Goal: Communication & Community: Answer question/provide support

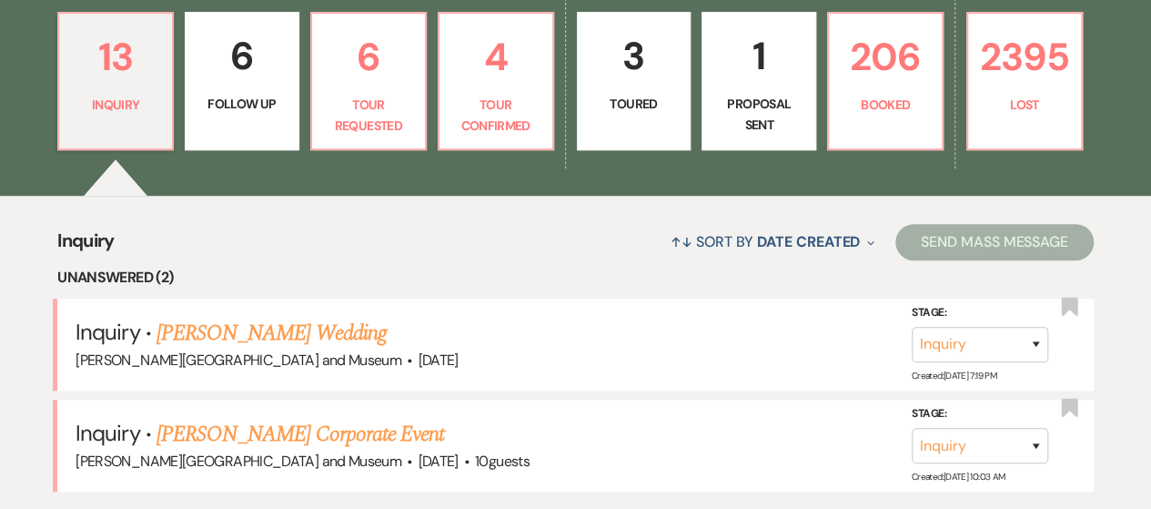
scroll to position [493, 0]
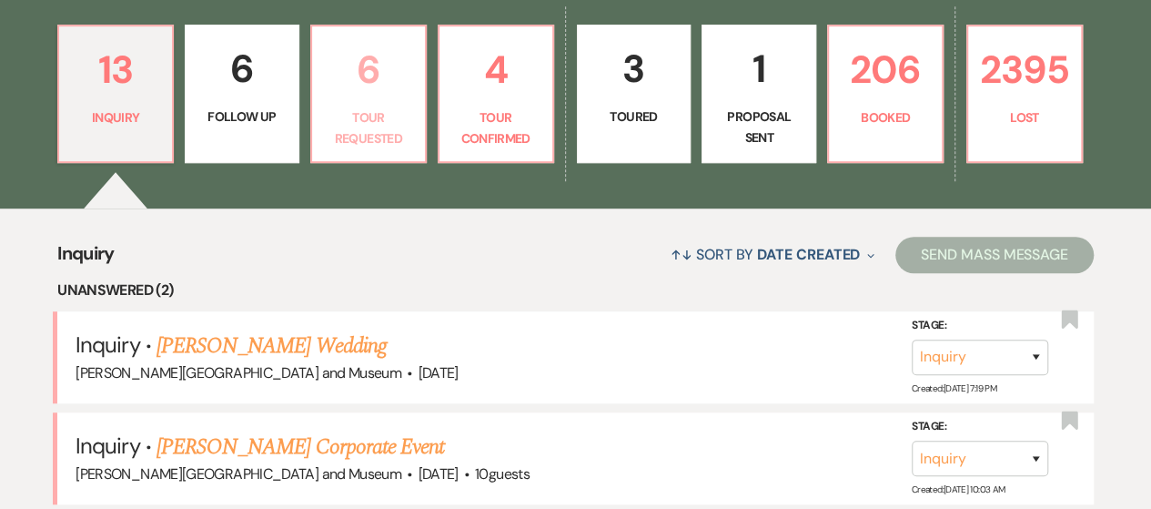
click at [336, 94] on p "6" at bounding box center [368, 69] width 91 height 61
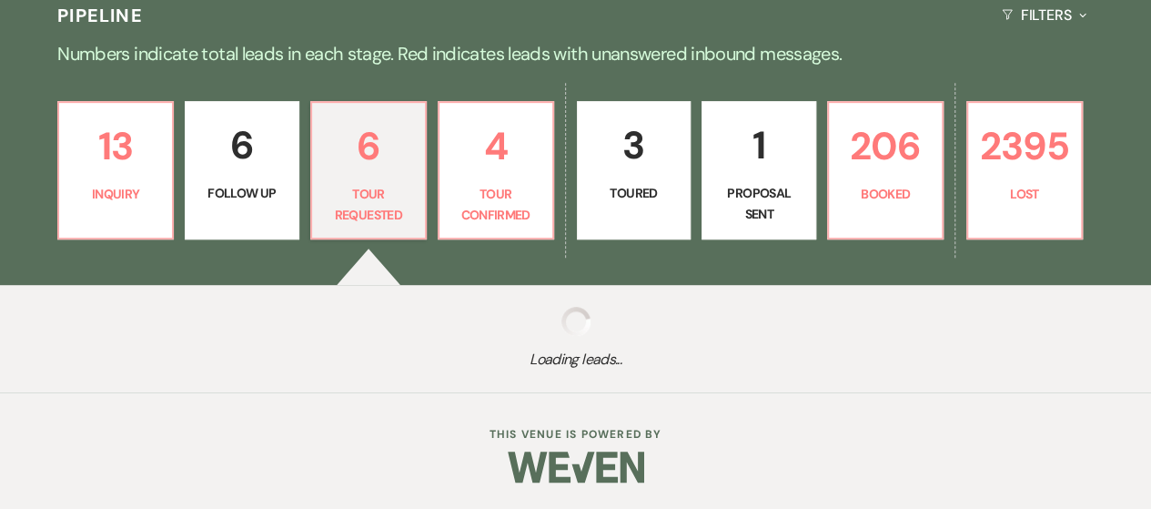
scroll to position [493, 0]
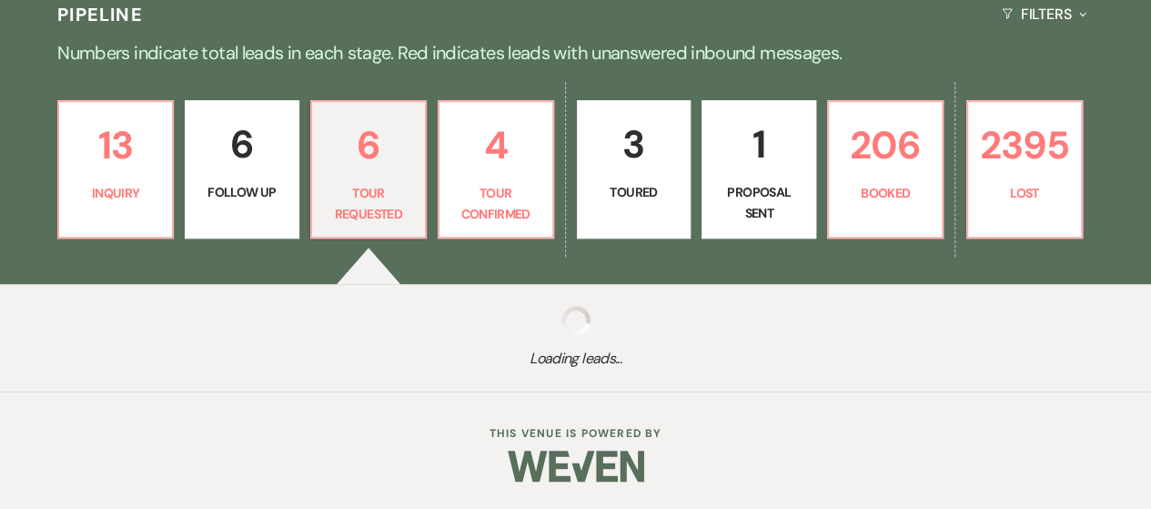
select select "2"
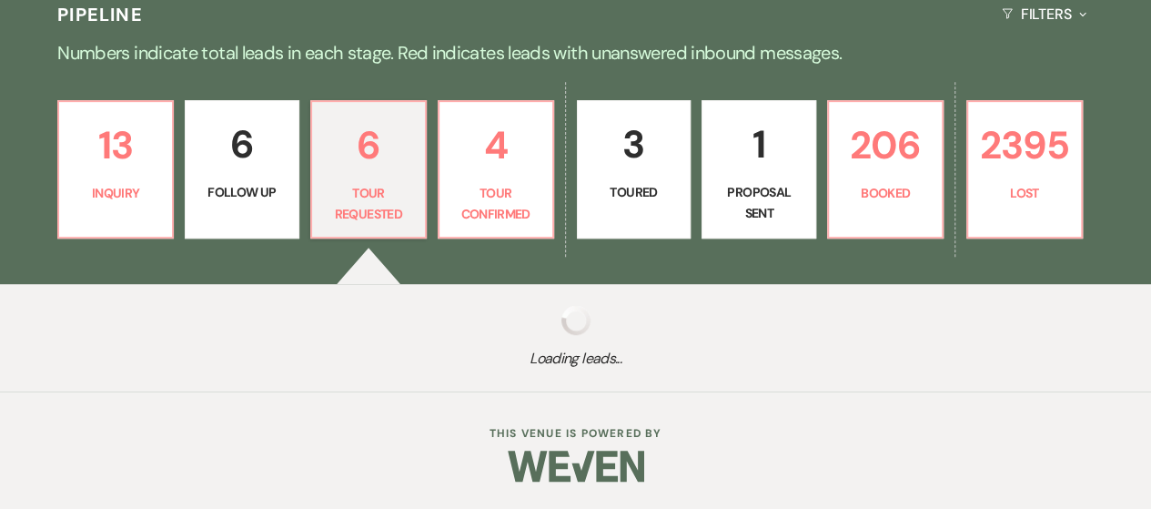
select select "2"
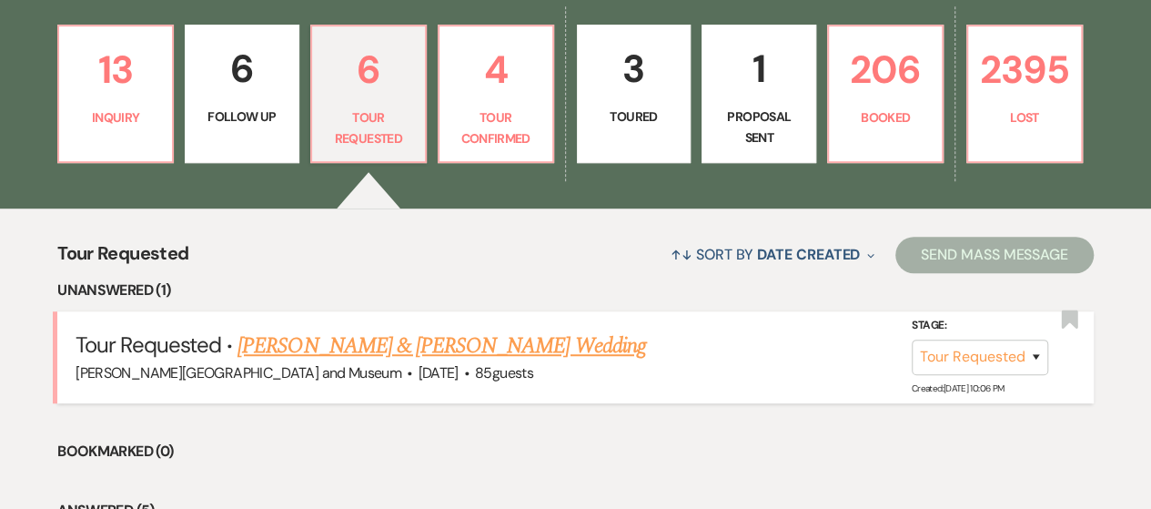
click at [470, 338] on link "Dustin Tillman & Rachel Slayton's Wedding" at bounding box center [442, 345] width 408 height 33
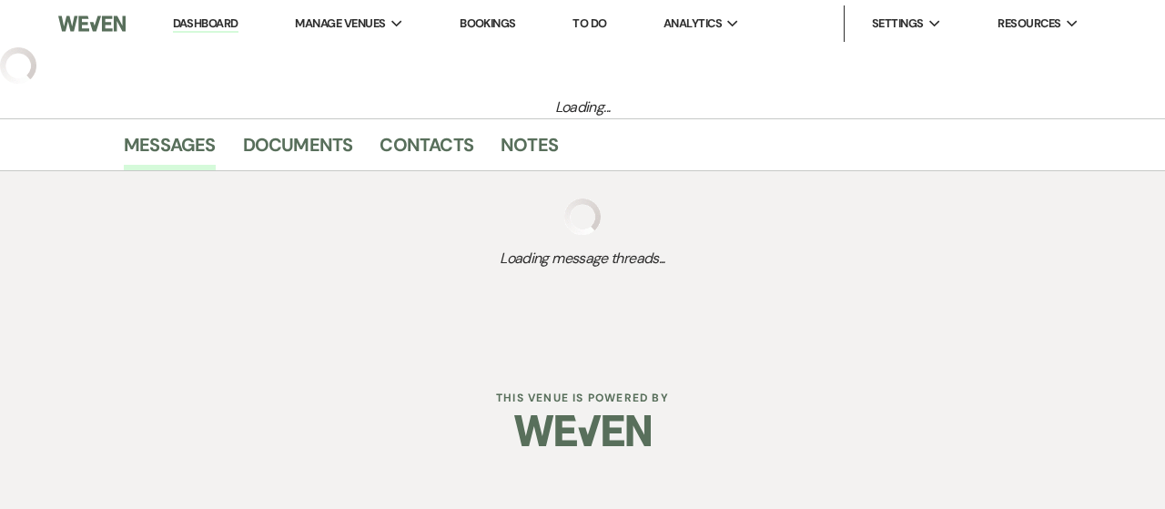
select select "2"
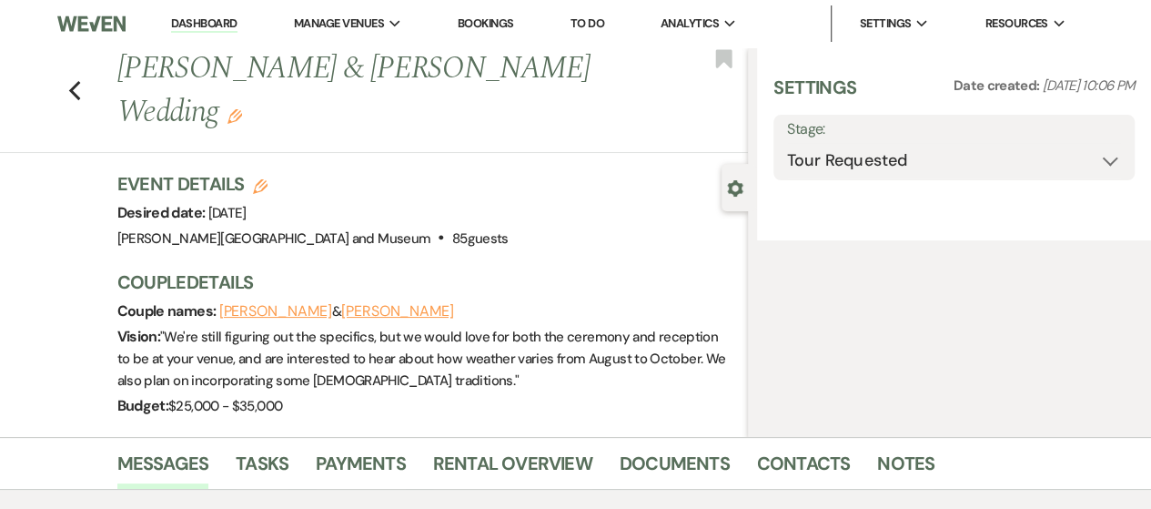
select select "1"
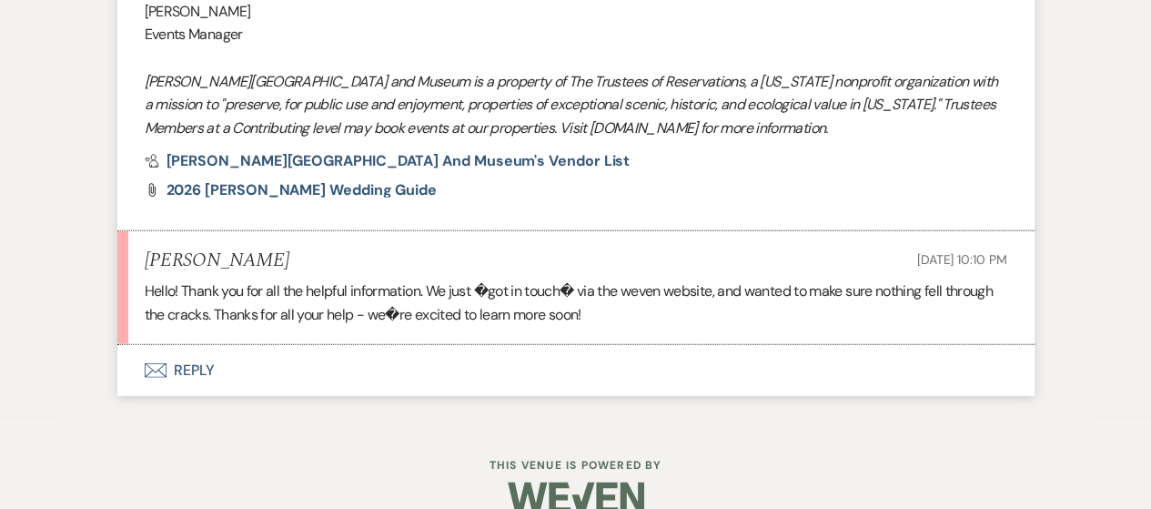
scroll to position [2020, 0]
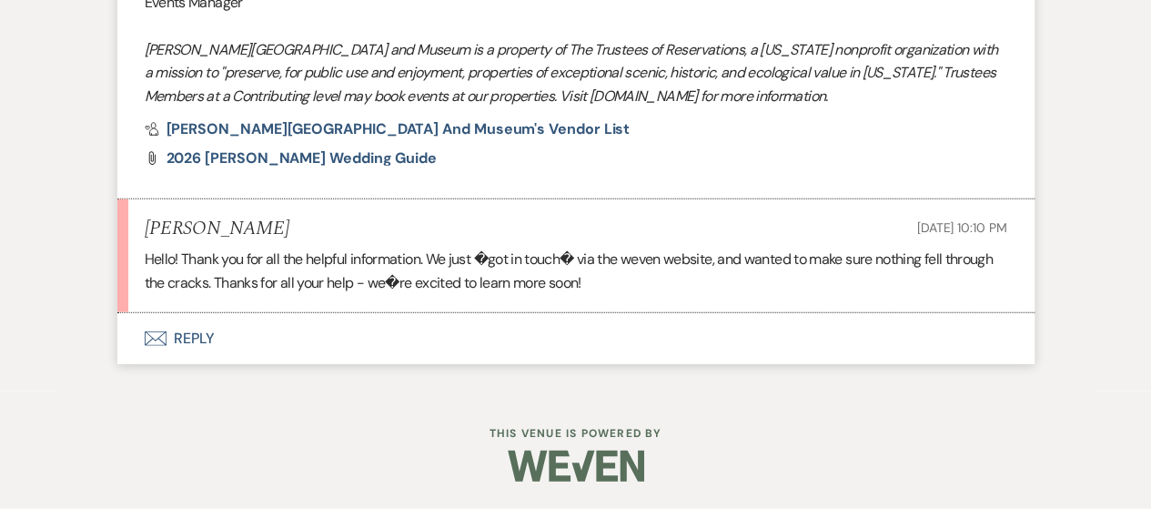
click at [155, 364] on button "Envelope Reply" at bounding box center [575, 338] width 917 height 51
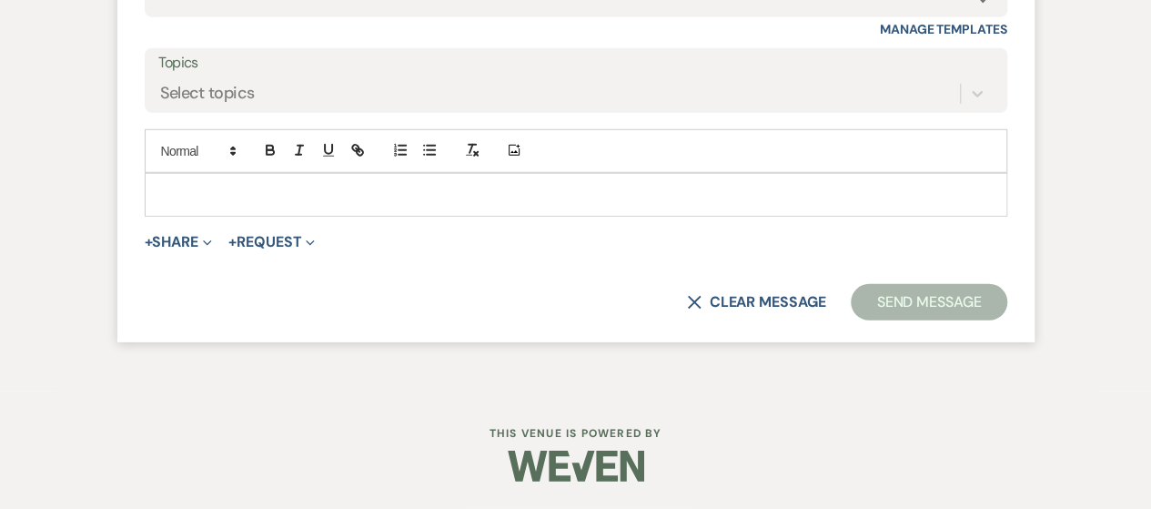
scroll to position [0, 0]
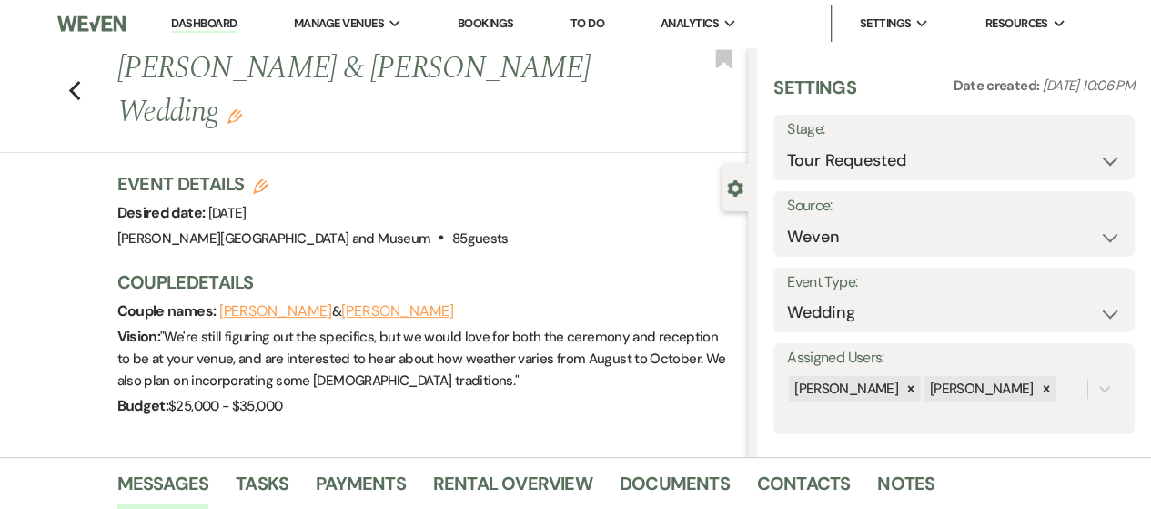
click at [212, 26] on link "Dashboard" at bounding box center [204, 23] width 66 height 17
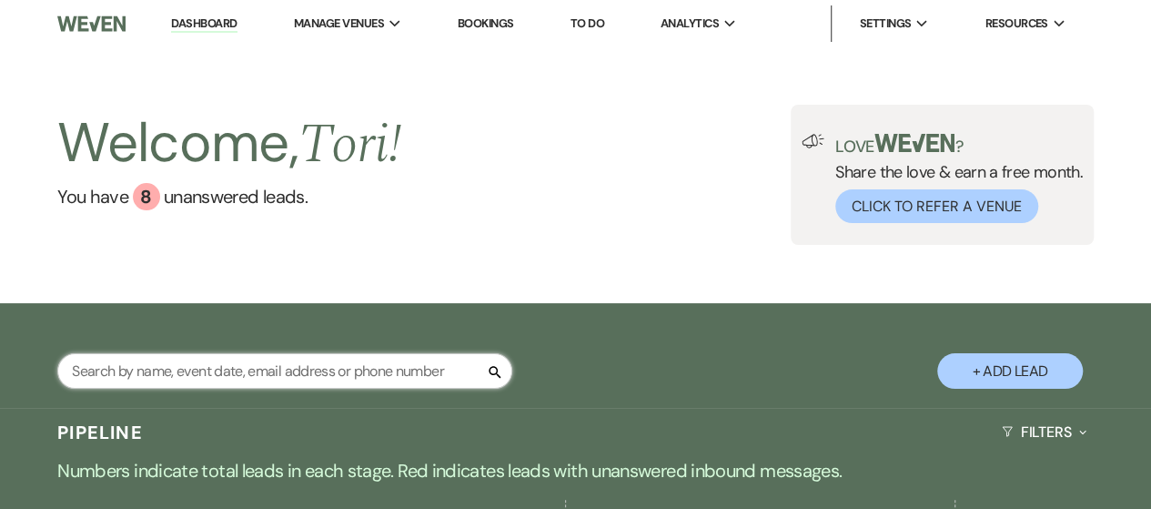
click at [230, 367] on input "text" at bounding box center [284, 370] width 455 height 35
type input "rachel"
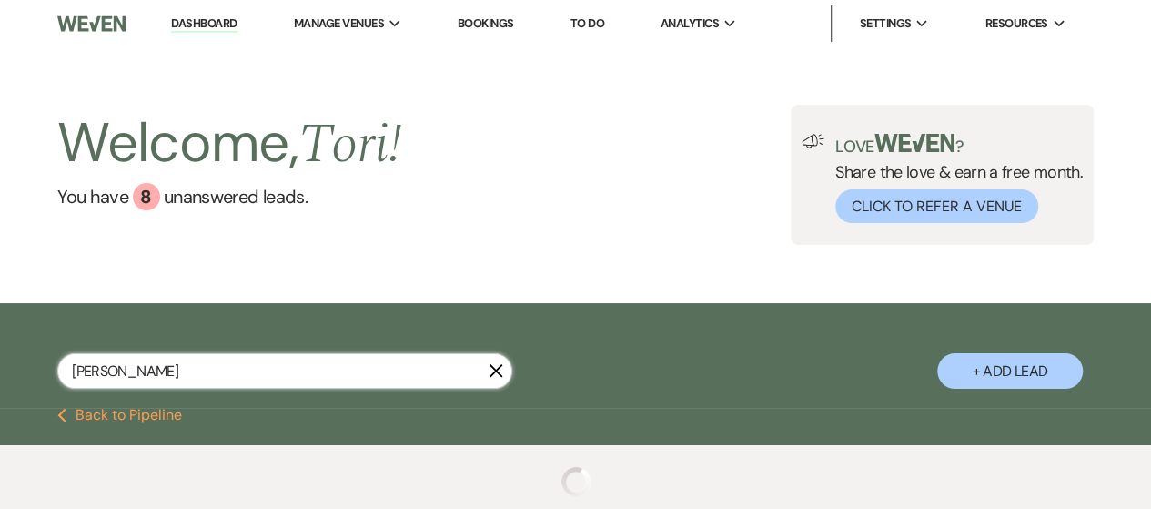
select select "2"
select select "8"
select select "5"
select select "8"
select select "6"
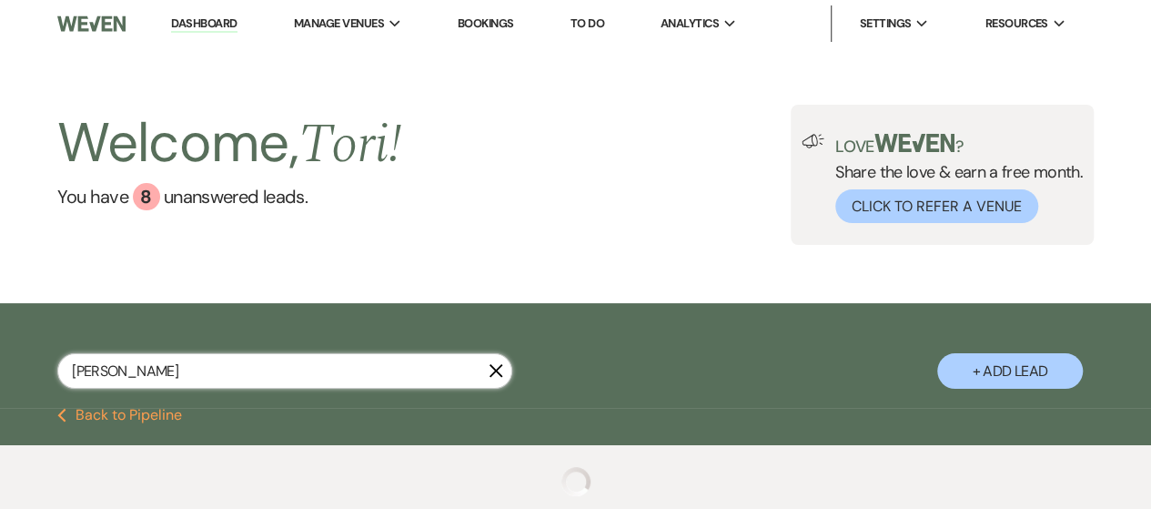
select select "8"
select select "5"
select select "8"
select select "6"
select select "8"
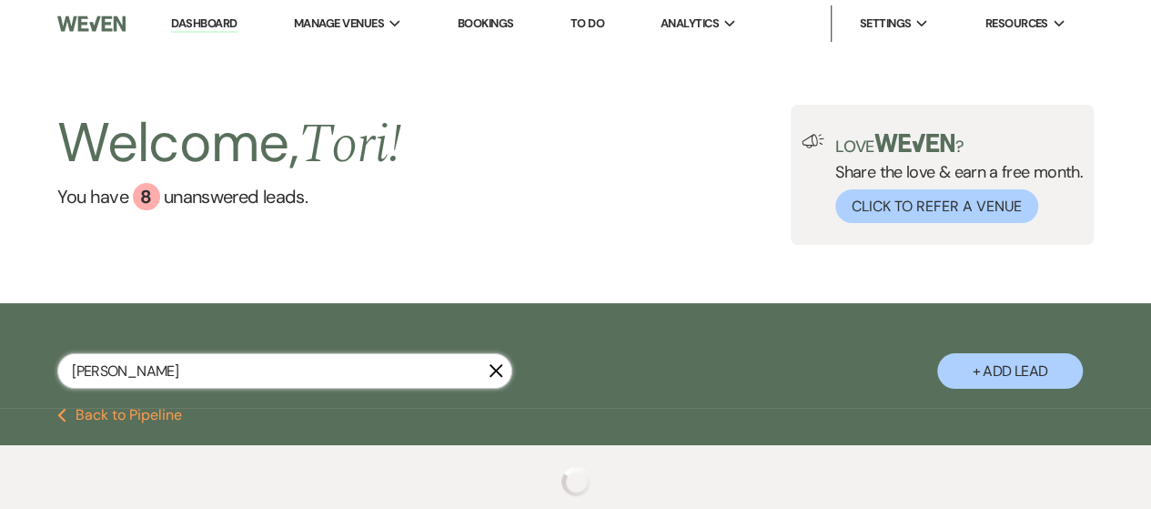
select select "5"
select select "8"
select select "5"
select select "8"
select select "10"
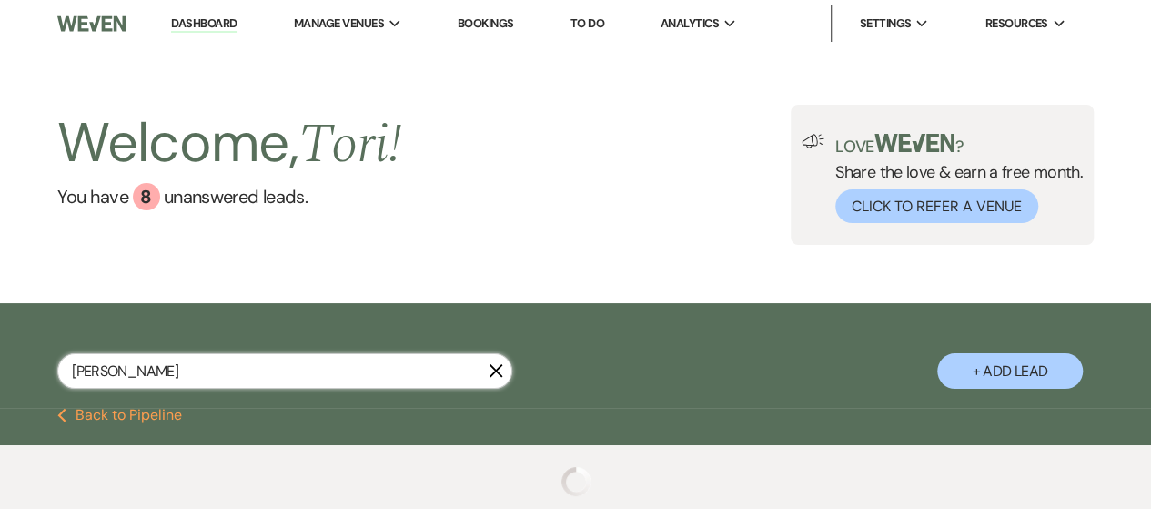
select select "8"
select select "5"
select select "8"
select select "1"
select select "8"
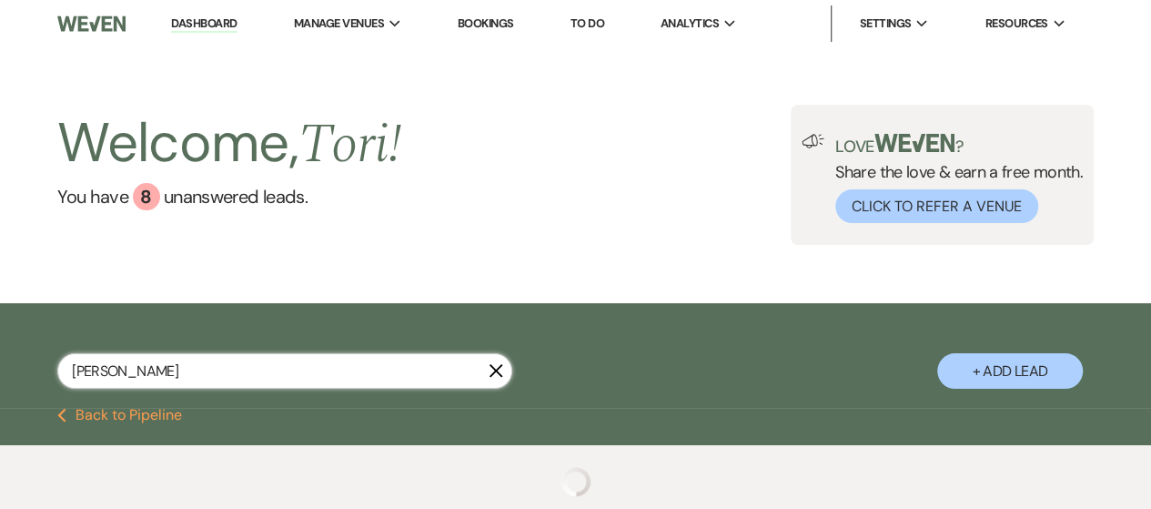
select select "1"
select select "8"
select select "5"
select select "8"
select select "5"
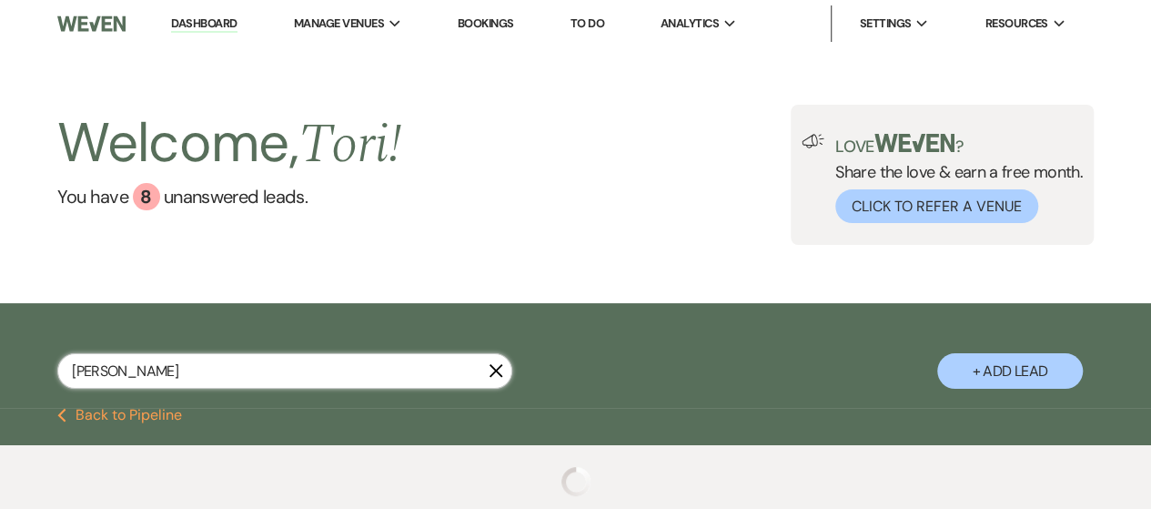
select select "8"
select select "5"
select select "8"
select select "1"
select select "8"
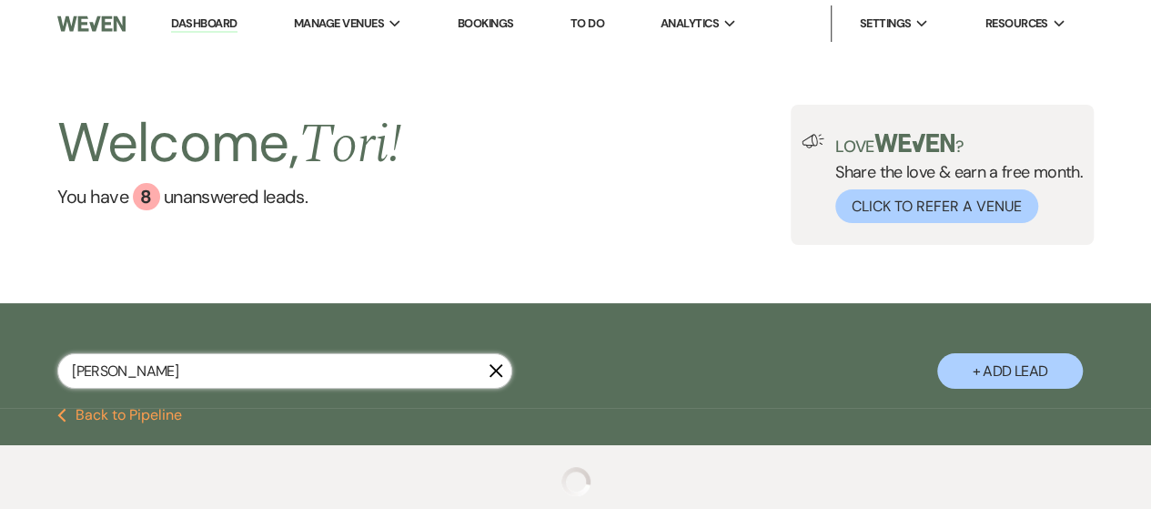
select select "5"
select select "8"
select select "5"
select select "8"
select select "5"
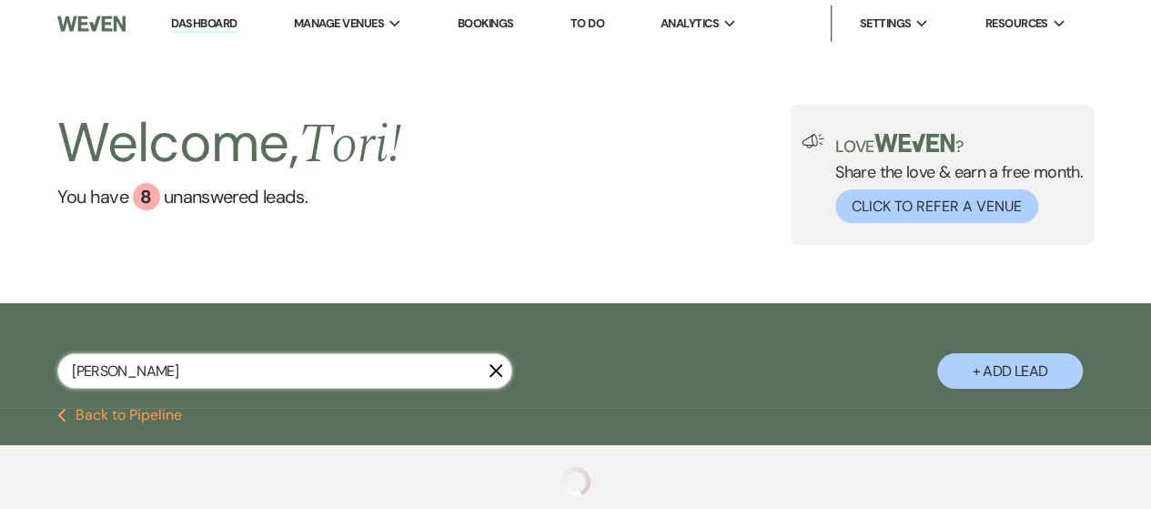
select select "8"
select select "5"
select select "8"
select select "5"
select select "8"
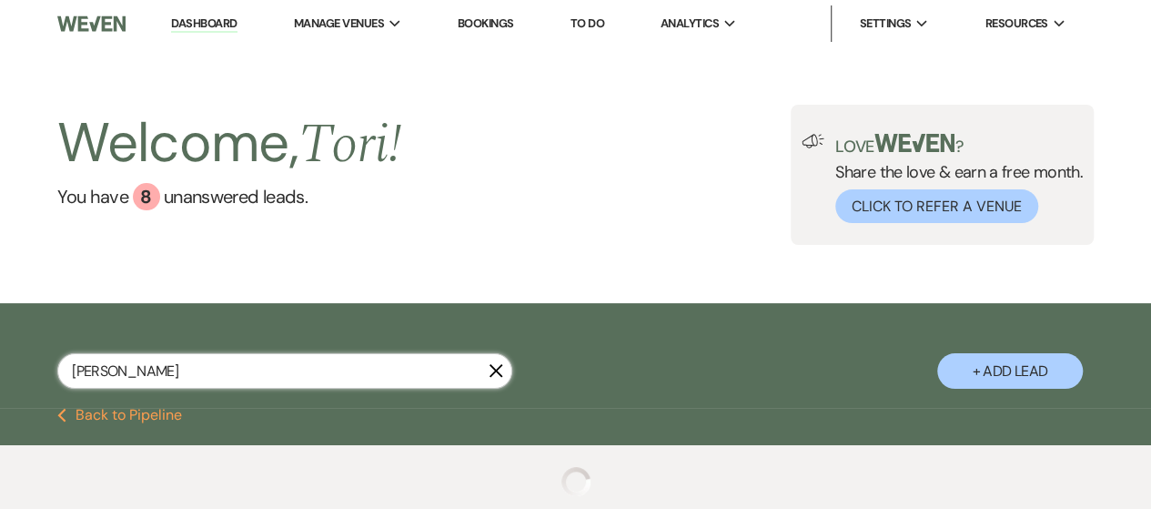
select select "10"
select select "8"
select select "6"
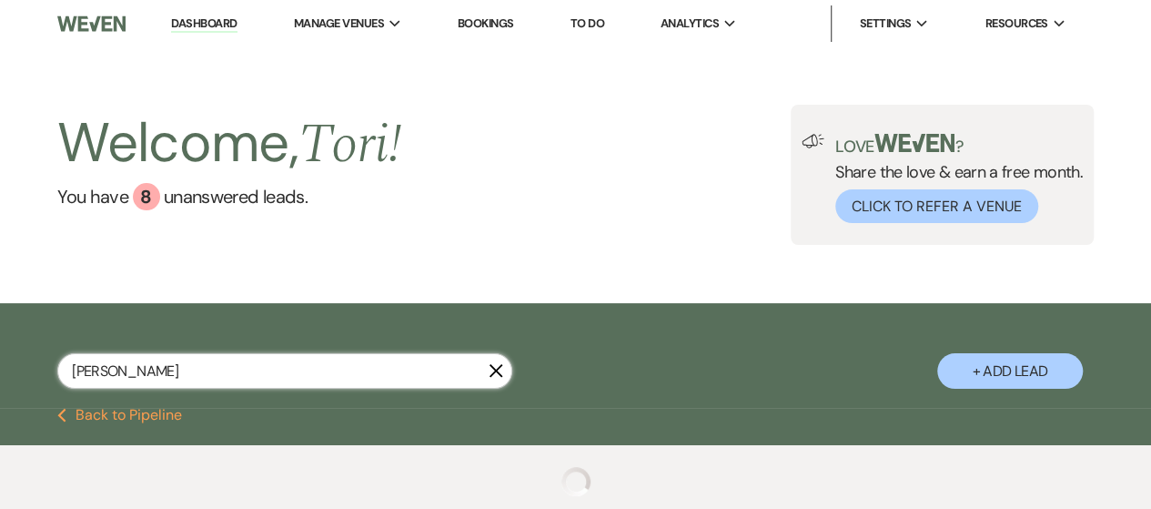
select select "8"
select select "2"
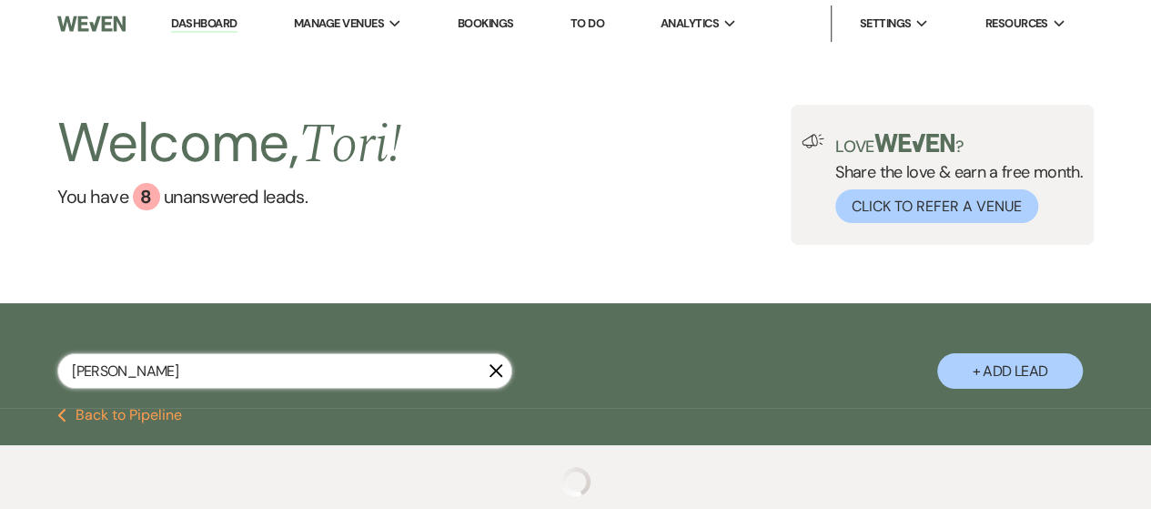
select select "8"
select select "2"
select select "8"
select select "2"
select select "8"
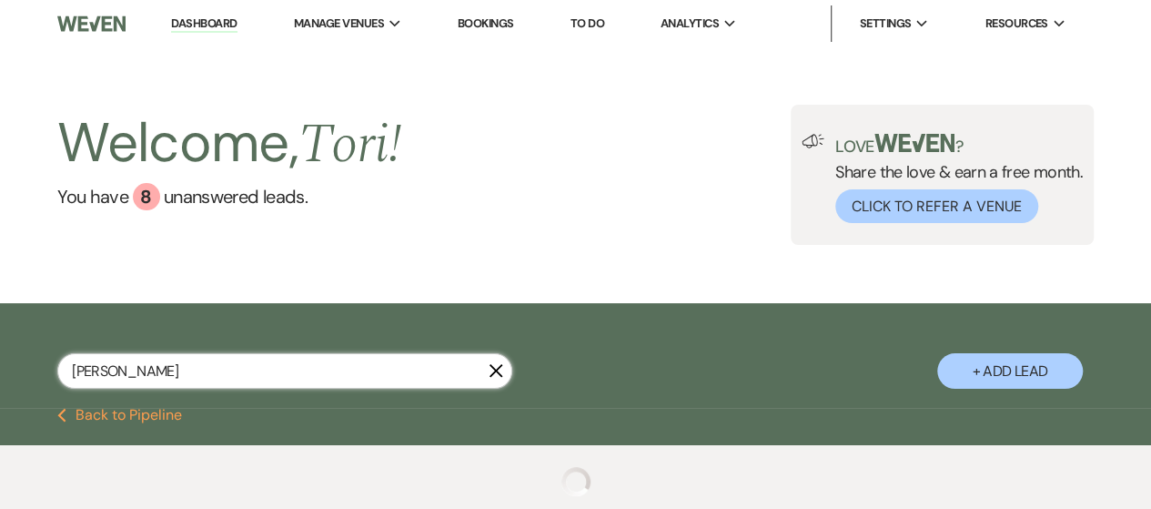
select select "2"
select select "8"
select select "2"
select select "8"
select select "2"
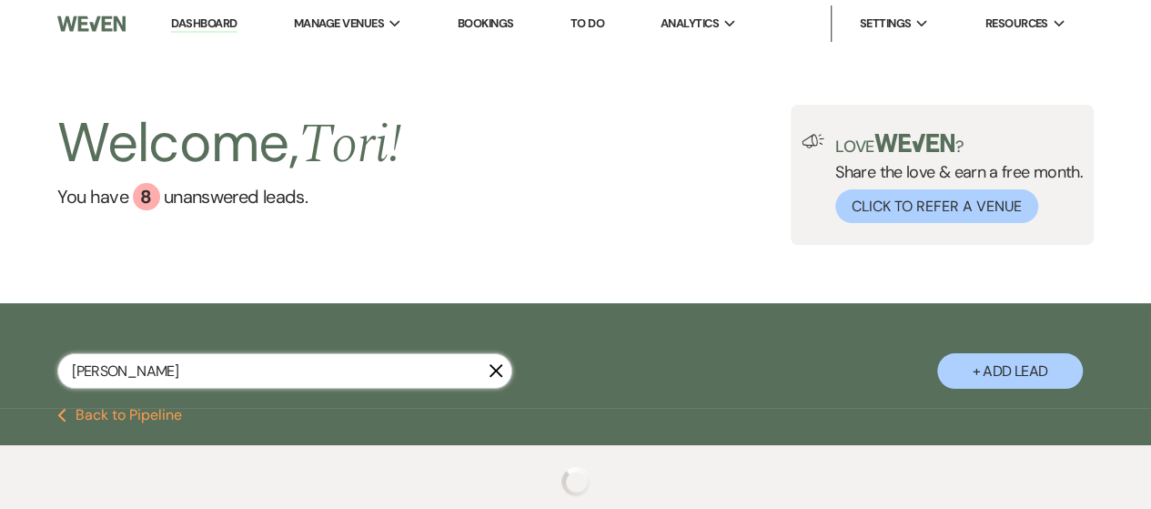
select select "8"
select select "2"
select select "8"
select select "2"
select select "8"
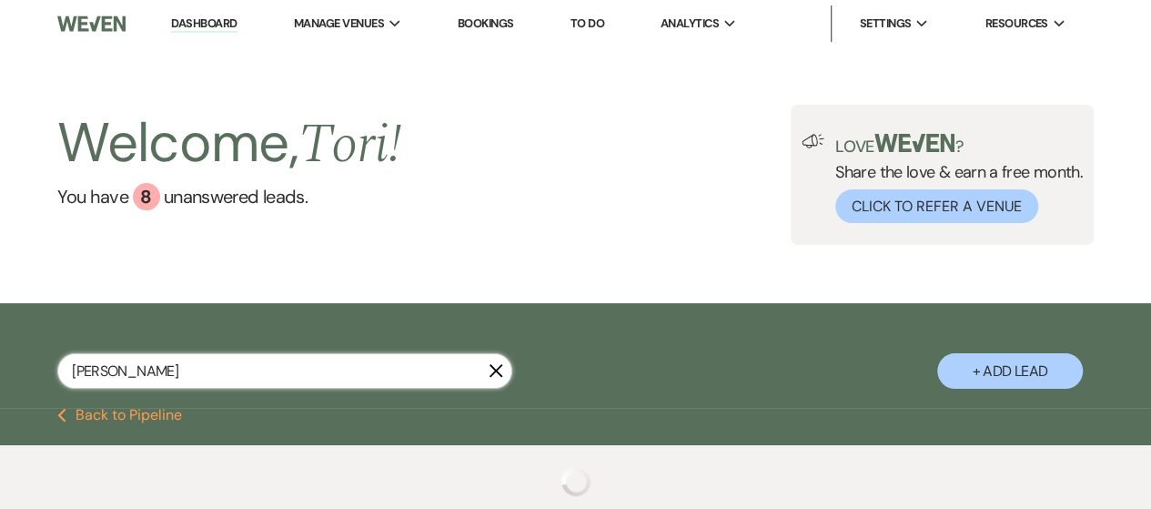
select select "2"
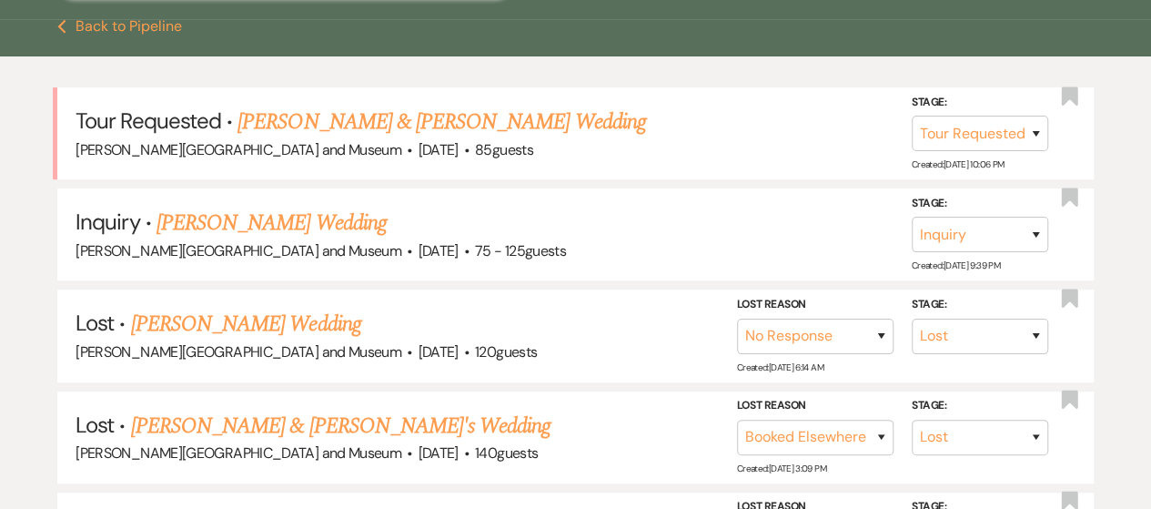
scroll to position [407, 0]
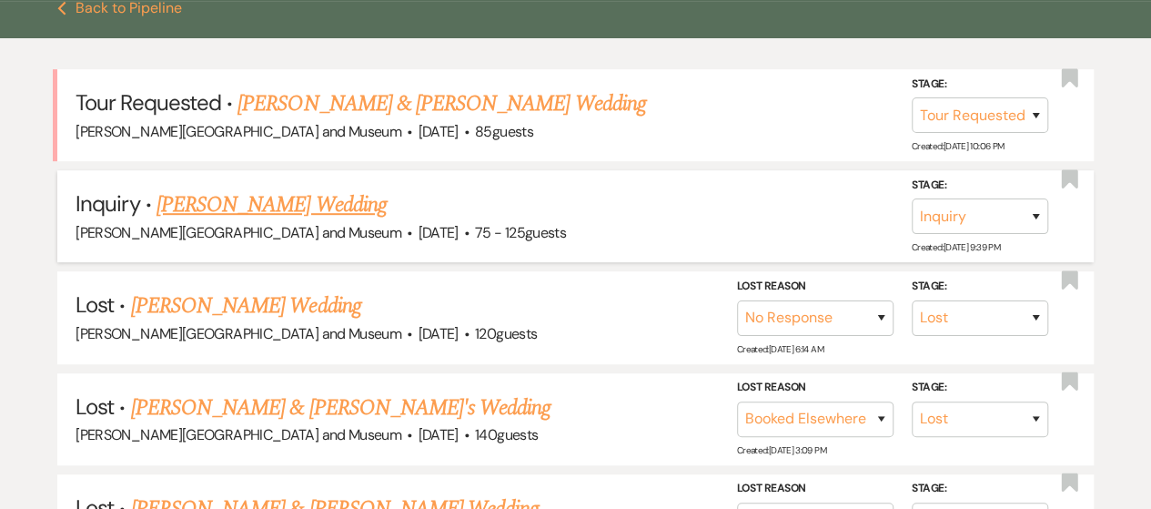
click at [299, 203] on link "Rachel Slayton's Wedding" at bounding box center [272, 204] width 230 height 33
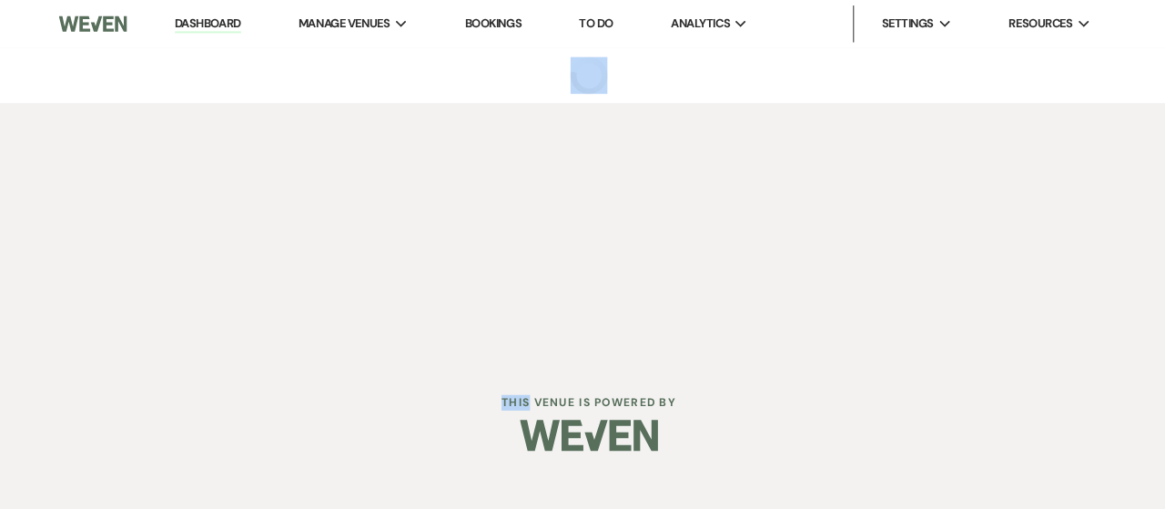
click at [299, 203] on div "Dashboard Manage Venues Expand deCordova Sculpture Park and Museum Bookings To …" at bounding box center [582, 178] width 1165 height 356
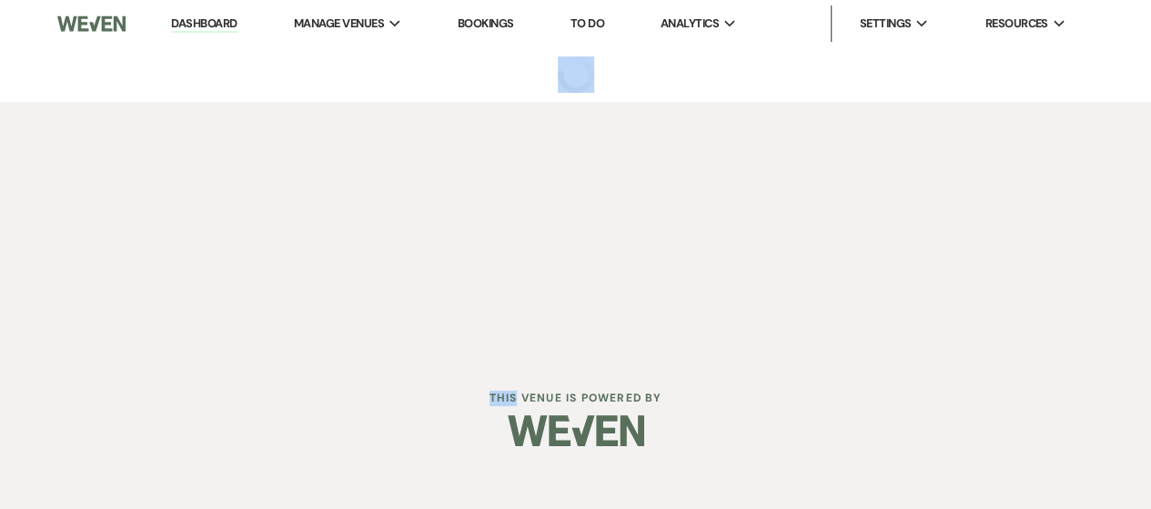
select select "3"
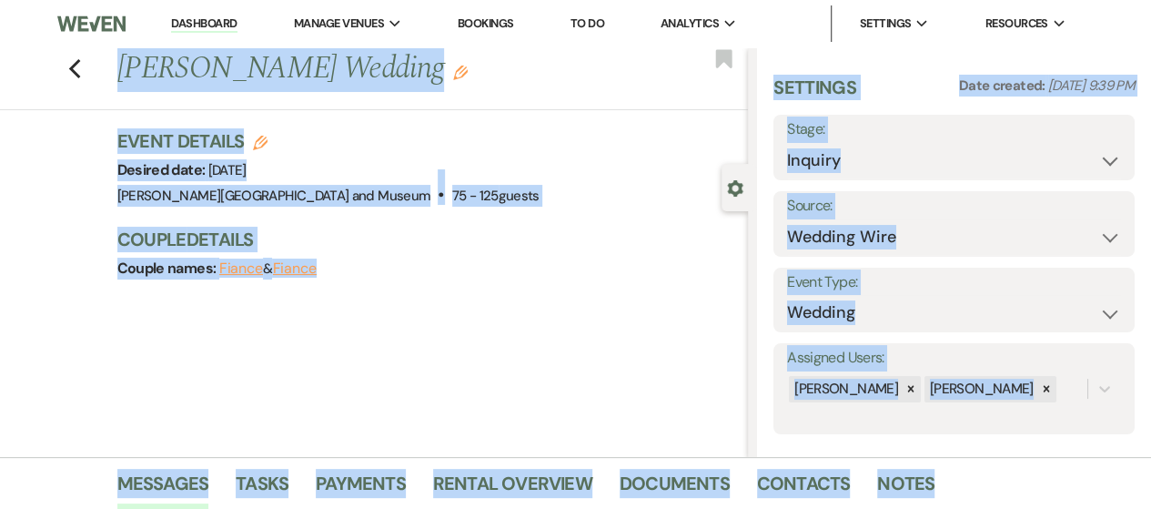
click at [490, 266] on div "Couple names: Fiance & Fiance" at bounding box center [423, 268] width 613 height 25
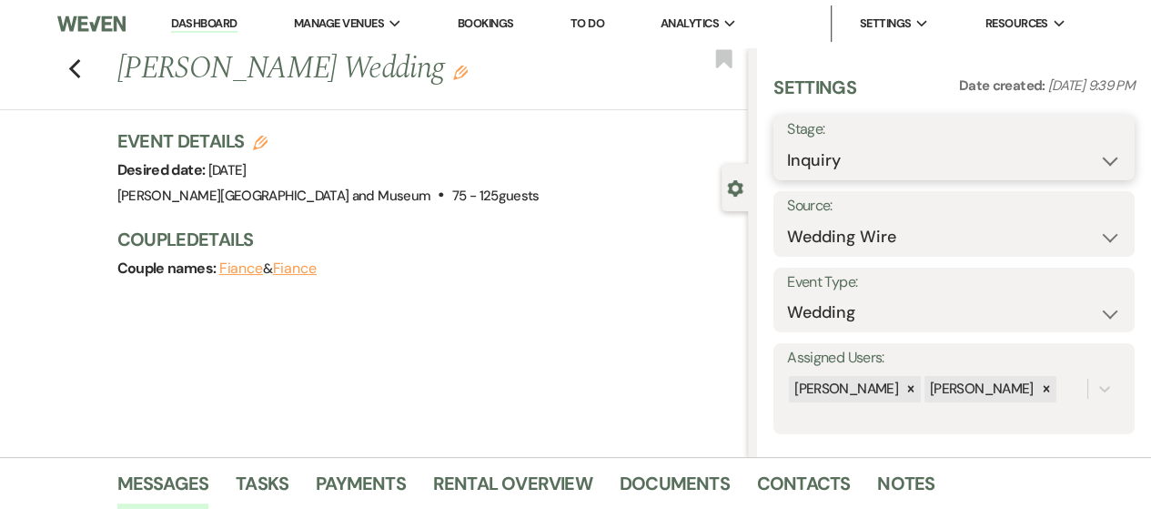
click at [822, 167] on select "Inquiry Follow Up Tour Requested Tour Confirmed Toured Proposal Sent Booked Lost" at bounding box center [954, 160] width 334 height 35
click at [835, 151] on select "Inquiry Follow Up Tour Requested Tour Confirmed Toured Proposal Sent Booked Lost" at bounding box center [954, 160] width 334 height 35
select select "8"
click at [787, 143] on select "Inquiry Follow Up Tour Requested Tour Confirmed Toured Proposal Sent Booked Lost" at bounding box center [954, 160] width 334 height 35
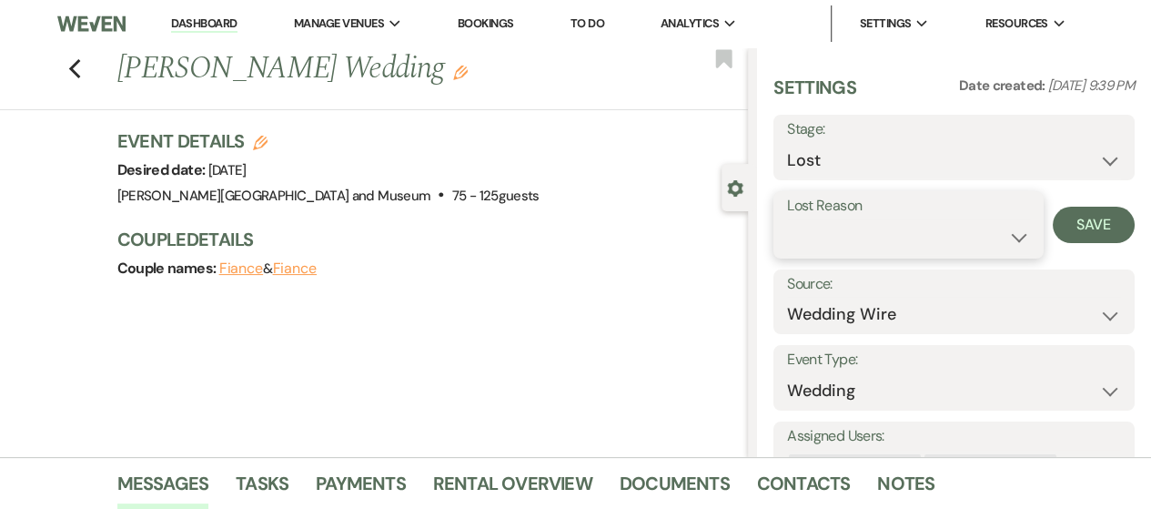
click at [844, 233] on select "Booked Elsewhere Budget Date Unavailable No Response Not a Good Match Capacity …" at bounding box center [908, 236] width 243 height 35
select select "4"
click at [787, 219] on select "Booked Elsewhere Budget Date Unavailable No Response Not a Good Match Capacity …" at bounding box center [908, 236] width 243 height 35
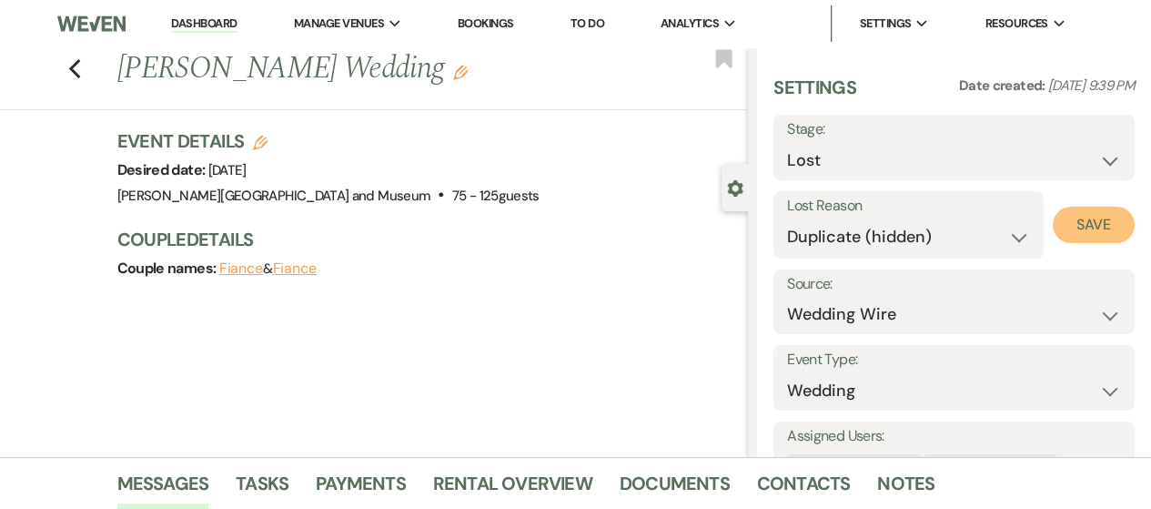
click at [1058, 227] on button "Save" at bounding box center [1094, 225] width 82 height 36
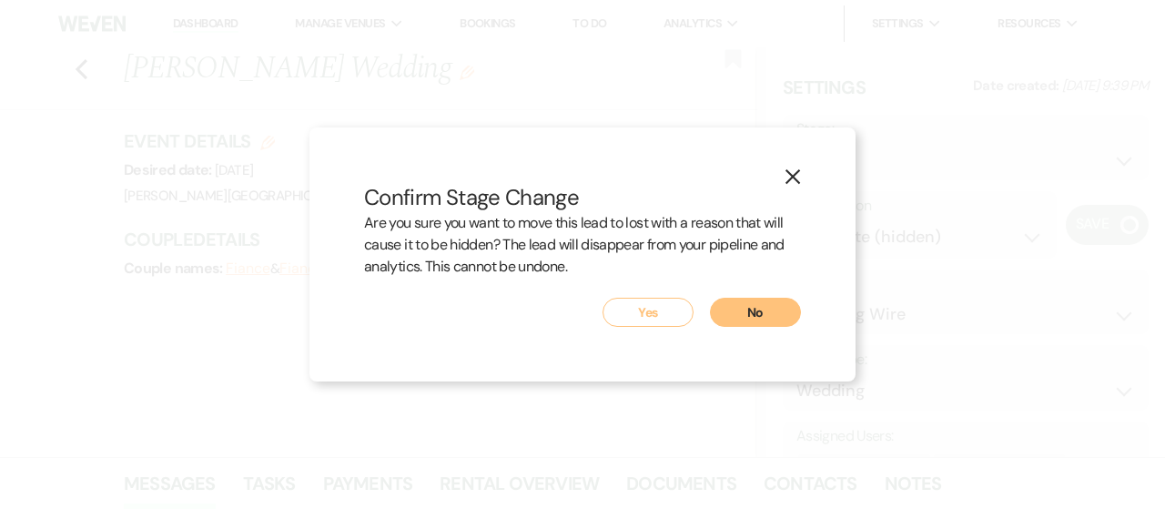
click at [639, 311] on button "Yes" at bounding box center [647, 312] width 91 height 29
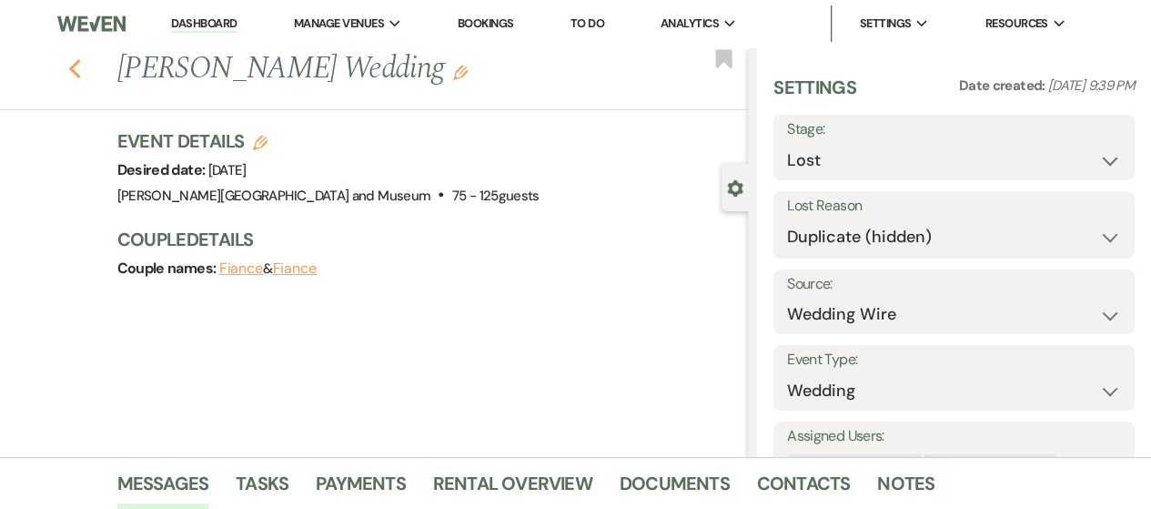
click at [78, 63] on icon "Previous" at bounding box center [75, 69] width 14 height 22
select select "2"
select select "8"
select select "4"
select select "8"
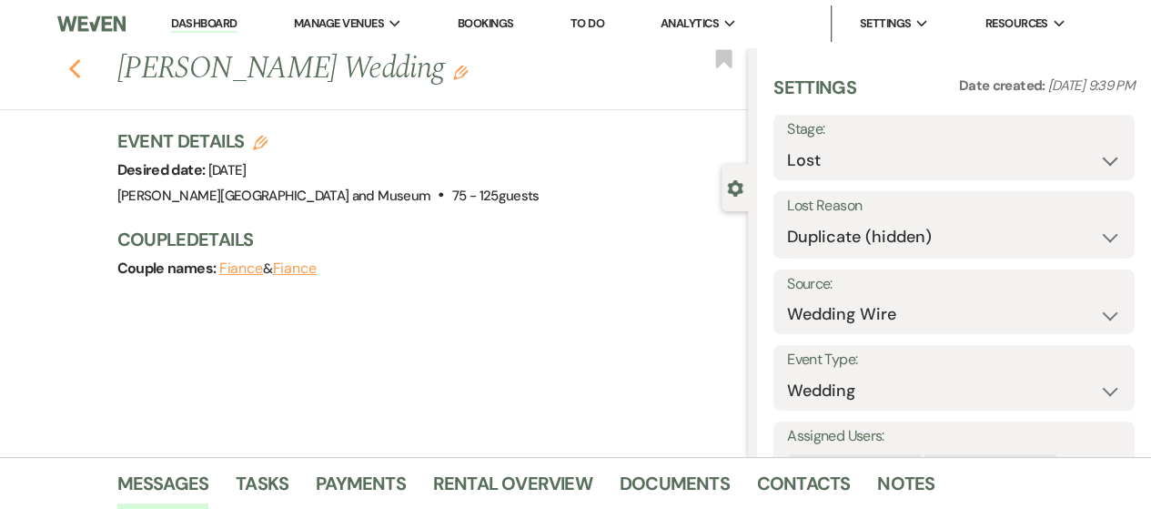
select select "5"
select select "8"
select select "6"
select select "8"
select select "5"
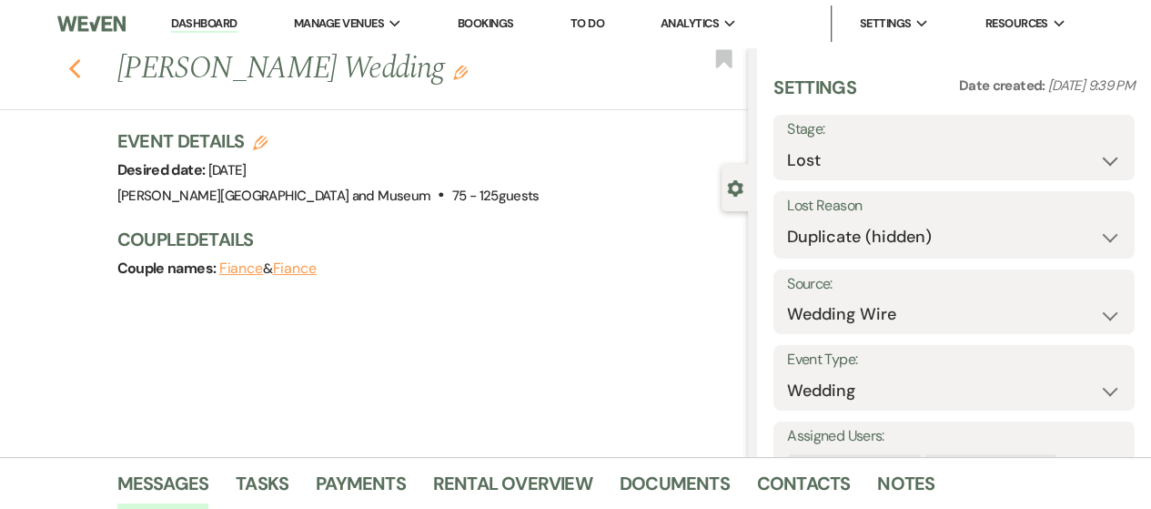
select select "8"
select select "6"
select select "8"
select select "5"
select select "8"
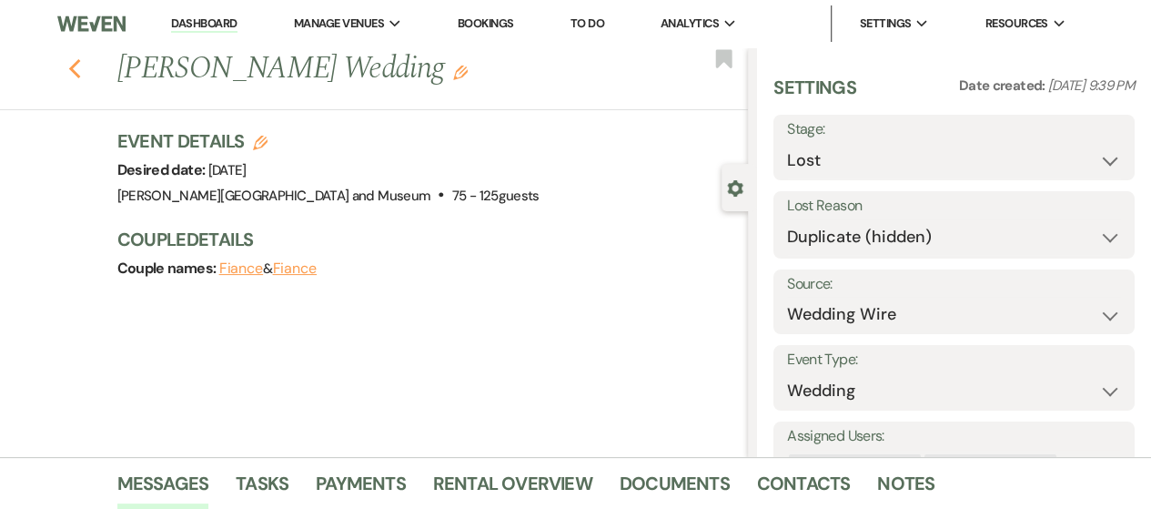
select select "5"
select select "8"
select select "10"
select select "8"
select select "5"
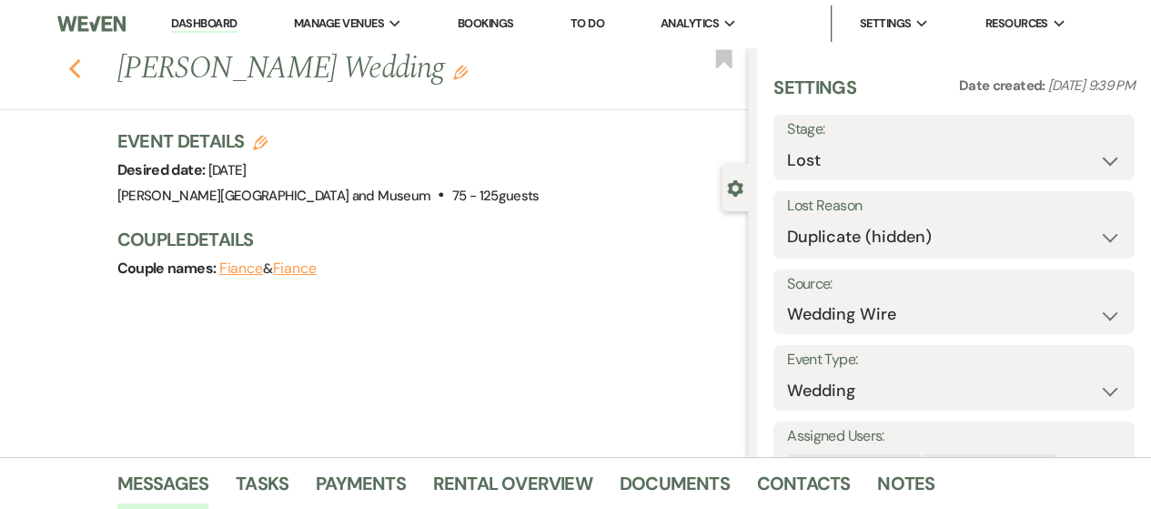
select select "8"
select select "1"
select select "8"
select select "1"
select select "8"
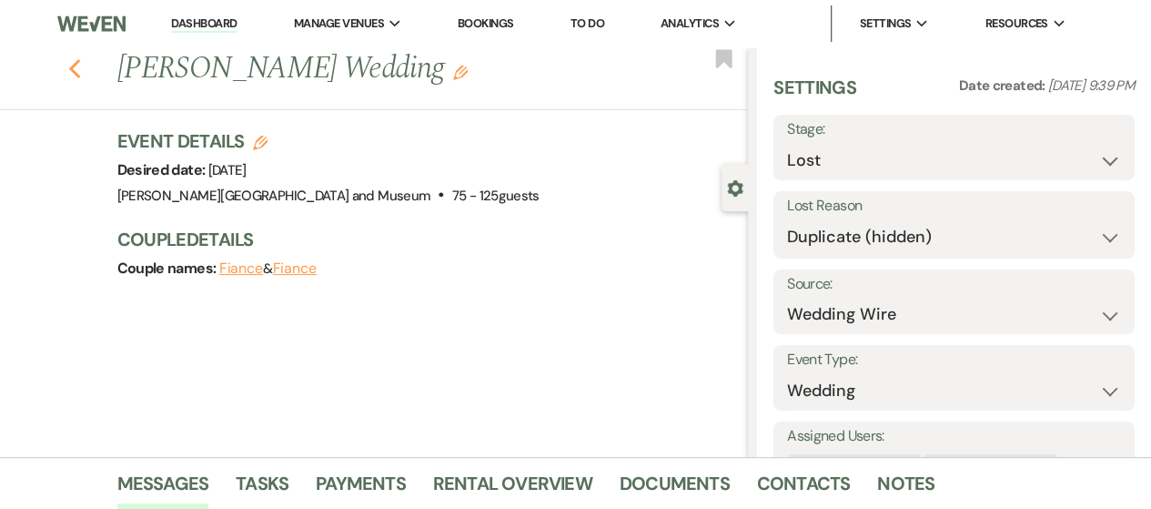
select select "5"
select select "8"
select select "5"
select select "8"
select select "5"
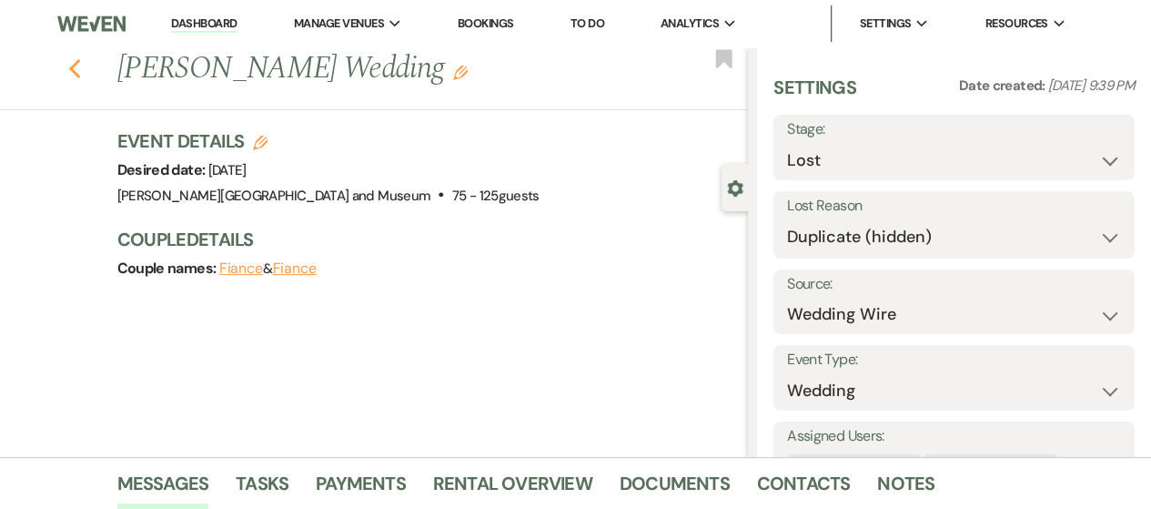
select select "8"
select select "1"
select select "8"
select select "5"
select select "8"
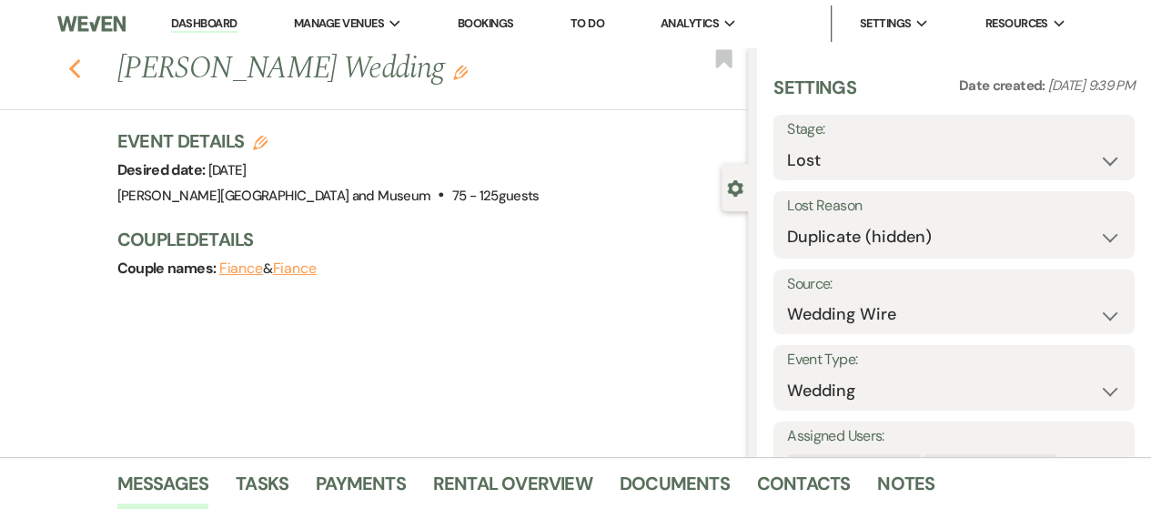
select select "5"
select select "8"
select select "5"
select select "8"
select select "5"
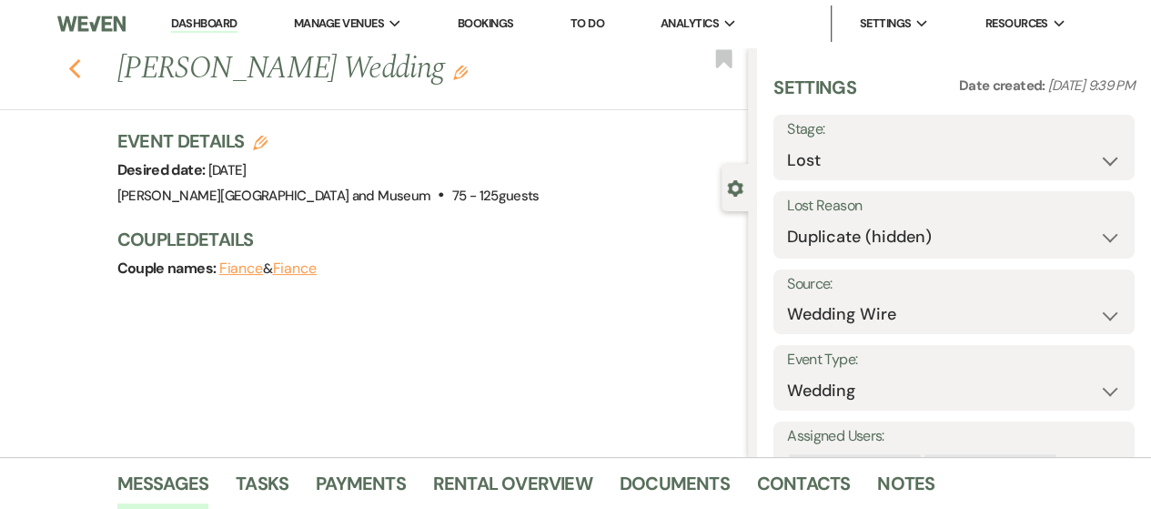
select select "8"
select select "5"
select select "8"
select select "10"
select select "8"
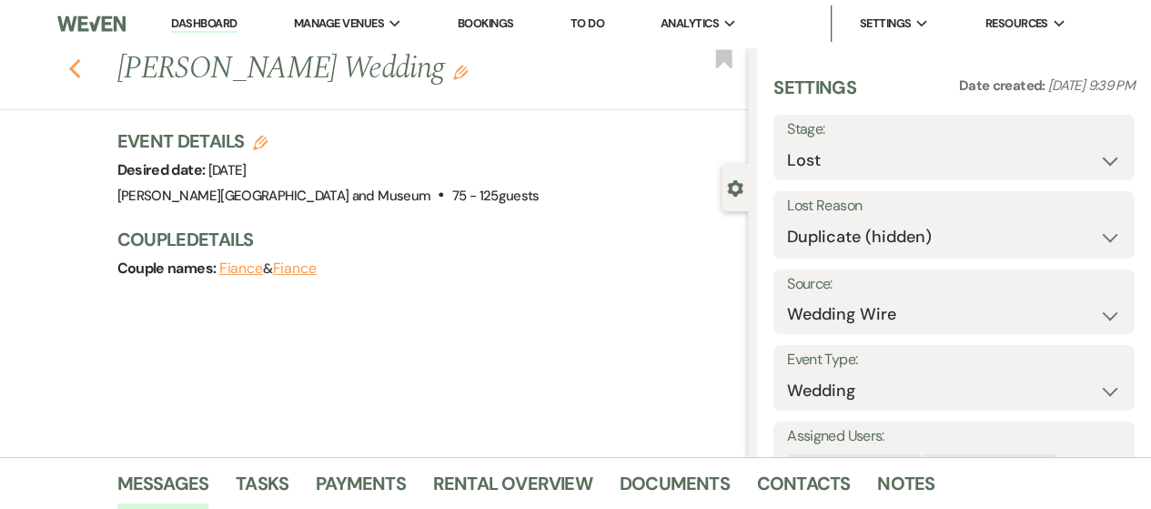
select select "8"
select select "6"
select select "8"
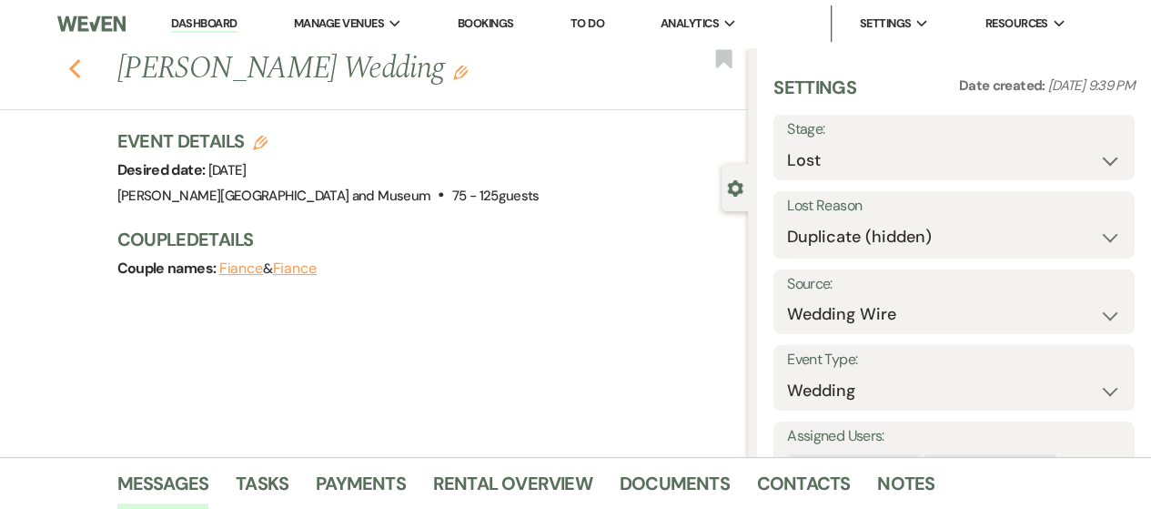
select select "8"
select select "2"
select select "8"
select select "2"
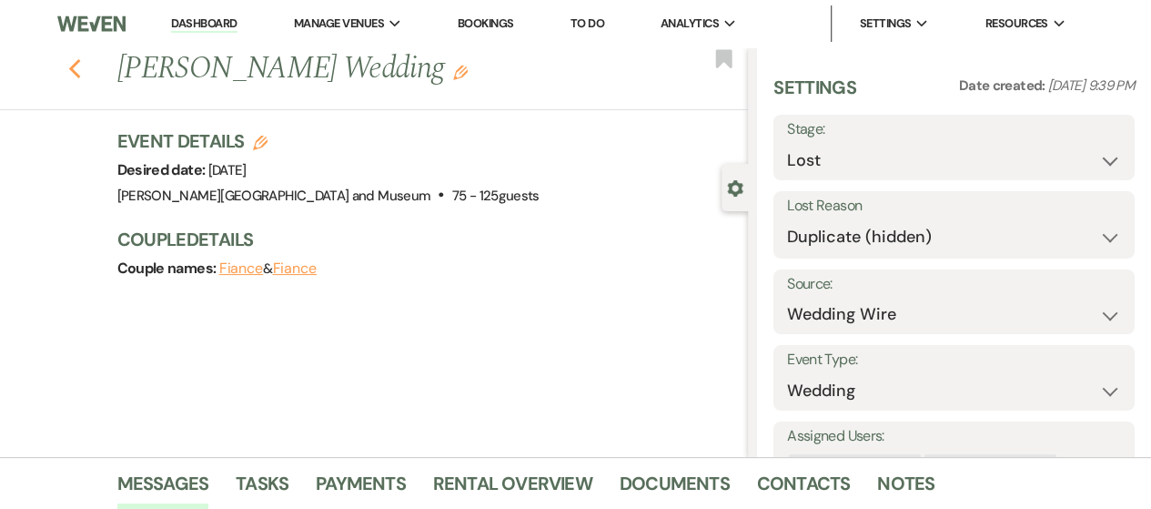
select select "8"
select select "2"
select select "8"
select select "2"
select select "8"
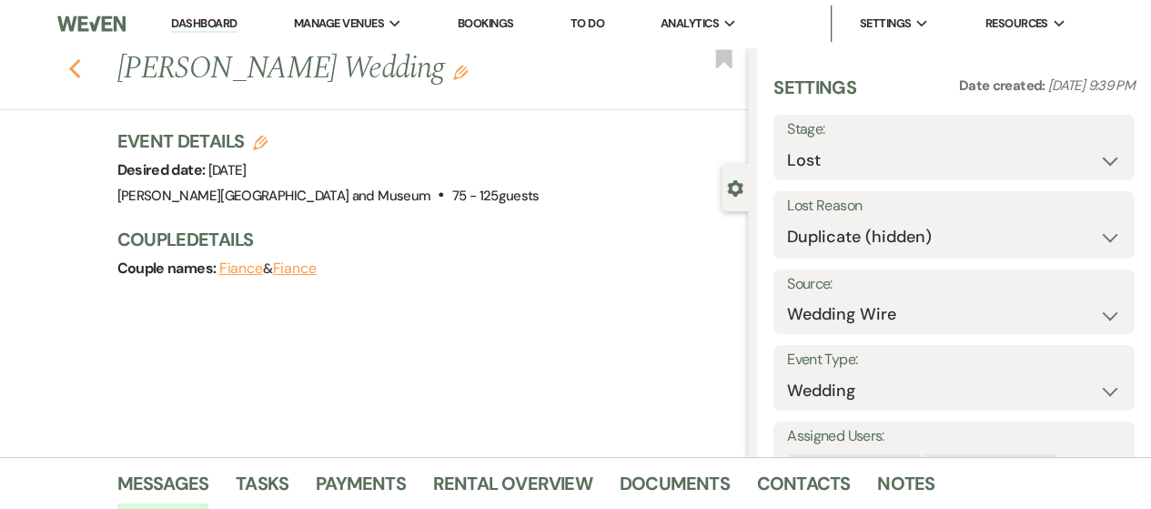
select select "2"
select select "8"
select select "2"
select select "8"
select select "2"
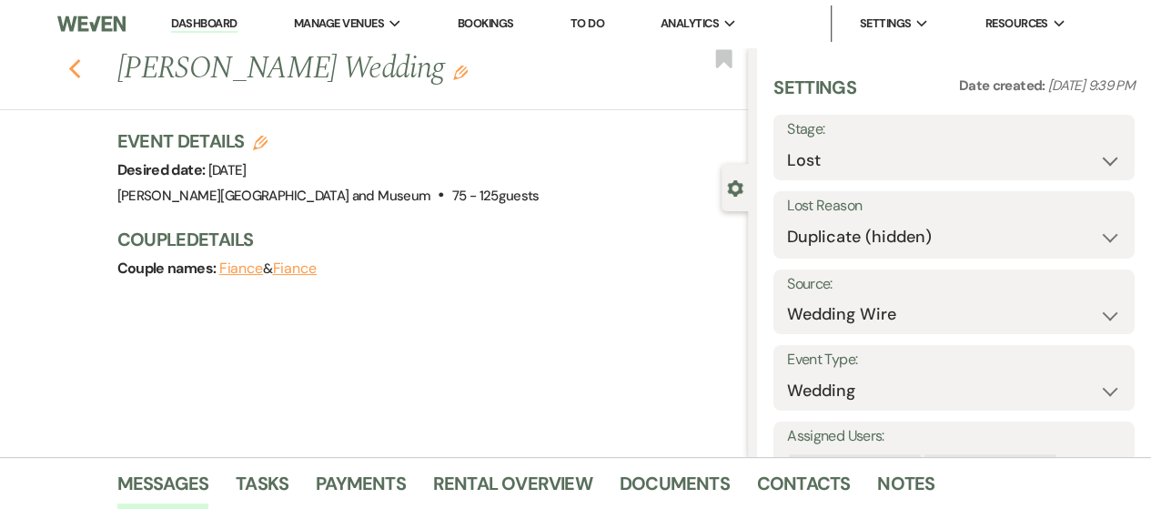
select select "8"
select select "2"
select select "8"
select select "2"
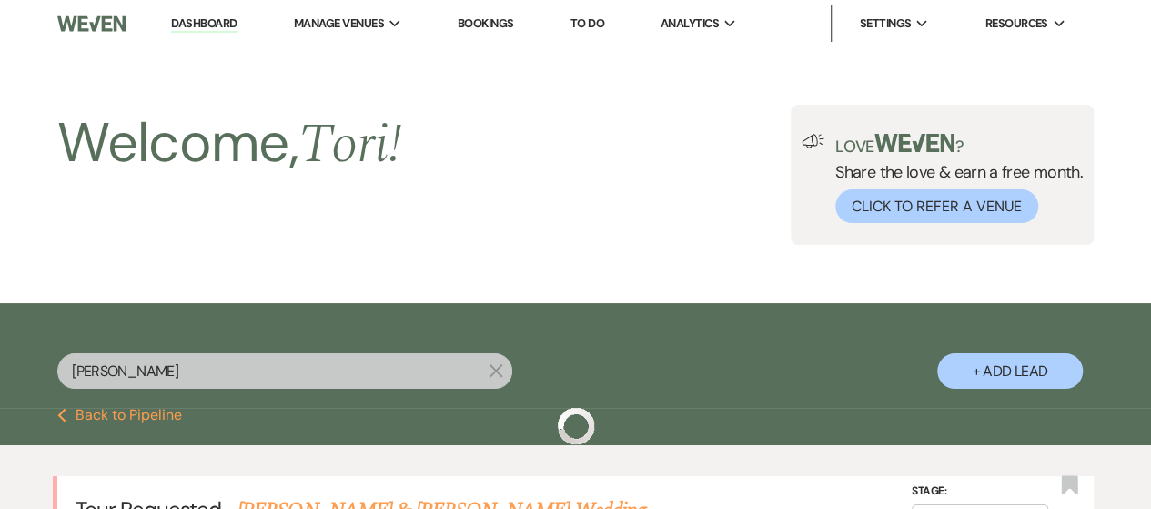
scroll to position [407, 0]
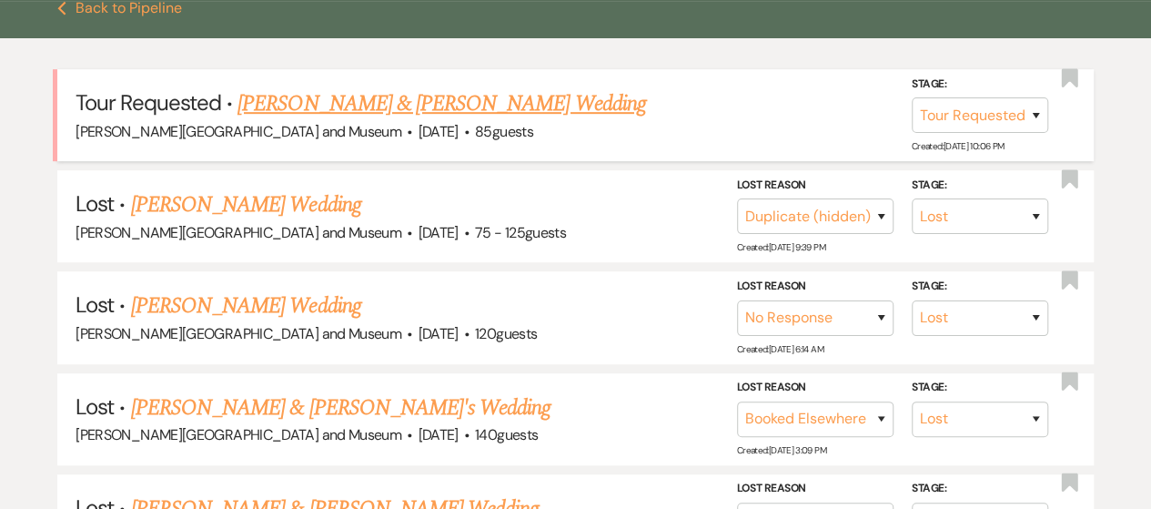
click at [331, 97] on link "Dustin Tillman & Rachel Slayton's Wedding" at bounding box center [442, 103] width 408 height 33
select select "2"
select select "1"
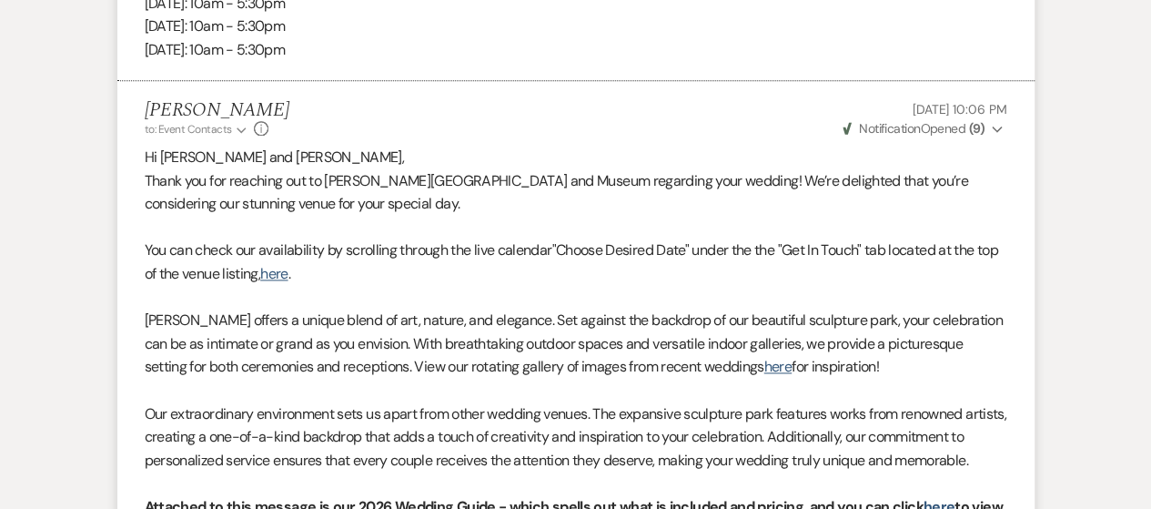
scroll to position [2038, 0]
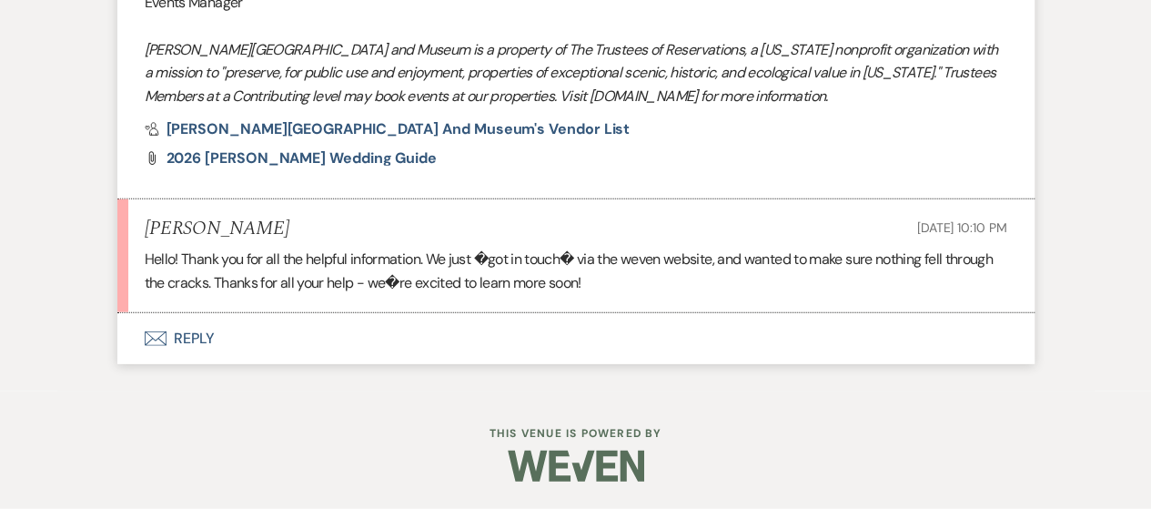
click at [179, 328] on button "Envelope Reply" at bounding box center [575, 338] width 917 height 51
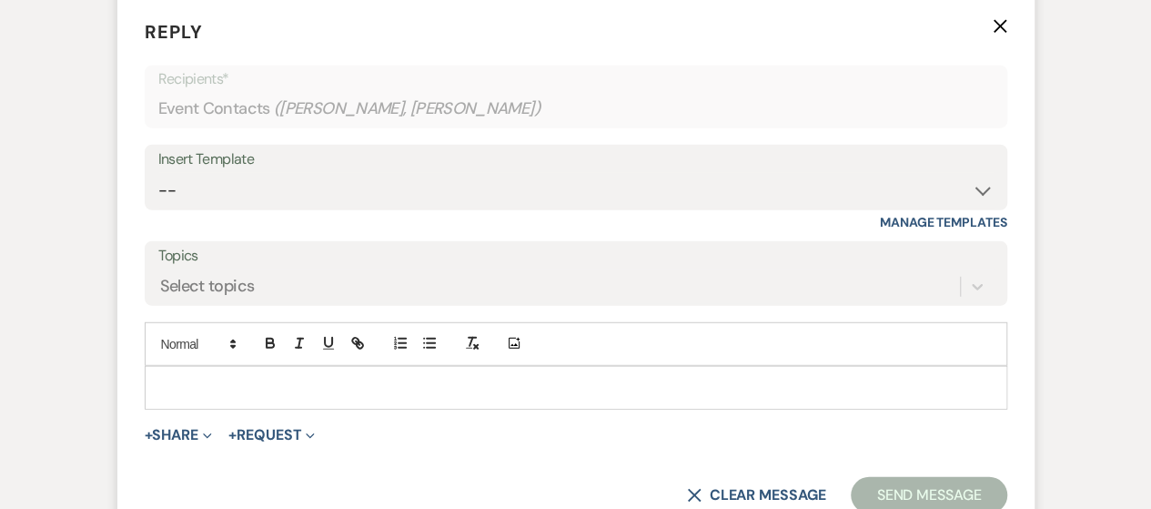
scroll to position [2366, 0]
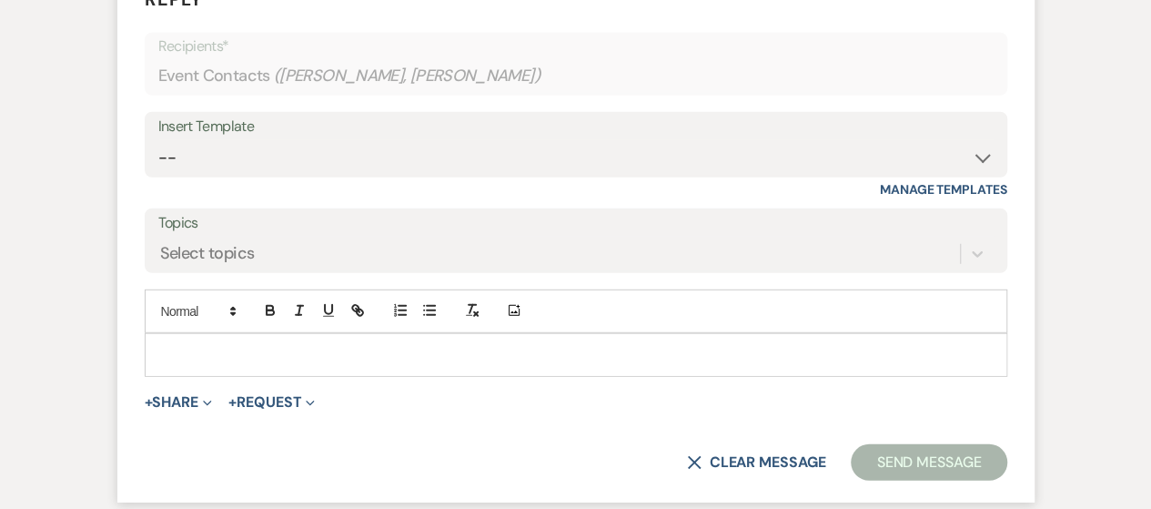
click at [177, 365] on p at bounding box center [576, 355] width 834 height 20
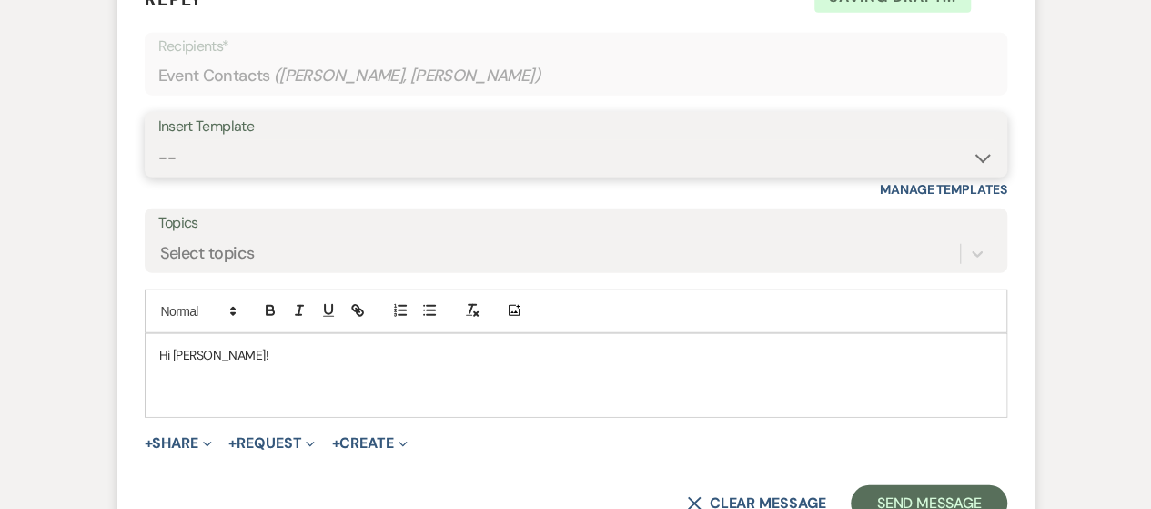
click at [582, 176] on select "-- Weven Planning Portal Introduction (Booked Events) Checking In Planning Foll…" at bounding box center [575, 157] width 835 height 35
select select "5618"
click at [158, 161] on select "-- Weven Planning Portal Introduction (Booked Events) Checking In Planning Foll…" at bounding box center [575, 157] width 835 height 35
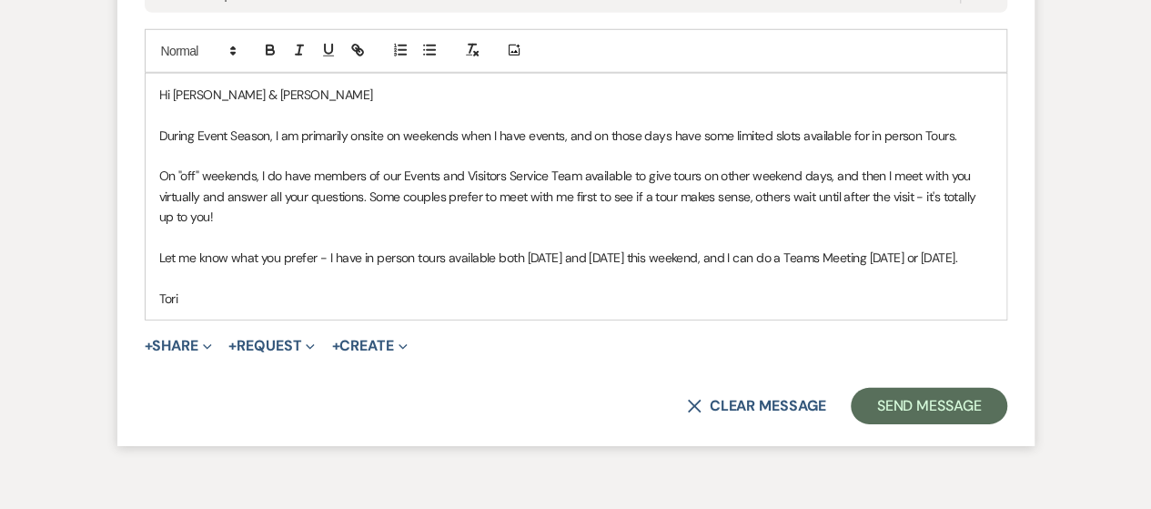
scroll to position [2655, 0]
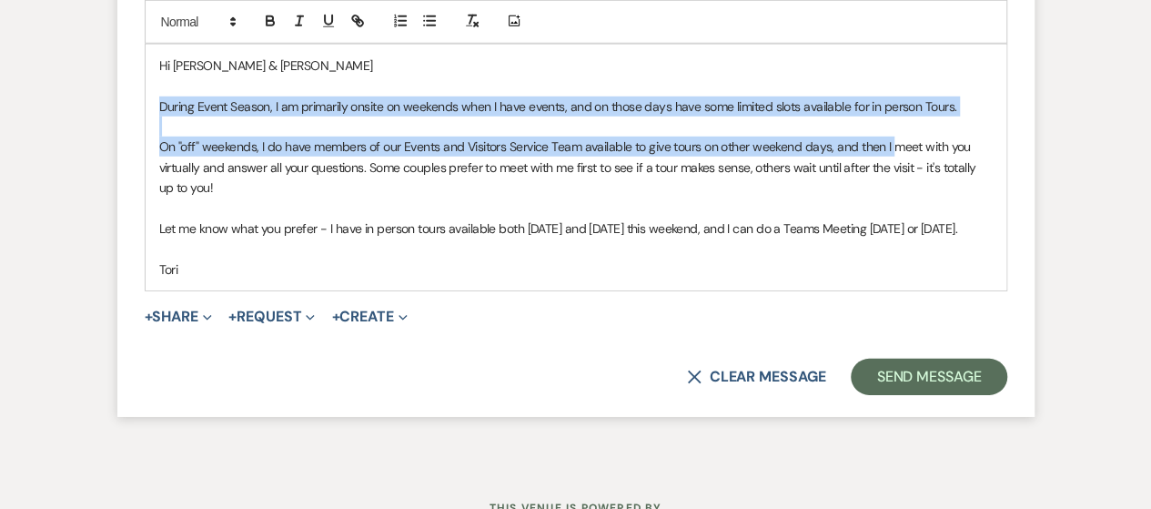
drag, startPoint x: 149, startPoint y: 125, endPoint x: 888, endPoint y: 177, distance: 740.8
click at [888, 177] on div "Hi Dustin & Rachel During Event Season, I am primarily onsite on weekends when …" at bounding box center [576, 168] width 861 height 246
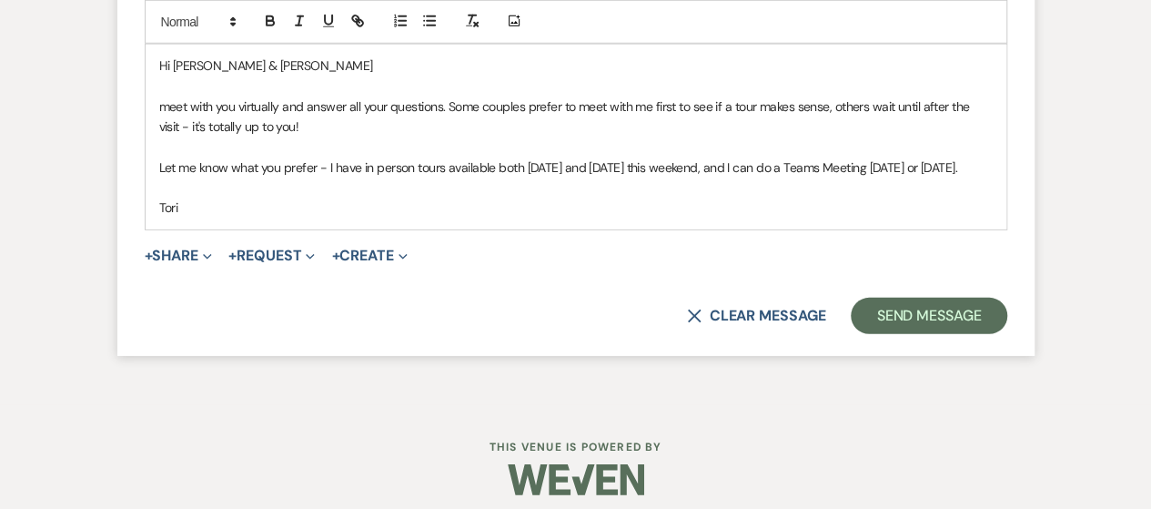
click at [308, 76] on p "Hi Dustin & Rachel" at bounding box center [576, 66] width 834 height 20
click at [159, 126] on span "meet with you virtually and answer all your questions. Some couples prefer to m…" at bounding box center [566, 116] width 814 height 36
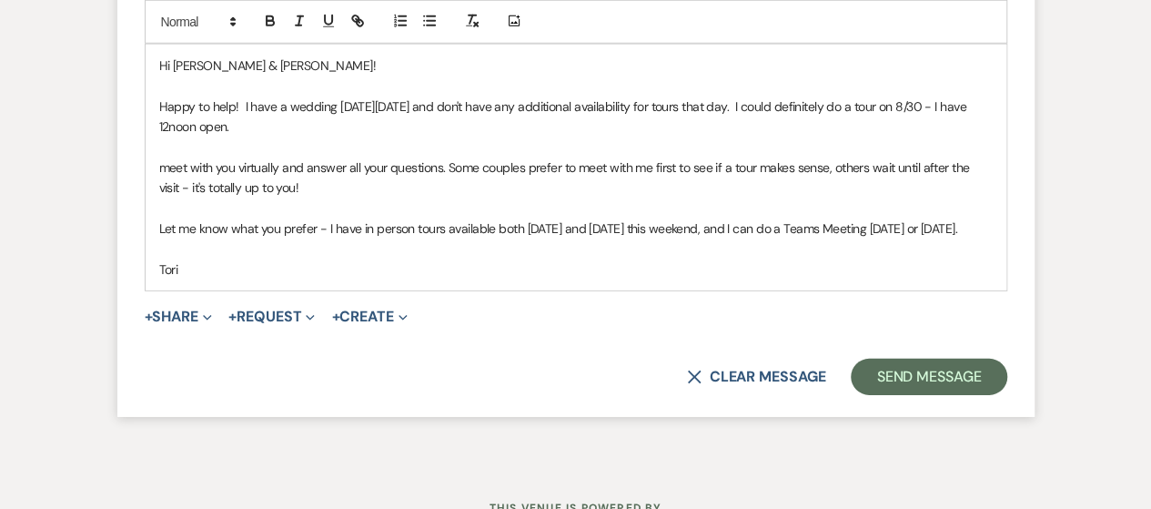
click at [166, 135] on span "Happy to help! I have a wedding on Sunday 8/17 and don't have any additional av…" at bounding box center [564, 116] width 811 height 36
click at [166, 135] on span "Happy to help! I have a wedding on Sunday 8/17 and don't have any additional av…" at bounding box center [571, 116] width 824 height 36
click at [988, 125] on p "Happy to help! I have a wedding on Sunday 8/17 and don't have any additional av…" at bounding box center [576, 116] width 834 height 41
click at [968, 125] on span "Happy to help! I have a wedding on Sunday 8/17 and don't have any additional av…" at bounding box center [571, 116] width 824 height 36
click at [993, 124] on span "Happy to help! I have a wedding on Sunday 8/17 and don't have any additional av…" at bounding box center [576, 116] width 834 height 36
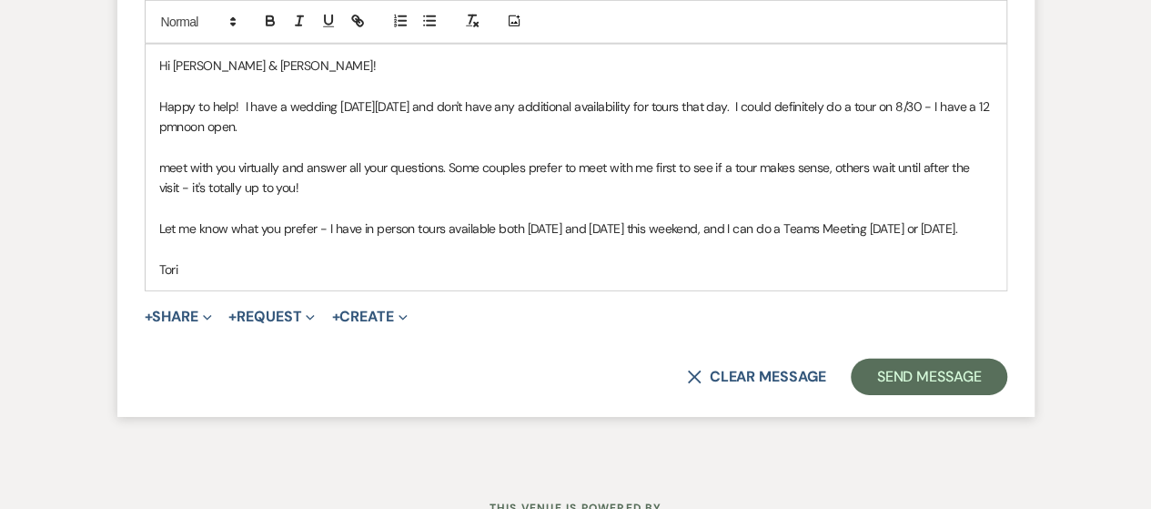
click at [205, 135] on span "Happy to help! I have a wedding on Sunday 8/17 and don't have any additional av…" at bounding box center [576, 116] width 834 height 36
click at [153, 188] on div "Hi Dustin & Rachel! Happy to help! I have a wedding on Sunday 8/17 and don't ha…" at bounding box center [576, 168] width 861 height 246
drag, startPoint x: 328, startPoint y: 248, endPoint x: 1006, endPoint y: 248, distance: 678.8
click at [1006, 248] on div "Hi Dustin & Rachel! Happy to help! I have a wedding on Sunday 8/17 and don't ha…" at bounding box center [576, 168] width 863 height 248
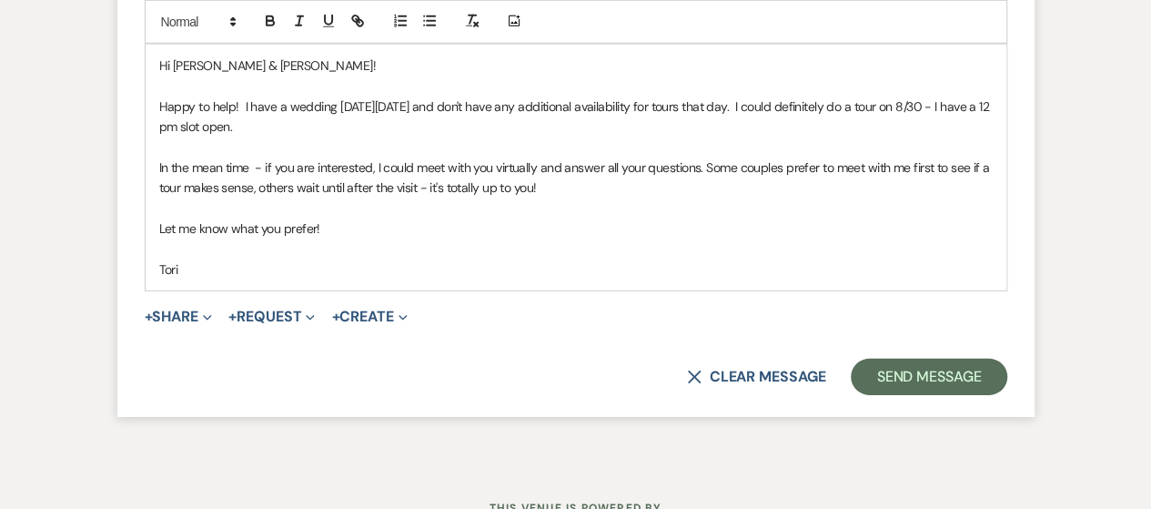
drag, startPoint x: 153, startPoint y: 86, endPoint x: 187, endPoint y: 312, distance: 229.2
click at [187, 291] on div "Hi Dustin & Rachel! Happy to help! I have a wedding on Sunday 8/17 and don't ha…" at bounding box center [576, 168] width 863 height 248
copy div "Hi Dustin & Rachel! Happy to help! I have a wedding on Sunday 8/17 and don't ha…"
click at [910, 385] on button "Send Message" at bounding box center [929, 377] width 156 height 36
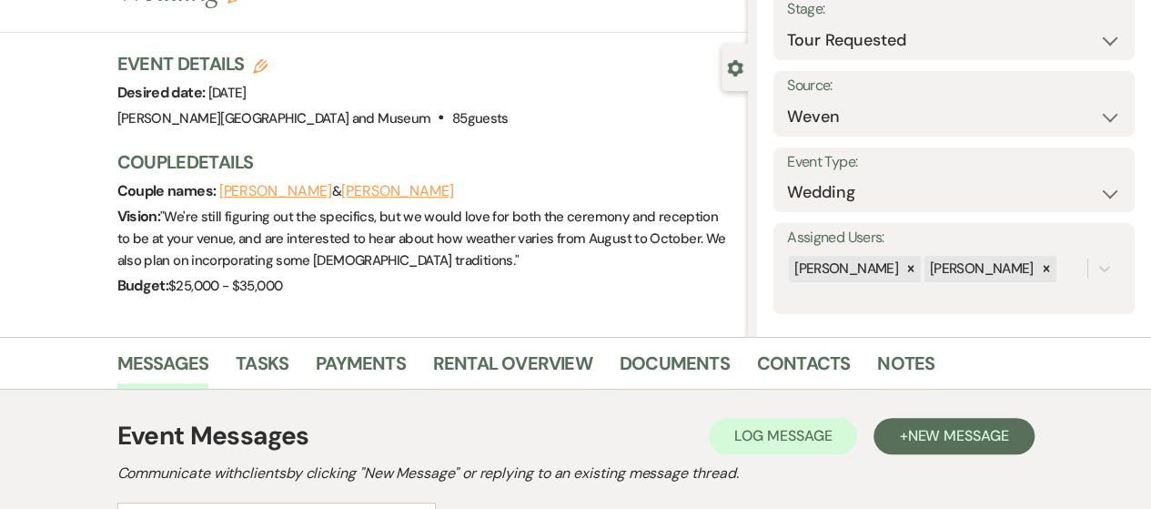
scroll to position [2, 0]
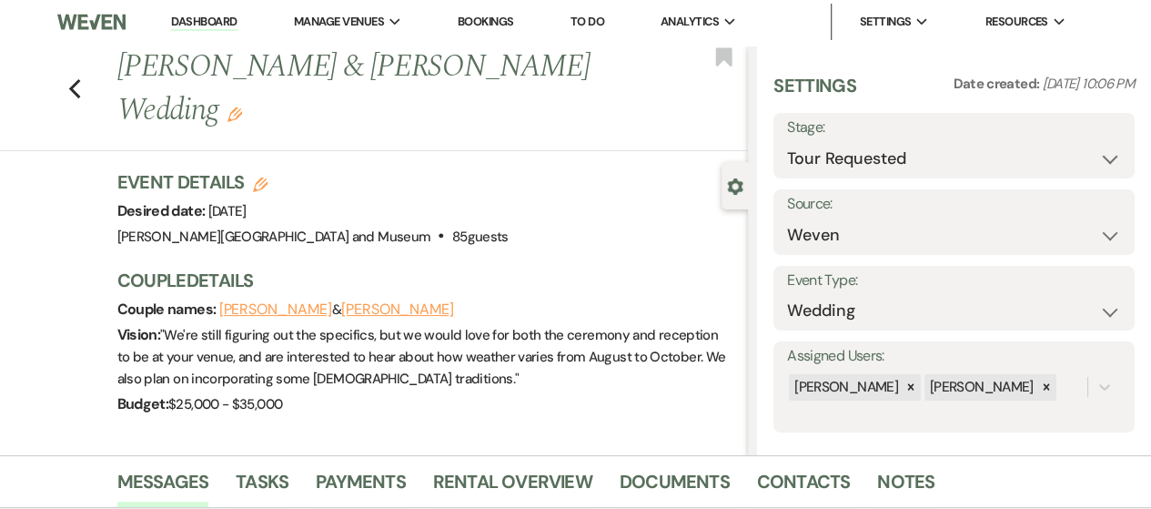
click at [193, 26] on link "Dashboard" at bounding box center [204, 22] width 66 height 17
select select "8"
select select "4"
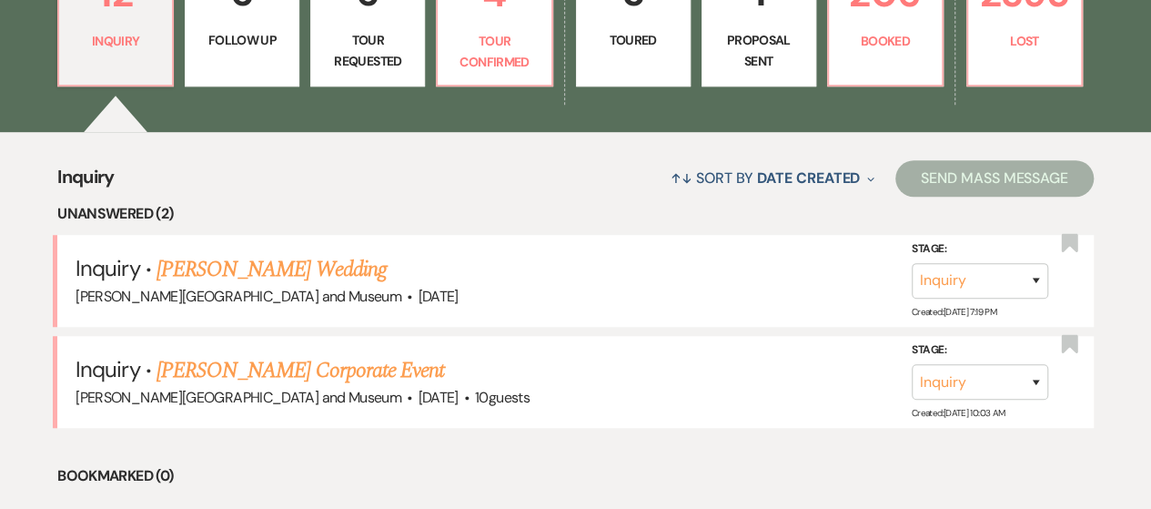
scroll to position [399, 0]
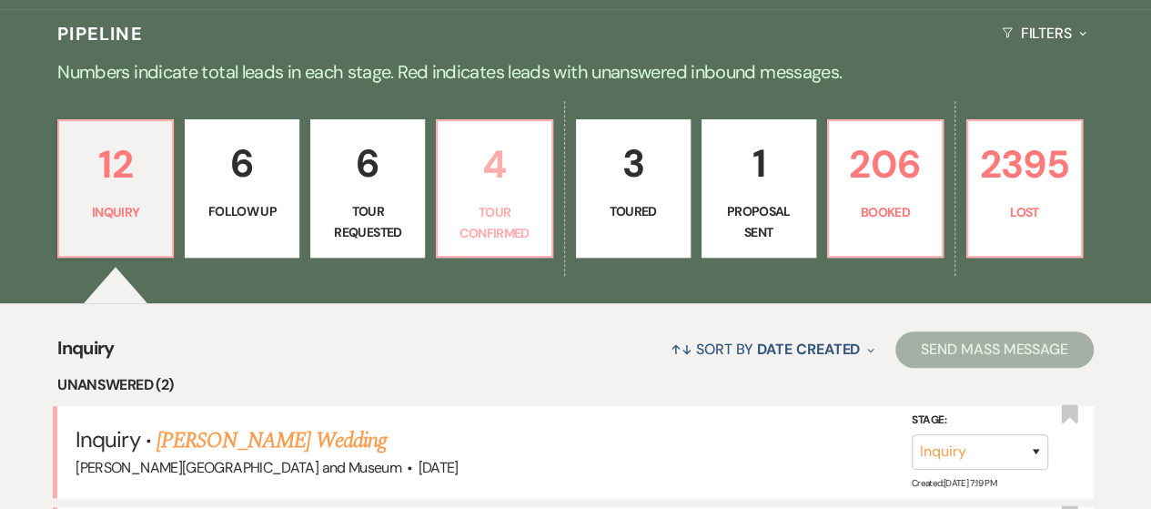
click at [495, 190] on p "4" at bounding box center [494, 164] width 91 height 61
select select "4"
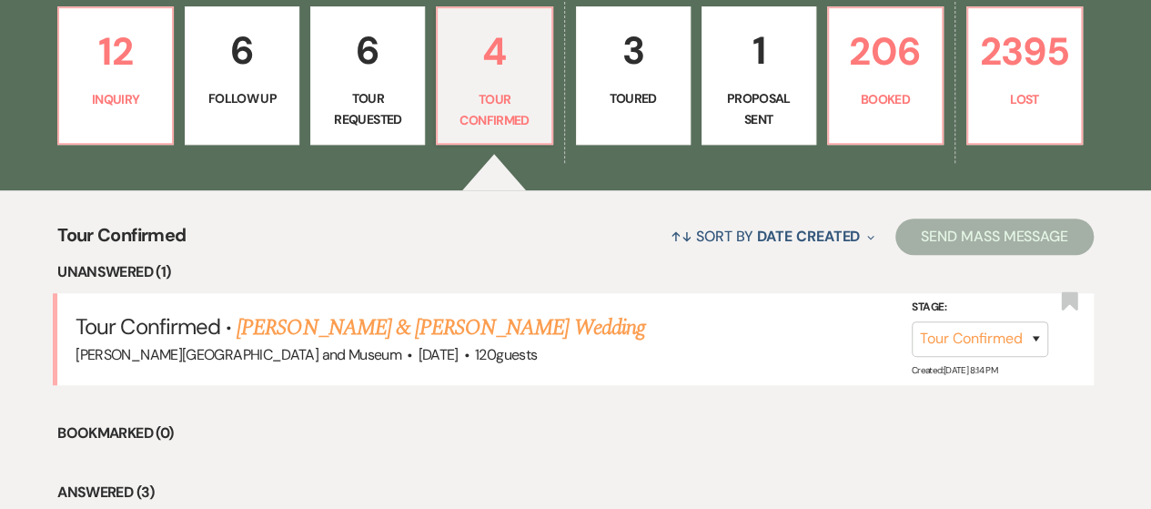
scroll to position [594, 0]
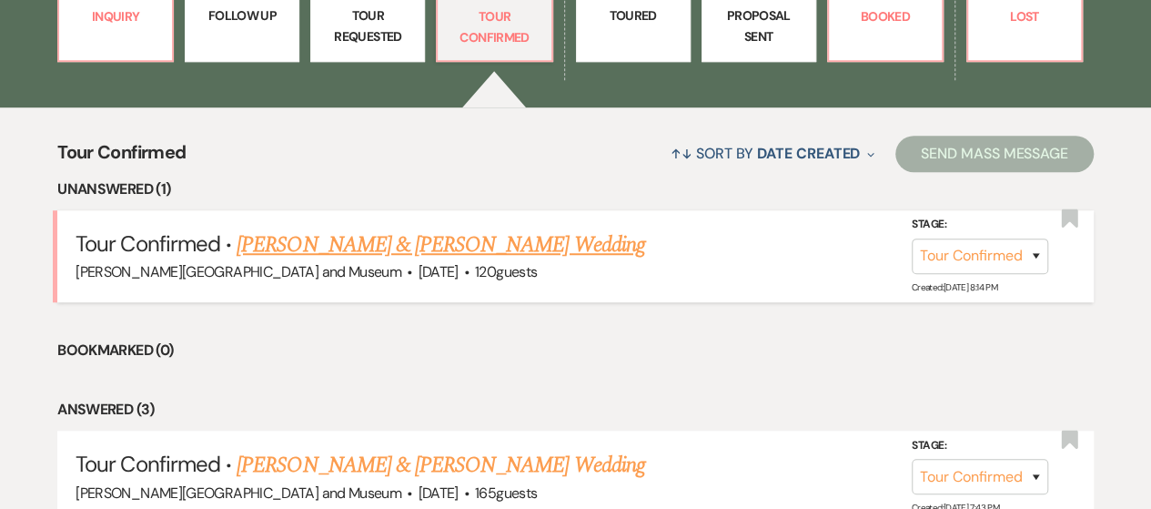
click at [405, 243] on link "Christopher Brown & Victoria Otis's Wedding" at bounding box center [441, 244] width 408 height 33
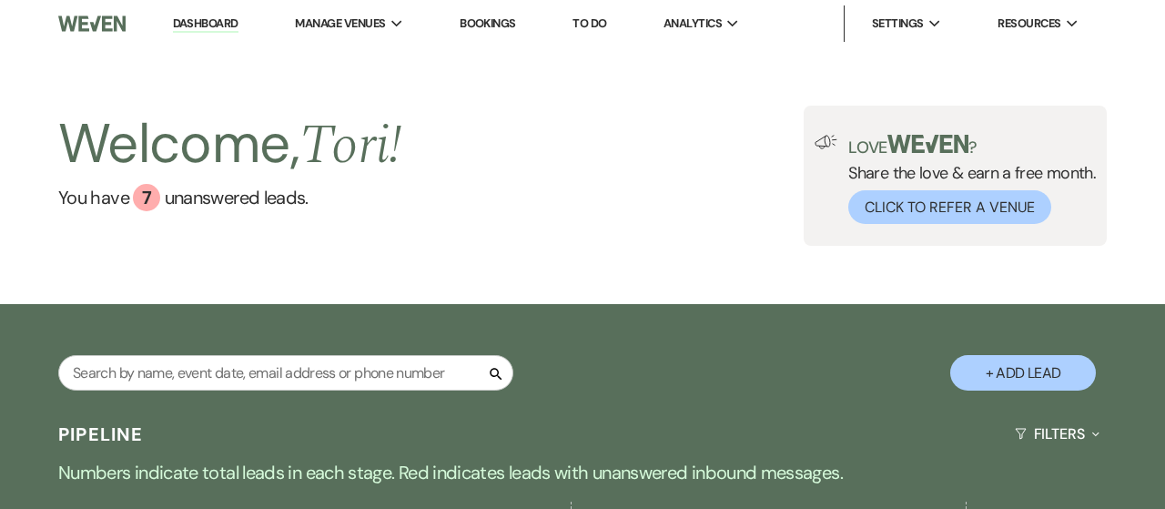
select select "4"
select select "5"
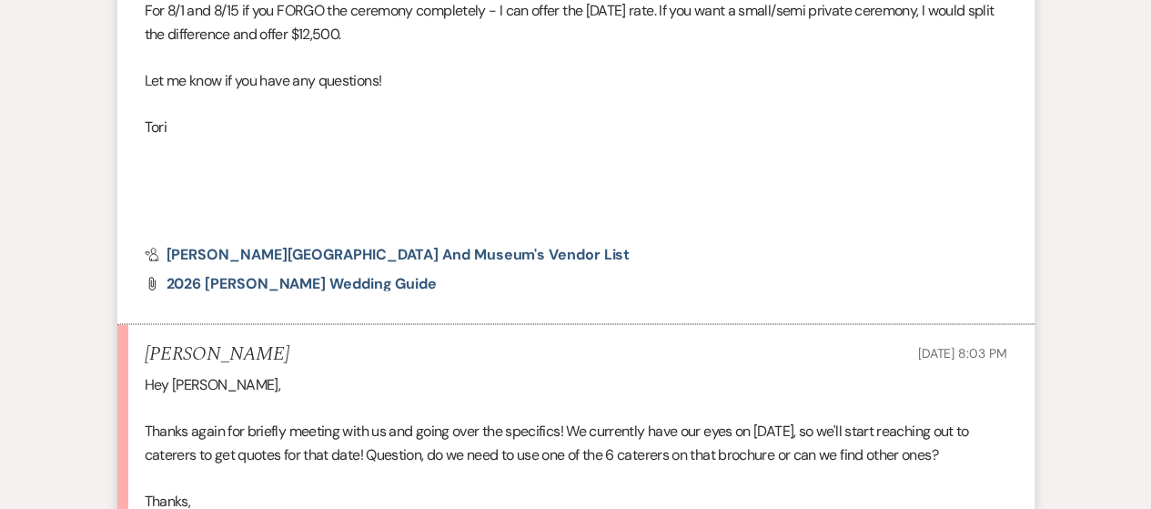
scroll to position [5194, 0]
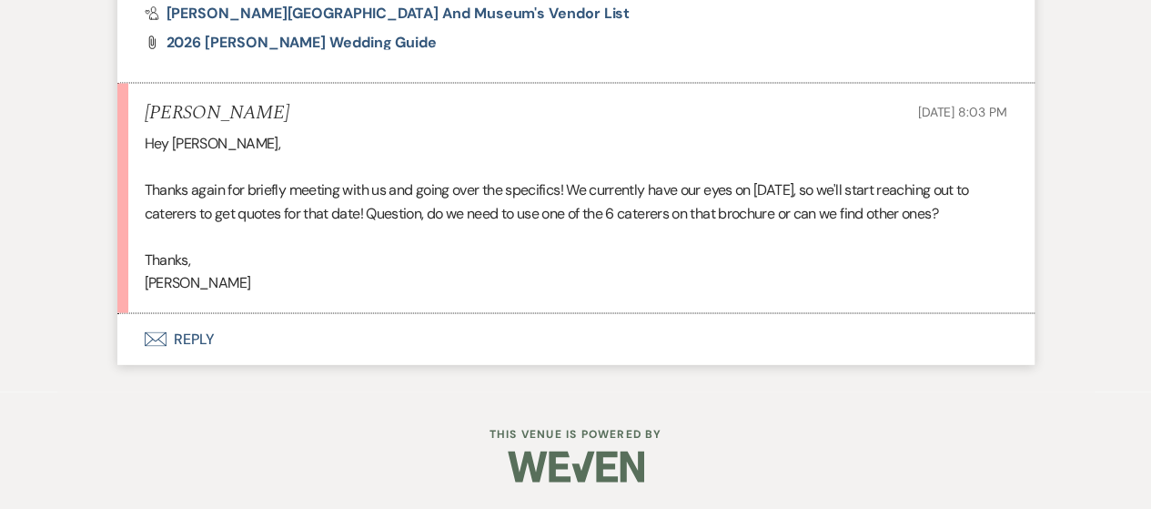
click at [198, 331] on button "Envelope Reply" at bounding box center [575, 338] width 917 height 51
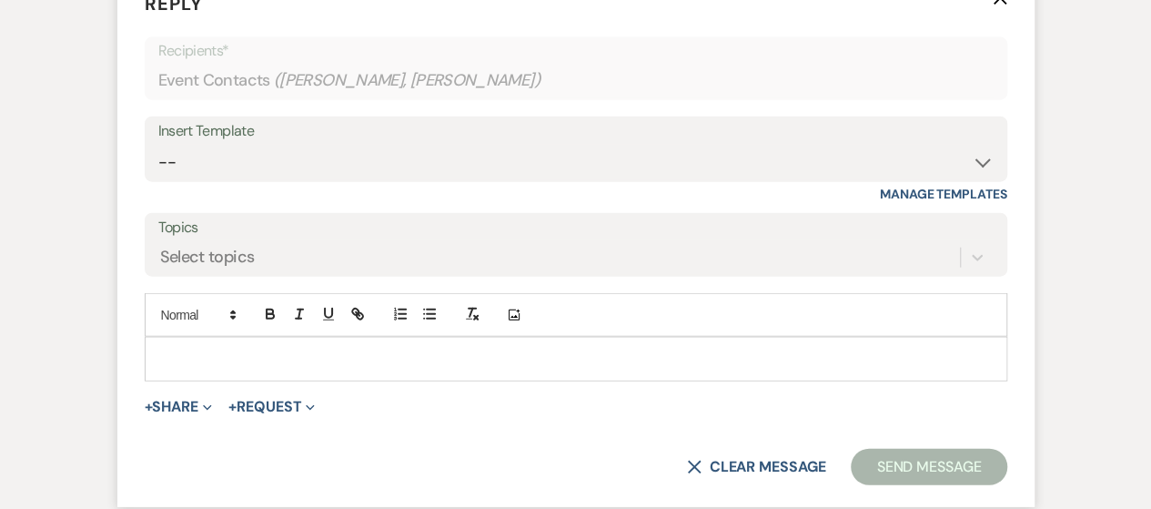
scroll to position [5522, 0]
click at [188, 369] on p at bounding box center [576, 359] width 834 height 20
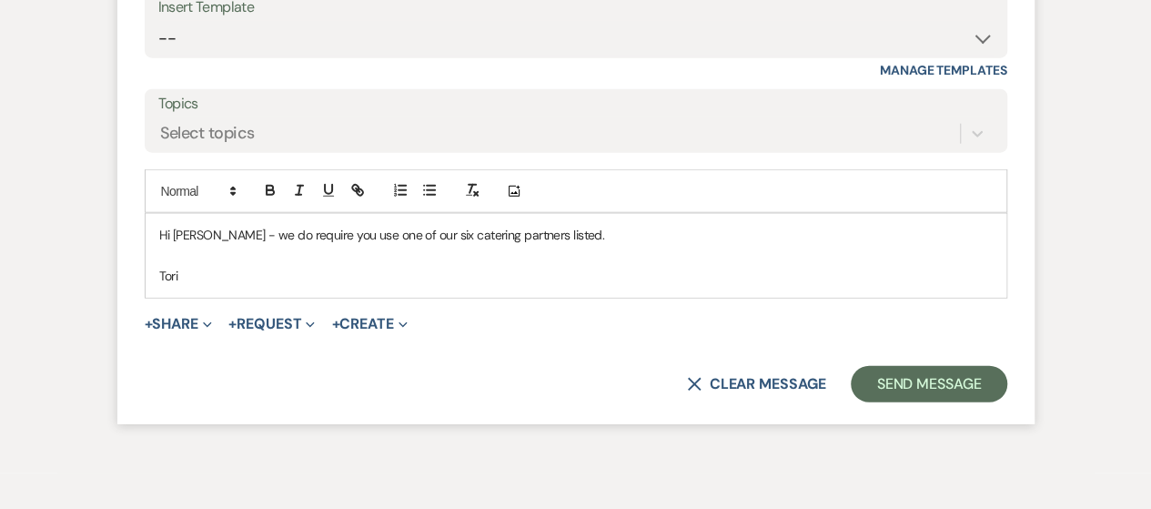
scroll to position [5685, 0]
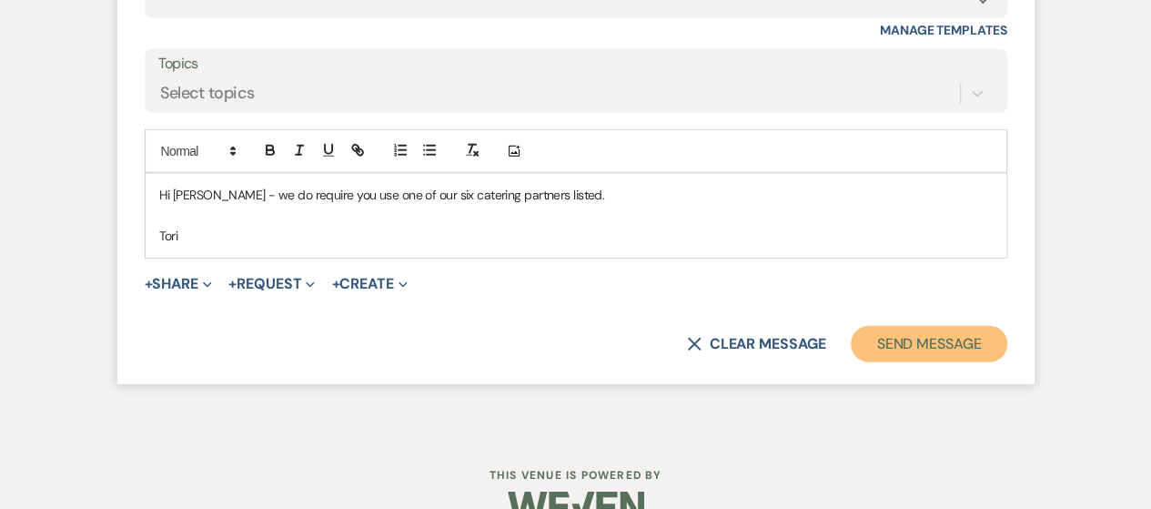
click at [961, 357] on button "Send Message" at bounding box center [929, 344] width 156 height 36
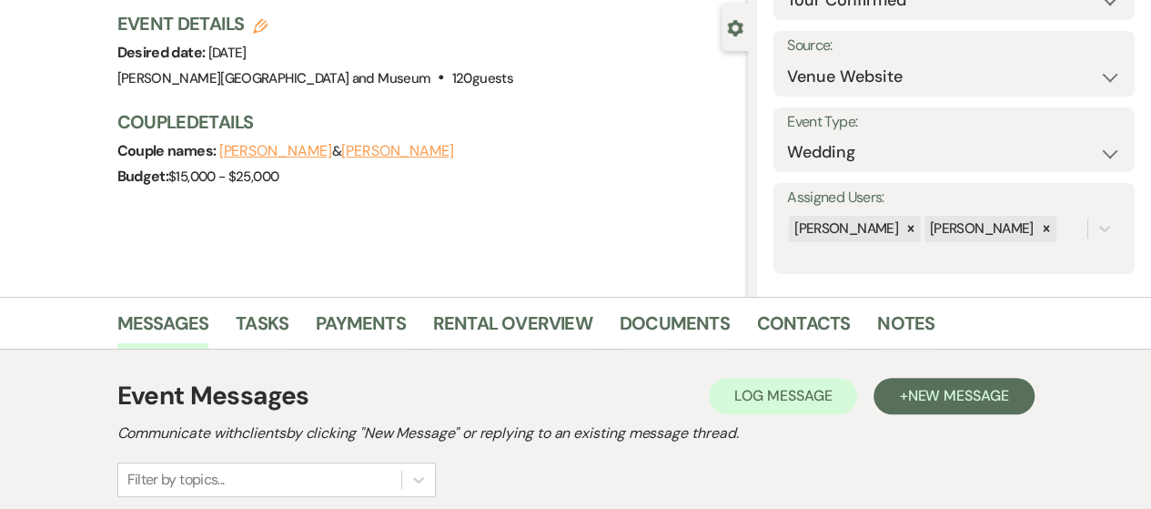
scroll to position [0, 0]
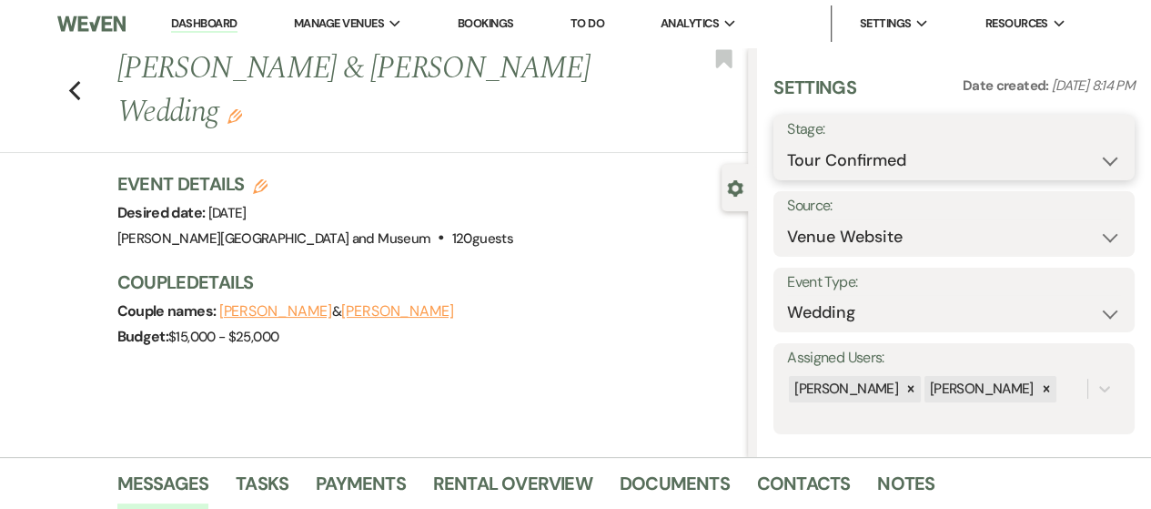
click at [975, 150] on select "Inquiry Follow Up Tour Requested Tour Confirmed Toured Proposal Sent Booked Lost" at bounding box center [954, 160] width 334 height 35
select select "5"
click at [787, 143] on select "Inquiry Follow Up Tour Requested Tour Confirmed Toured Proposal Sent Booked Lost" at bounding box center [954, 160] width 334 height 35
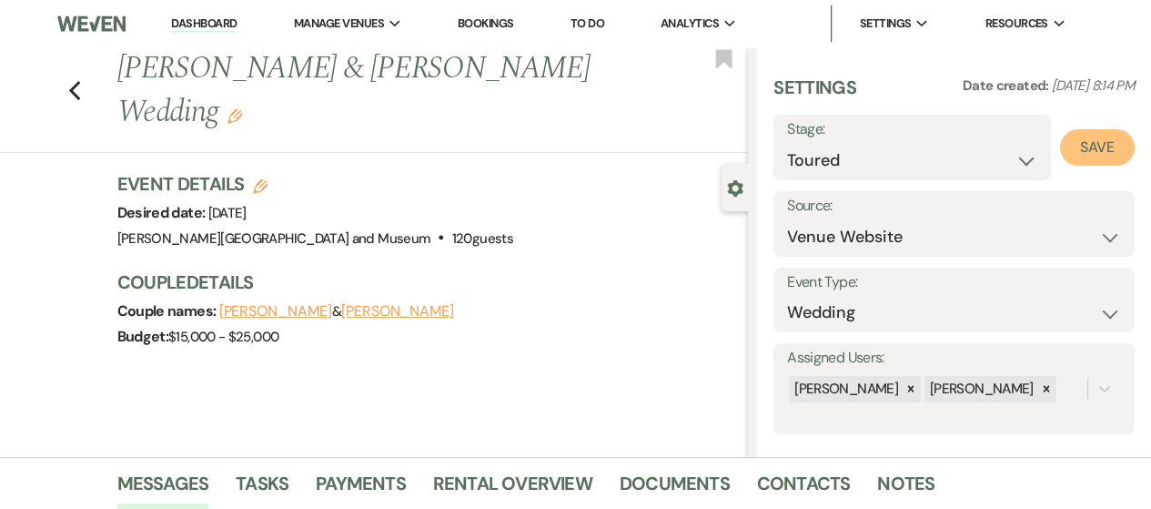
click at [1063, 154] on button "Save" at bounding box center [1097, 147] width 75 height 36
click at [194, 18] on link "Dashboard" at bounding box center [204, 23] width 66 height 17
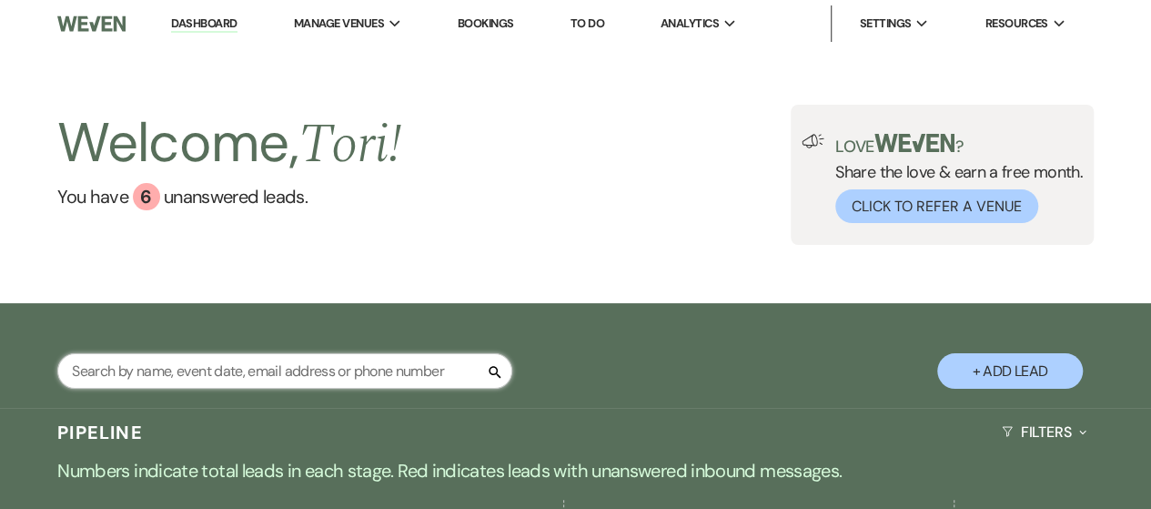
click at [288, 381] on input "text" at bounding box center [284, 370] width 455 height 35
type input "adam"
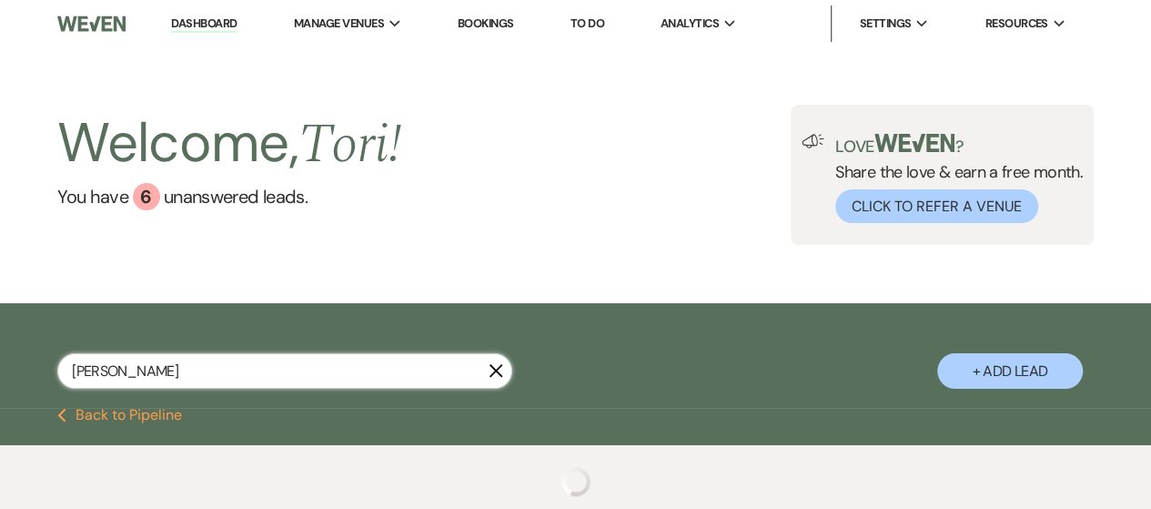
select select "2"
select select "8"
select select "5"
select select "8"
select select "5"
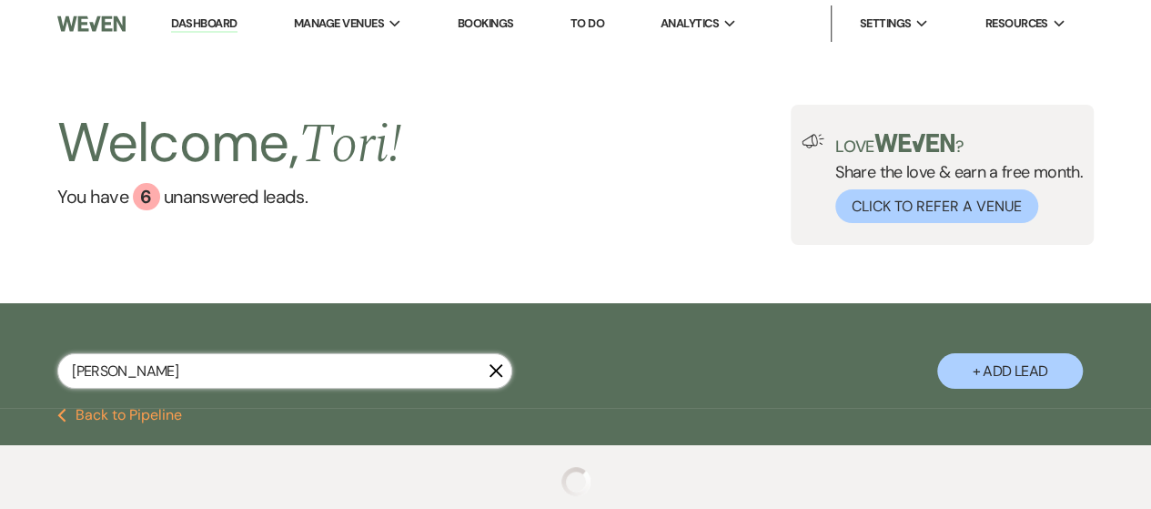
select select "8"
select select "10"
select select "8"
select select "5"
select select "8"
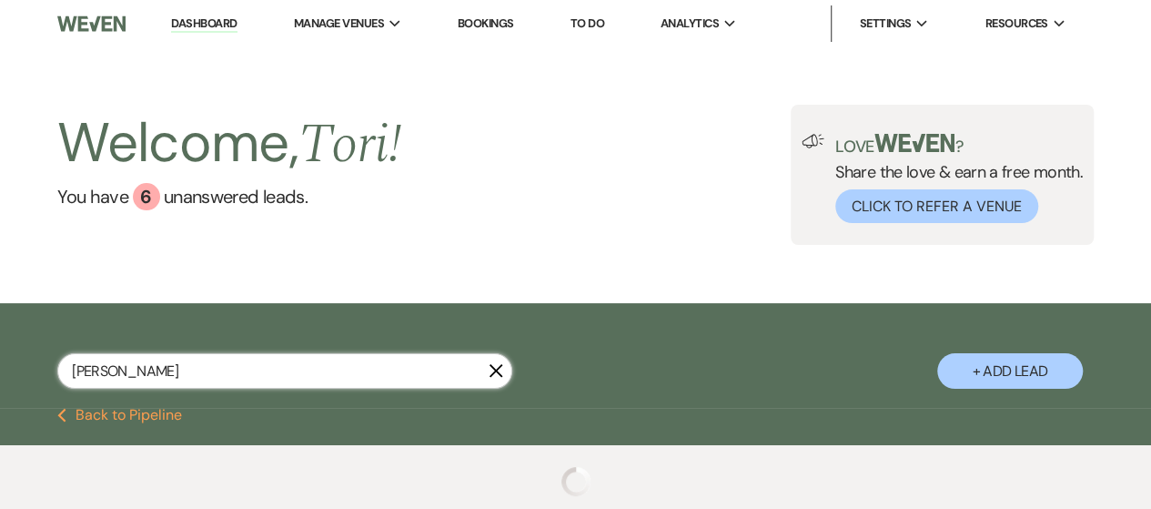
select select "7"
select select "8"
select select "5"
select select "8"
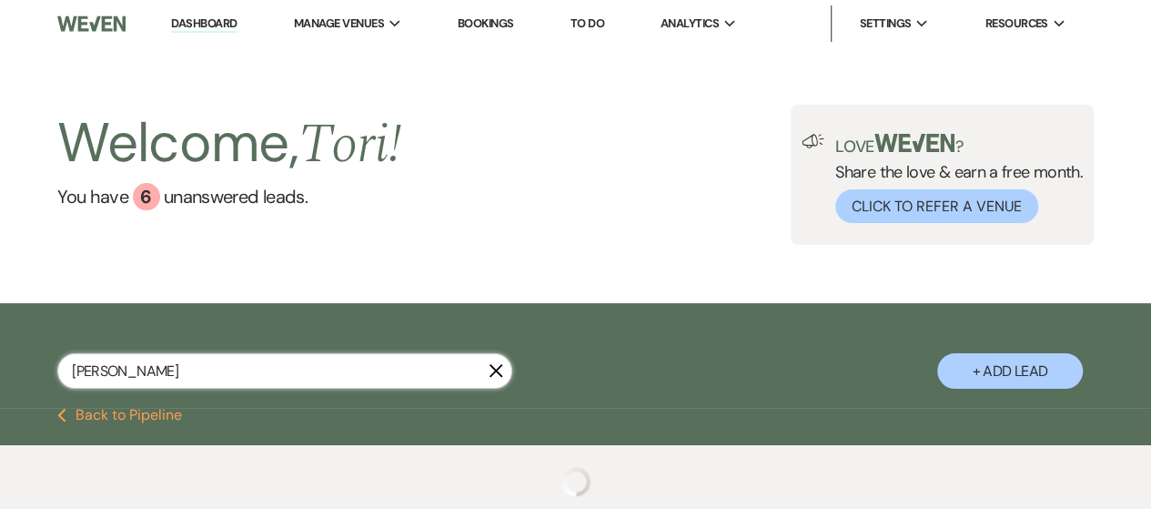
select select "5"
select select "8"
select select "5"
select select "8"
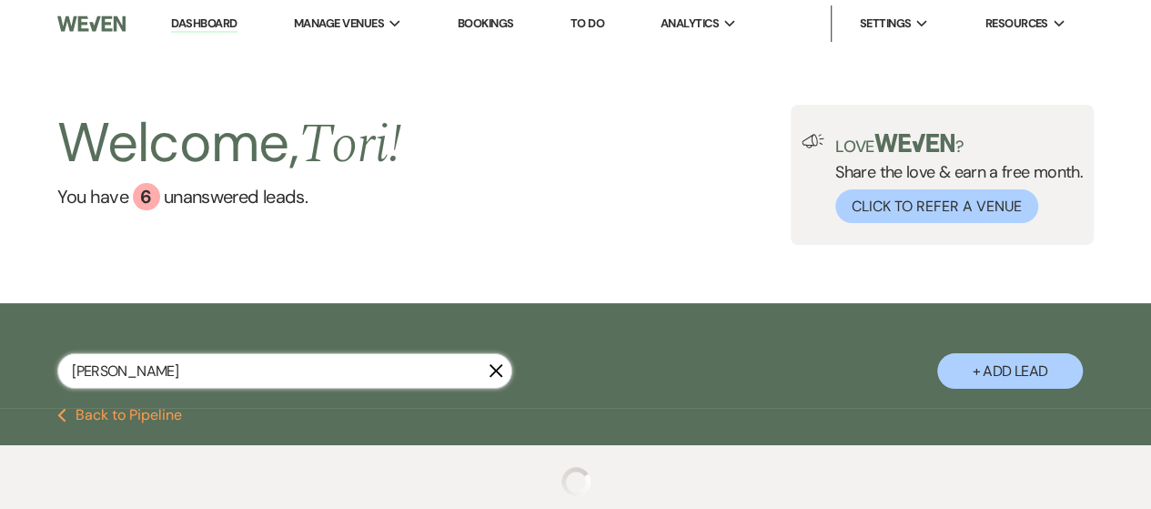
select select "8"
select select "2"
select select "8"
select select "2"
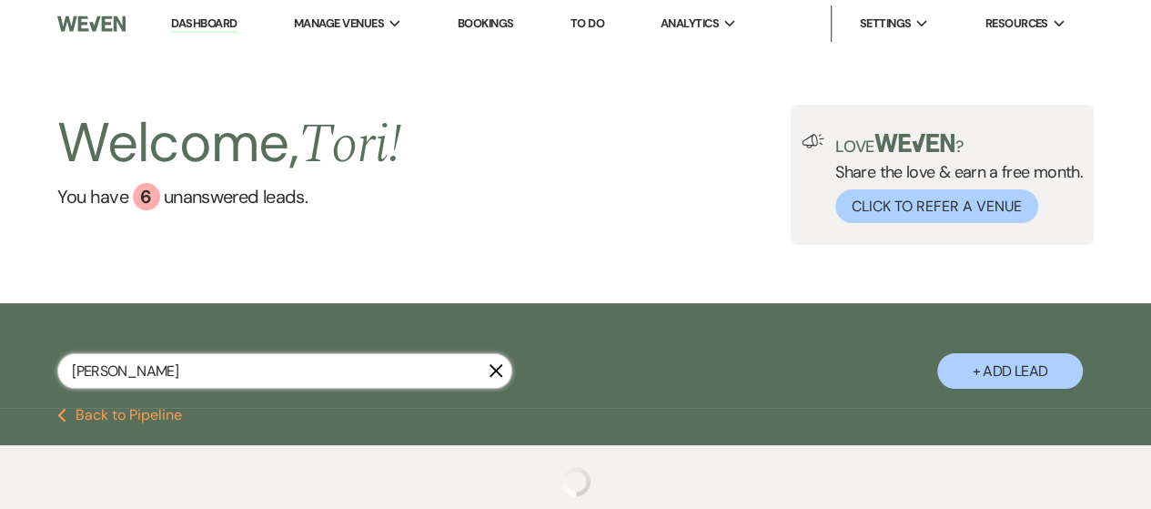
select select "8"
select select "2"
select select "8"
select select "2"
select select "8"
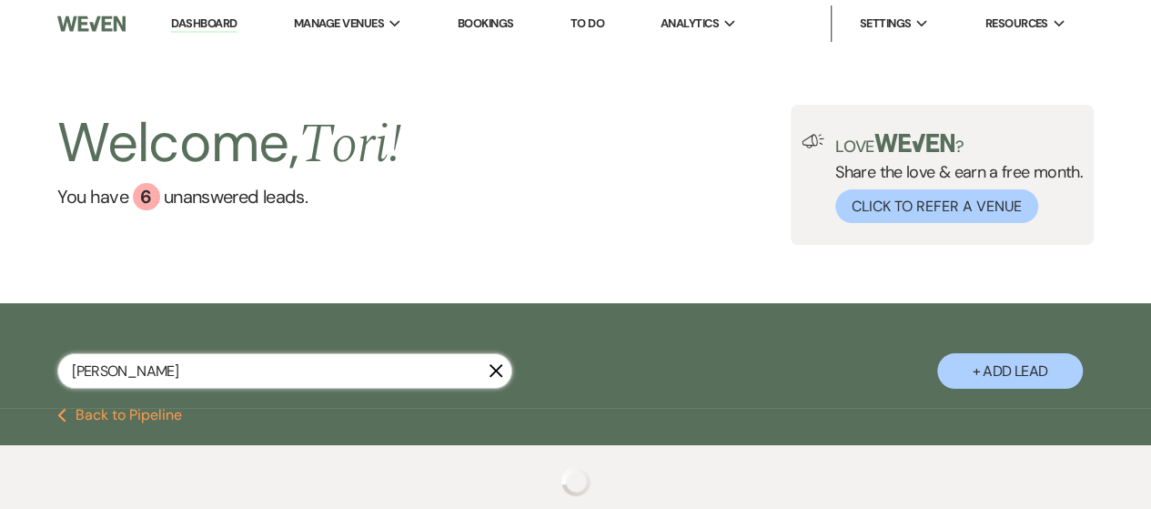
select select "2"
select select "8"
select select "2"
select select "8"
select select "2"
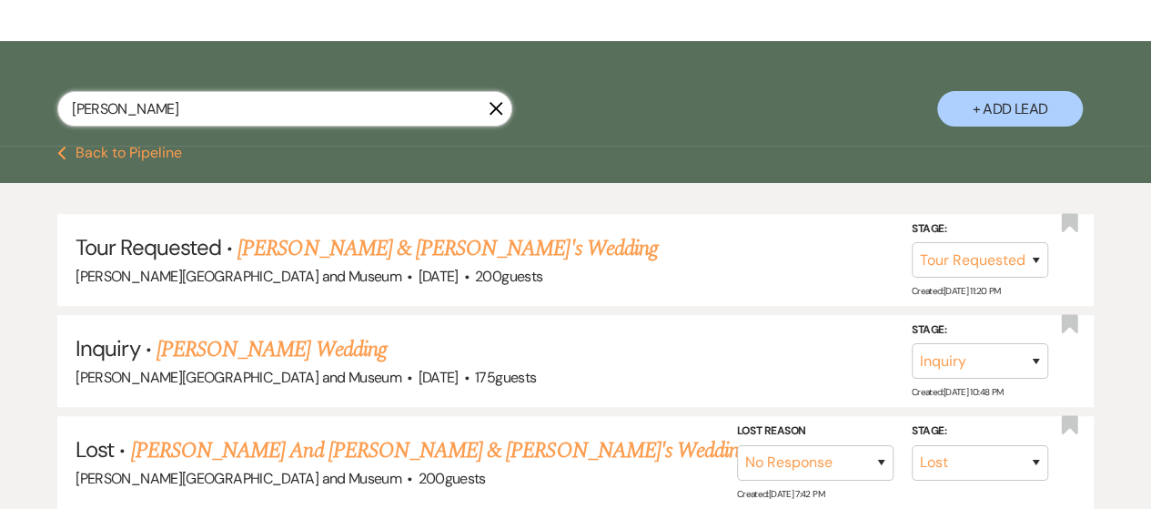
scroll to position [296, 0]
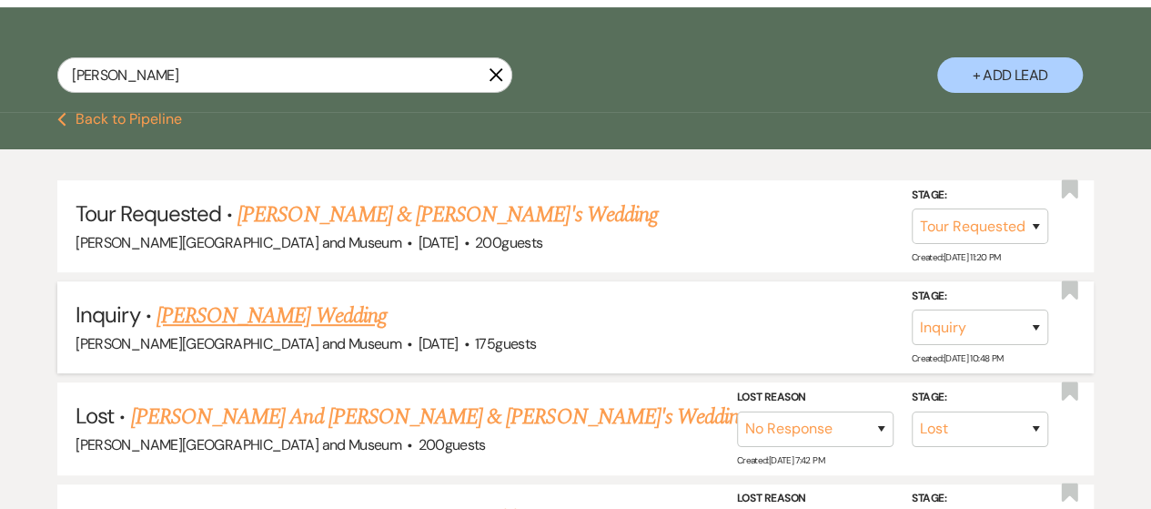
click at [229, 317] on link "Adam Billig's Wedding" at bounding box center [272, 315] width 230 height 33
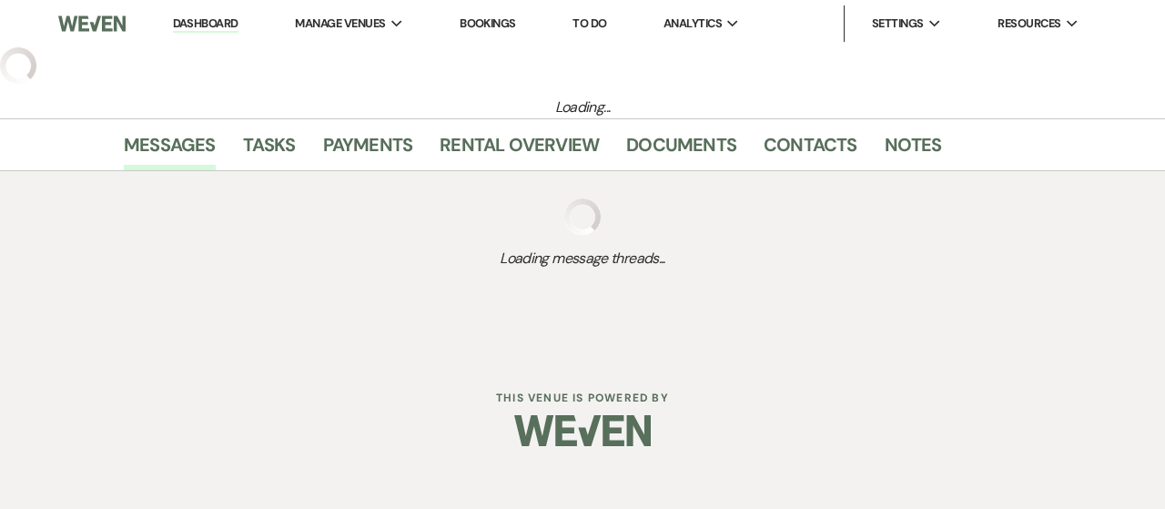
select select "3"
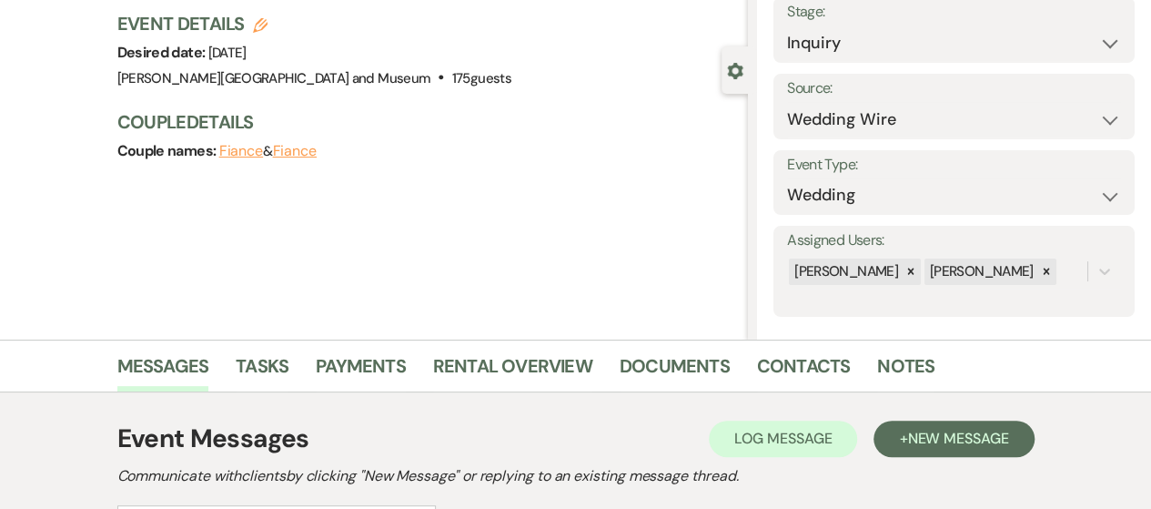
scroll to position [13, 0]
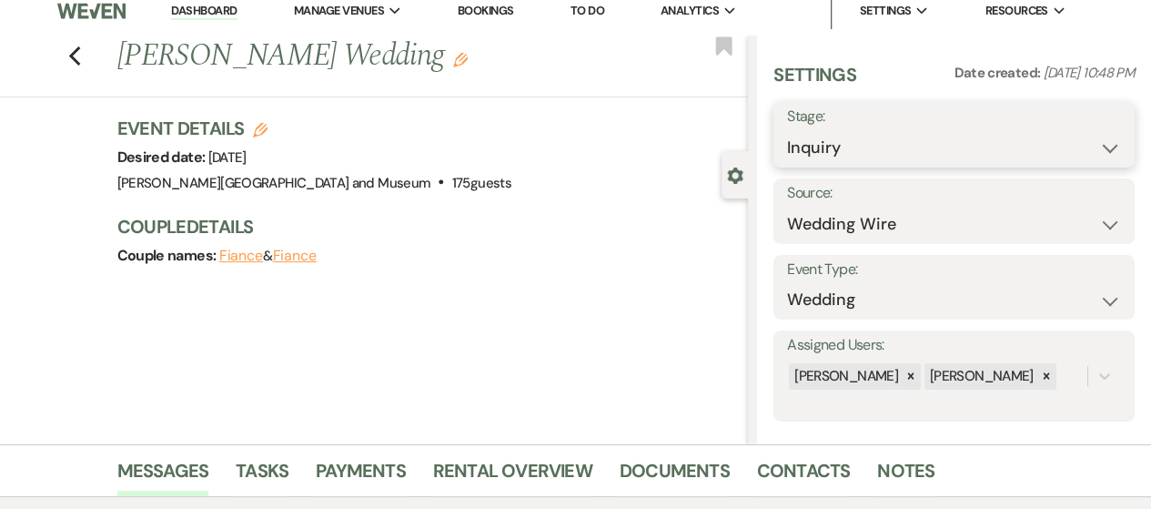
click at [842, 139] on select "Inquiry Follow Up Tour Requested Tour Confirmed Toured Proposal Sent Booked Lost" at bounding box center [954, 147] width 334 height 35
select select "8"
click at [787, 130] on select "Inquiry Follow Up Tour Requested Tour Confirmed Toured Proposal Sent Booked Lost" at bounding box center [954, 147] width 334 height 35
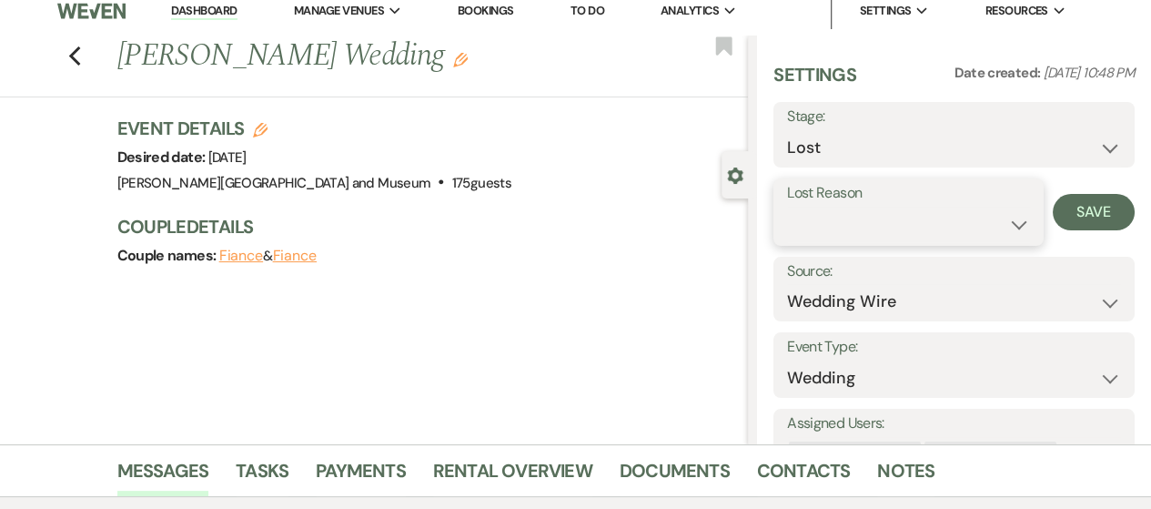
click at [855, 223] on select "Booked Elsewhere Budget Date Unavailable No Response Not a Good Match Capacity …" at bounding box center [908, 224] width 243 height 35
select select "4"
click at [787, 207] on select "Booked Elsewhere Budget Date Unavailable No Response Not a Good Match Capacity …" at bounding box center [908, 224] width 243 height 35
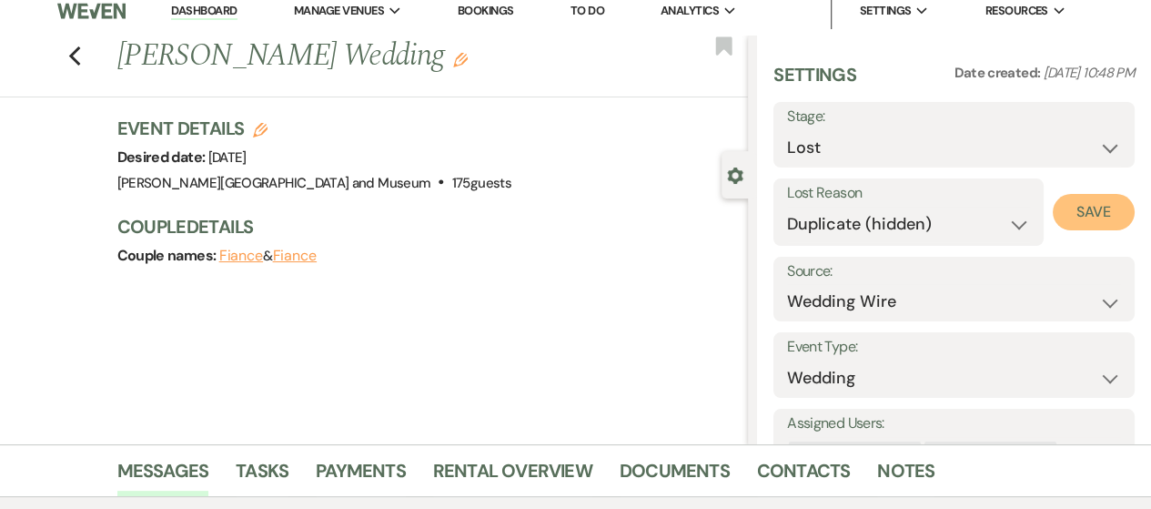
click at [1064, 203] on button "Save" at bounding box center [1094, 212] width 82 height 36
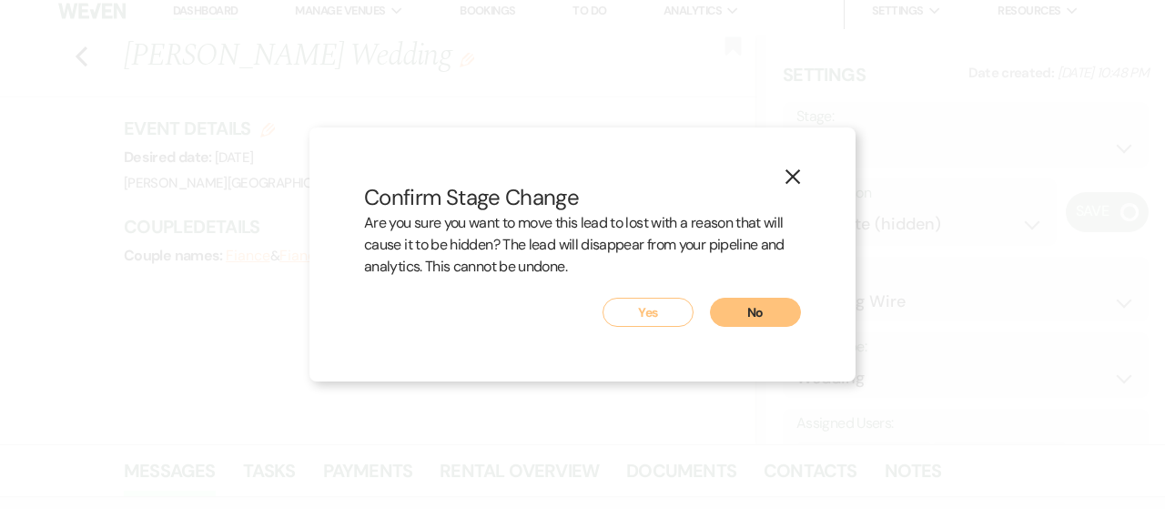
click at [664, 298] on button "Yes" at bounding box center [647, 312] width 91 height 29
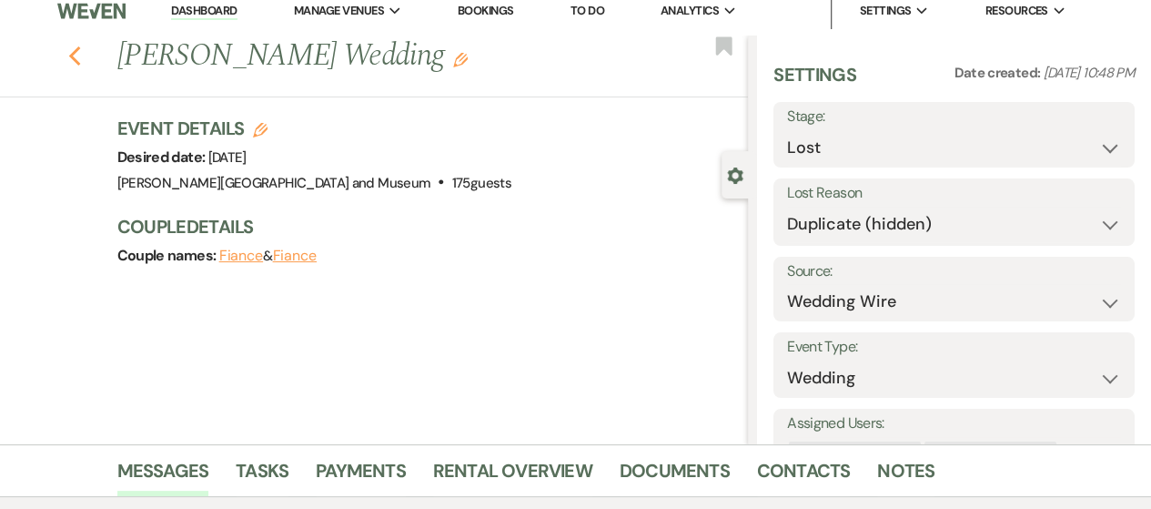
click at [82, 64] on icon "Previous" at bounding box center [75, 56] width 14 height 22
select select "2"
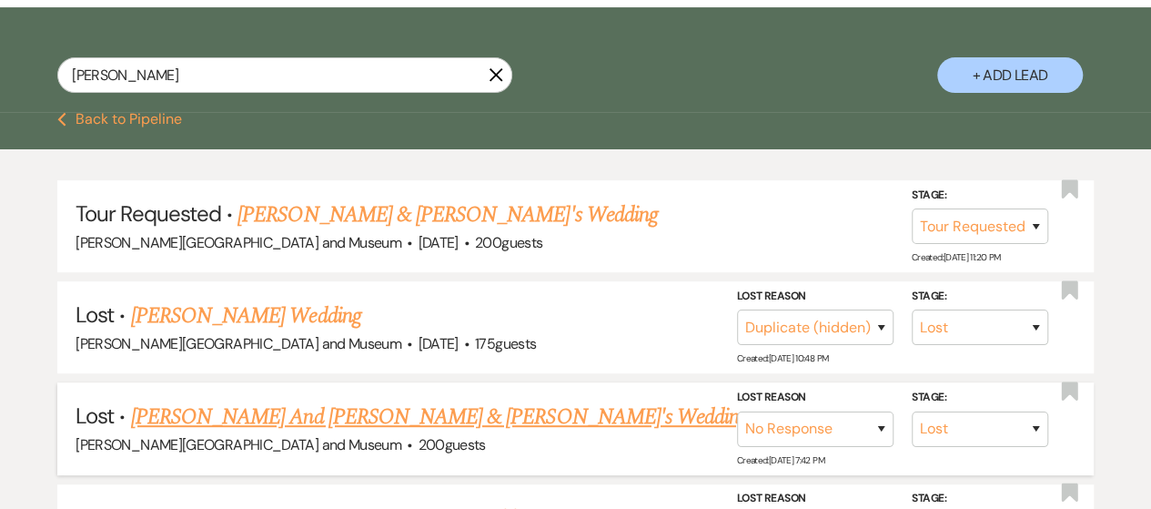
click at [268, 417] on link "[PERSON_NAME] And [PERSON_NAME] & [PERSON_NAME]'s Wedding" at bounding box center [439, 416] width 617 height 33
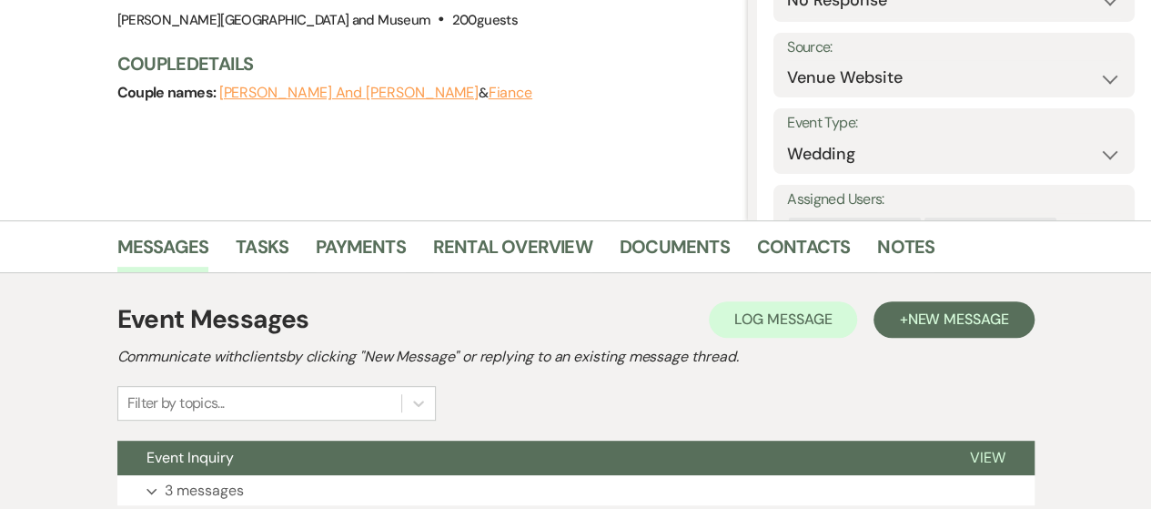
scroll to position [377, 0]
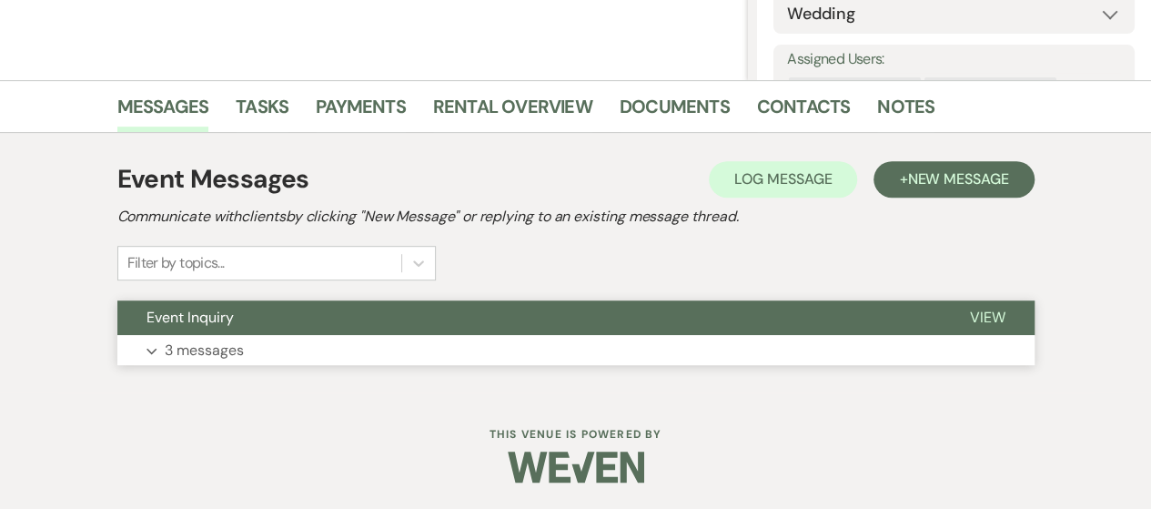
click at [712, 335] on button "Expand 3 messages" at bounding box center [575, 350] width 917 height 31
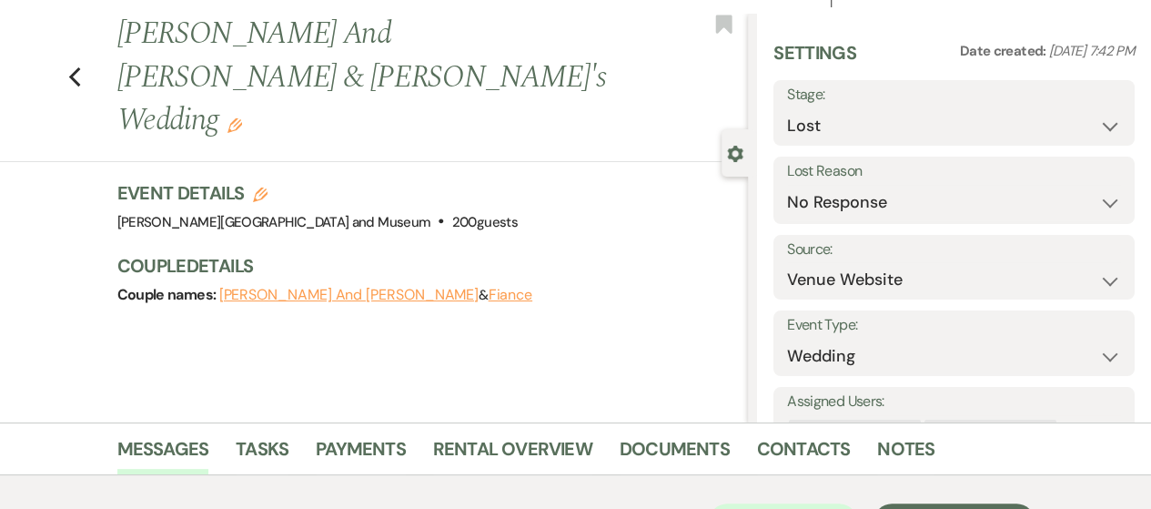
scroll to position [0, 0]
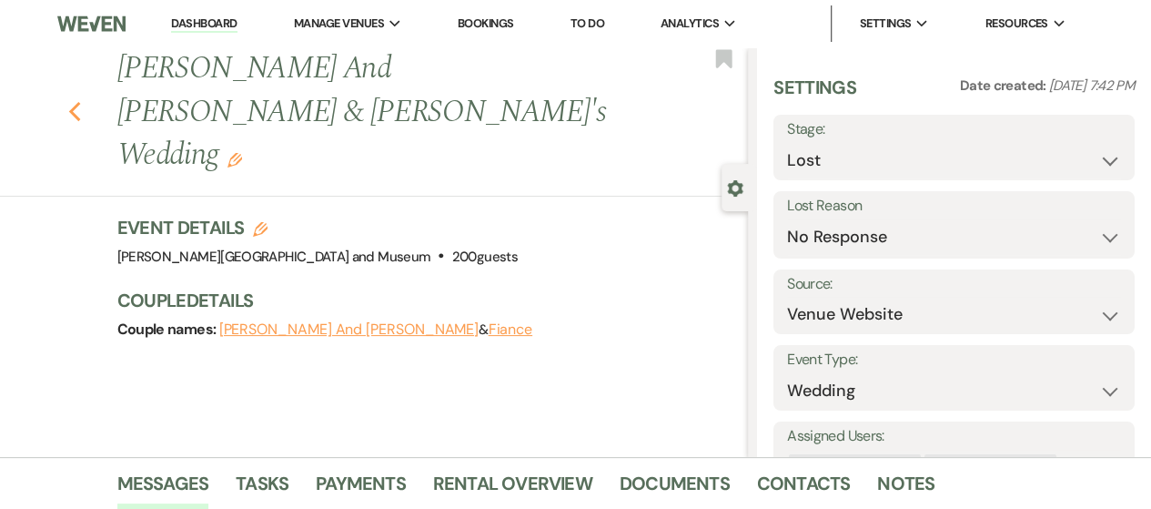
click at [82, 101] on icon "Previous" at bounding box center [75, 112] width 14 height 22
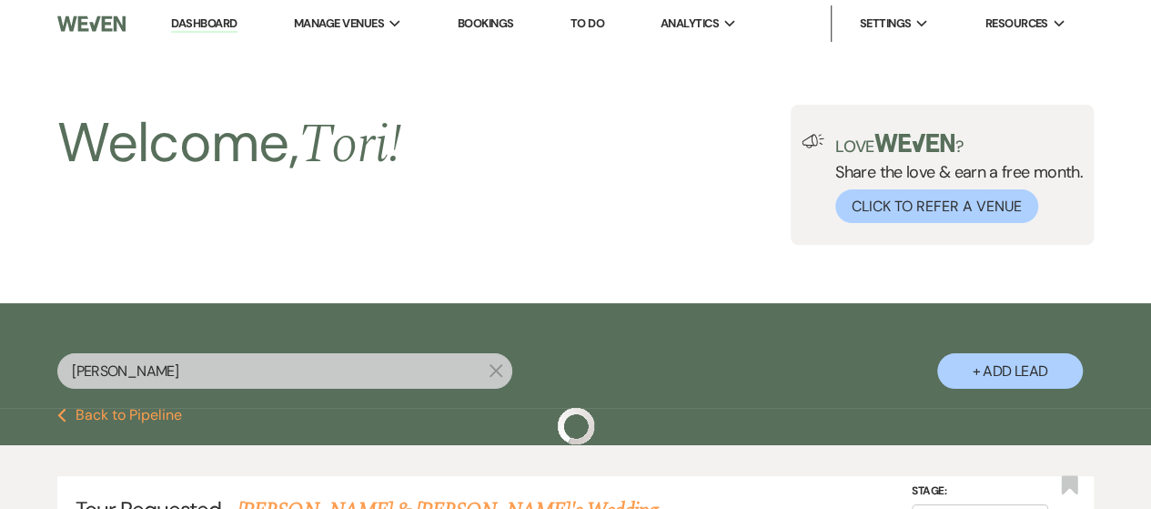
scroll to position [296, 0]
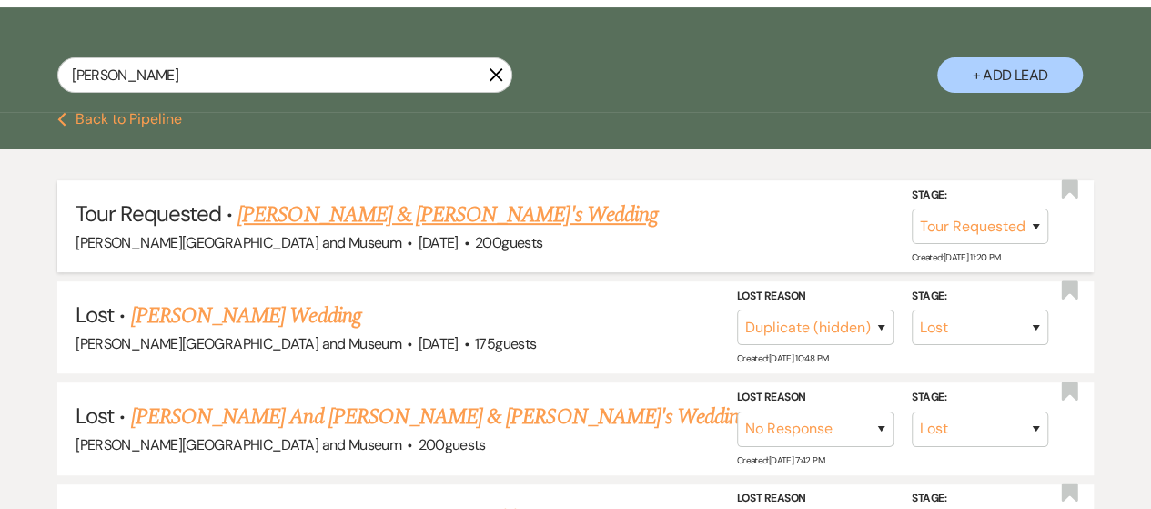
click at [340, 219] on link "Adam Billig & Fiance's Wedding" at bounding box center [448, 214] width 420 height 33
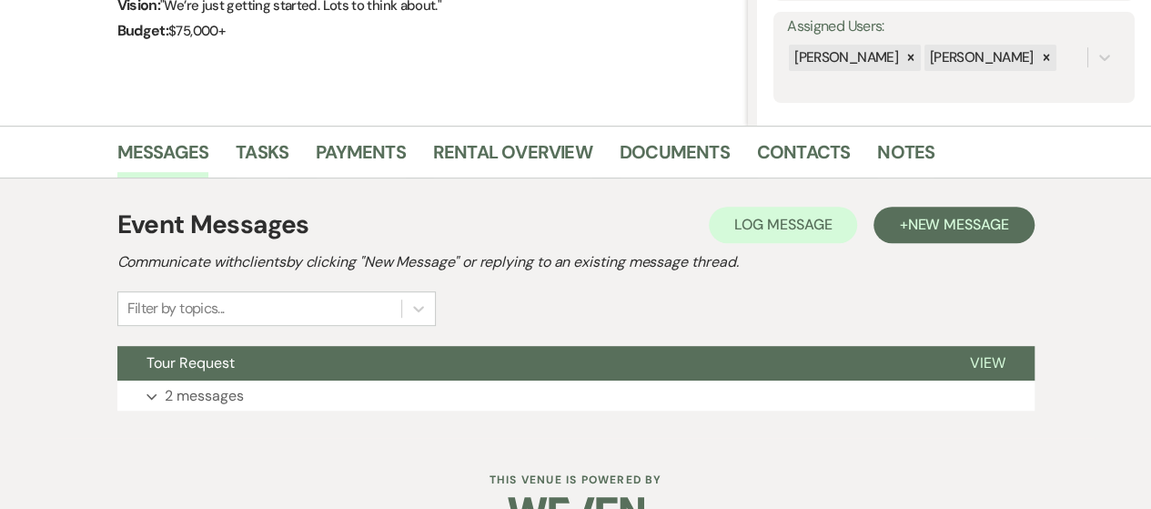
scroll to position [371, 0]
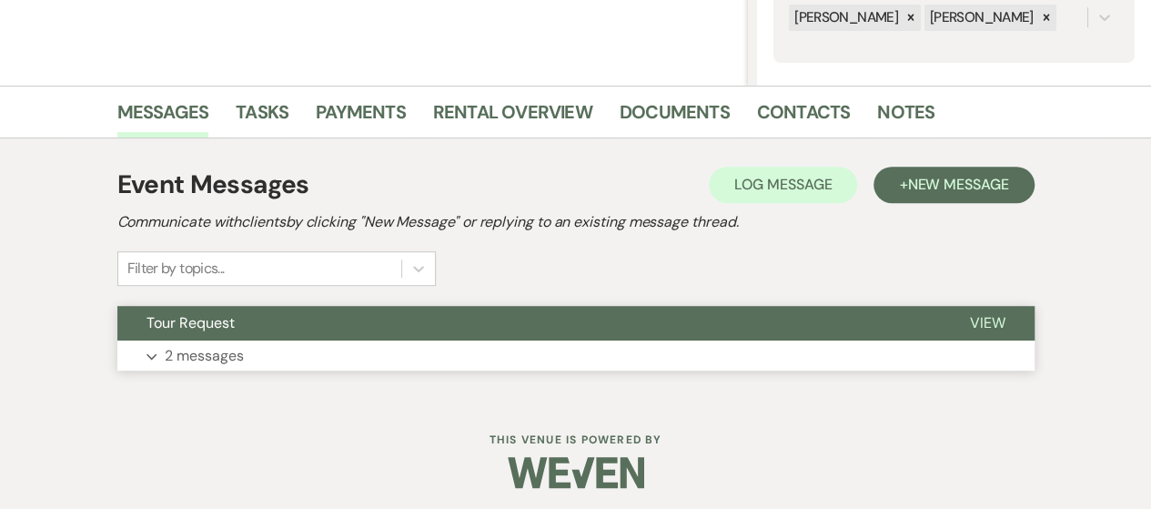
click at [717, 359] on button "Expand 2 messages" at bounding box center [575, 355] width 917 height 31
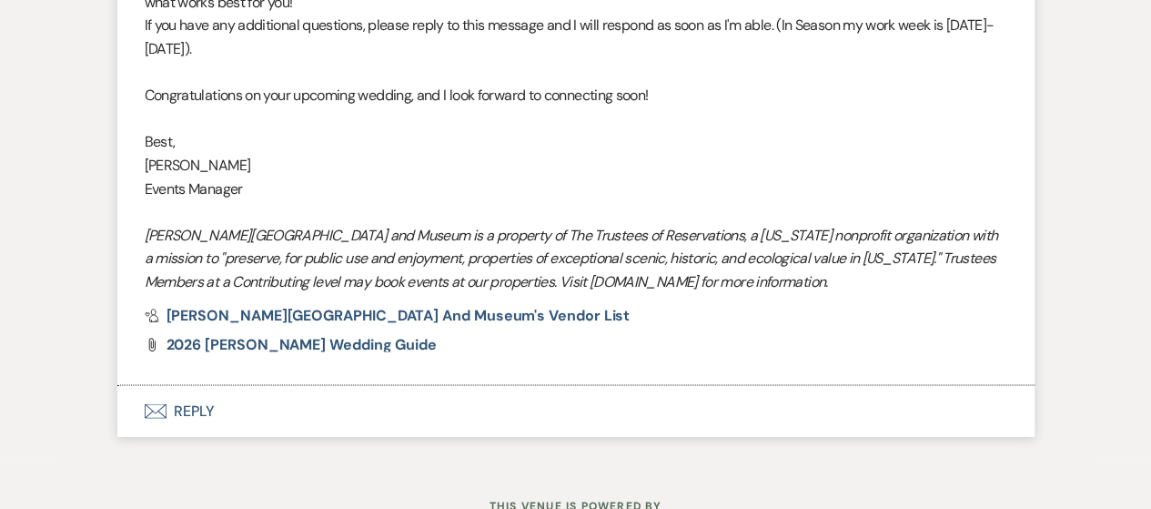
scroll to position [1767, 0]
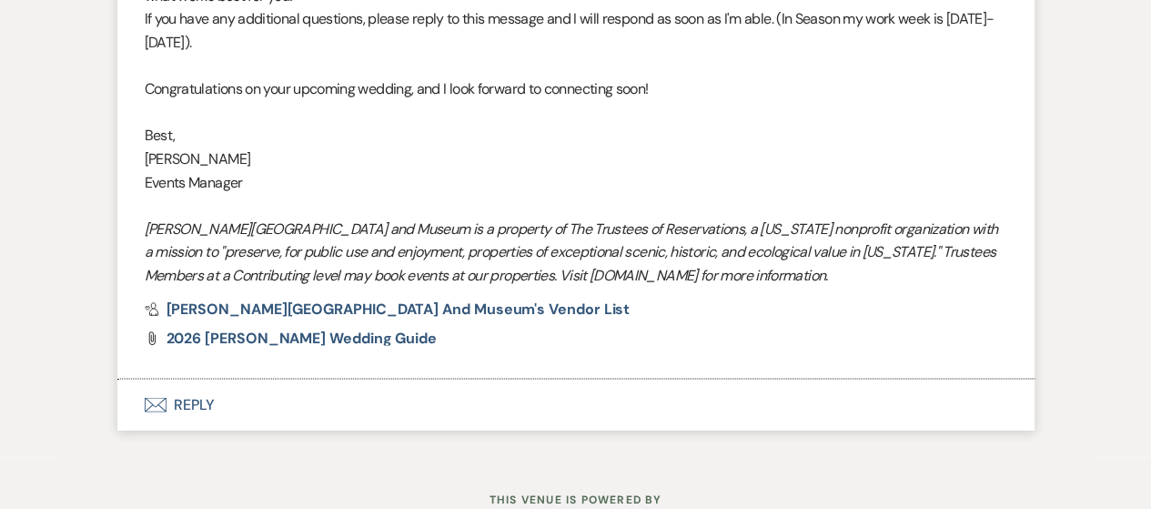
click at [191, 425] on button "Envelope Reply" at bounding box center [575, 404] width 917 height 51
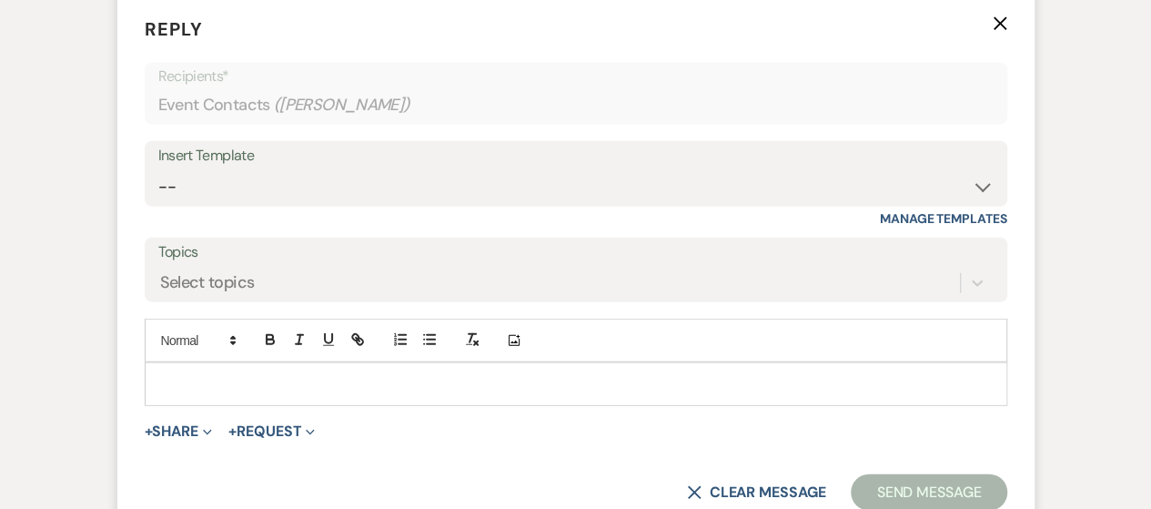
scroll to position [2183, 0]
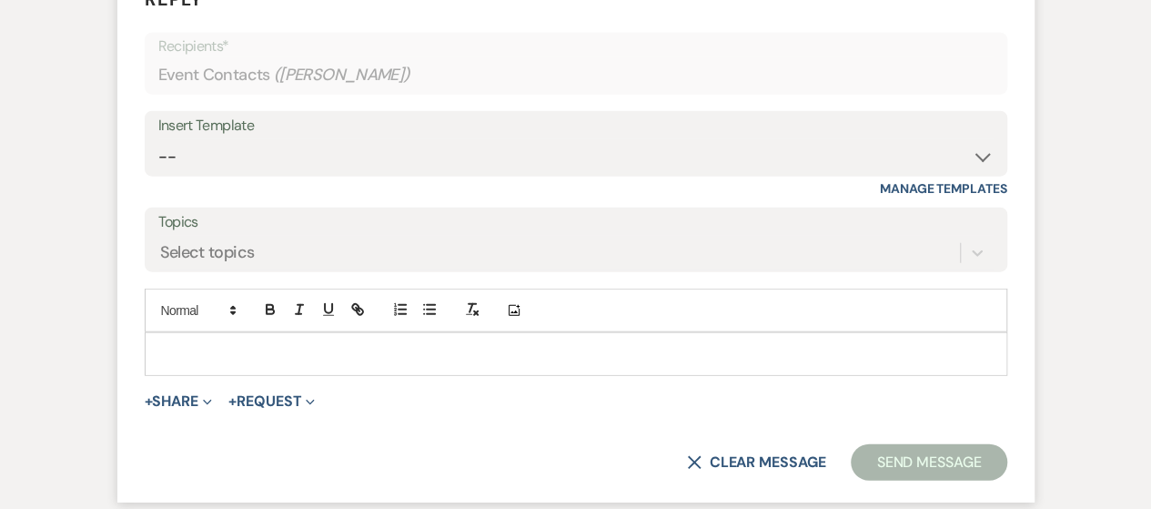
click at [203, 375] on div at bounding box center [576, 354] width 861 height 42
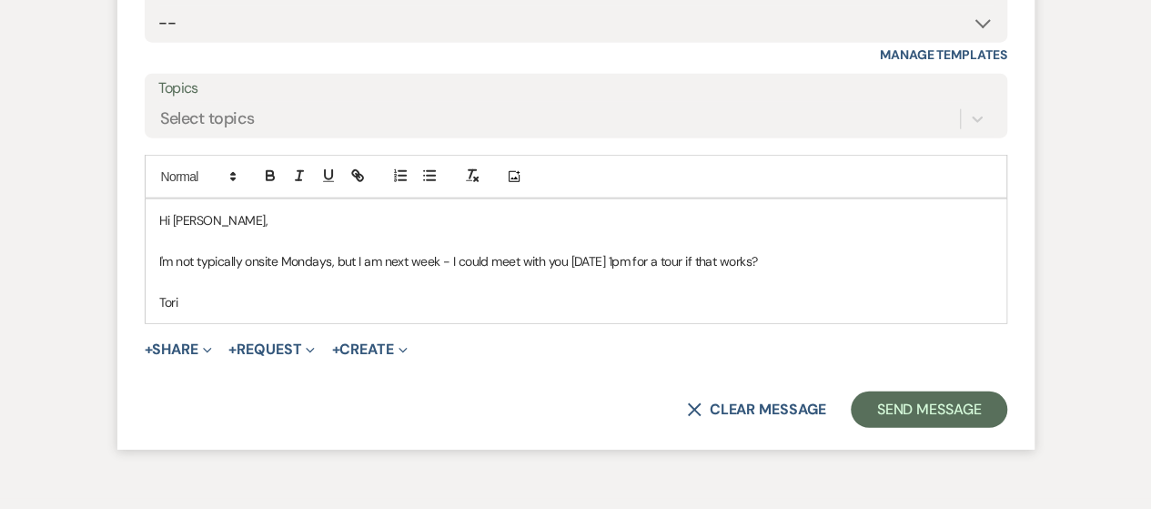
scroll to position [2324, 0]
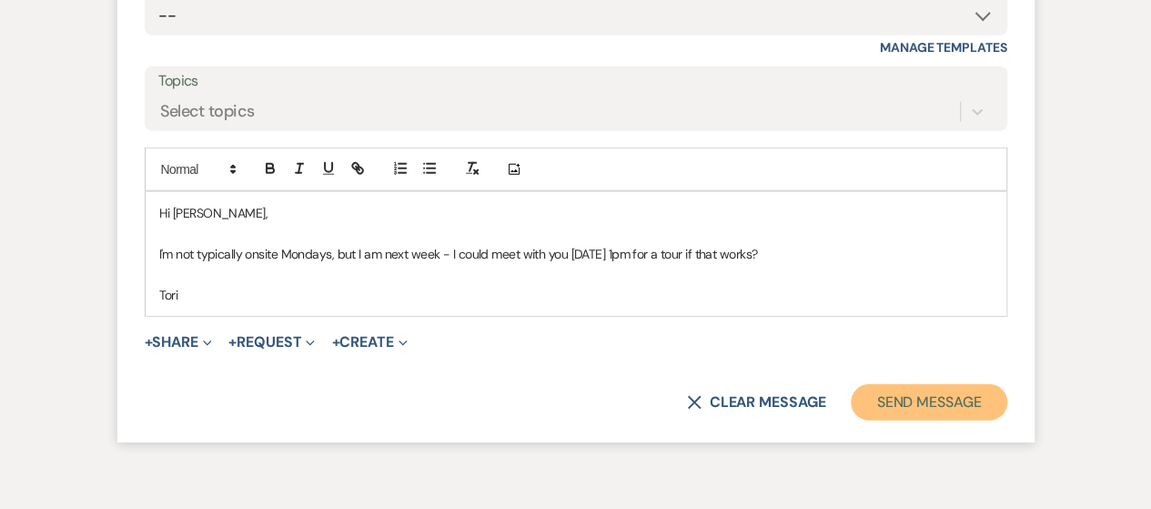
click at [905, 420] on button "Send Message" at bounding box center [929, 402] width 156 height 36
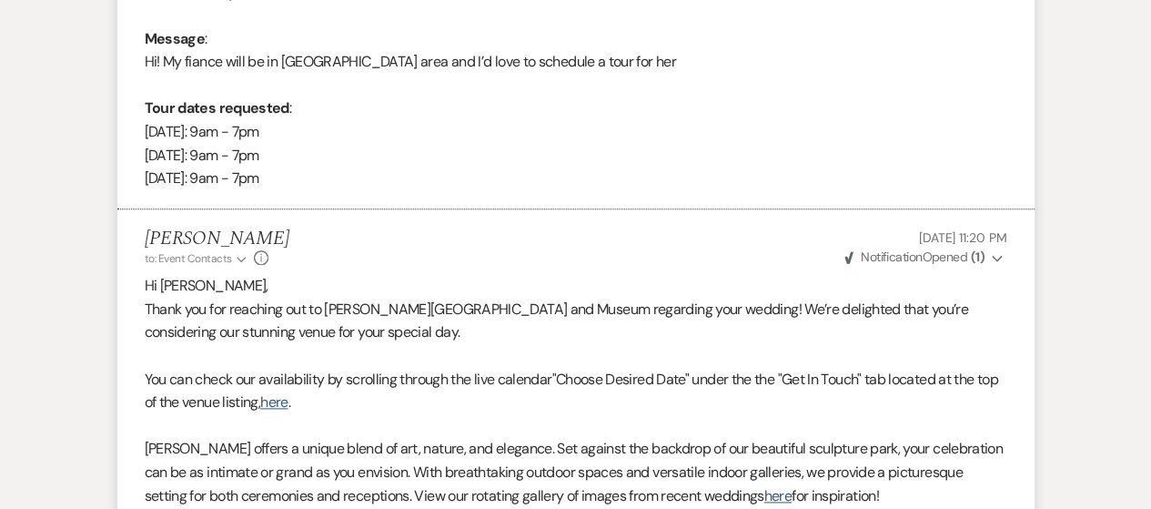
scroll to position [0, 0]
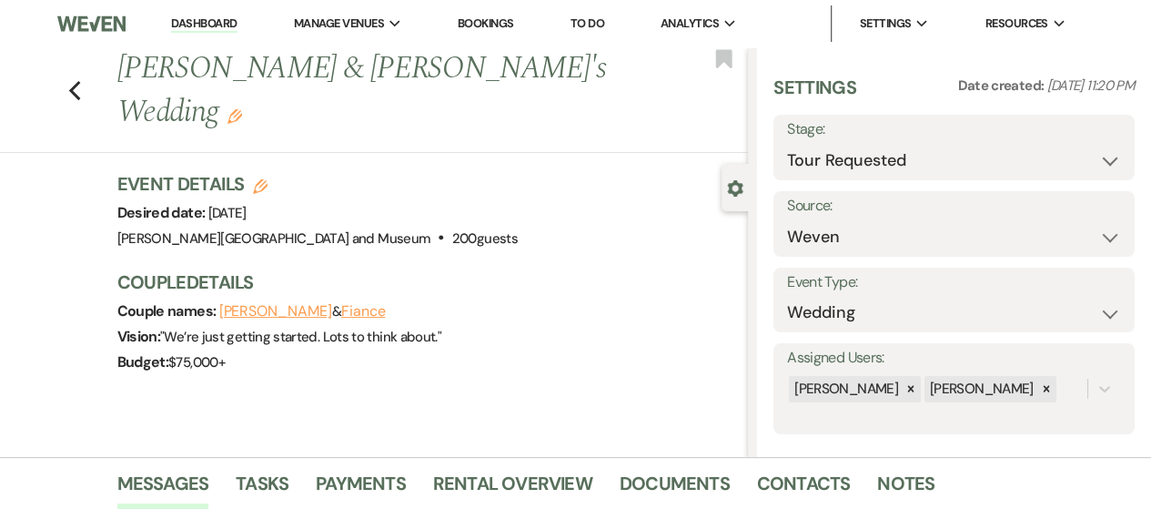
click at [197, 17] on link "Dashboard" at bounding box center [204, 23] width 66 height 17
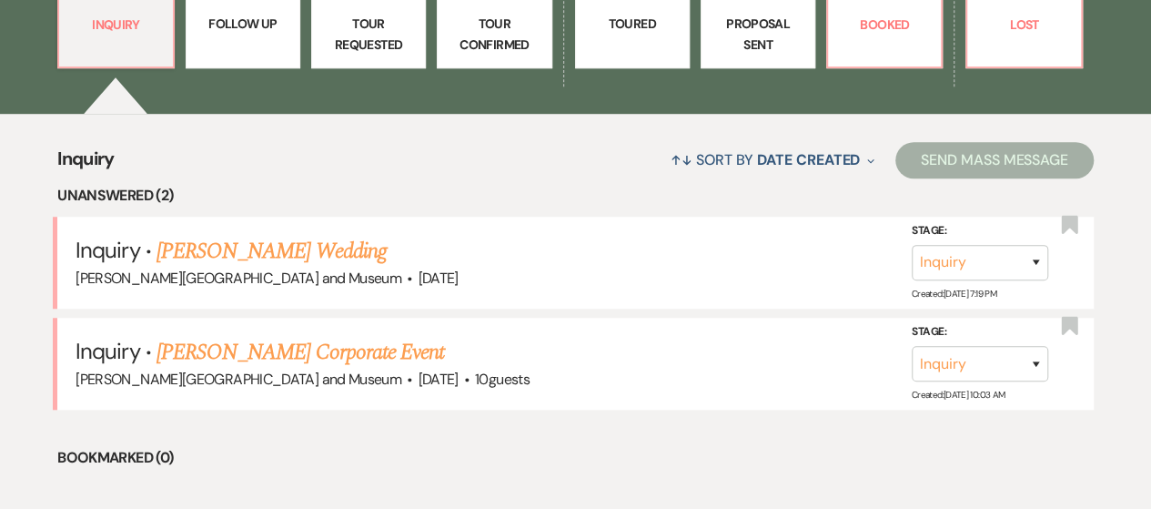
scroll to position [541, 0]
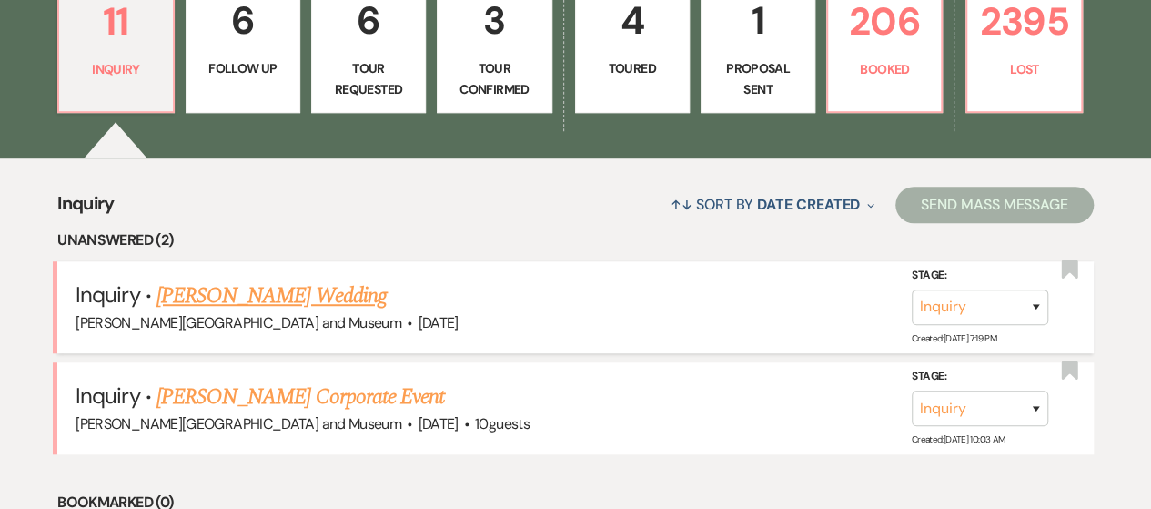
click at [250, 292] on link "[PERSON_NAME] Wedding" at bounding box center [272, 295] width 230 height 33
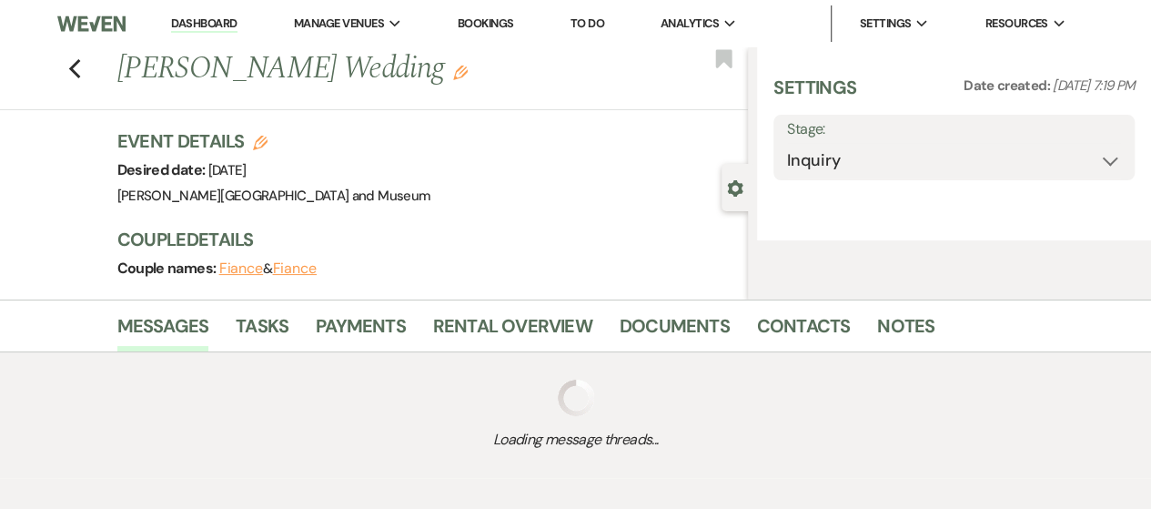
select select "2"
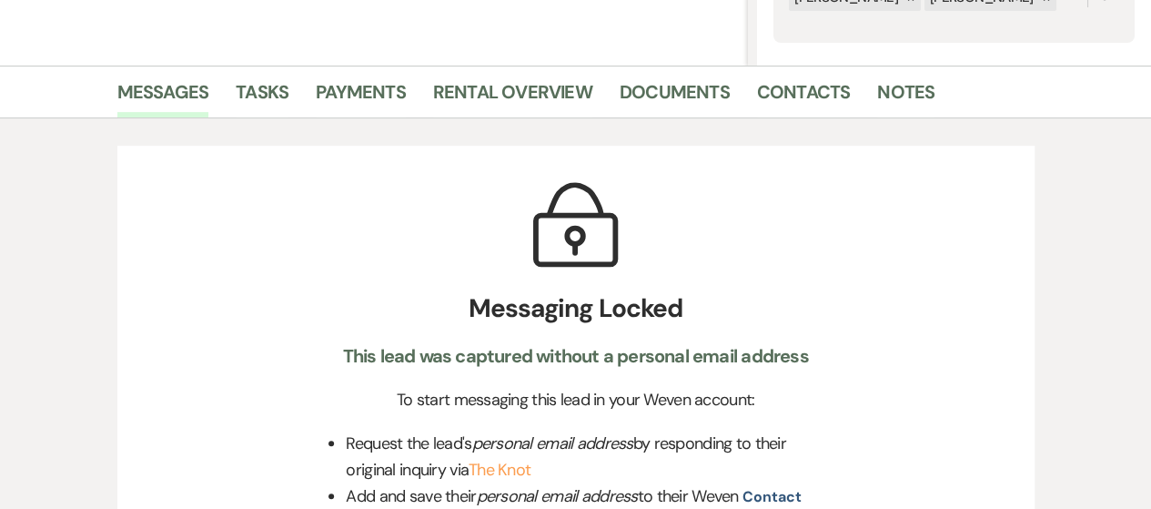
scroll to position [389, 0]
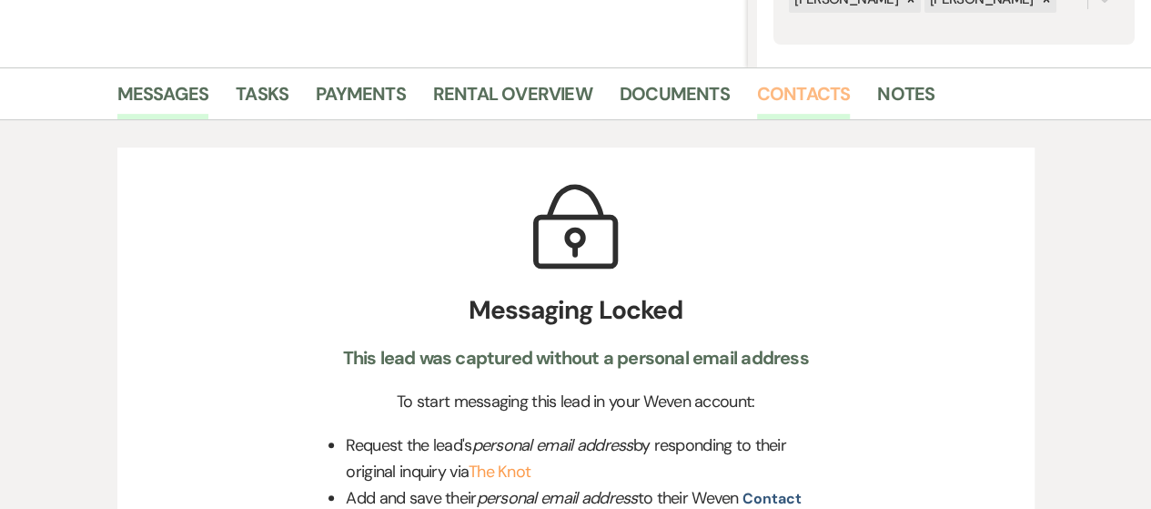
click at [772, 95] on link "Contacts" at bounding box center [804, 99] width 94 height 40
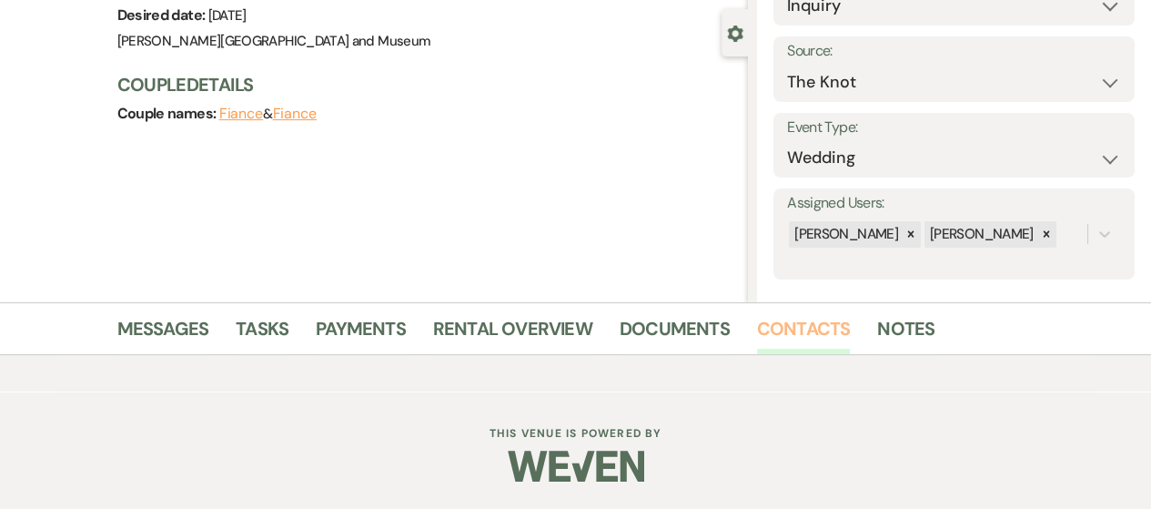
scroll to position [379, 0]
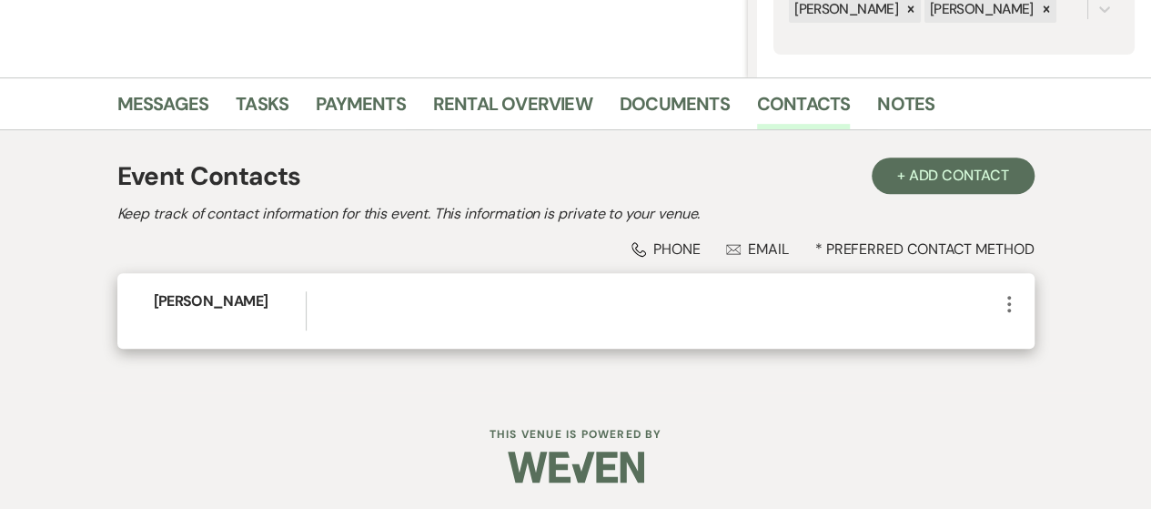
click at [999, 296] on icon "More" at bounding box center [1009, 304] width 22 height 22
click at [1025, 338] on use "button" at bounding box center [1027, 339] width 14 height 14
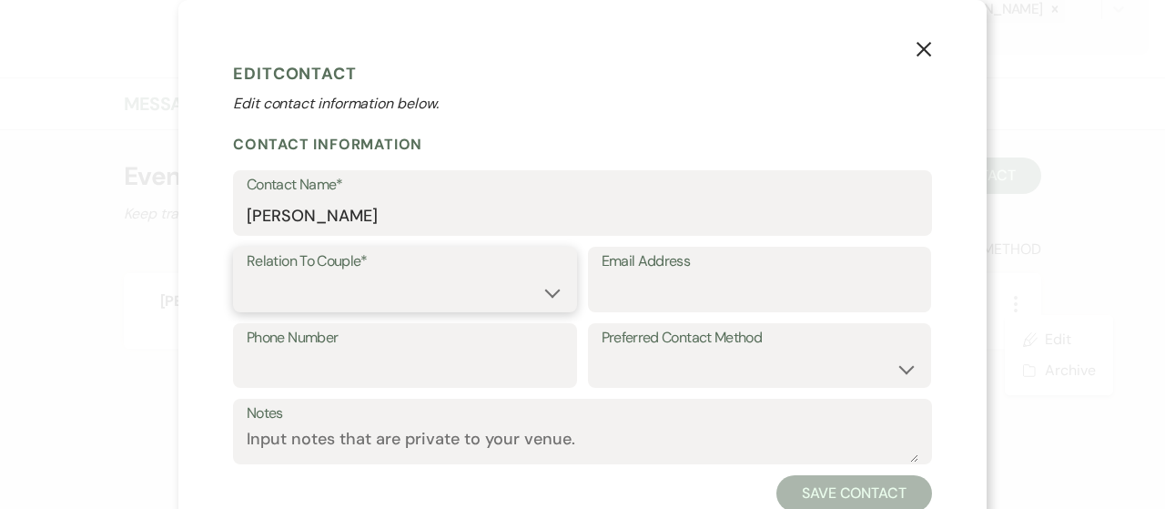
click at [513, 308] on select "Couple Planner Parent of Couple Family Member Friend Other" at bounding box center [405, 292] width 317 height 35
select select "1"
click at [247, 275] on select "Couple Planner Parent of Couple Family Member Friend Other" at bounding box center [405, 292] width 317 height 35
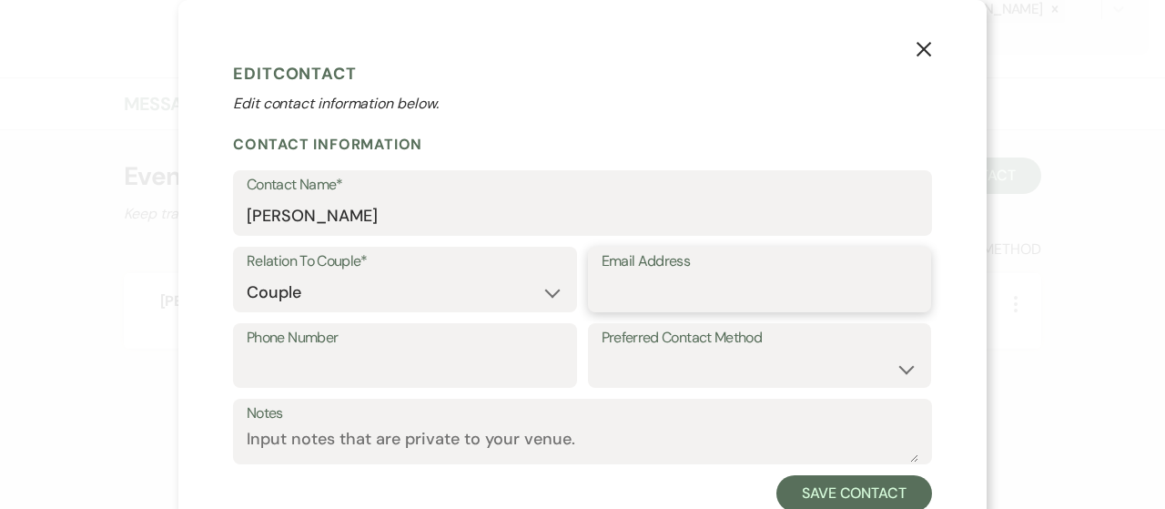
click at [648, 289] on input "Email Address" at bounding box center [759, 292] width 317 height 35
paste input "[PERSON_NAME][EMAIL_ADDRESS][PERSON_NAME][DOMAIN_NAME]"
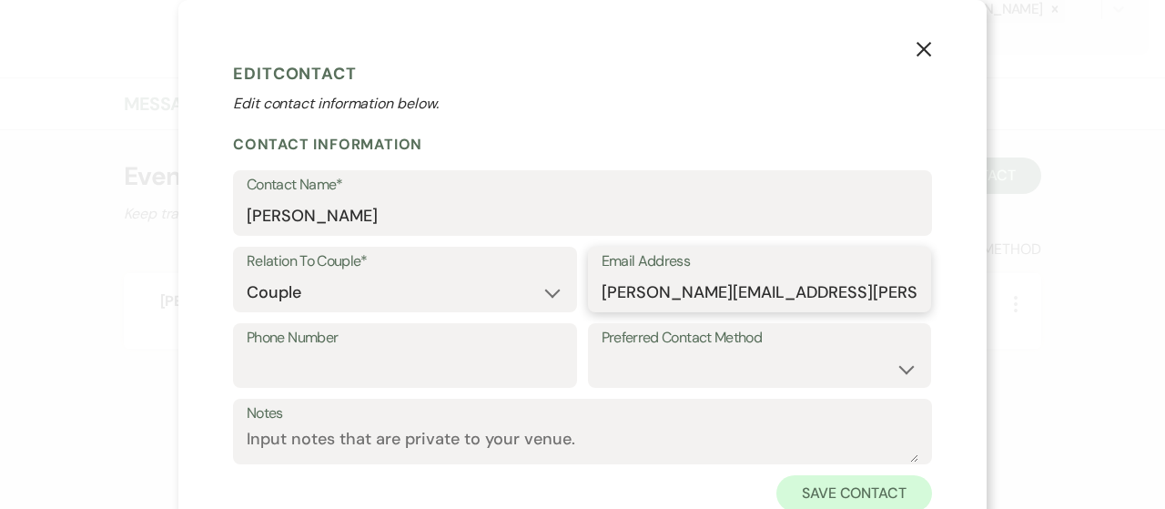
type input "[PERSON_NAME][EMAIL_ADDRESS][PERSON_NAME][DOMAIN_NAME]"
click at [806, 484] on button "Save Contact" at bounding box center [854, 493] width 156 height 36
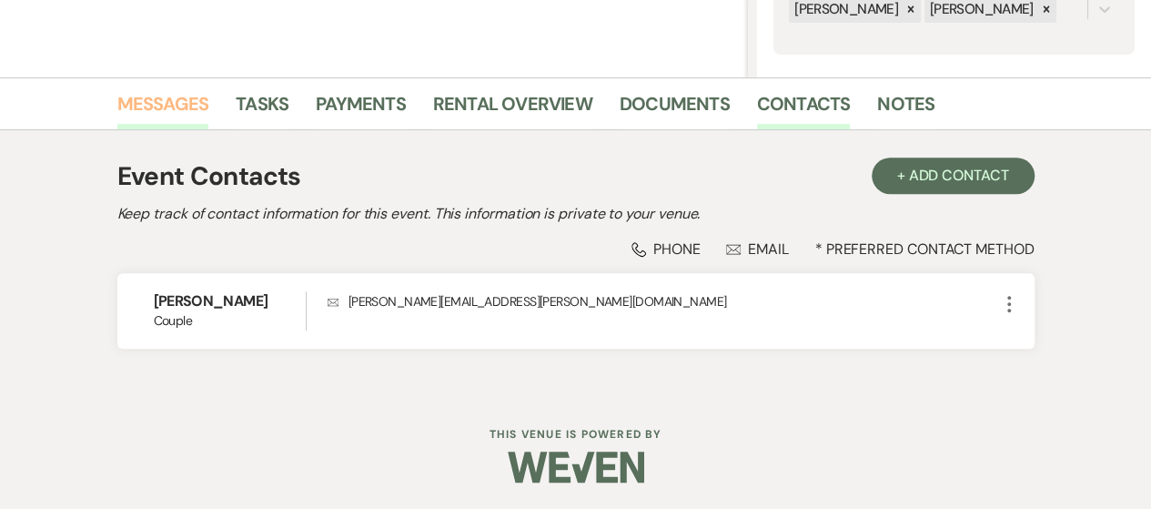
click at [174, 92] on link "Messages" at bounding box center [163, 109] width 92 height 40
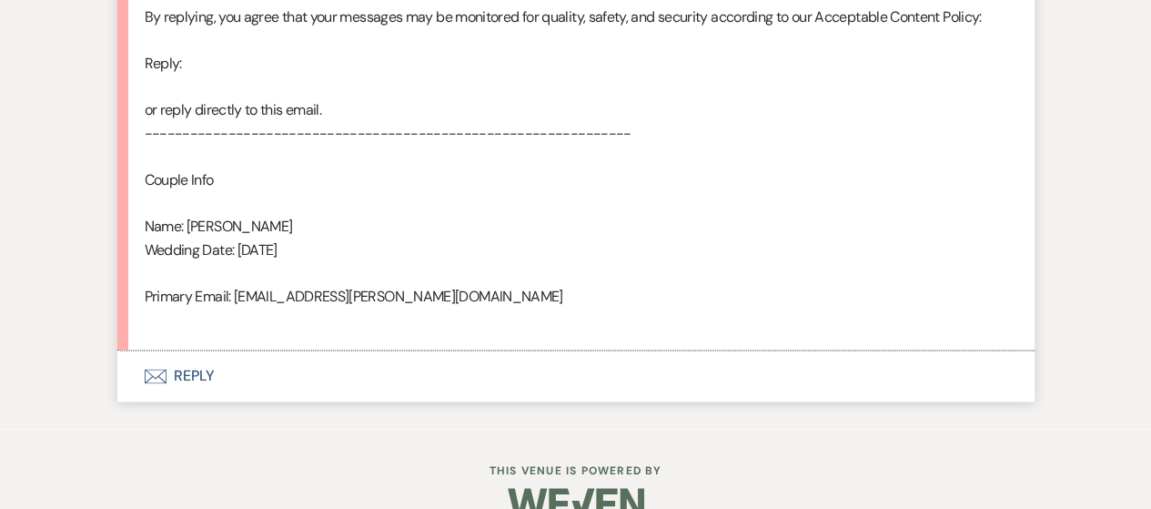
scroll to position [1078, 0]
click at [138, 383] on button "Envelope Reply" at bounding box center [575, 377] width 917 height 51
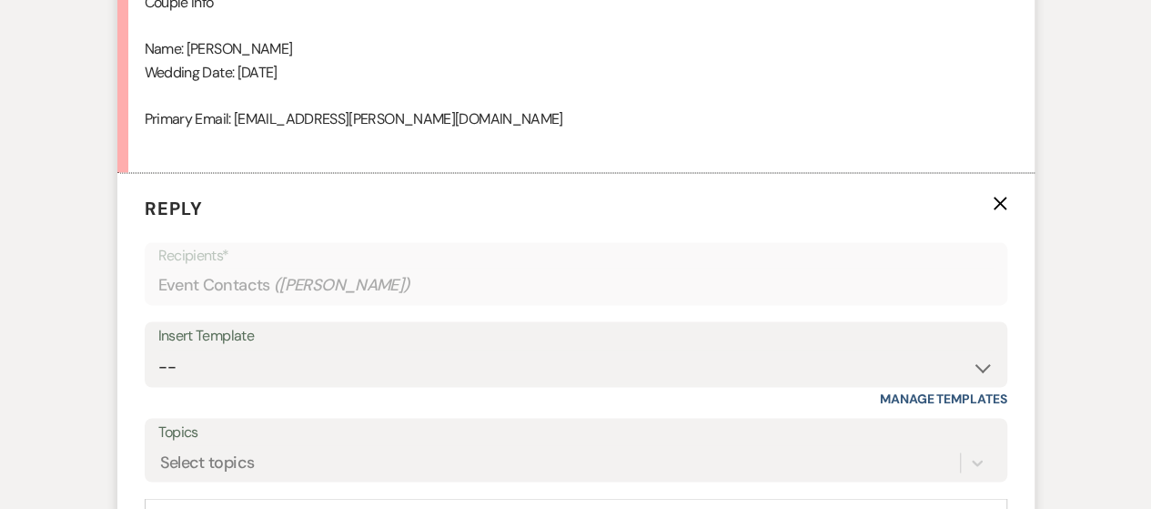
scroll to position [1363, 0]
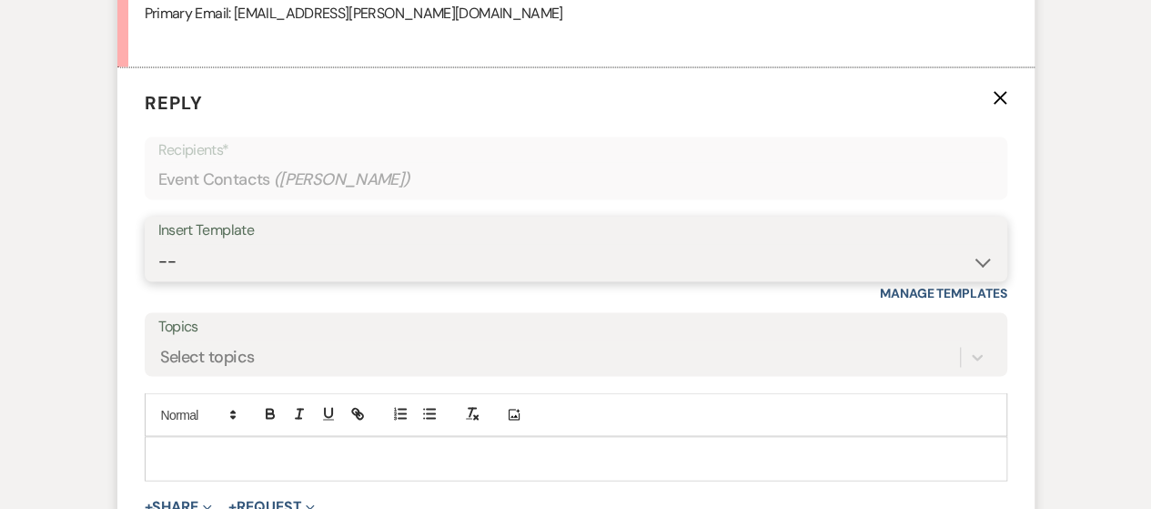
click at [318, 259] on select "-- Weven Planning Portal Introduction (Booked Events) Checking In Planning Foll…" at bounding box center [575, 261] width 835 height 35
click at [158, 244] on select "-- Weven Planning Portal Introduction (Booked Events) Checking In Planning Foll…" at bounding box center [575, 261] width 835 height 35
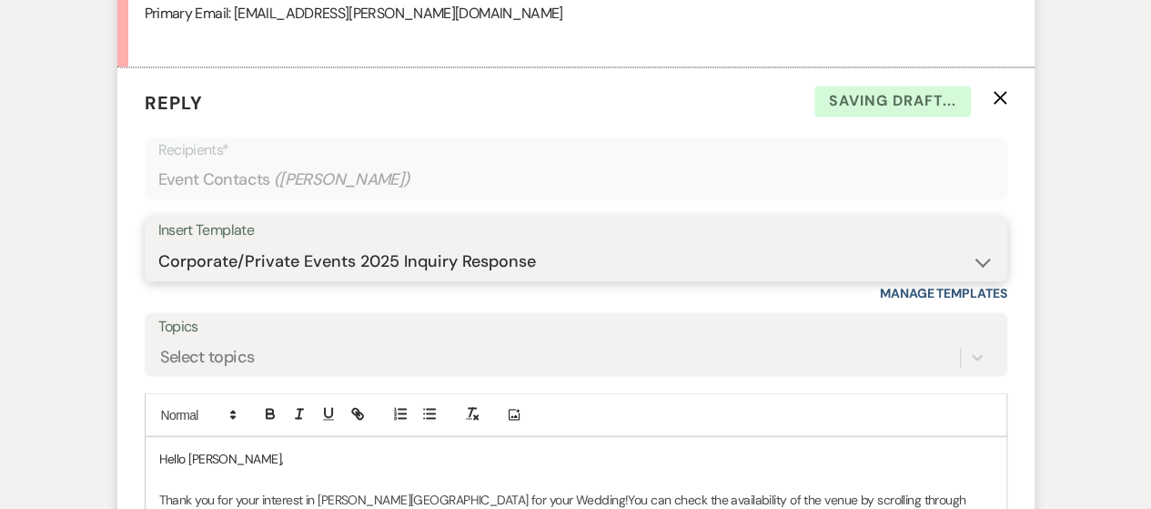
click at [978, 265] on select "-- Weven Planning Portal Introduction (Booked Events) Checking In Planning Foll…" at bounding box center [575, 261] width 835 height 35
select select "4936"
click at [158, 244] on select "-- Weven Planning Portal Introduction (Booked Events) Checking In Planning Foll…" at bounding box center [575, 261] width 835 height 35
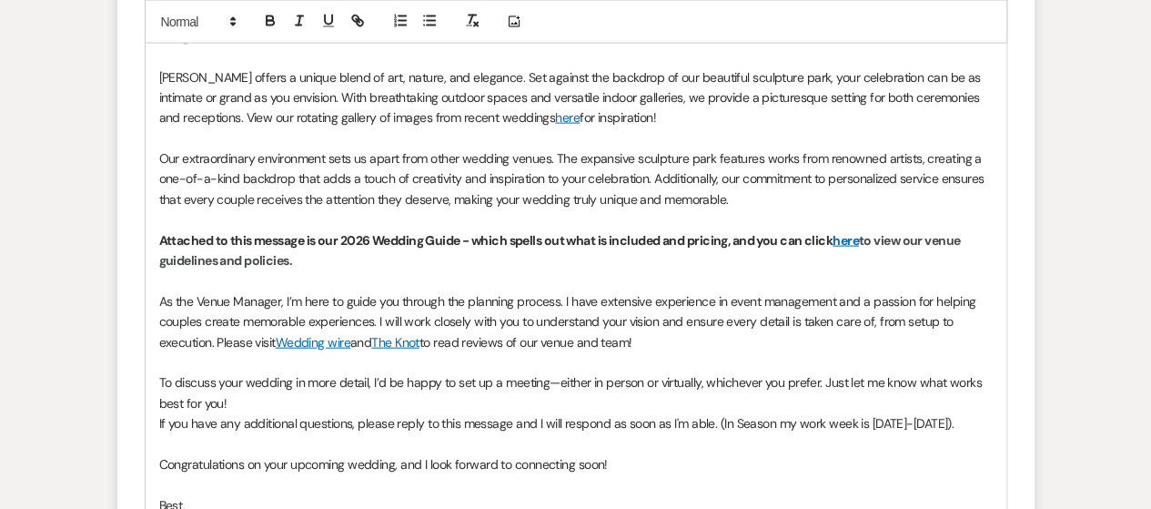
scroll to position [2425, 0]
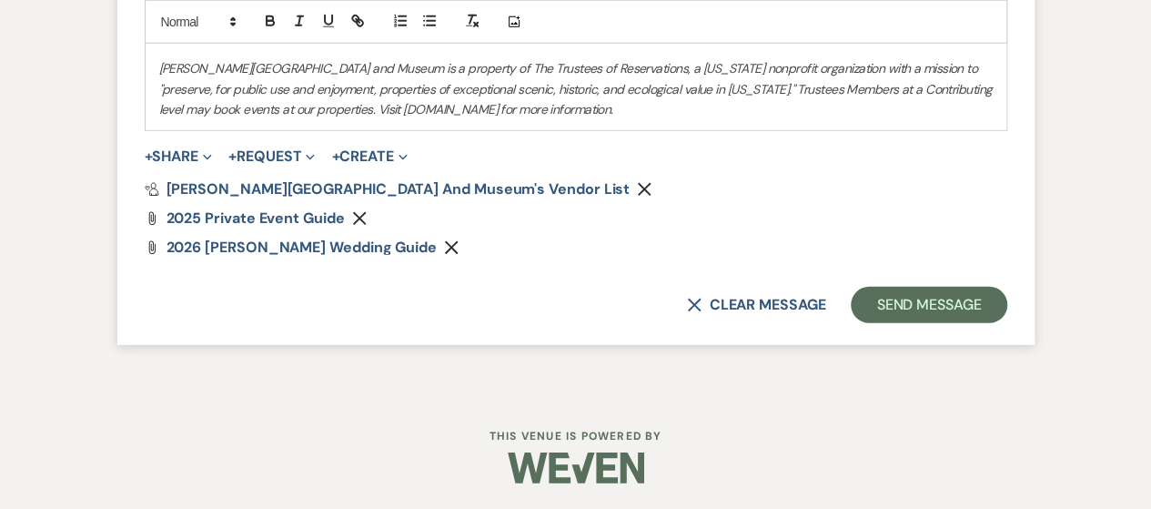
click at [357, 219] on icon "Remove" at bounding box center [359, 218] width 15 height 15
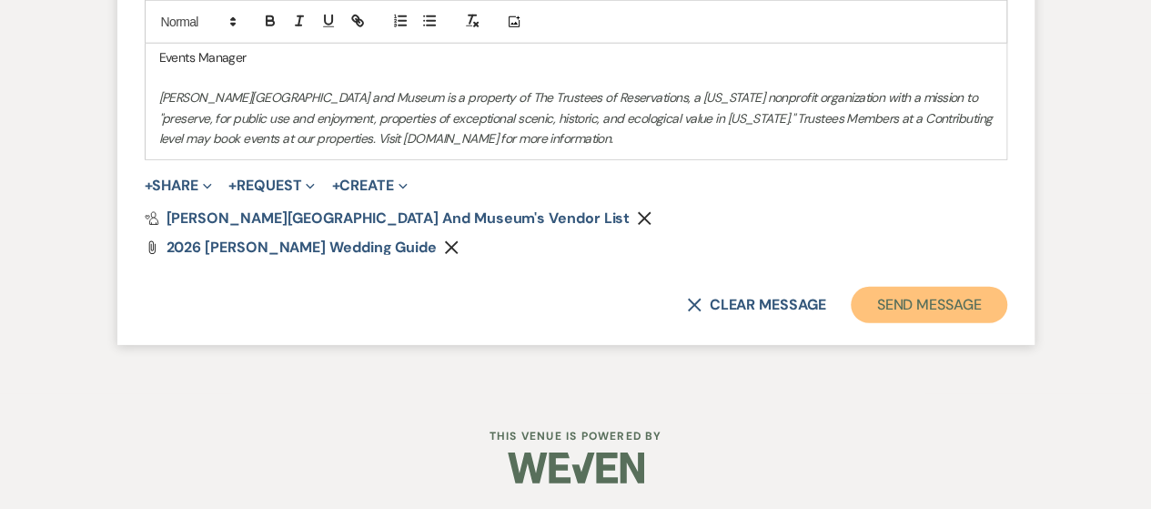
click at [934, 303] on button "Send Message" at bounding box center [929, 305] width 156 height 36
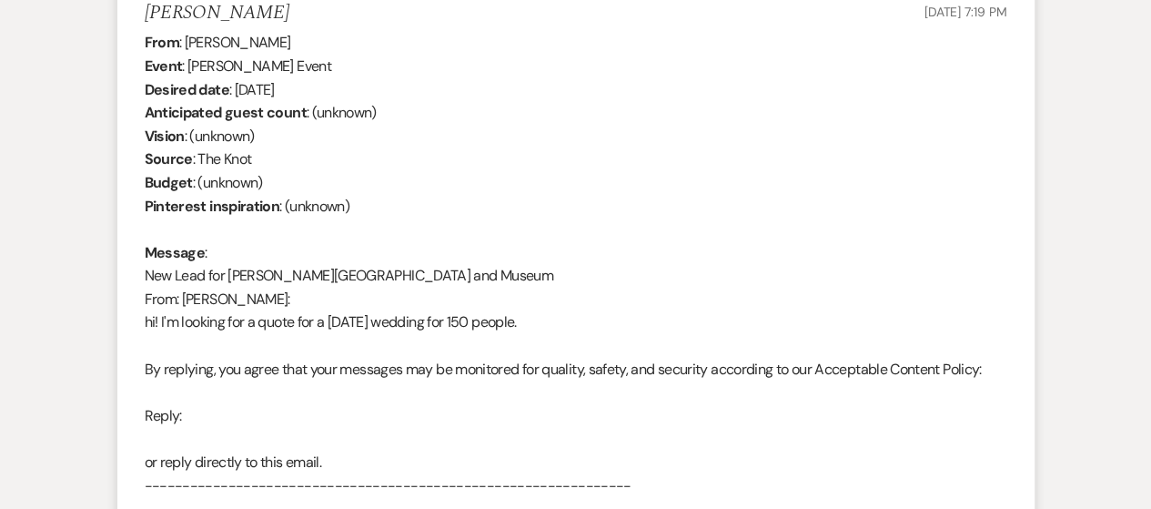
scroll to position [0, 0]
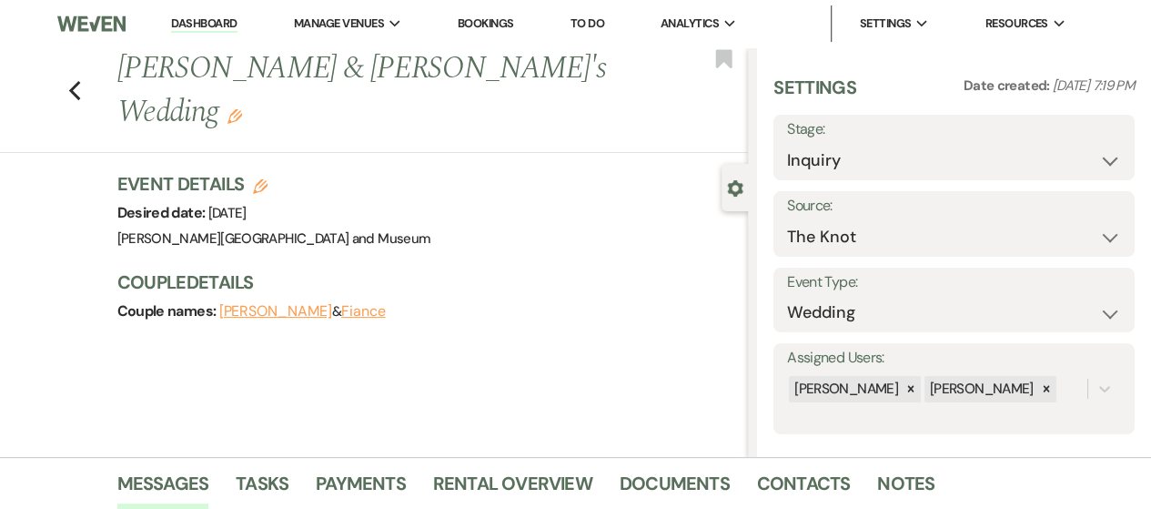
click at [213, 19] on link "Dashboard" at bounding box center [204, 23] width 66 height 17
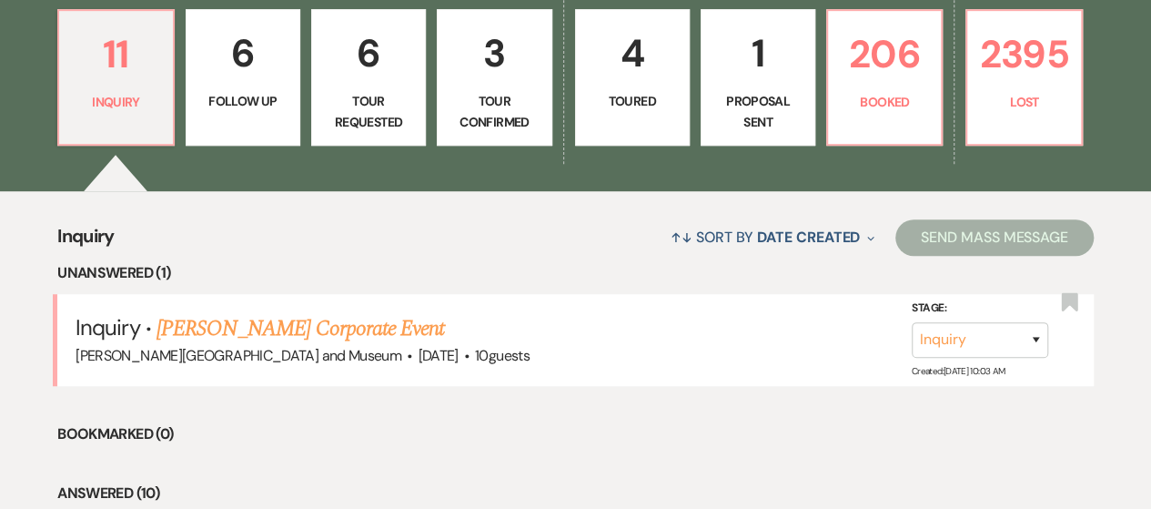
scroll to position [491, 0]
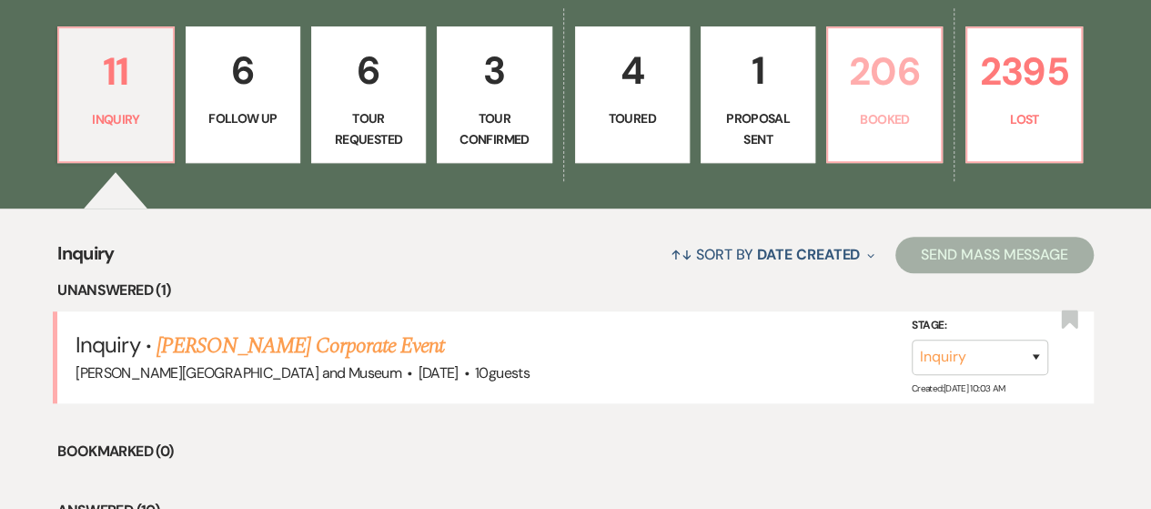
click at [890, 128] on link "206 Booked" at bounding box center [884, 94] width 116 height 136
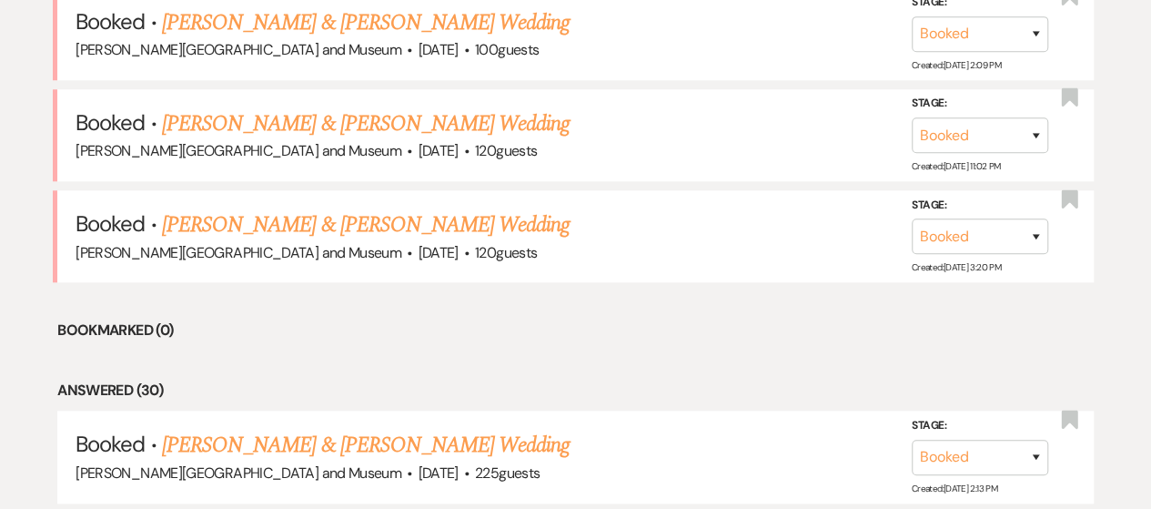
scroll to position [788, 0]
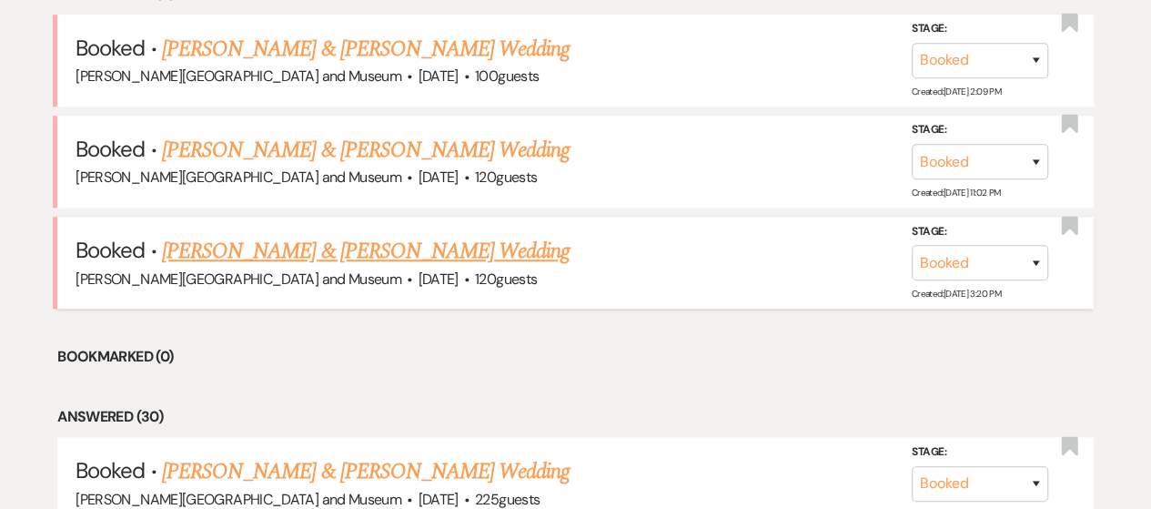
click at [376, 239] on link "[PERSON_NAME] & [PERSON_NAME] Wedding" at bounding box center [366, 251] width 408 height 33
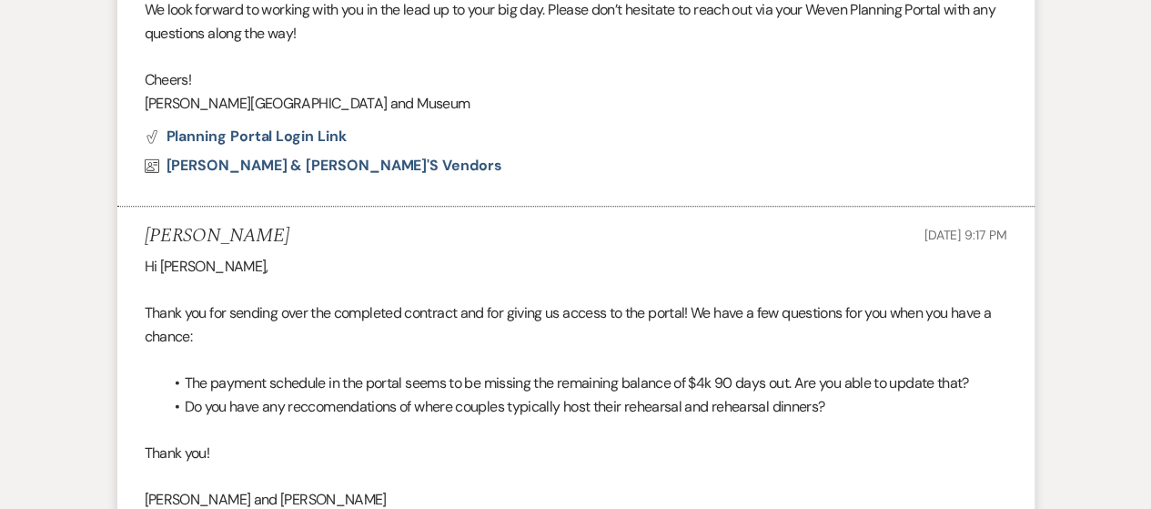
scroll to position [1657, 0]
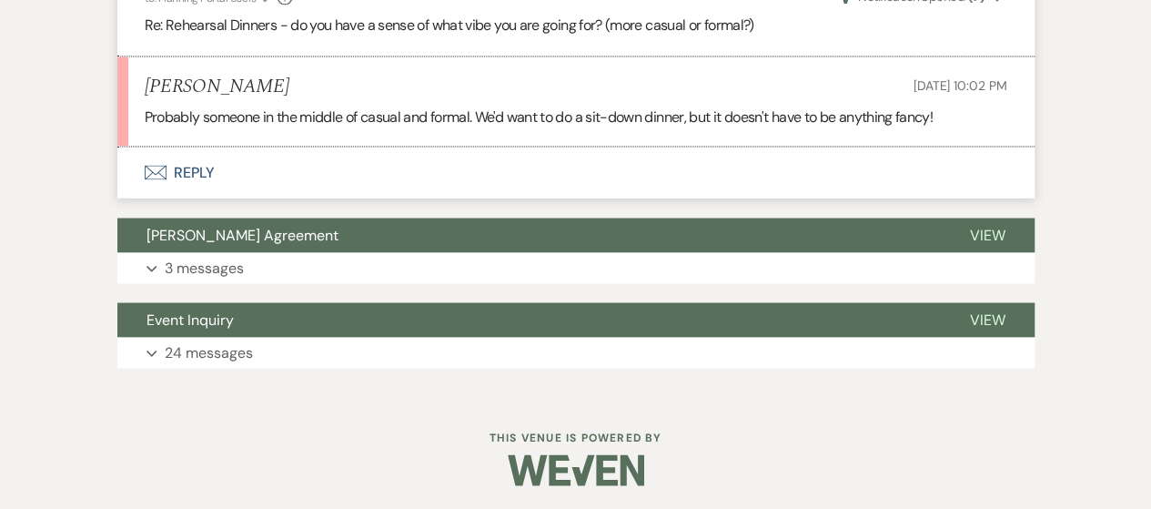
click at [198, 173] on button "Envelope Reply" at bounding box center [575, 172] width 917 height 51
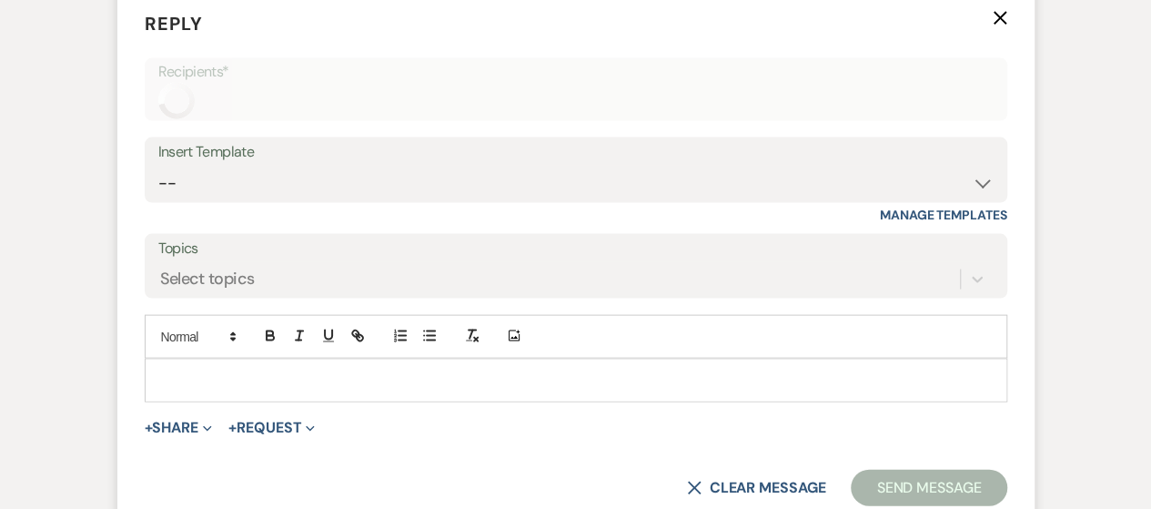
scroll to position [1816, 0]
click at [255, 383] on p at bounding box center [576, 379] width 834 height 20
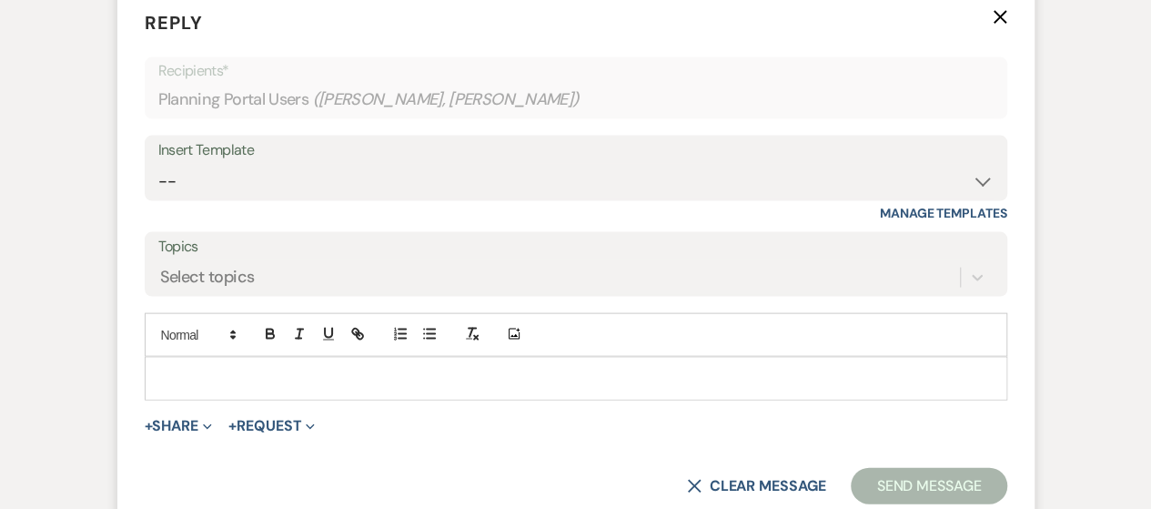
scroll to position [1815, 0]
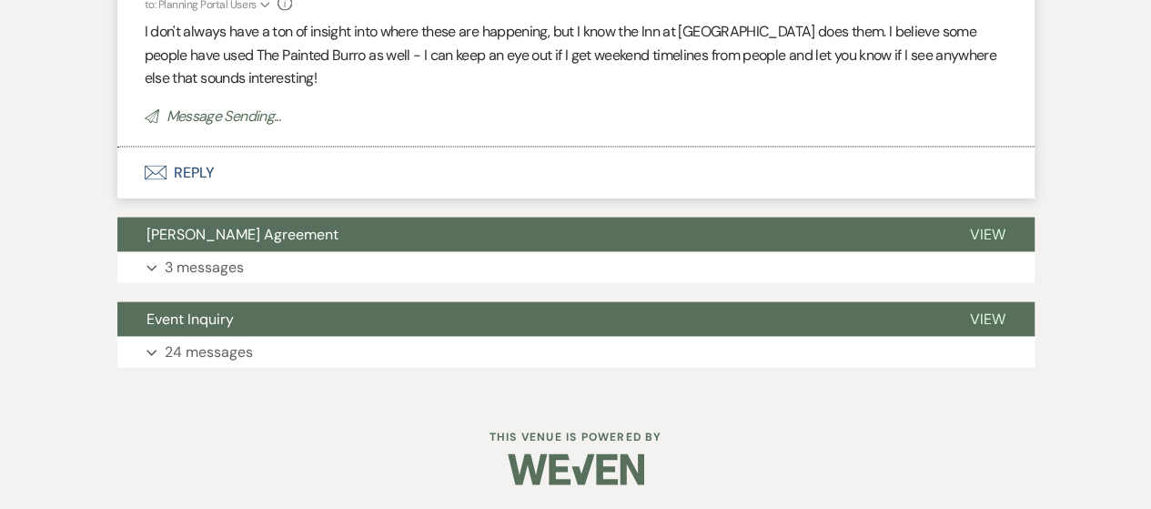
scroll to position [0, 0]
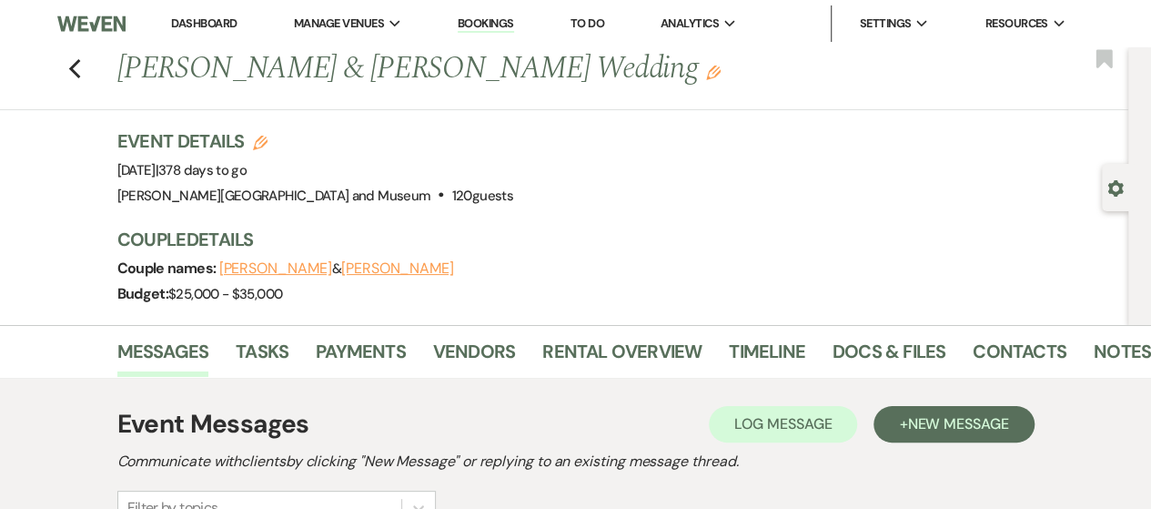
click at [231, 28] on link "Dashboard" at bounding box center [204, 22] width 66 height 15
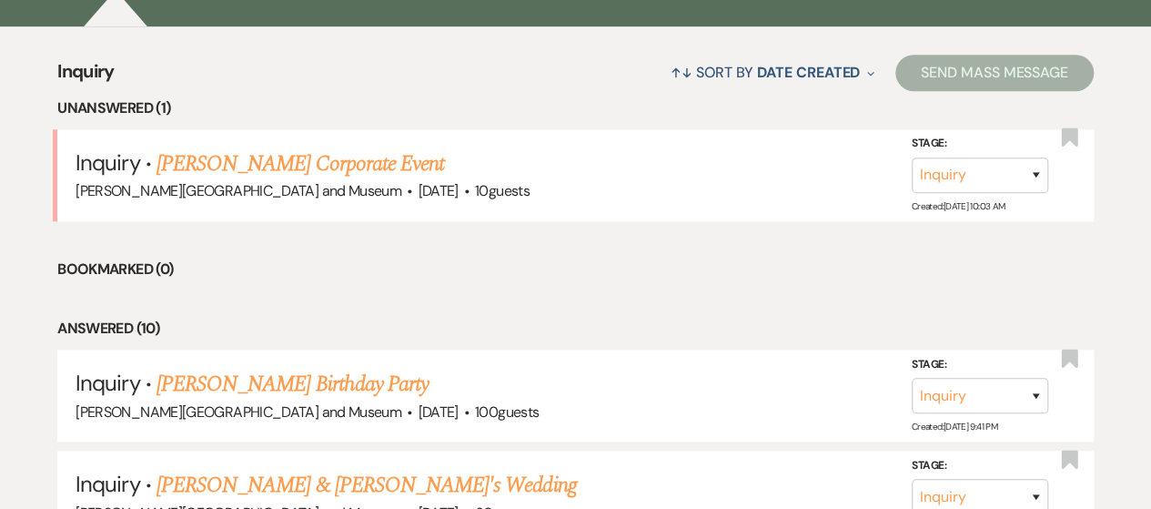
scroll to position [459, 0]
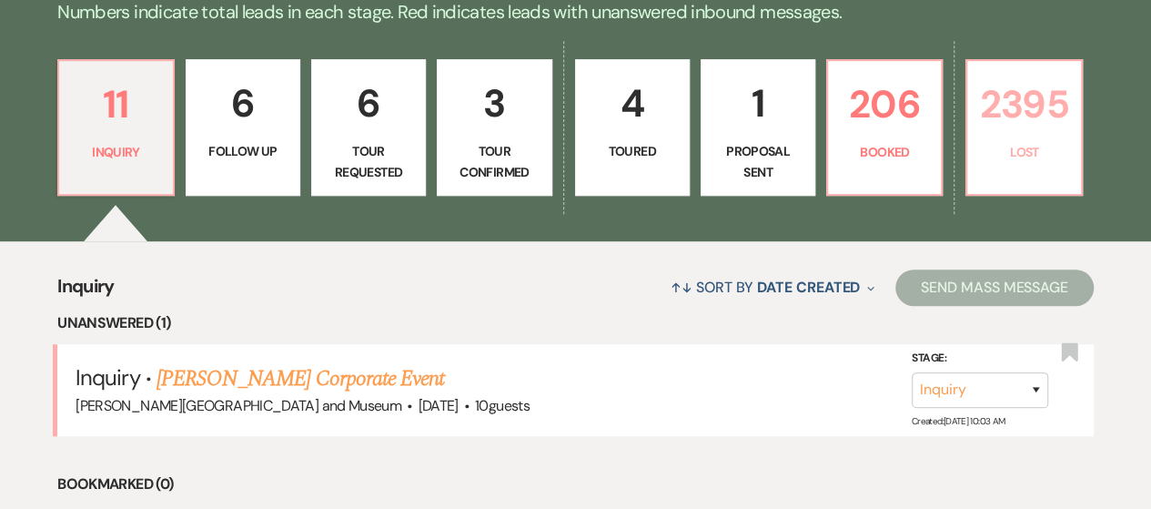
click at [1014, 154] on p "Lost" at bounding box center [1023, 152] width 91 height 20
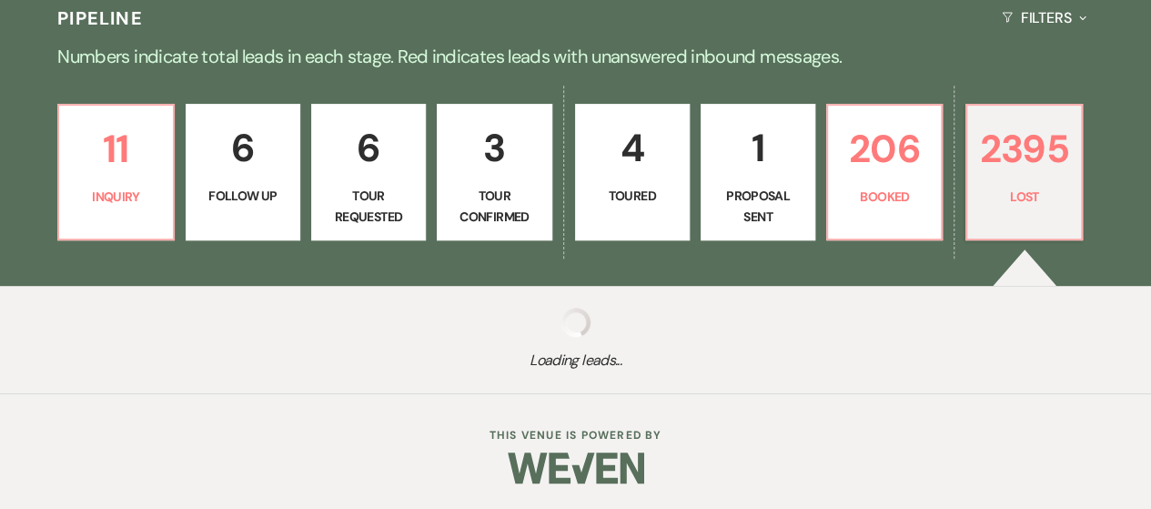
select select "8"
select select "6"
select select "8"
select select "10"
select select "8"
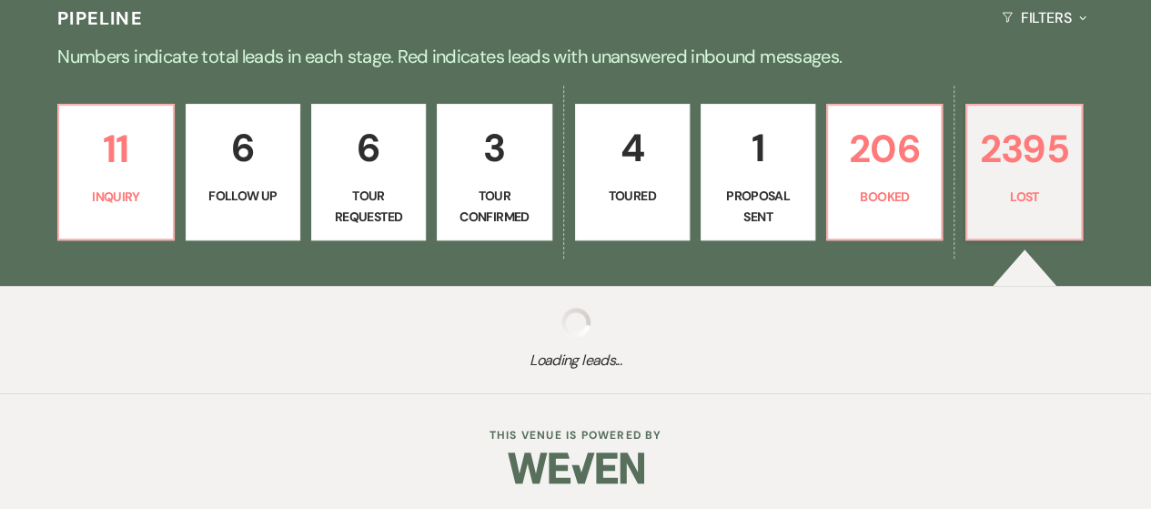
select select "6"
select select "8"
select select "10"
select select "8"
select select "5"
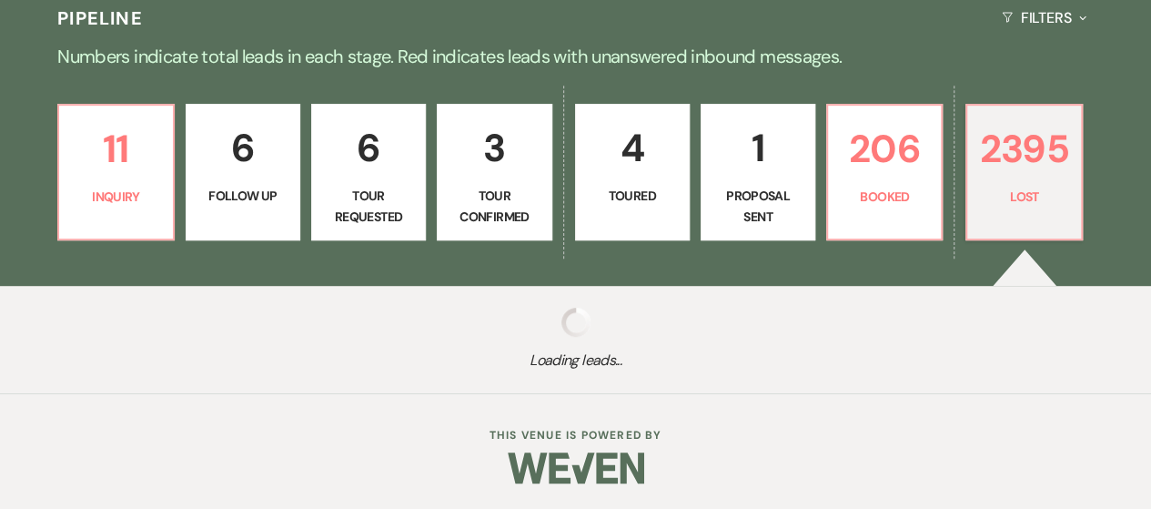
select select "8"
select select "10"
select select "8"
select select "5"
select select "8"
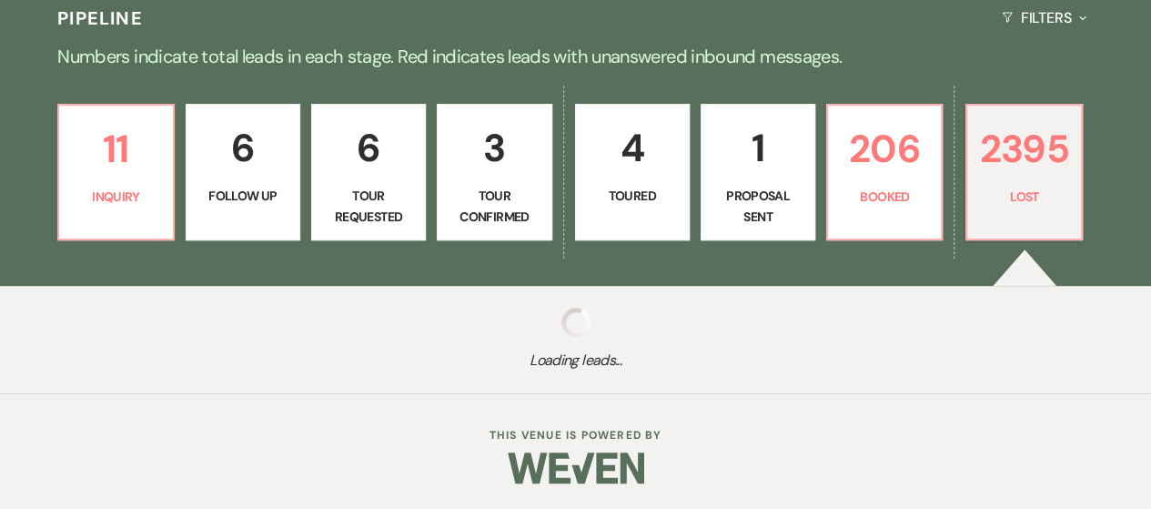
select select "10"
select select "8"
select select "5"
select select "8"
select select "10"
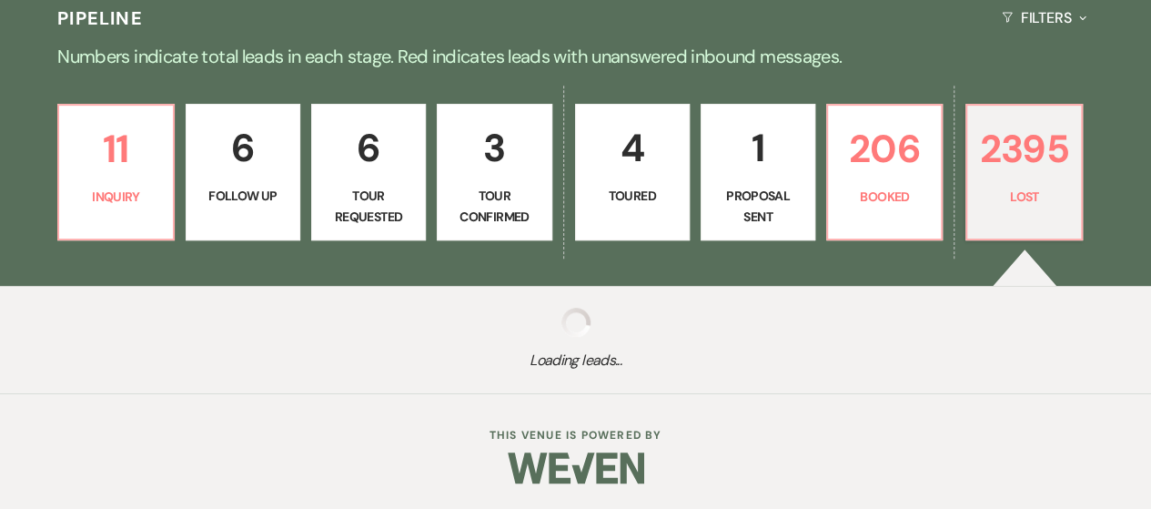
select select "8"
select select "5"
select select "8"
select select "10"
select select "8"
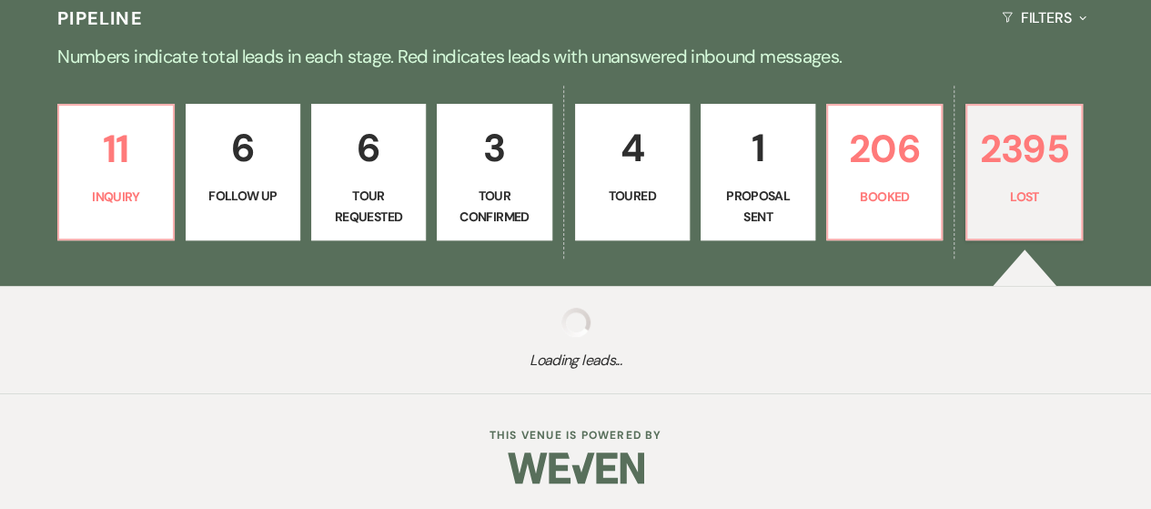
select select "5"
select select "8"
select select "5"
select select "8"
select select "5"
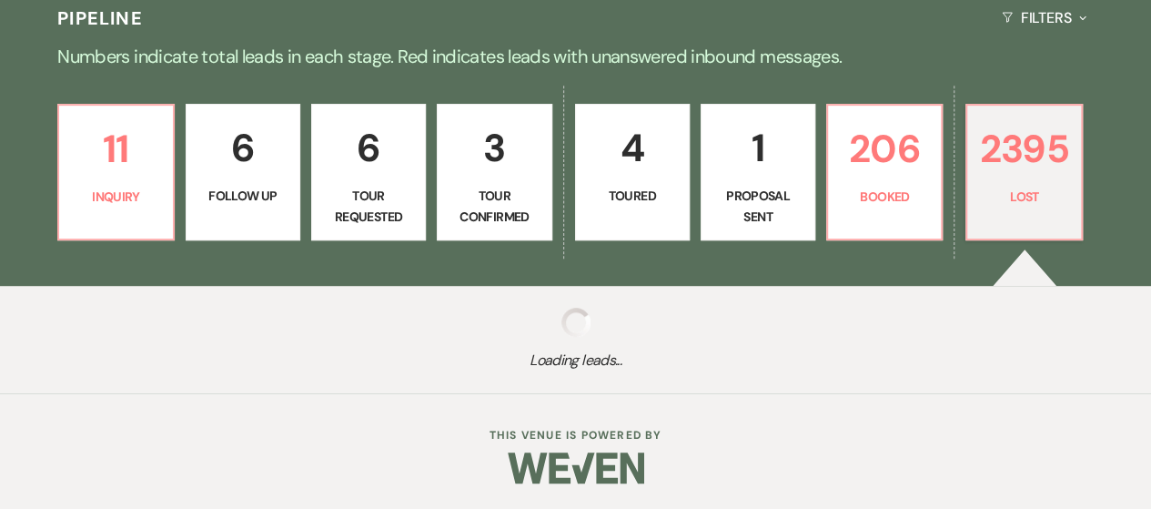
select select "8"
select select "5"
select select "8"
select select "5"
select select "8"
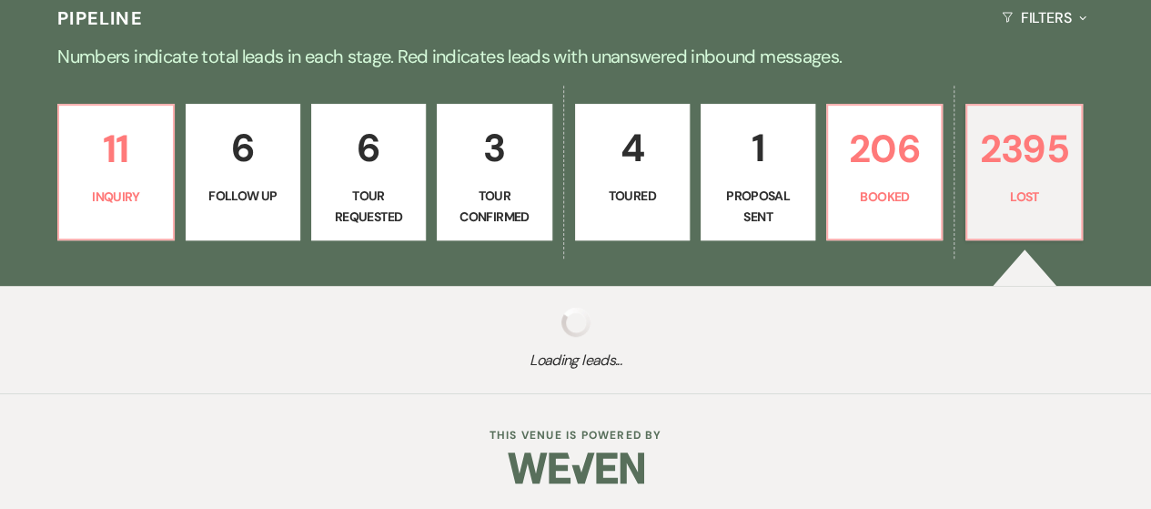
select select "10"
select select "8"
select select "5"
select select "8"
select select "5"
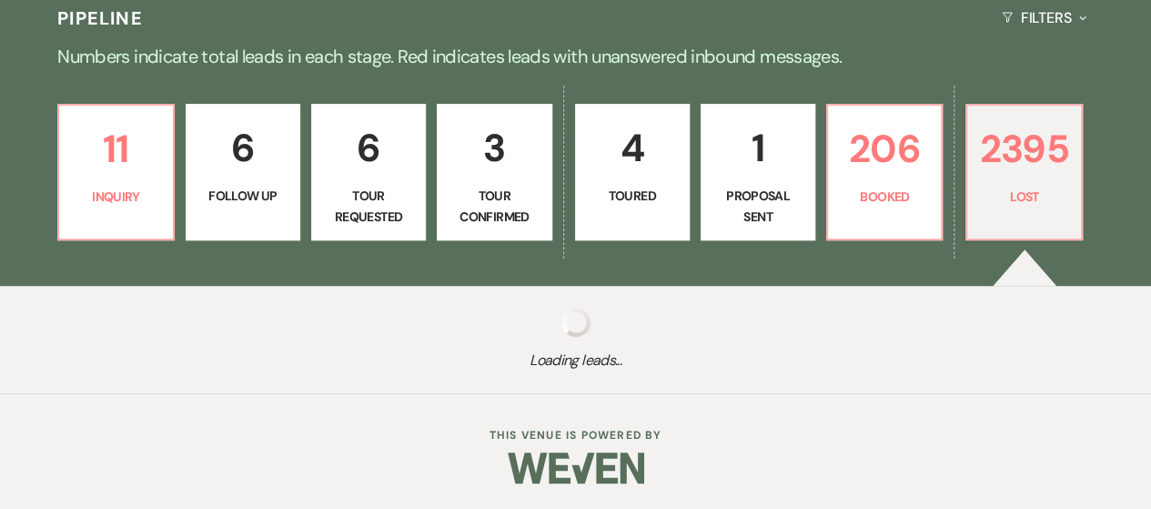
select select "8"
select select "5"
select select "8"
select select "10"
select select "8"
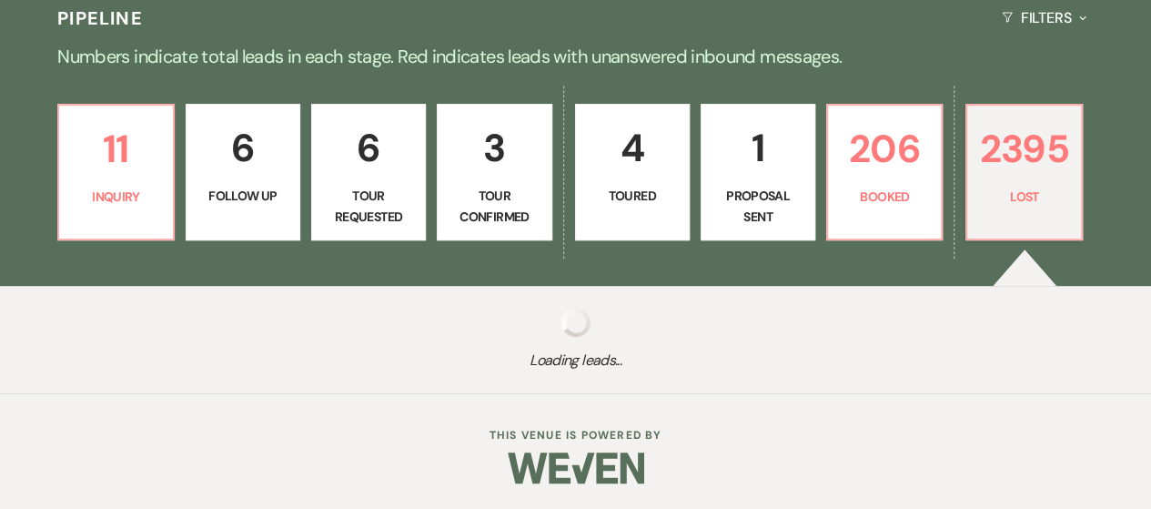
select select "5"
select select "8"
select select "10"
select select "8"
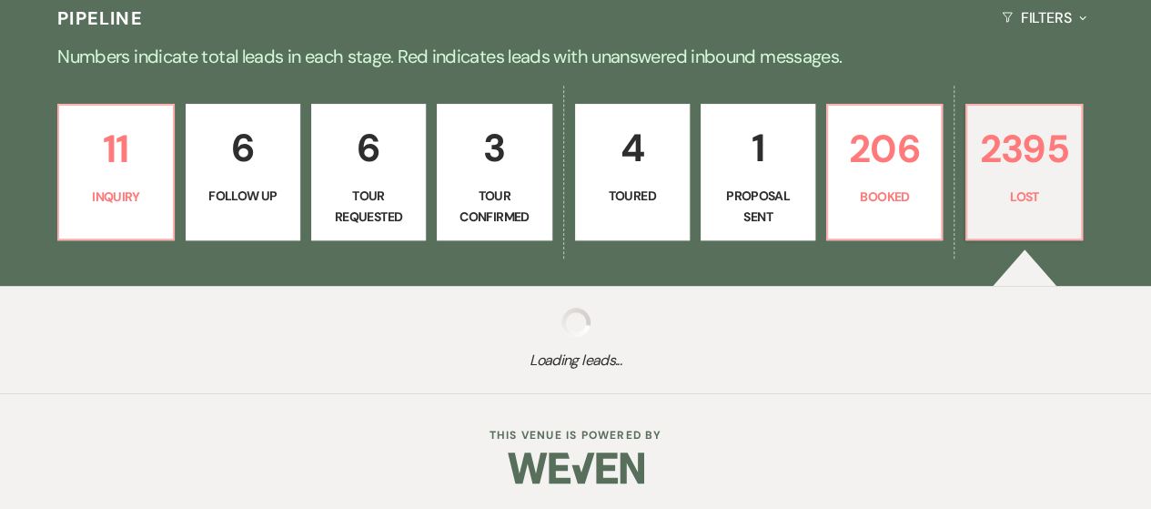
select select "8"
select select "5"
select select "8"
select select "5"
select select "8"
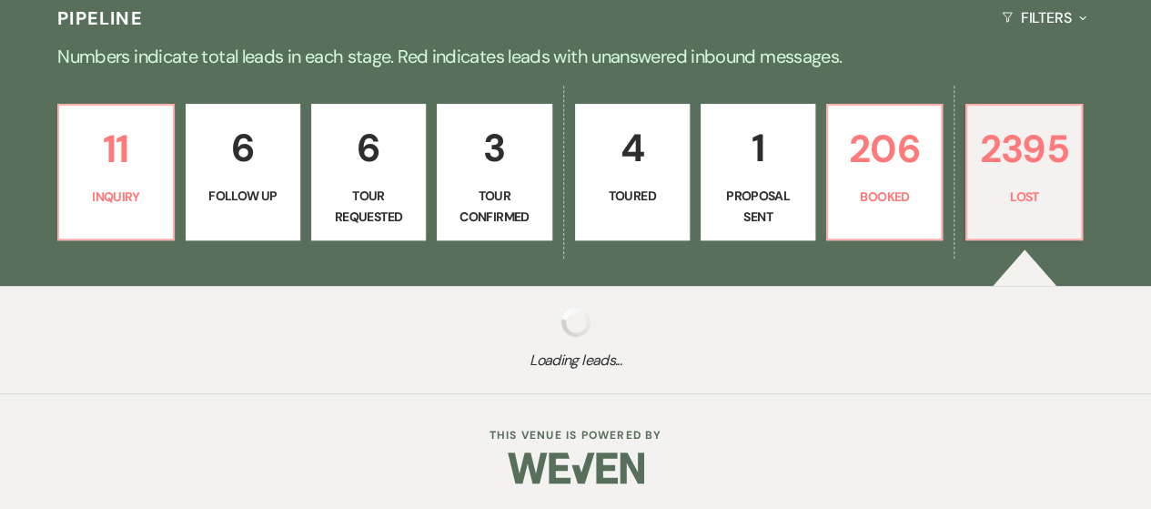
select select "7"
select select "8"
select select "6"
select select "8"
select select "10"
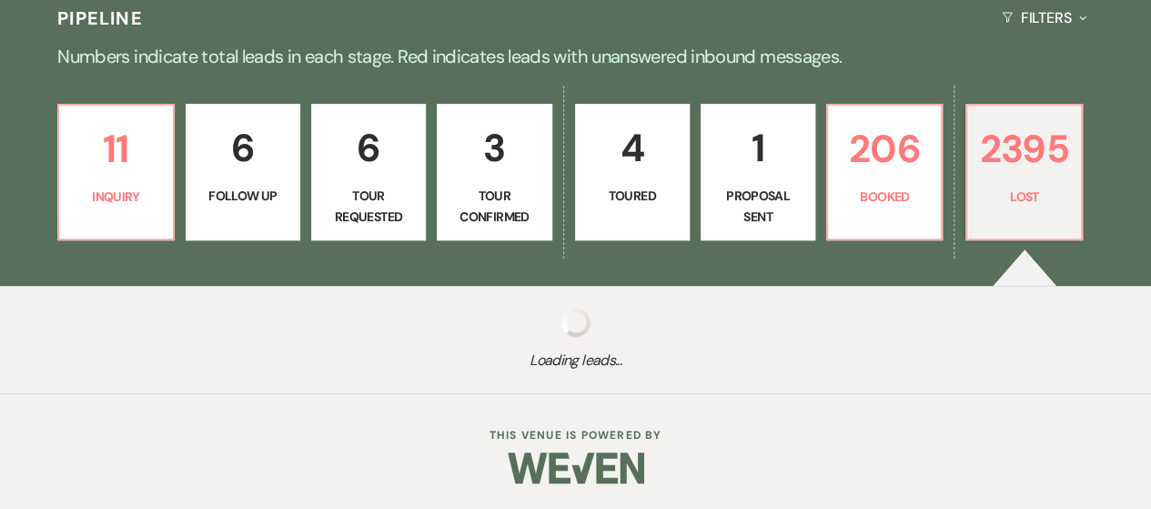
select select "8"
select select "10"
select select "8"
select select "5"
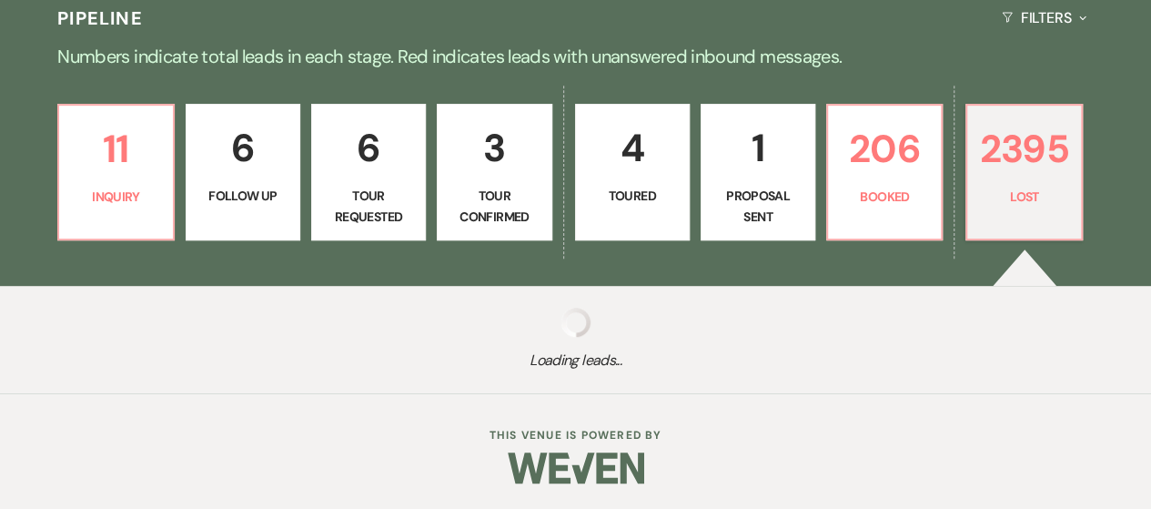
select select "8"
select select "5"
select select "8"
select select "10"
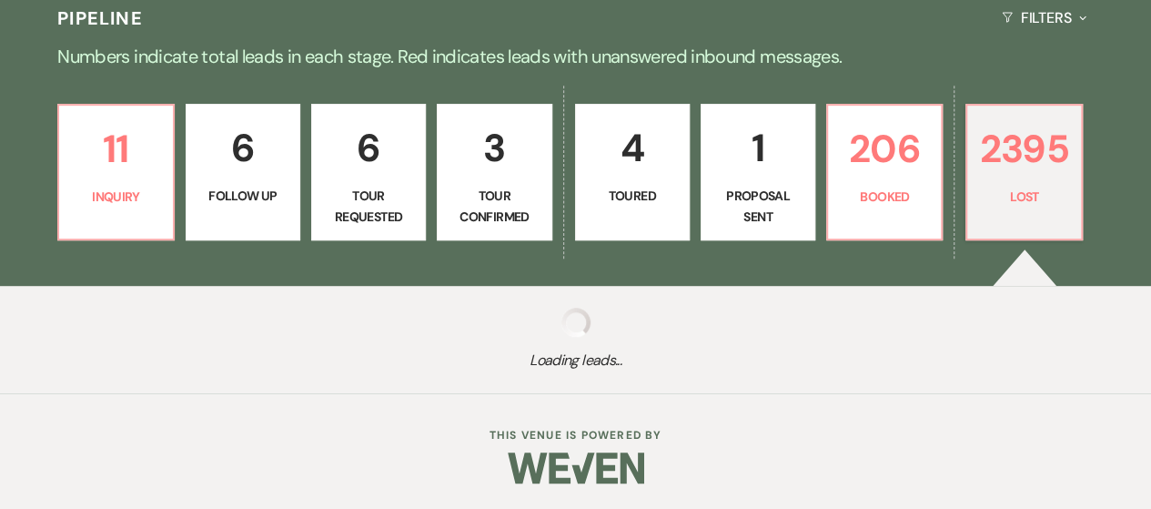
select select "8"
select select "5"
select select "8"
select select "5"
select select "8"
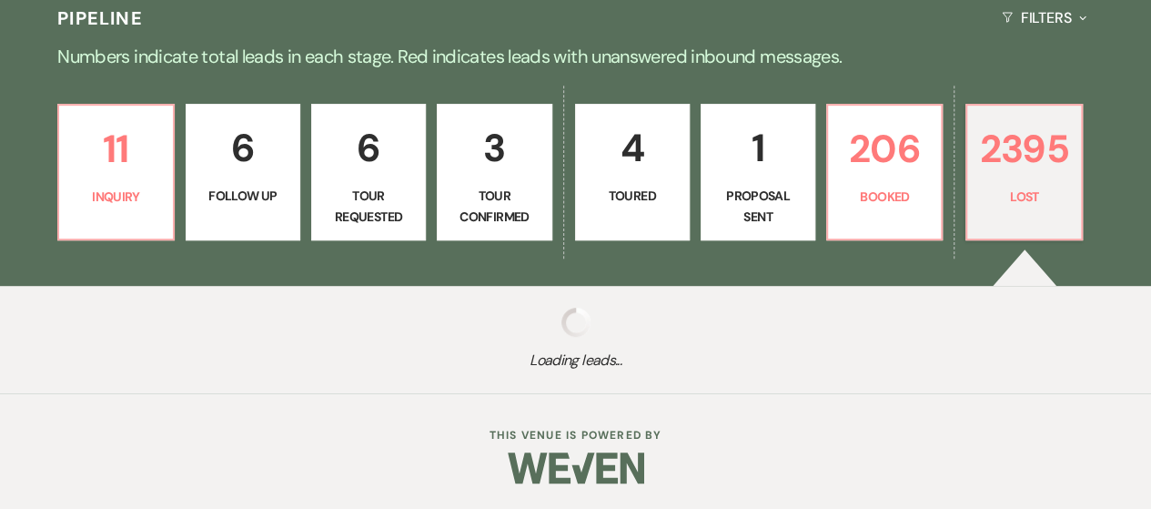
select select "5"
select select "8"
select select "10"
select select "8"
select select "5"
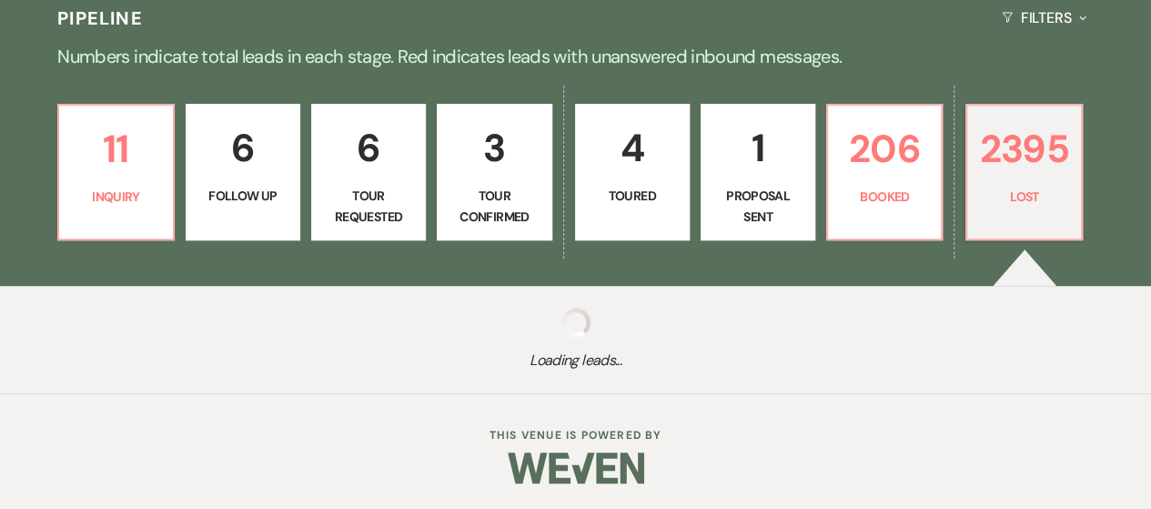
select select "8"
select select "5"
select select "8"
select select "5"
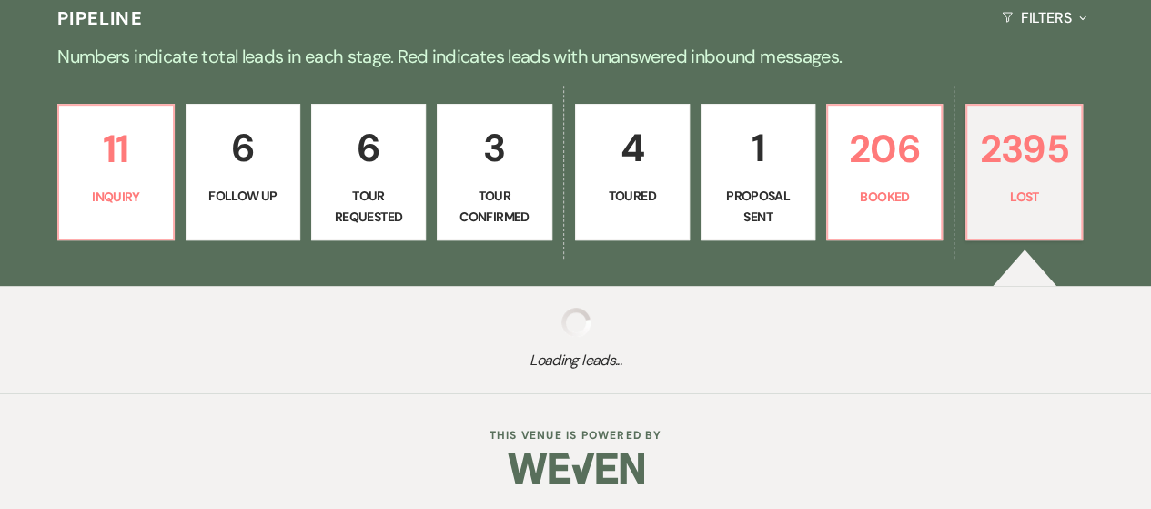
select select "8"
select select "7"
select select "8"
select select "5"
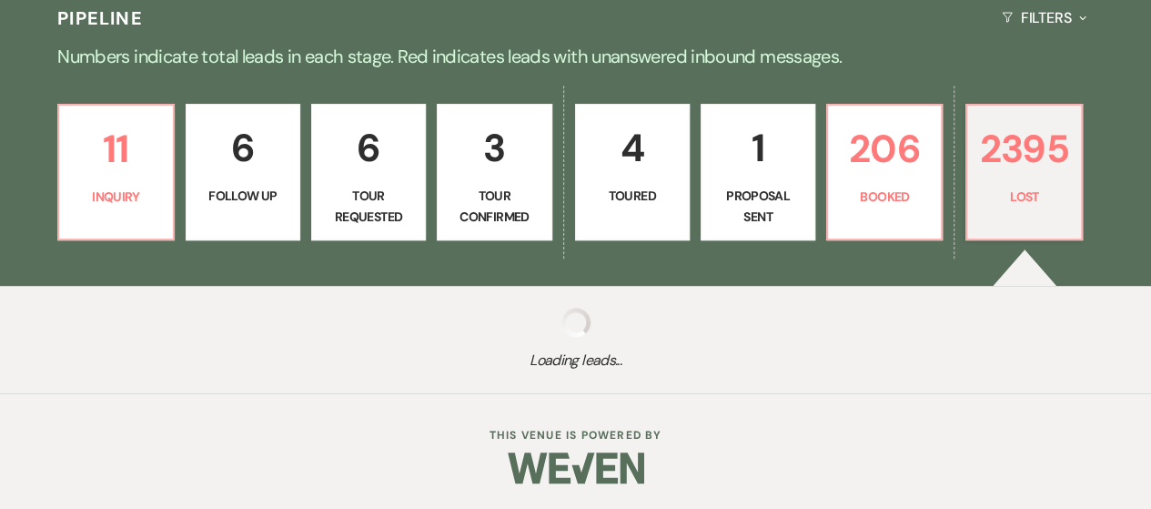
select select "8"
select select "5"
select select "8"
select select "6"
select select "8"
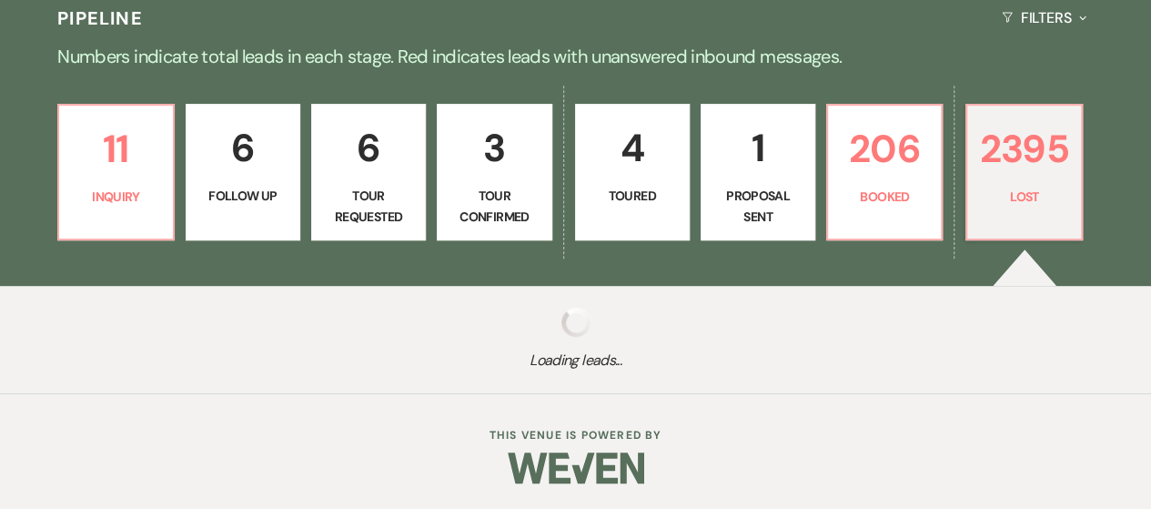
select select "5"
select select "8"
select select "5"
select select "8"
select select "5"
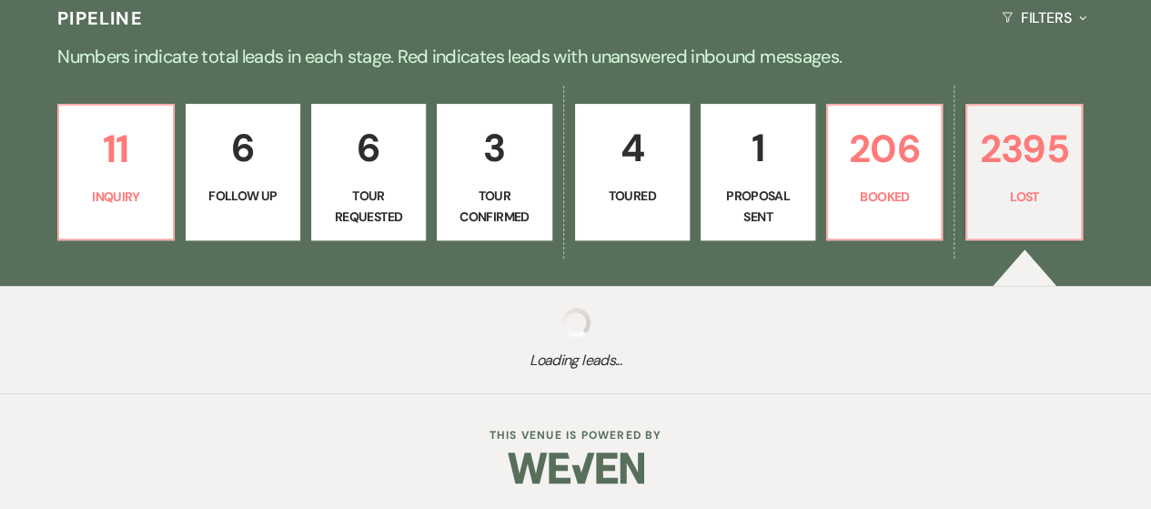
select select "8"
select select "5"
select select "8"
select select "5"
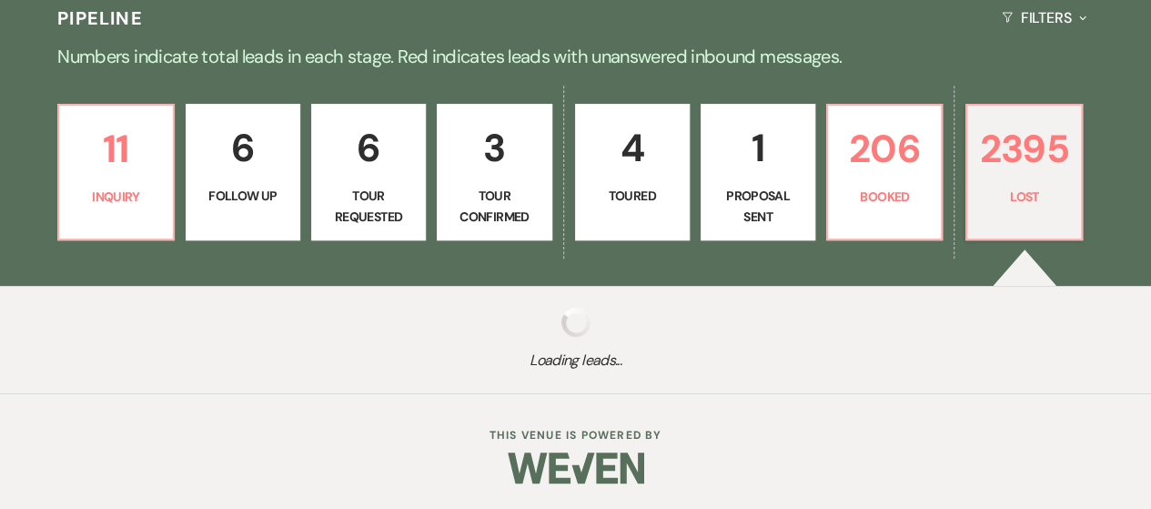
select select "8"
select select "7"
select select "8"
select select "5"
select select "8"
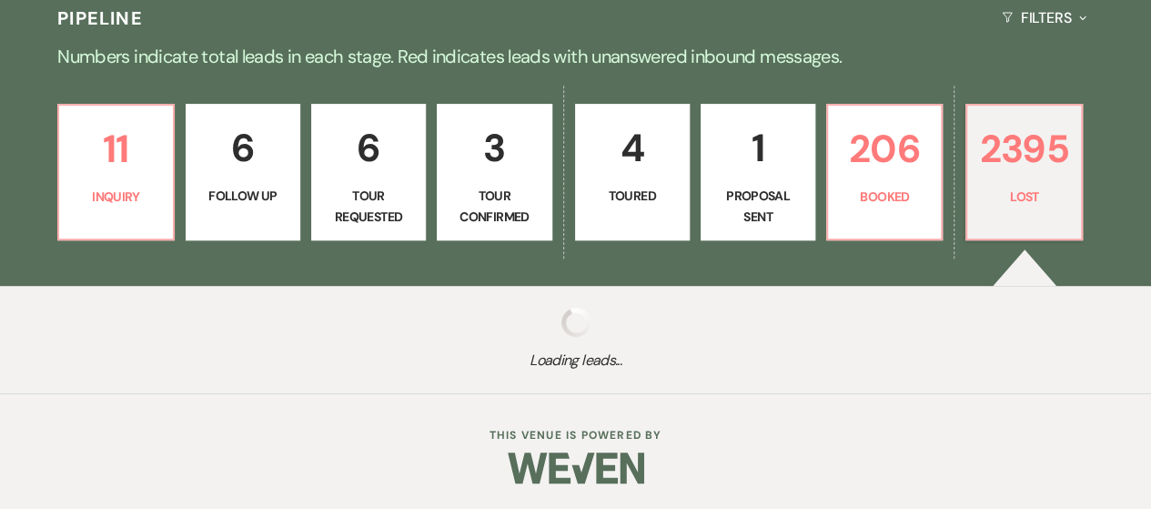
select select "6"
select select "8"
select select "5"
select select "8"
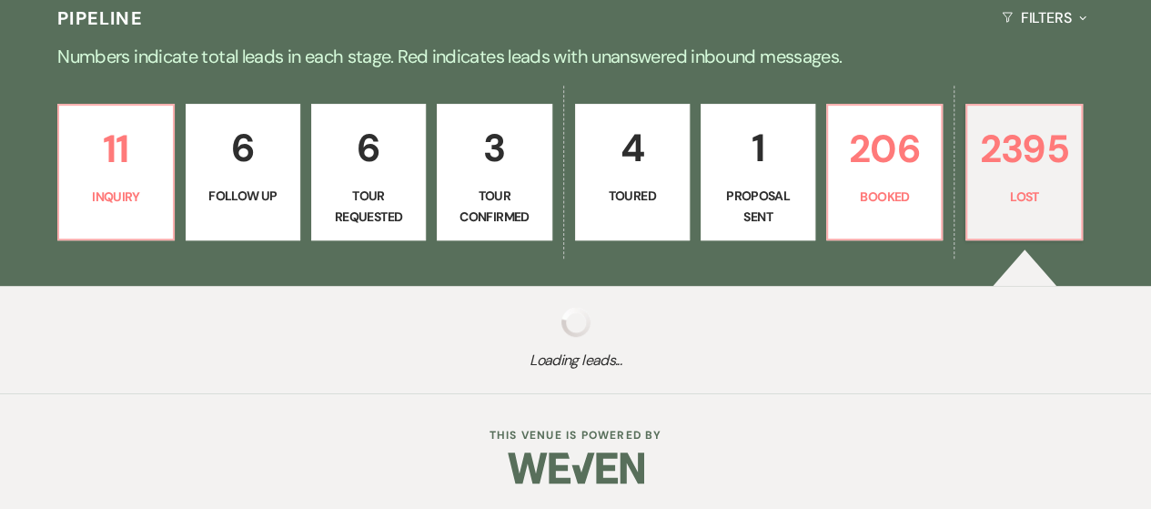
select select "8"
select select "10"
select select "8"
select select "10"
select select "8"
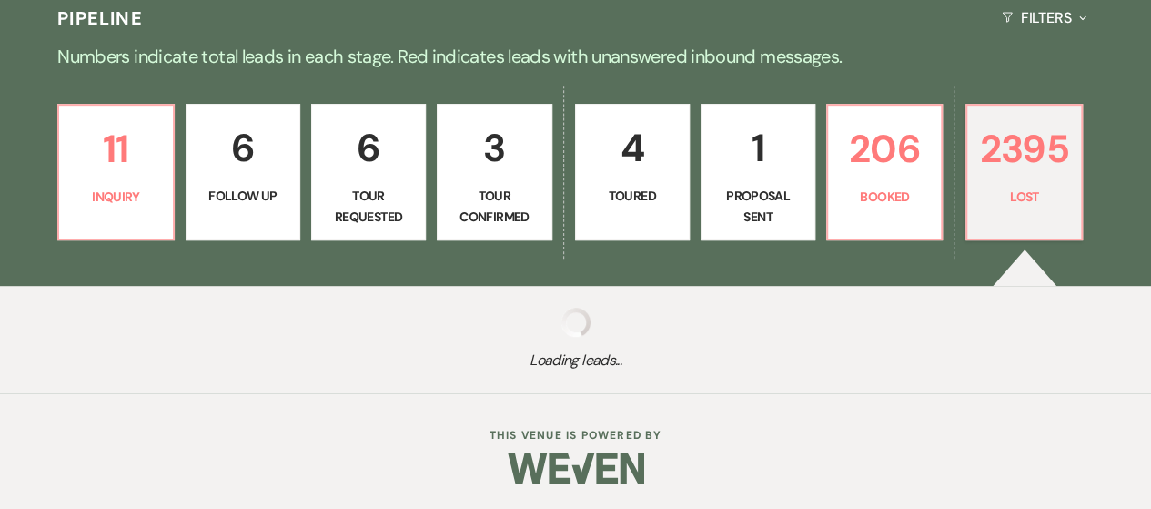
select select "5"
select select "8"
select select "5"
select select "8"
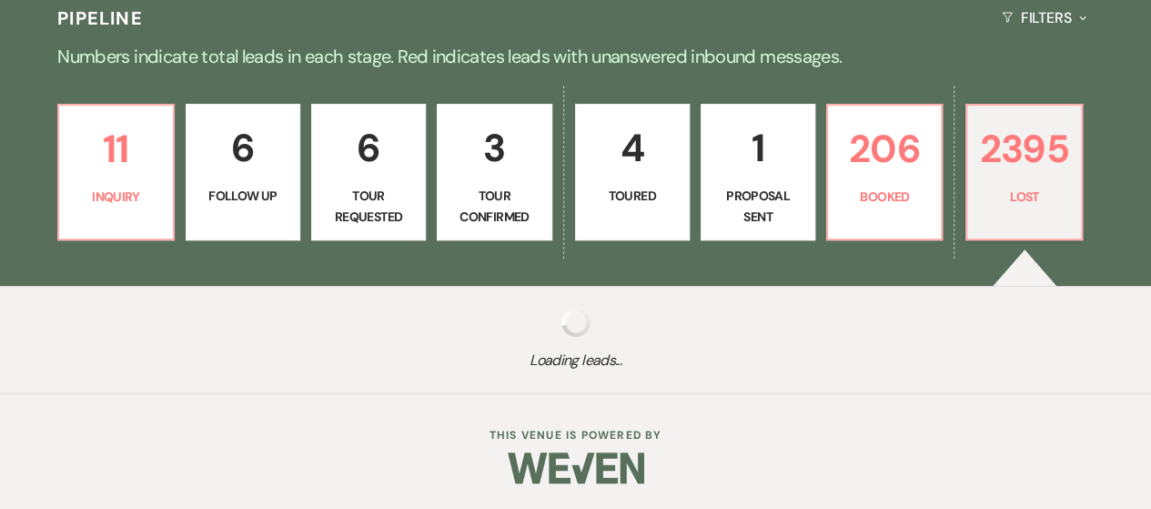
select select "8"
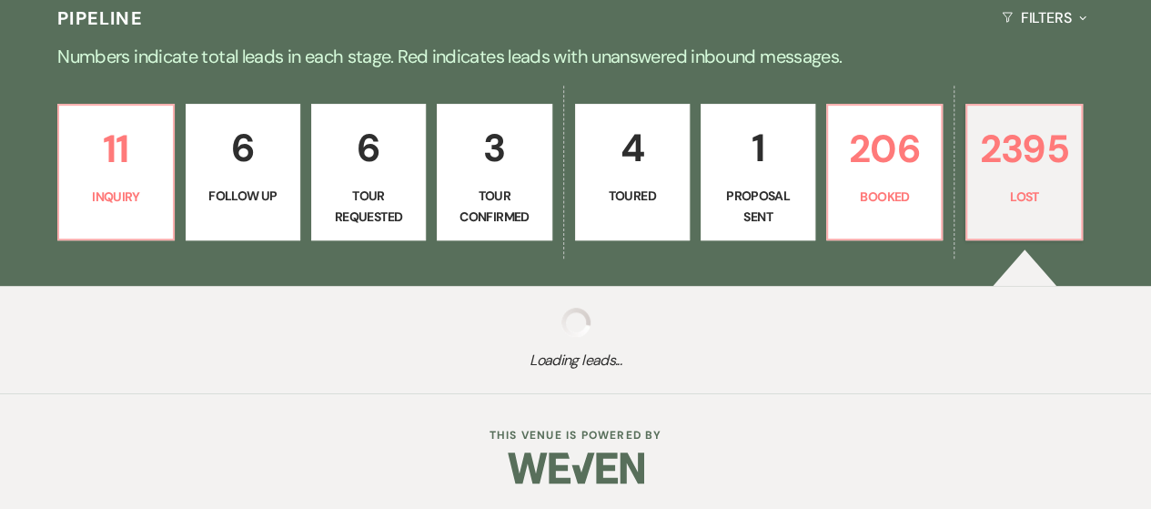
select select "8"
select select "5"
select select "8"
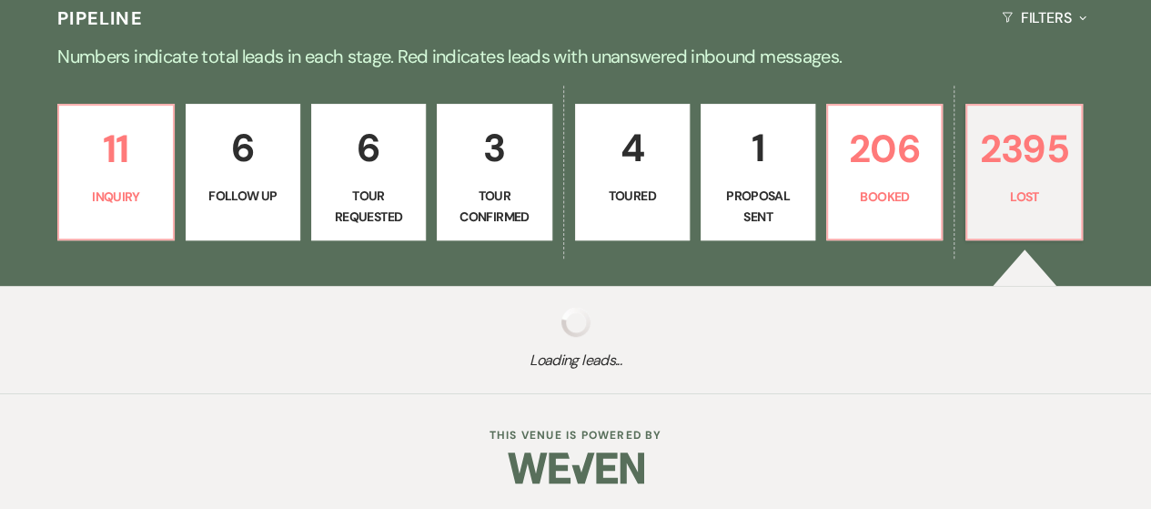
select select "5"
select select "8"
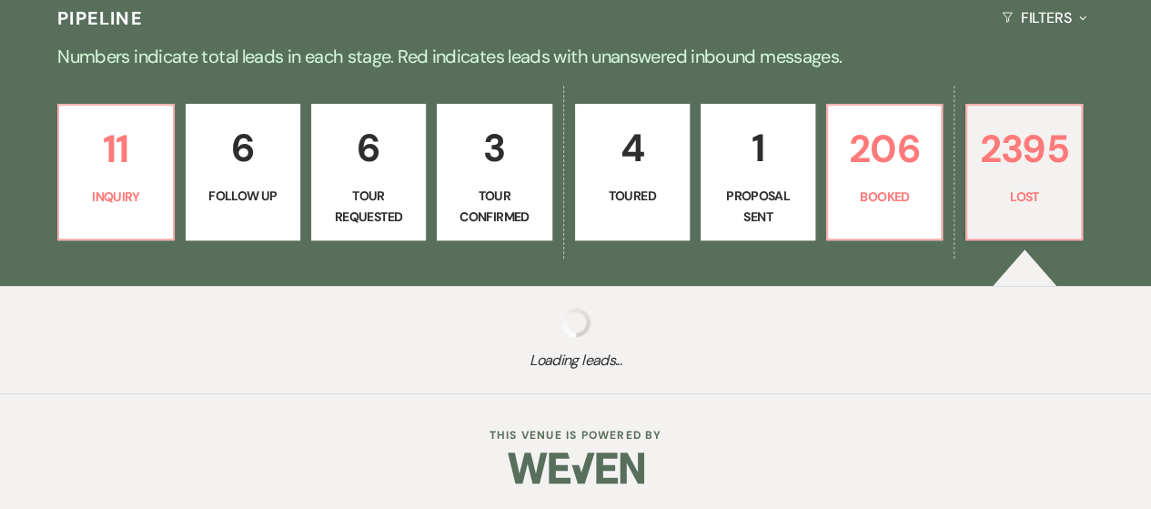
select select "8"
select select "5"
select select "8"
select select "5"
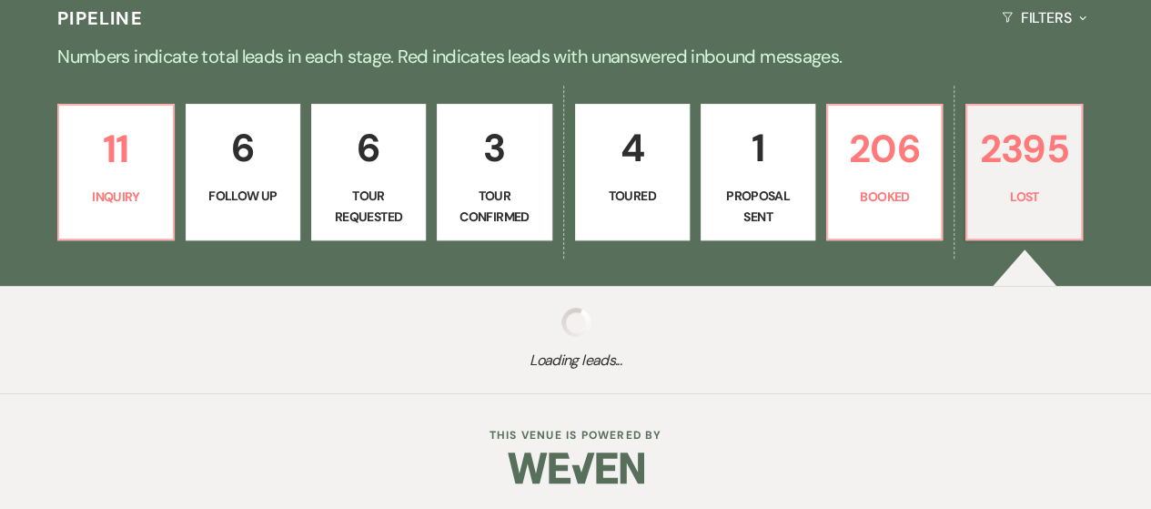
select select "8"
select select "5"
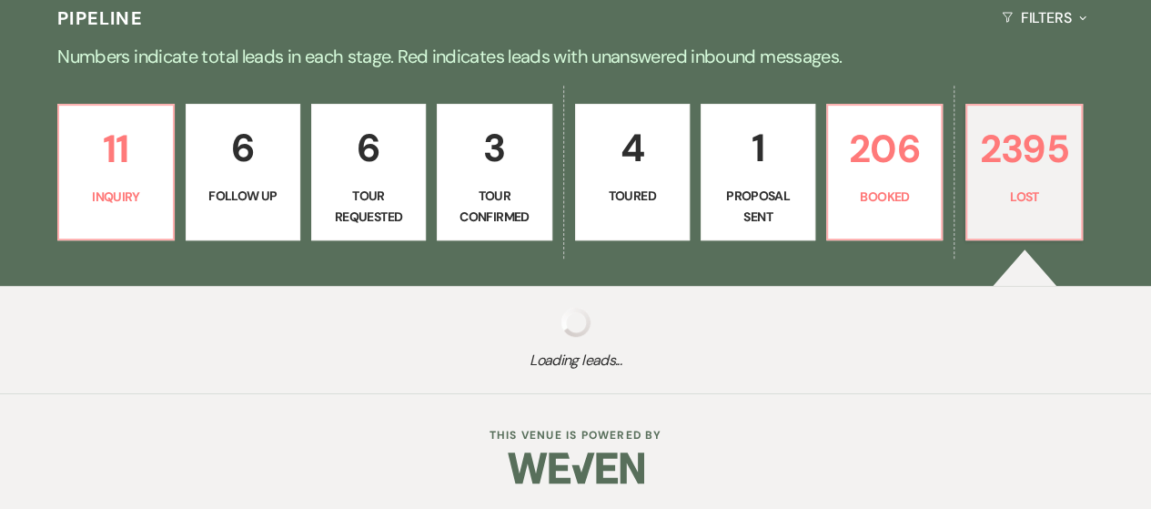
select select "8"
select select "5"
select select "8"
select select "5"
select select "8"
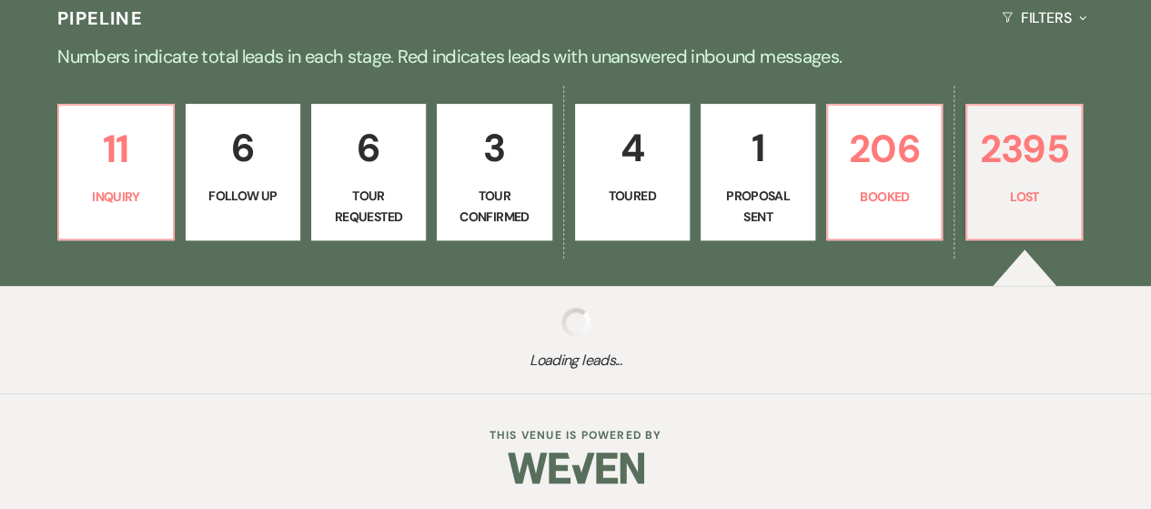
select select "5"
select select "8"
select select "5"
select select "8"
select select "5"
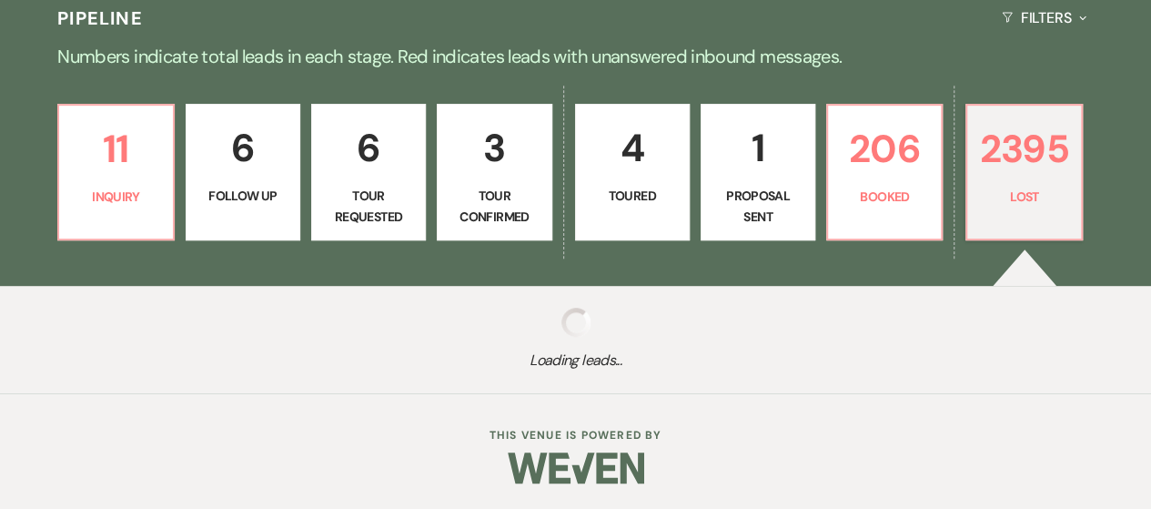
select select "8"
select select "5"
select select "8"
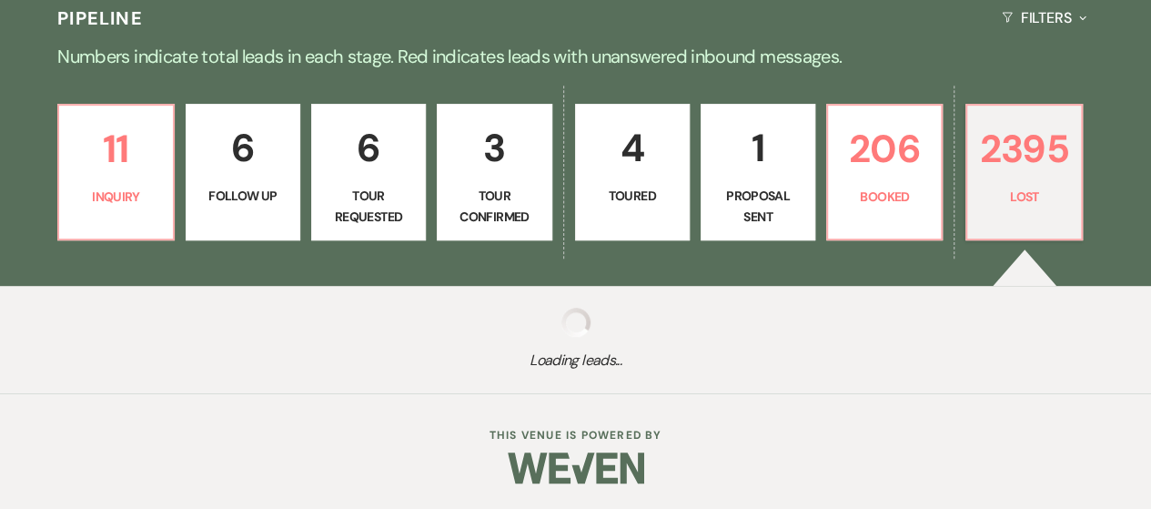
select select "7"
select select "8"
select select "5"
select select "8"
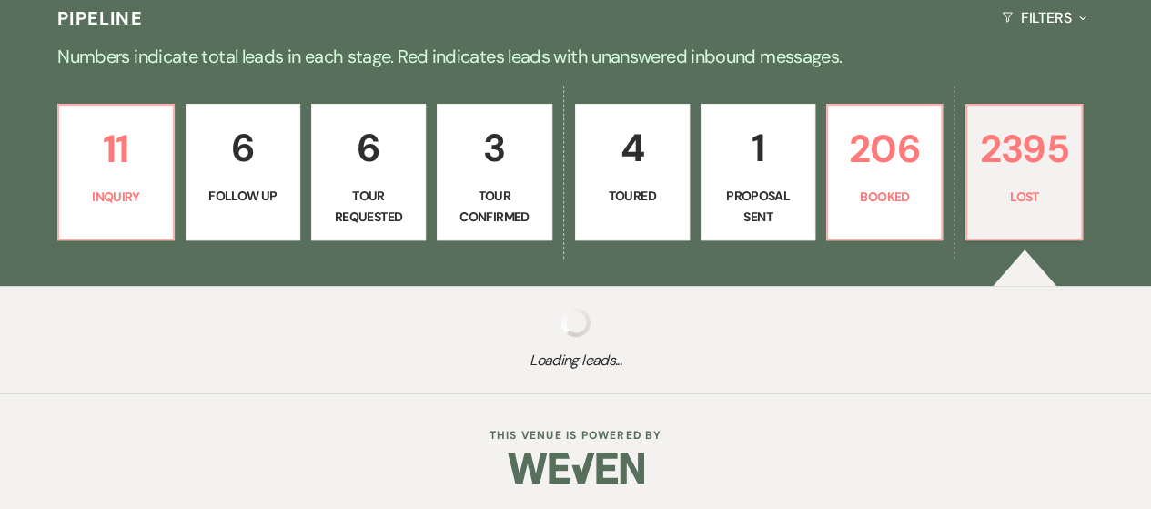
select select "5"
select select "8"
select select "7"
select select "8"
select select "5"
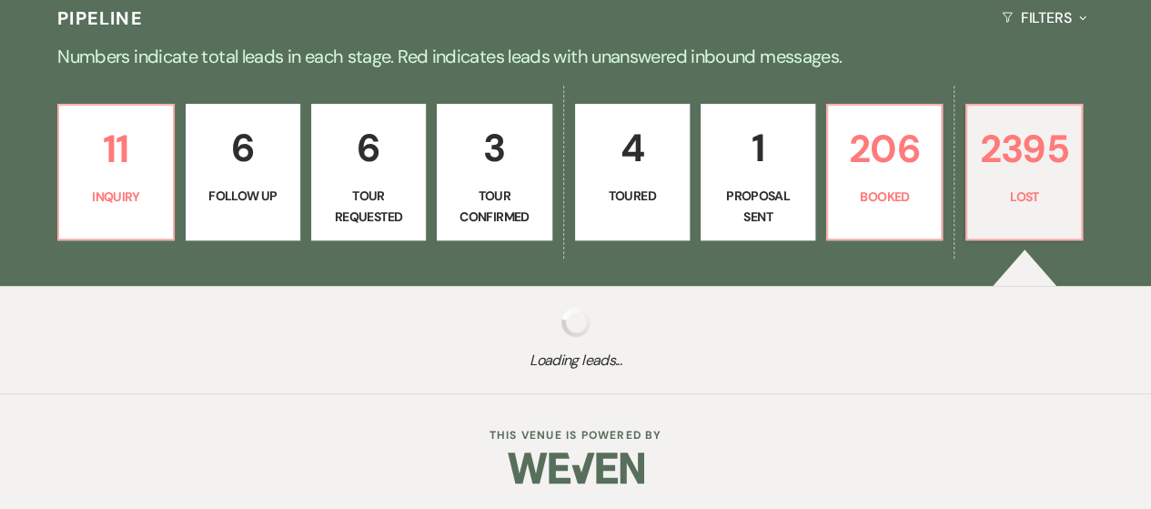
select select "8"
select select "5"
select select "8"
select select "10"
select select "8"
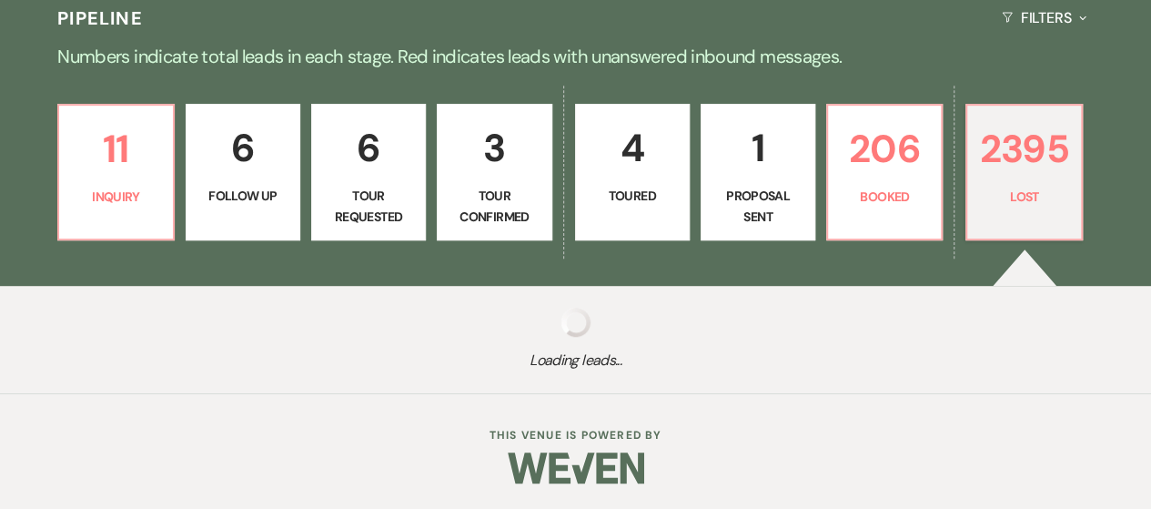
select select "5"
select select "8"
select select "5"
select select "8"
select select "7"
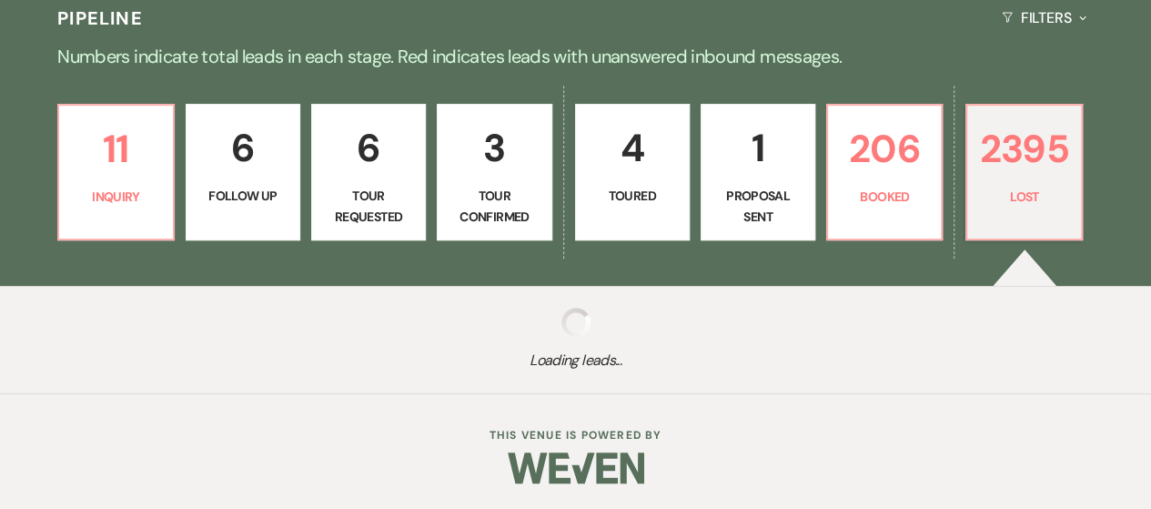
select select "8"
select select "5"
select select "8"
select select "5"
select select "8"
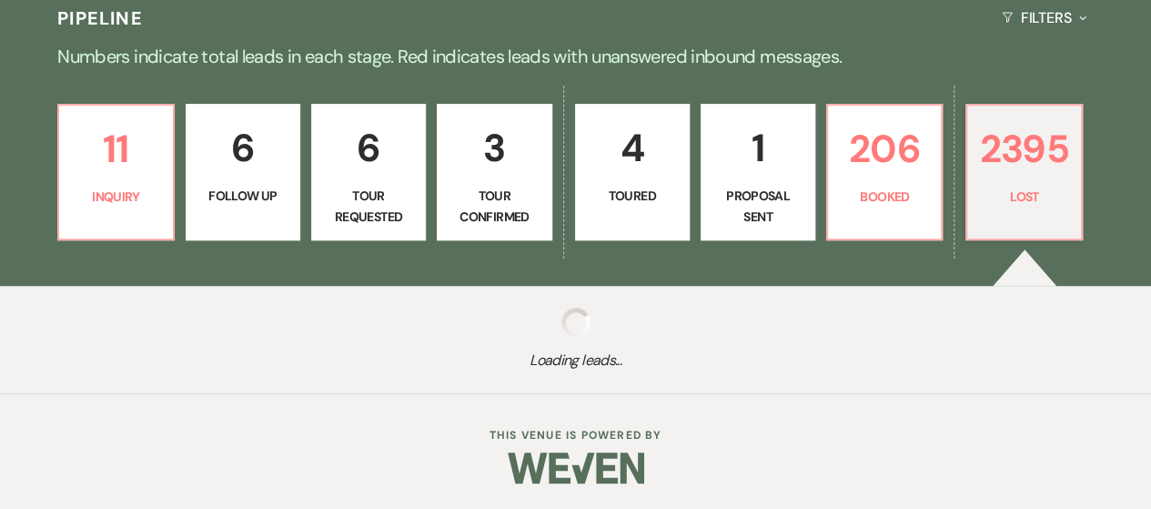
select select "5"
select select "8"
select select "5"
select select "8"
select select "5"
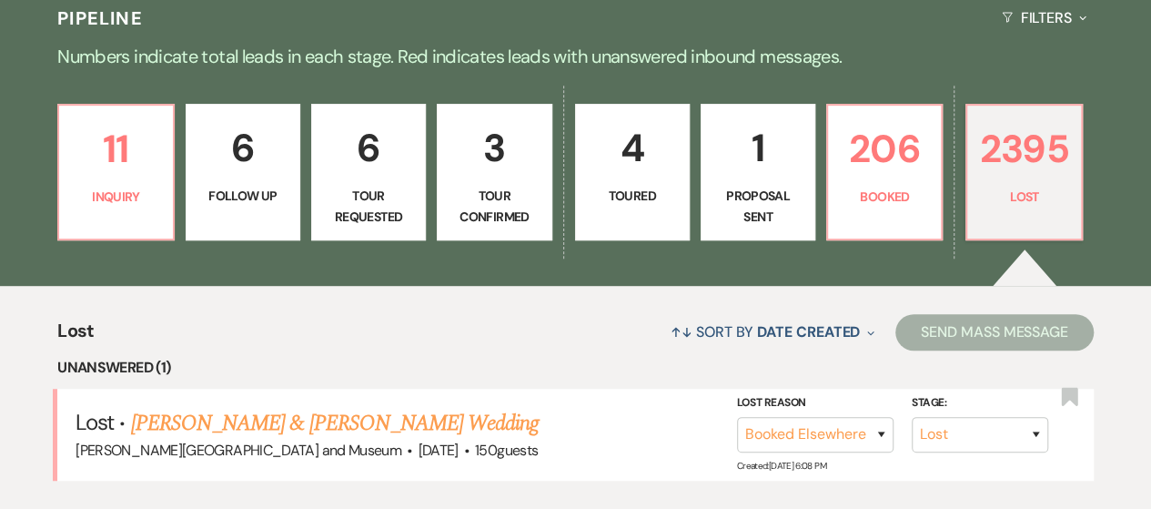
scroll to position [459, 0]
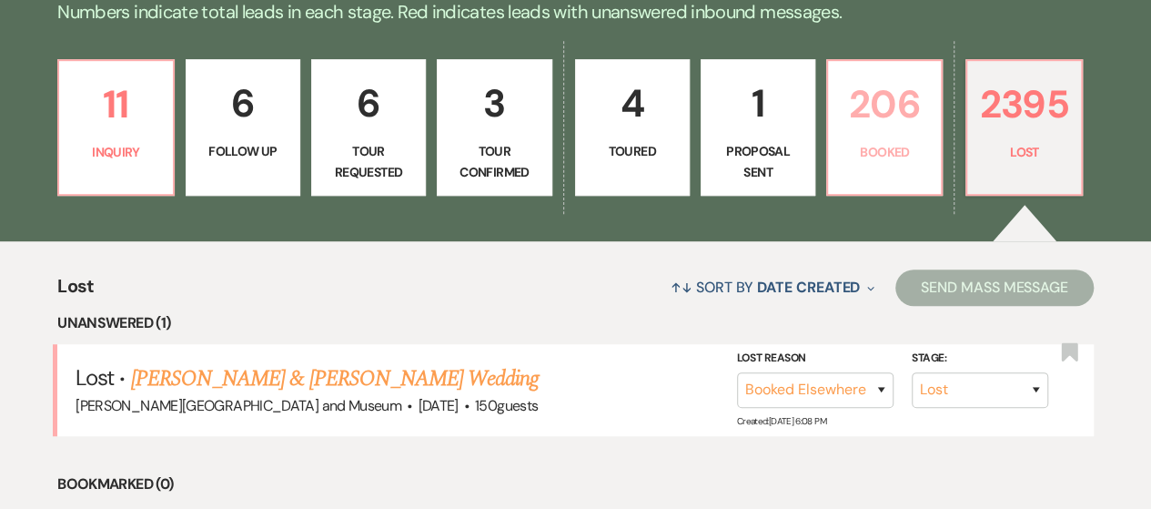
click at [913, 159] on p "Booked" at bounding box center [884, 152] width 91 height 20
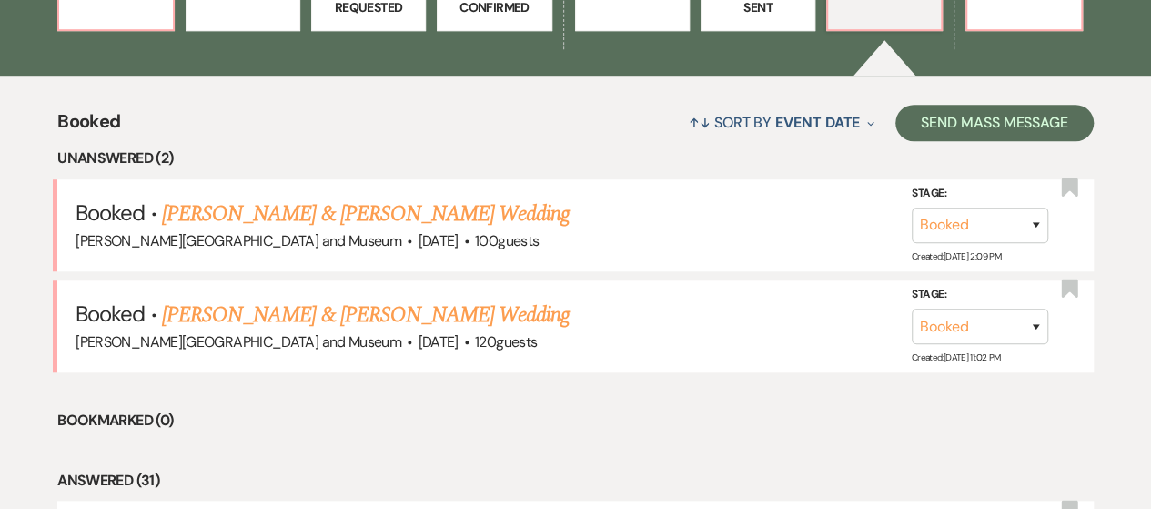
scroll to position [610, 0]
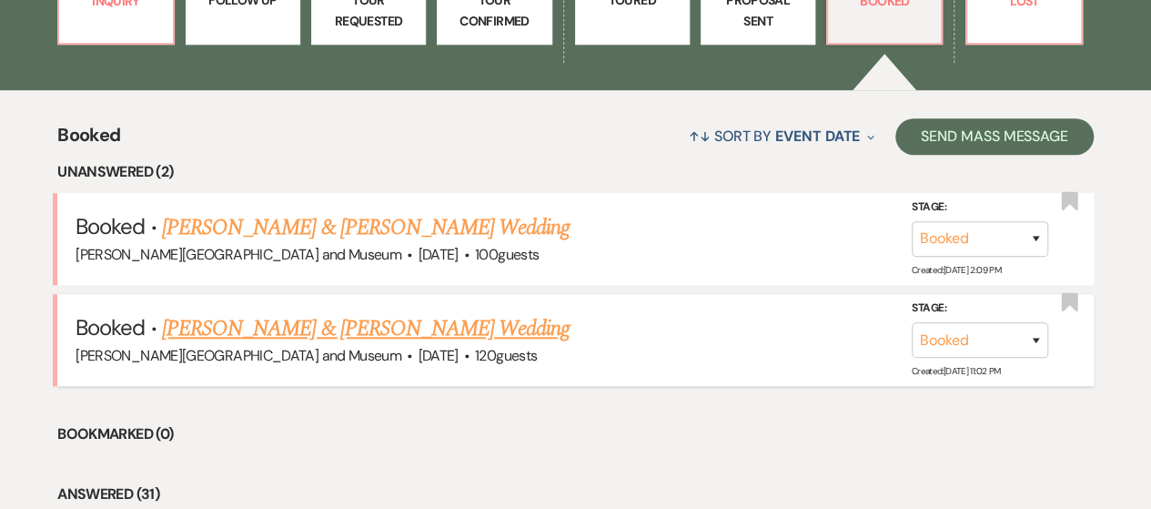
click at [465, 331] on link "[PERSON_NAME] & [PERSON_NAME] Wedding" at bounding box center [366, 328] width 408 height 33
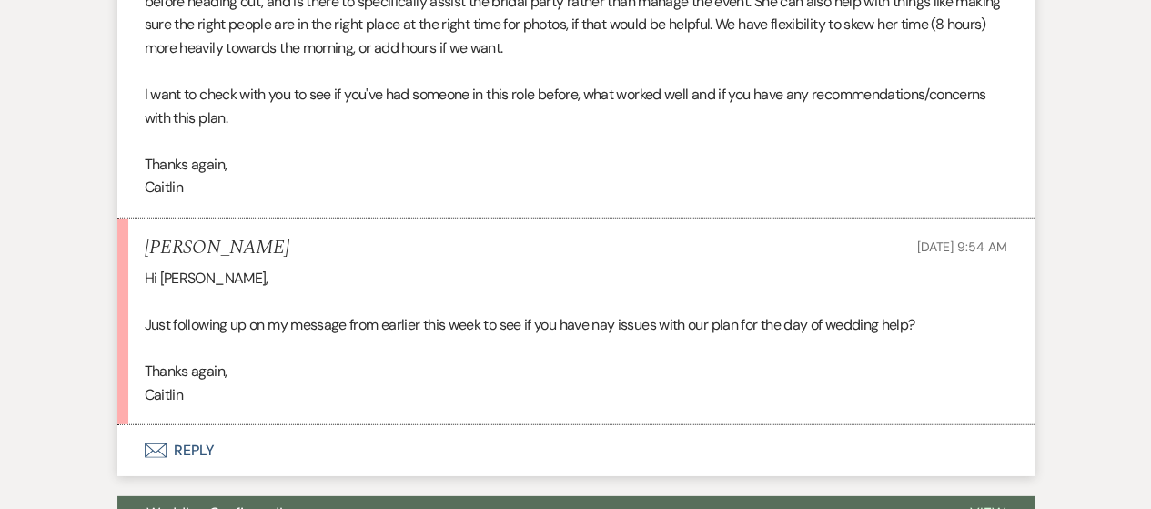
scroll to position [9480, 0]
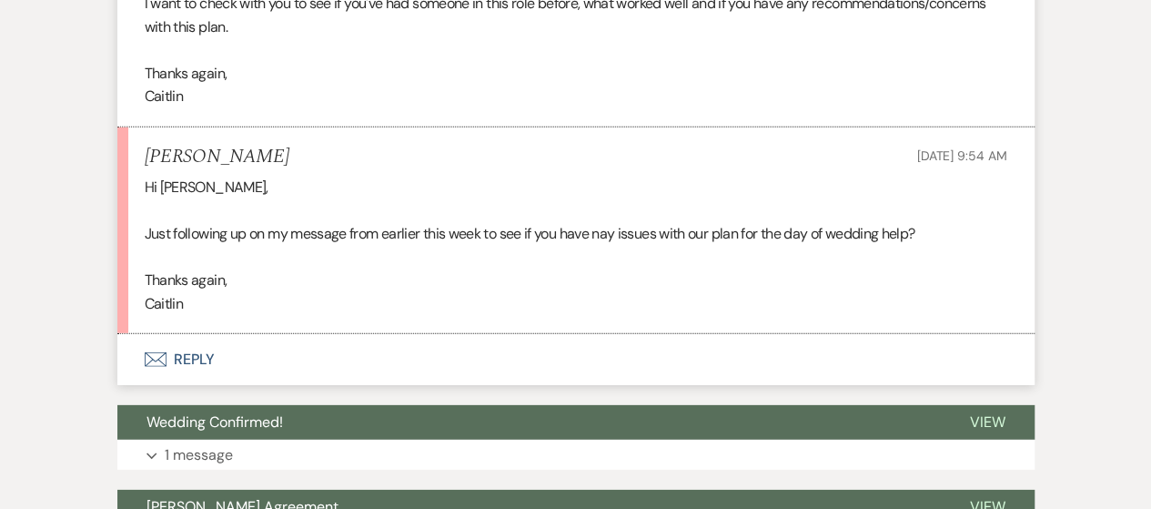
click at [209, 347] on button "Envelope Reply" at bounding box center [575, 359] width 917 height 51
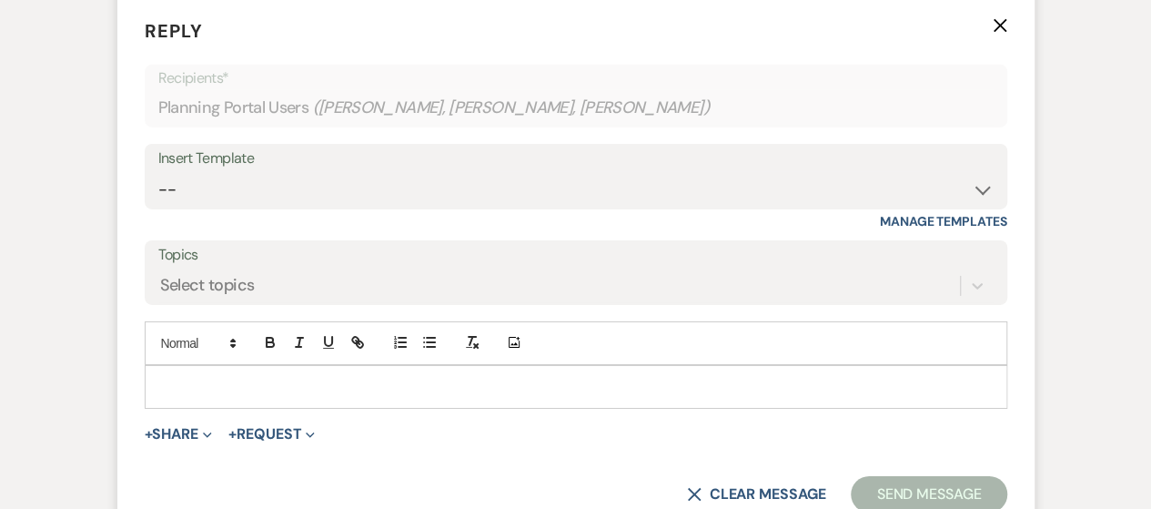
scroll to position [9819, 0]
click at [244, 388] on div at bounding box center [576, 386] width 861 height 42
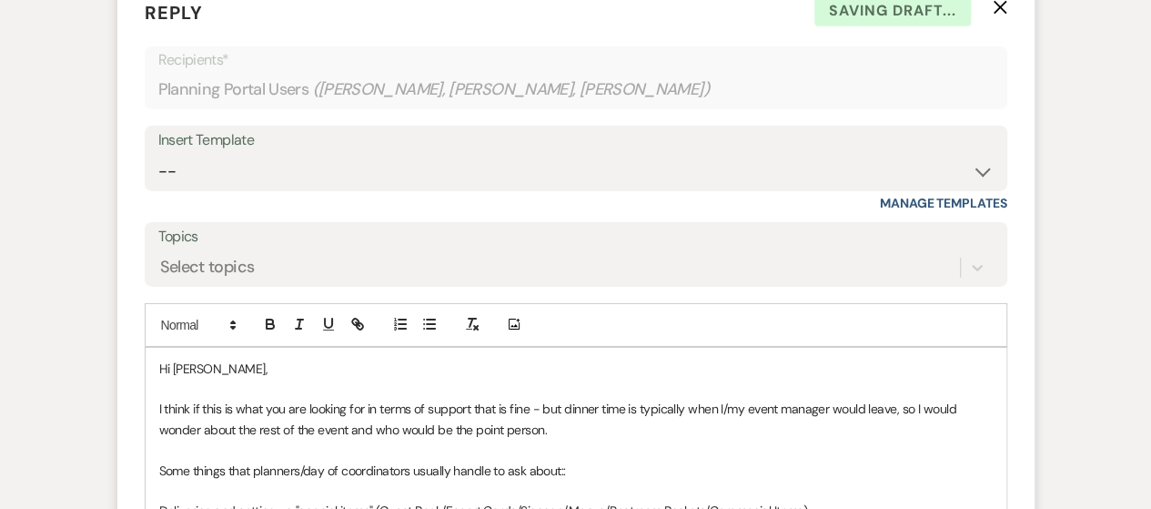
scroll to position [9858, 0]
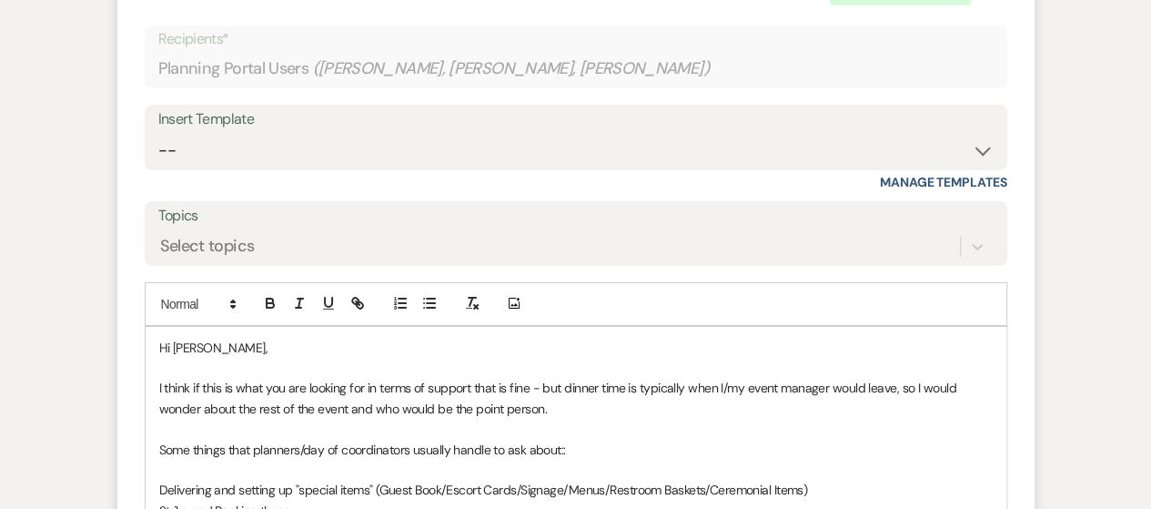
click at [806, 480] on p "Delivering and setting up "special items" (Guest Book/Escort Cards/Signage/Menu…" at bounding box center [576, 490] width 834 height 20
click at [833, 483] on p "Delivering and setting up "special items" (Guest Book/Escort Cards/Signage/Menu…" at bounding box center [576, 490] width 834 height 20
click at [842, 485] on p "Delivering and setting up "special items" (Guest Book/Escort Cards/Signage/Menu…" at bounding box center [576, 490] width 834 height 20
click at [317, 500] on p "Strike and Packing these" at bounding box center [576, 510] width 834 height 20
click at [153, 480] on div "Hi [PERSON_NAME], I think if this is what you are looking for in terms of suppo…" at bounding box center [576, 430] width 861 height 206
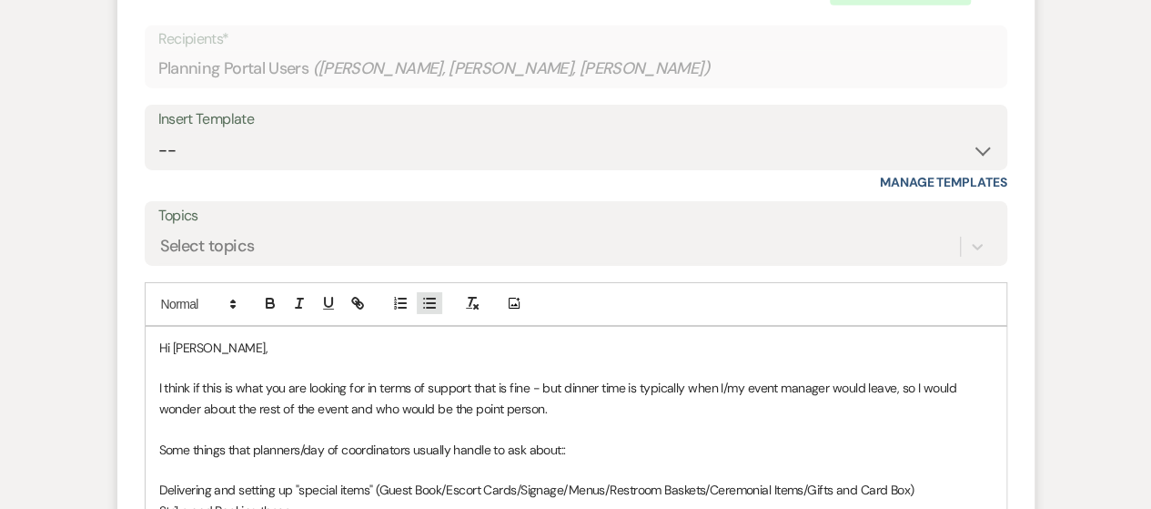
click at [430, 303] on line "button" at bounding box center [431, 303] width 8 height 0
click at [148, 499] on div "Hi [PERSON_NAME], I think if this is what you are looking for in terms of suppo…" at bounding box center [576, 430] width 861 height 206
click at [424, 295] on icon "button" at bounding box center [429, 303] width 16 height 16
click at [359, 504] on li "Strike and Packing these" at bounding box center [584, 510] width 815 height 20
click at [935, 480] on li "Delivering and setting up "special items" (Guest Book/Escort Cards/Signage/Menu…" at bounding box center [584, 490] width 815 height 20
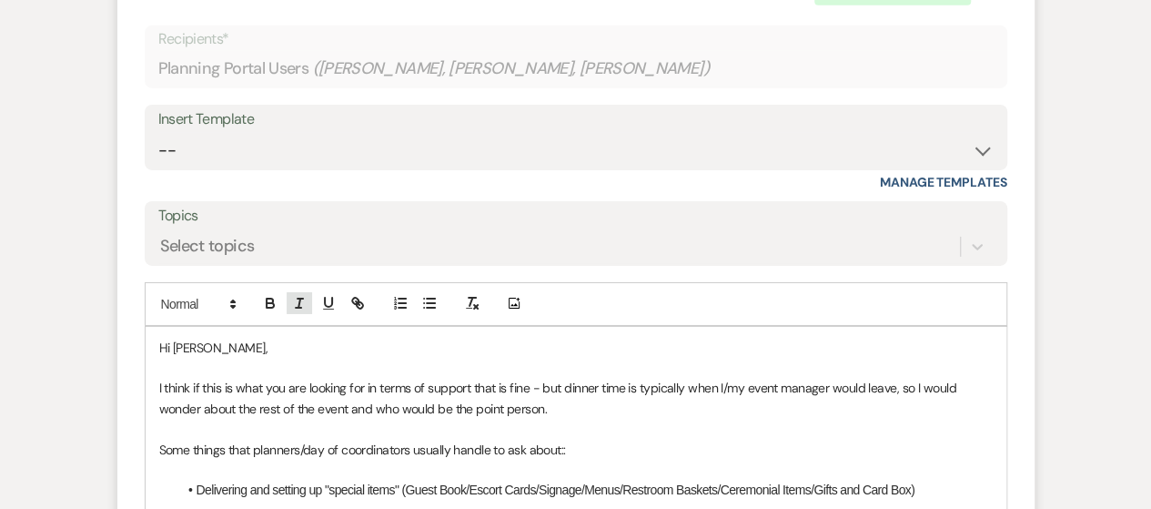
click at [292, 295] on icon "button" at bounding box center [299, 303] width 16 height 16
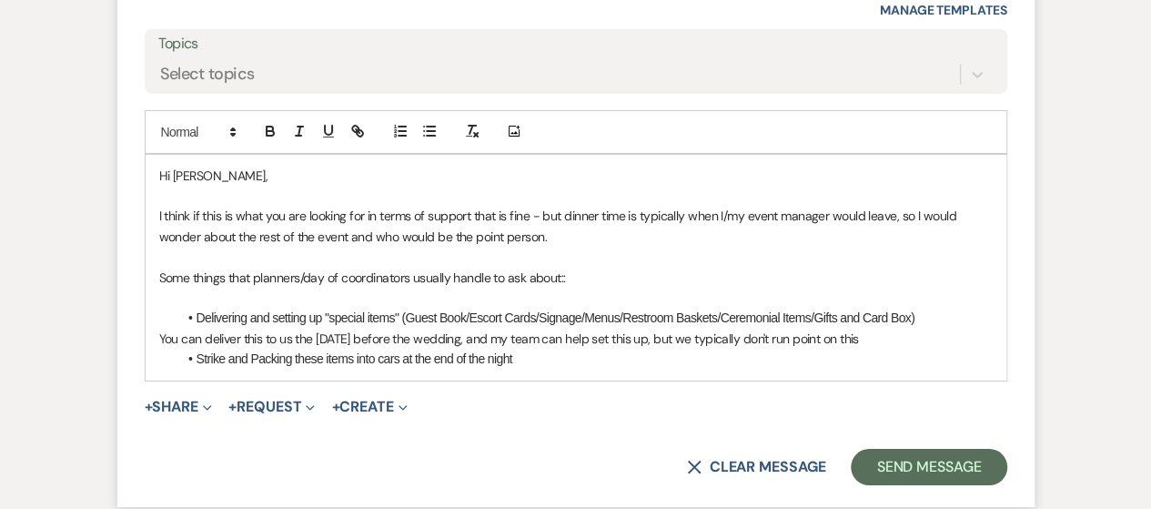
scroll to position [10042, 0]
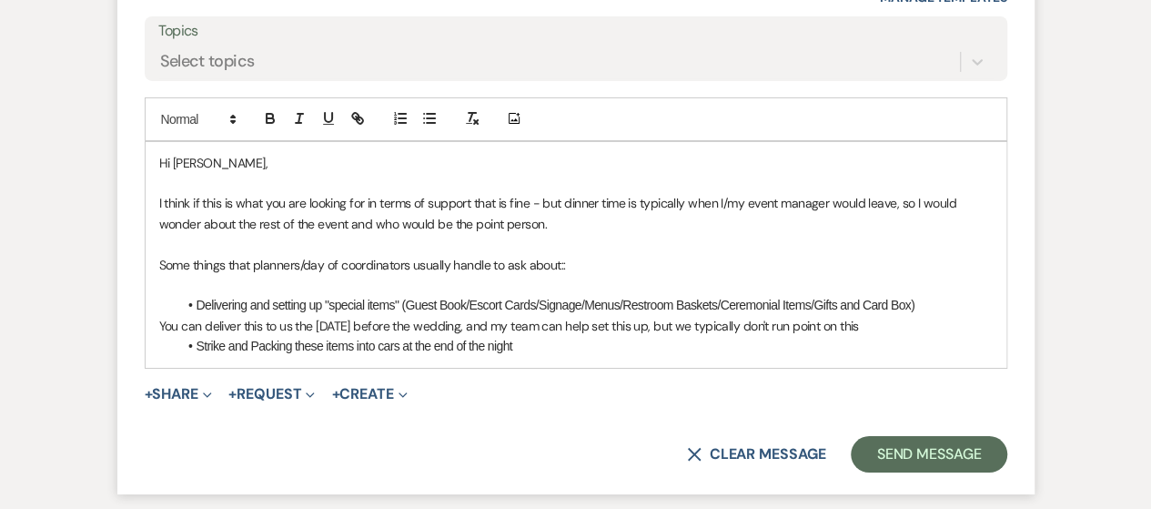
drag, startPoint x: 182, startPoint y: 496, endPoint x: 923, endPoint y: 315, distance: 762.5
click at [923, 316] on p "You can deliver this to us the [DATE] before the wedding, and my team can help …" at bounding box center [576, 326] width 834 height 20
click at [293, 110] on icon "button" at bounding box center [299, 118] width 16 height 16
click at [527, 347] on div "Hi [PERSON_NAME], I think if this is what you are looking for in terms of suppo…" at bounding box center [576, 255] width 861 height 226
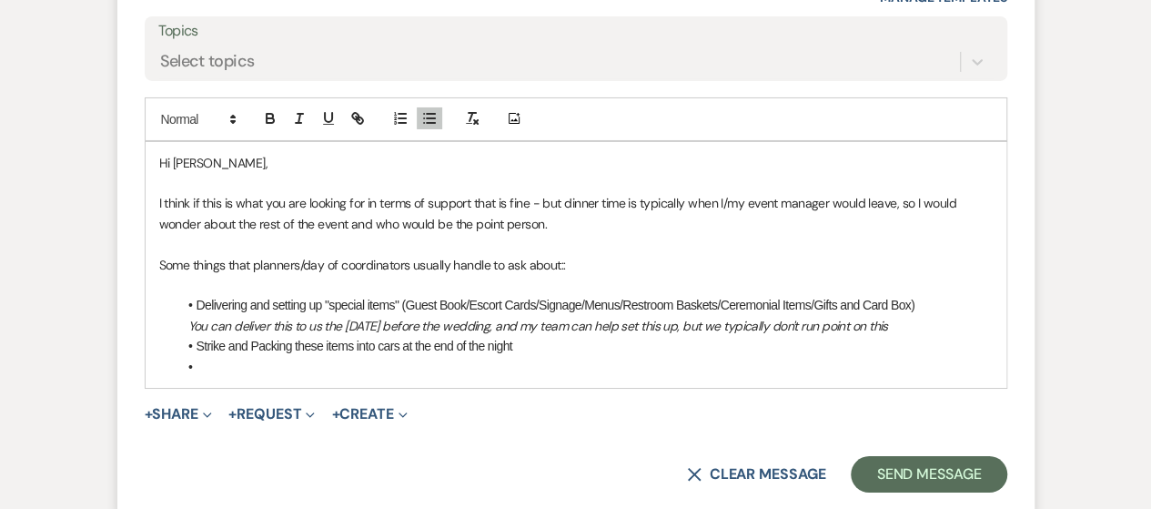
click at [527, 357] on li at bounding box center [584, 367] width 815 height 20
click at [526, 339] on li "Strike and Packing these items into cars at the end of the night" at bounding box center [584, 346] width 815 height 20
drag, startPoint x: 511, startPoint y: 339, endPoint x: 528, endPoint y: 341, distance: 16.5
click at [528, 341] on li "Strike and Packing these items into cars at the end of the night (I will have l…" at bounding box center [584, 346] width 815 height 20
click at [515, 340] on li "Strike and Packing these items into cars at the end of the night (I will have l…" at bounding box center [584, 346] width 815 height 20
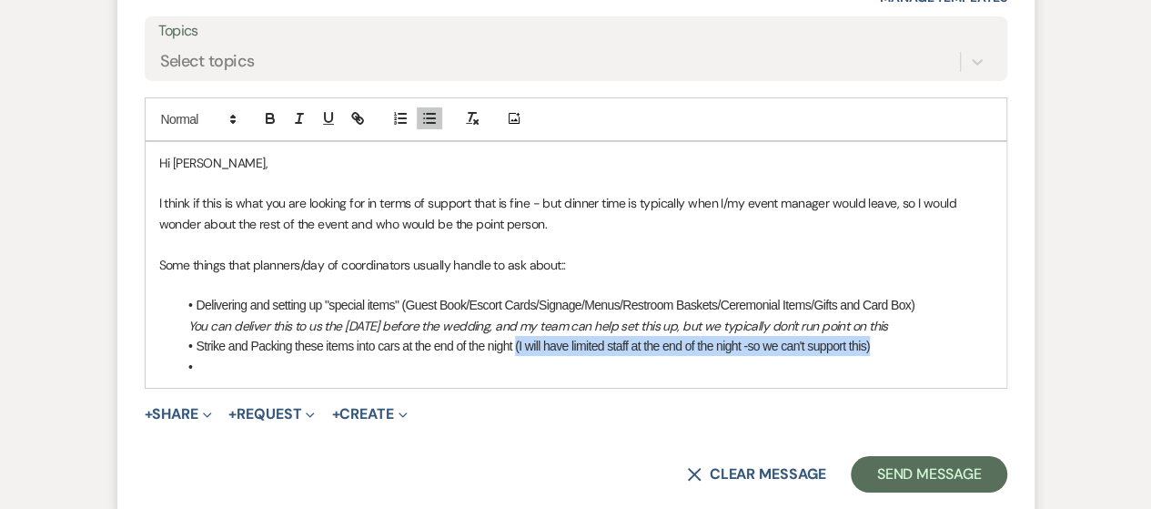
drag, startPoint x: 516, startPoint y: 339, endPoint x: 891, endPoint y: 333, distance: 375.0
click at [891, 336] on li "Strike and Packing these items into cars at the end of the night (I will have l…" at bounding box center [584, 346] width 815 height 20
click at [304, 113] on icon "button" at bounding box center [299, 118] width 16 height 16
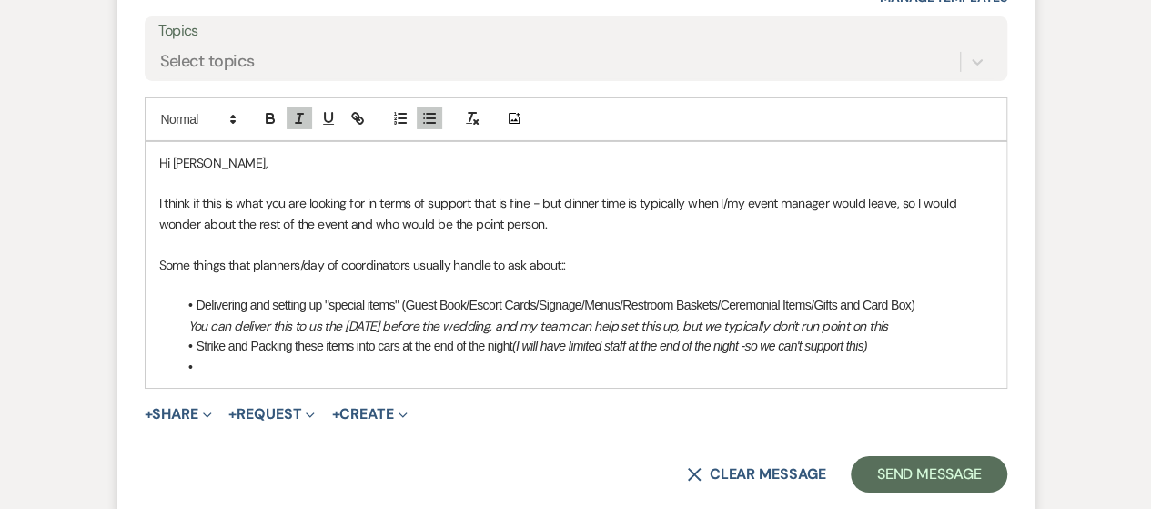
click at [216, 361] on li at bounding box center [584, 367] width 815 height 20
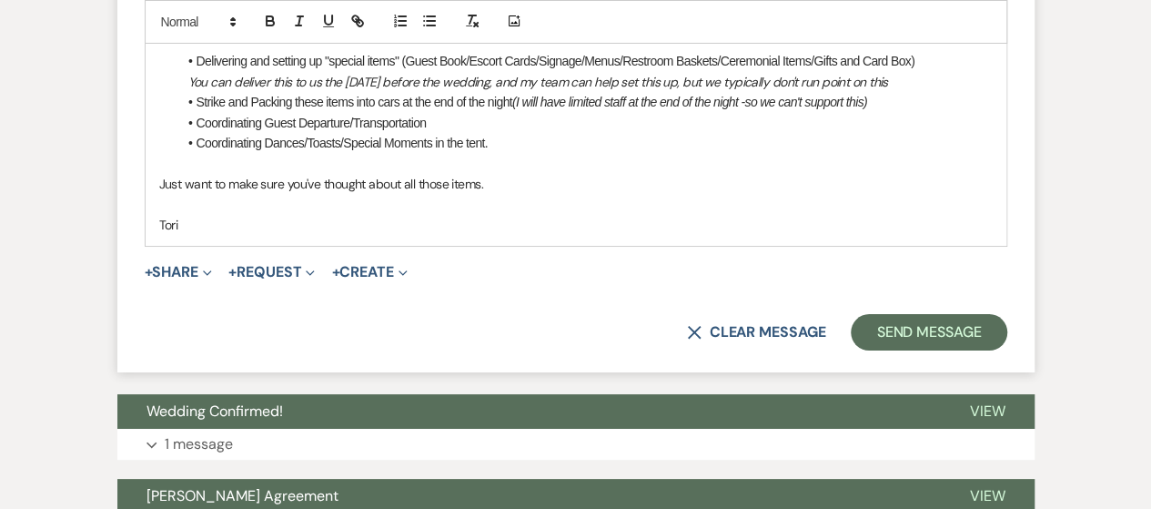
scroll to position [10301, 0]
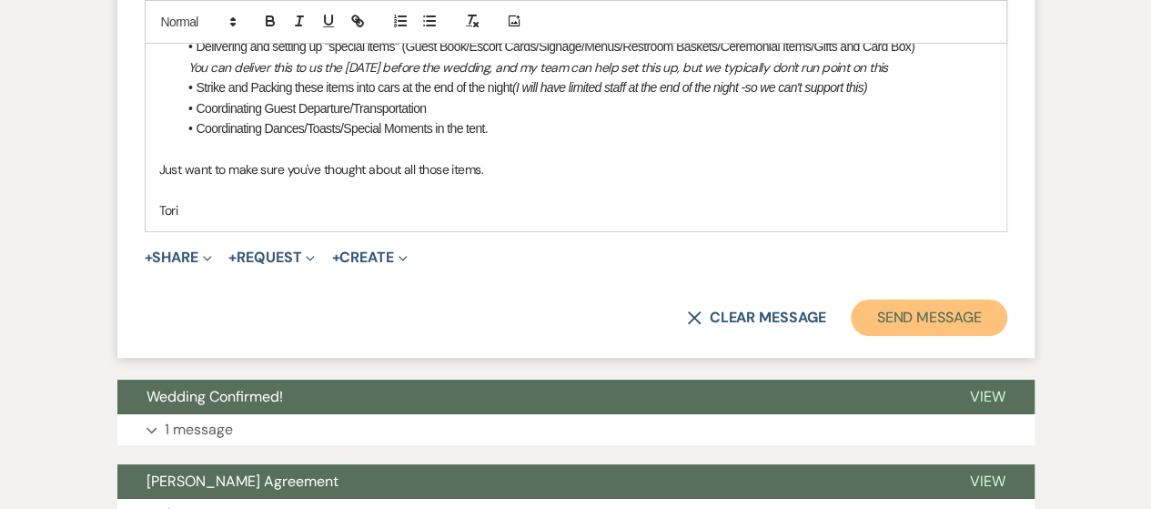
click at [913, 316] on button "Send Message" at bounding box center [929, 317] width 156 height 36
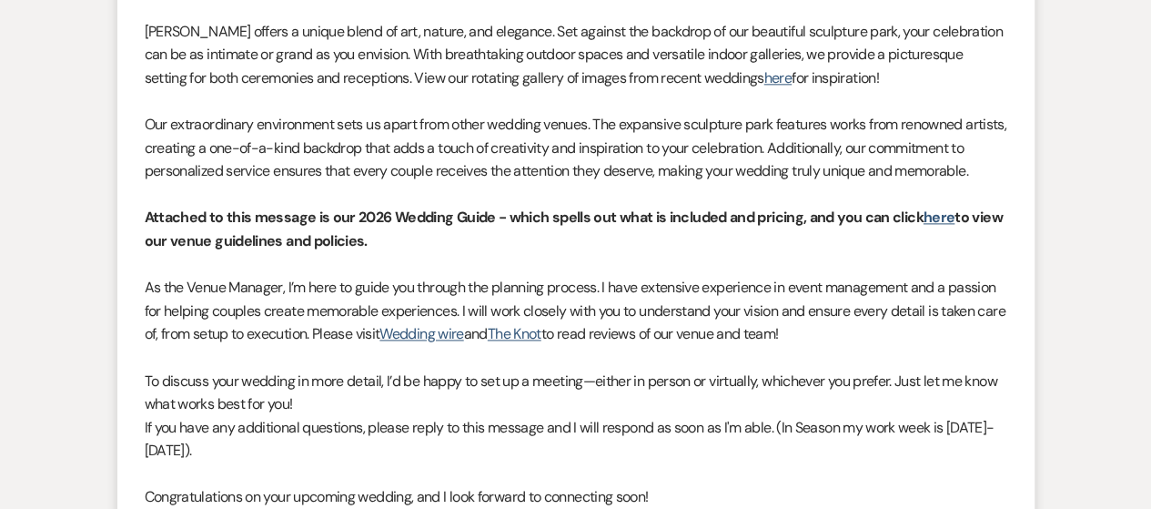
scroll to position [0, 0]
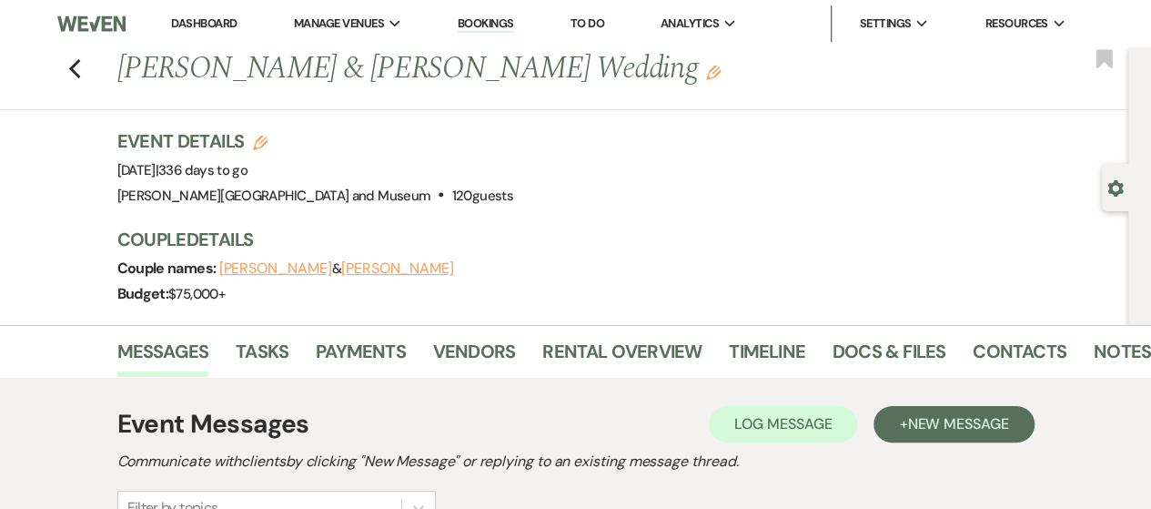
click at [216, 16] on link "Dashboard" at bounding box center [204, 22] width 66 height 15
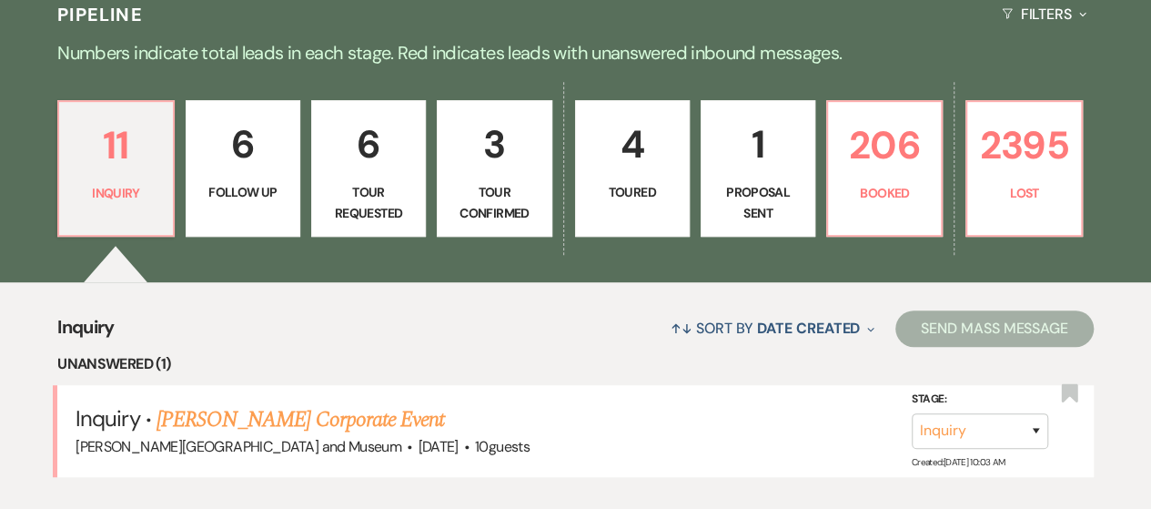
scroll to position [426, 0]
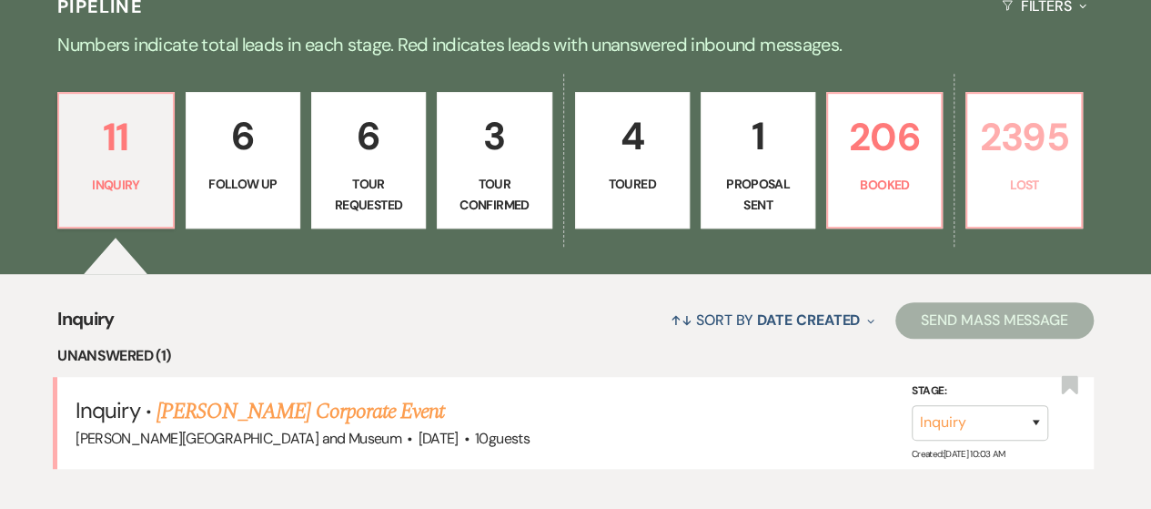
click at [1045, 187] on p "Lost" at bounding box center [1023, 185] width 91 height 20
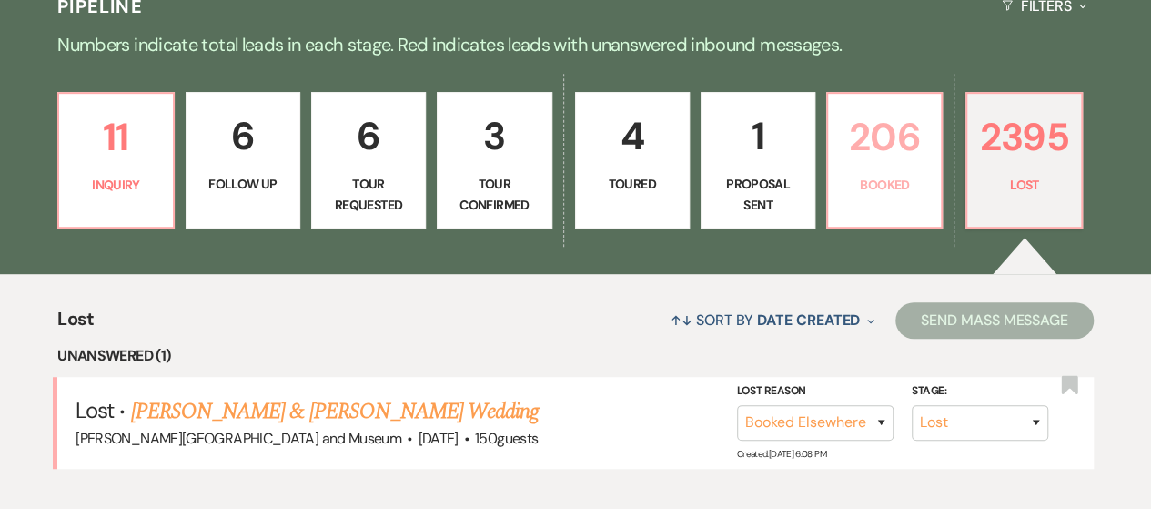
click at [857, 192] on p "Booked" at bounding box center [884, 185] width 91 height 20
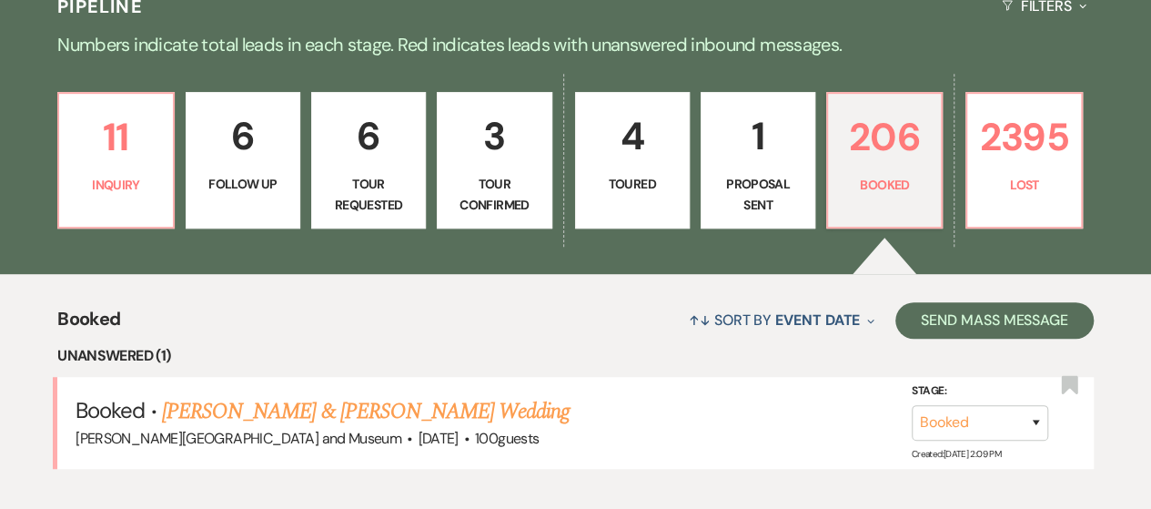
click at [857, 192] on p "Booked" at bounding box center [884, 185] width 91 height 20
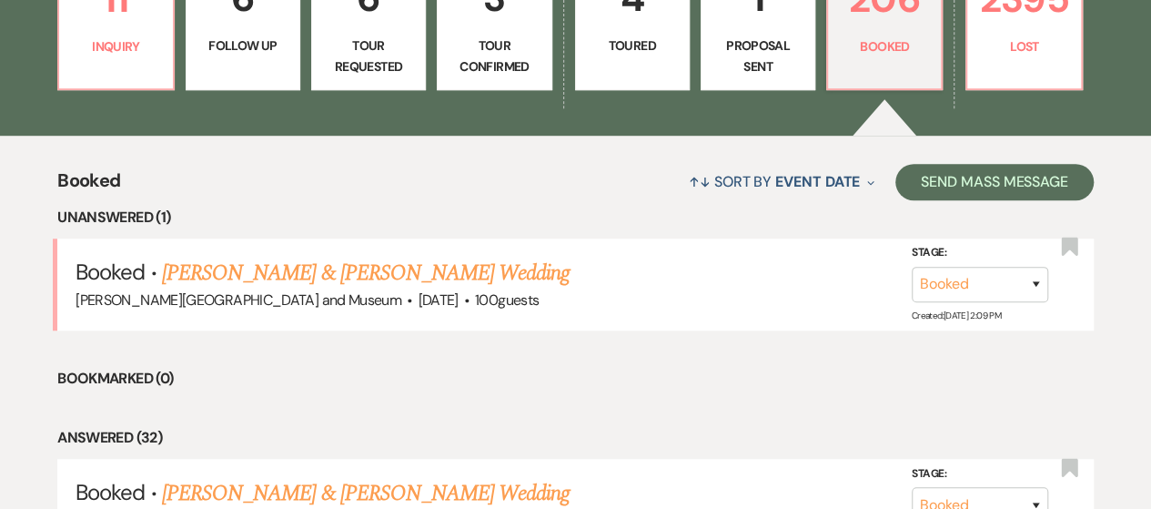
scroll to position [551, 0]
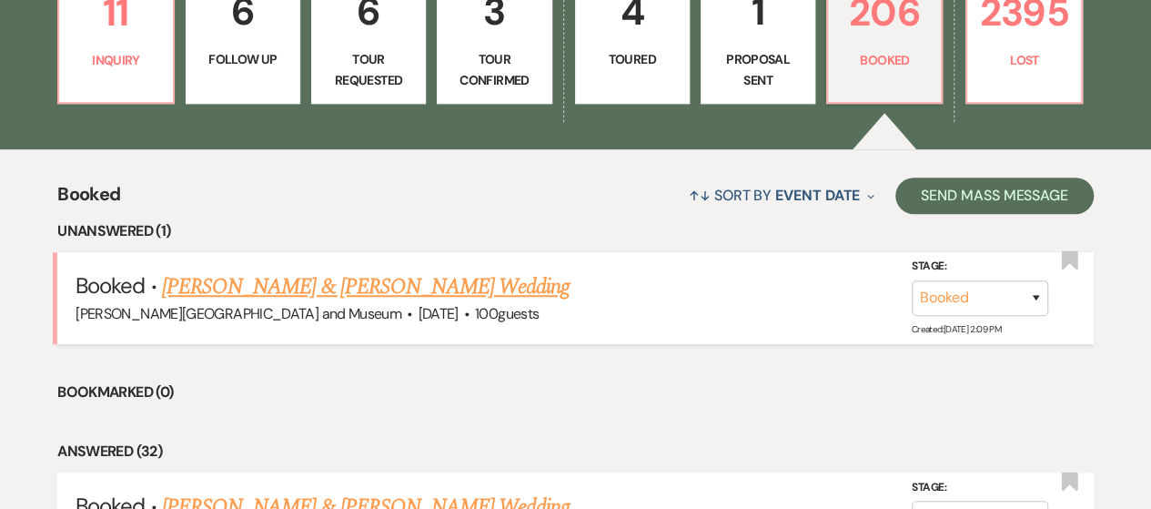
click at [297, 287] on link "[PERSON_NAME] & [PERSON_NAME] Wedding" at bounding box center [366, 286] width 408 height 33
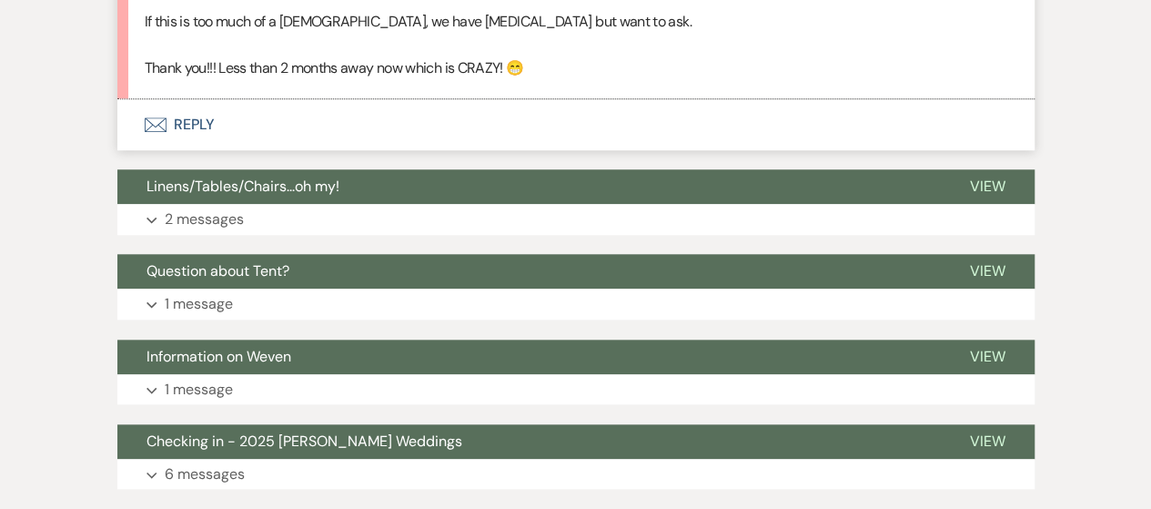
scroll to position [746, 0]
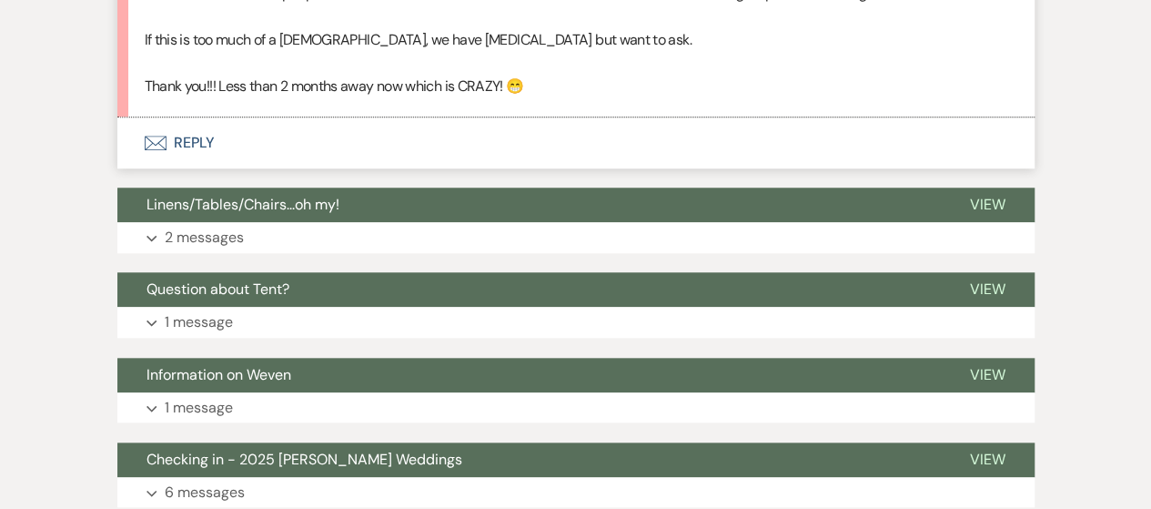
click at [187, 140] on button "Envelope Reply" at bounding box center [575, 142] width 917 height 51
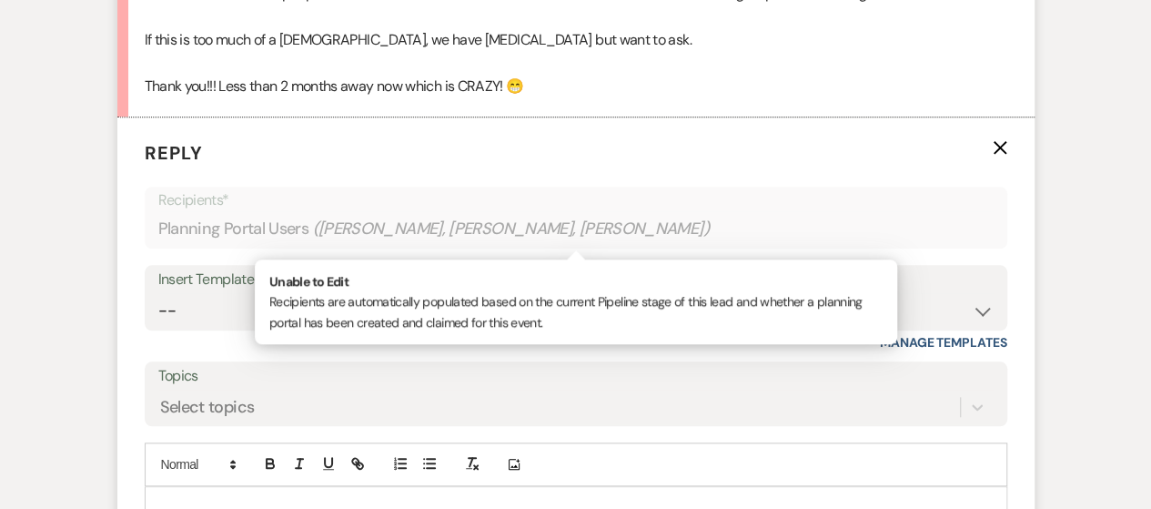
scroll to position [876, 0]
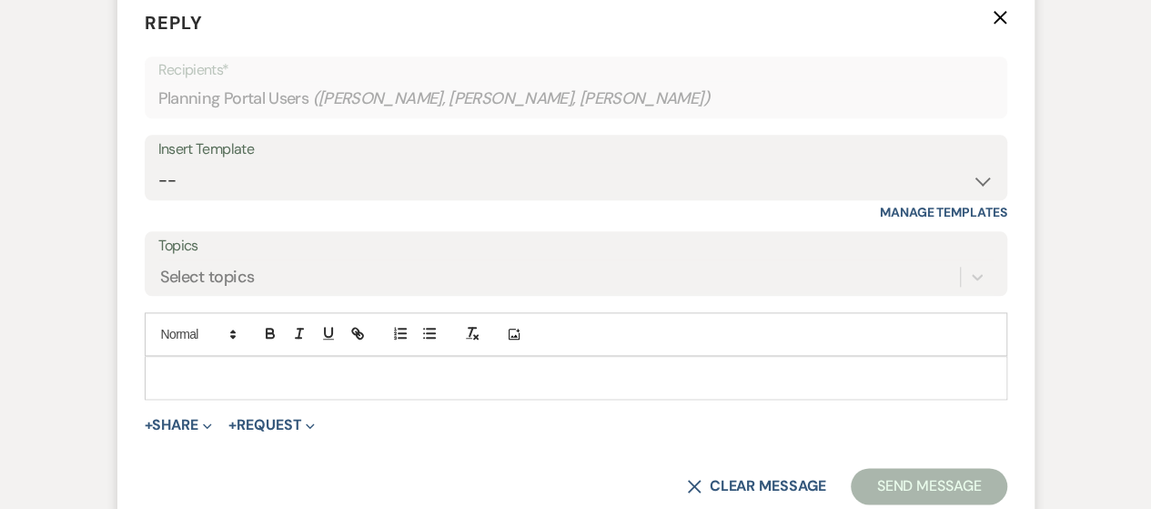
click at [253, 389] on div at bounding box center [576, 378] width 861 height 42
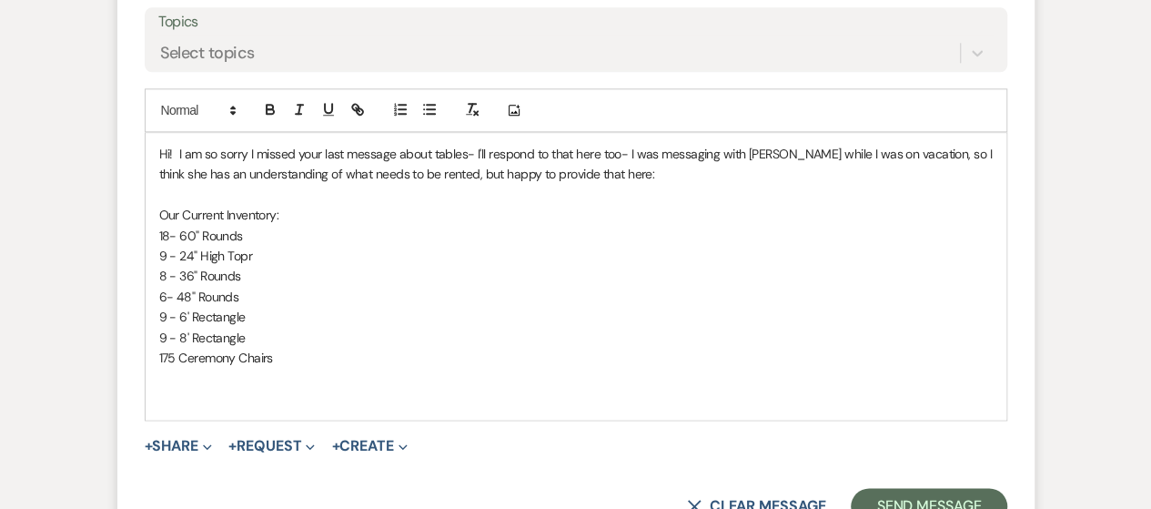
scroll to position [1156, 0]
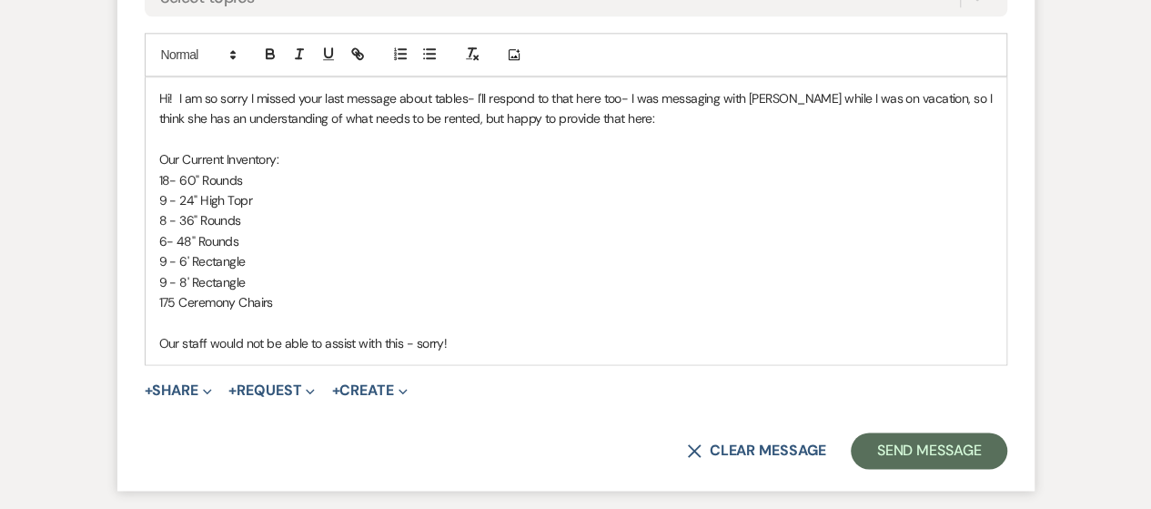
click at [159, 337] on p "Our staff would not be able to assist with this - sorry!" at bounding box center [576, 343] width 834 height 20
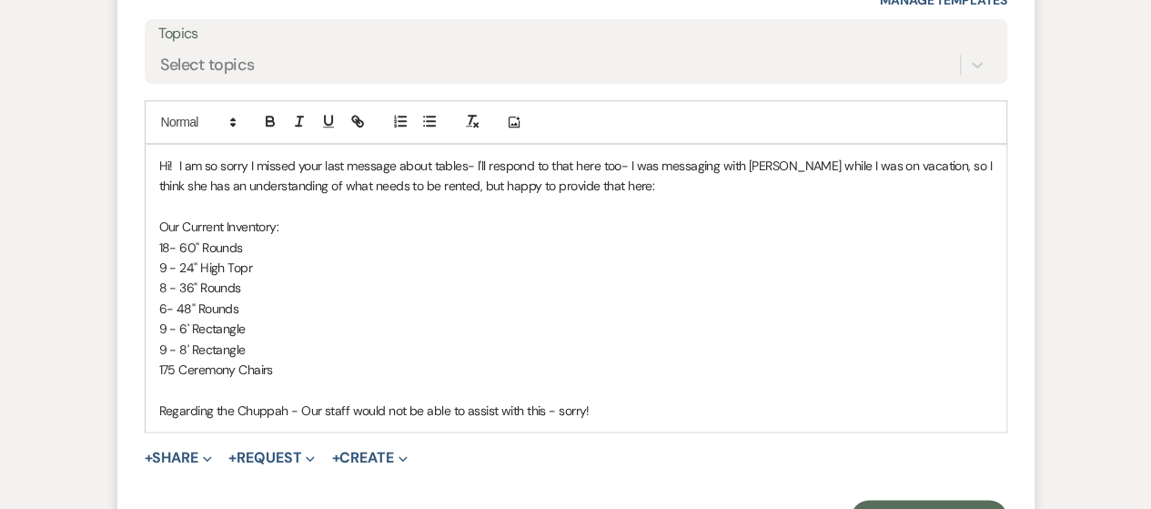
scroll to position [1096, 0]
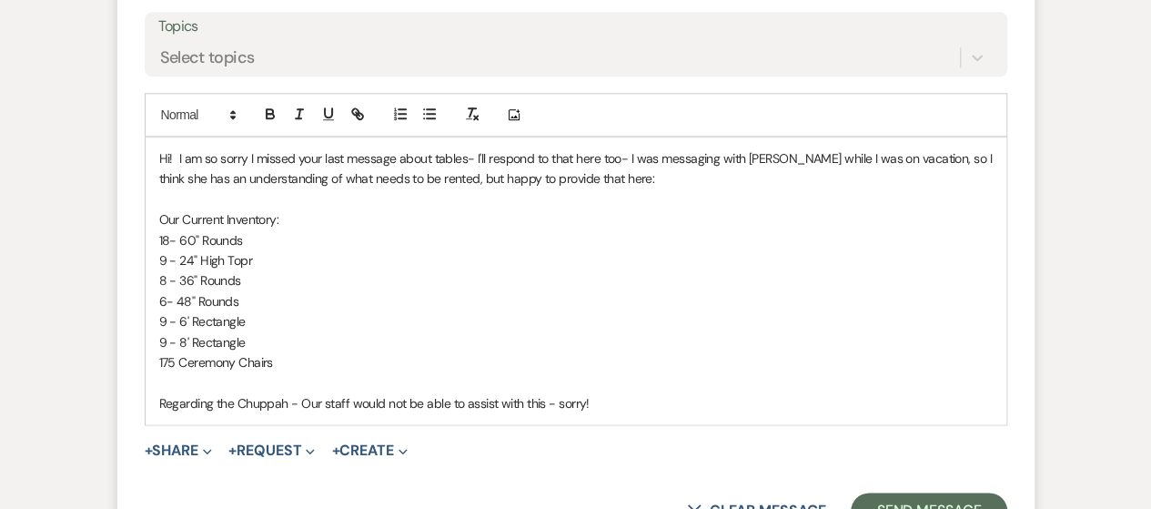
click at [687, 389] on p at bounding box center [576, 382] width 834 height 20
click at [610, 415] on div "Hi! I am so sorry I missed your last message about tables- I'll respond to that…" at bounding box center [576, 280] width 861 height 287
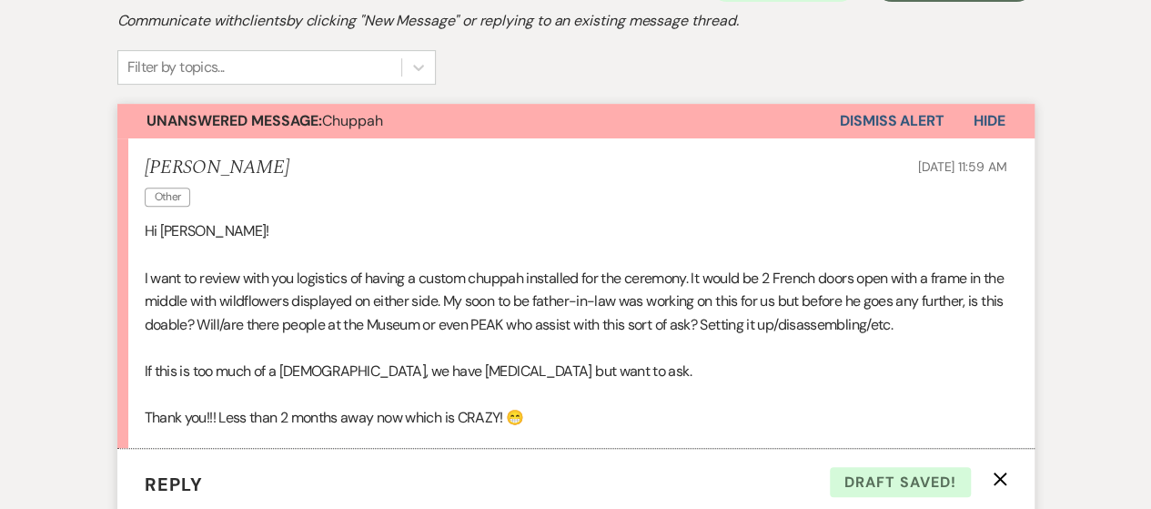
scroll to position [125, 0]
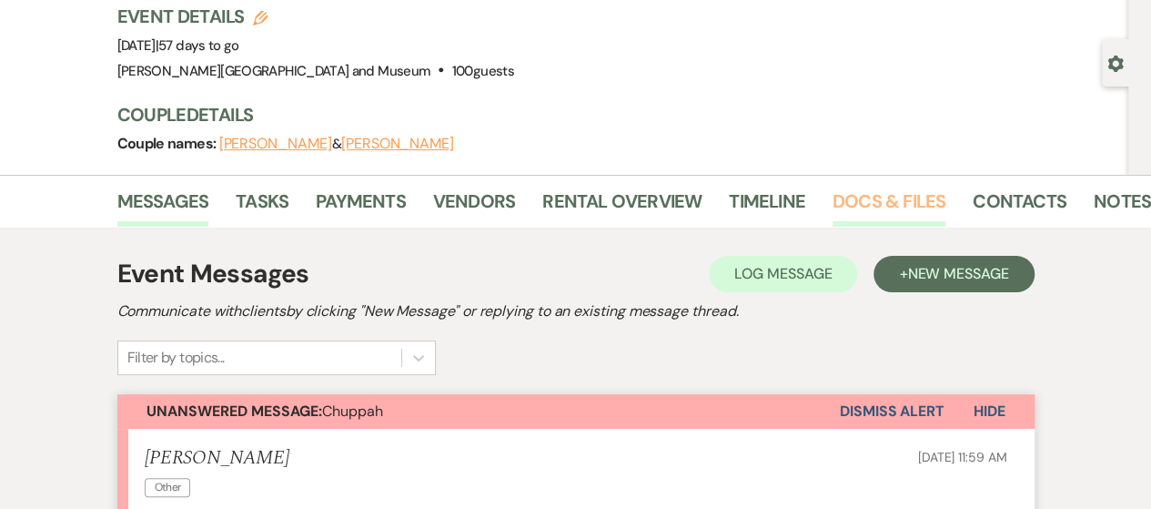
click at [835, 197] on link "Docs & Files" at bounding box center [889, 207] width 113 height 40
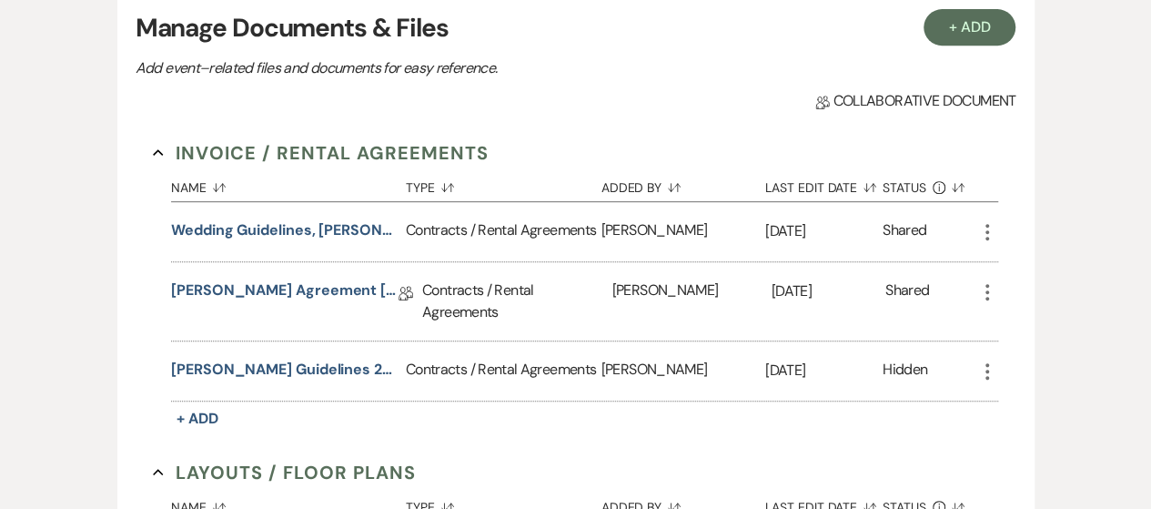
scroll to position [398, 0]
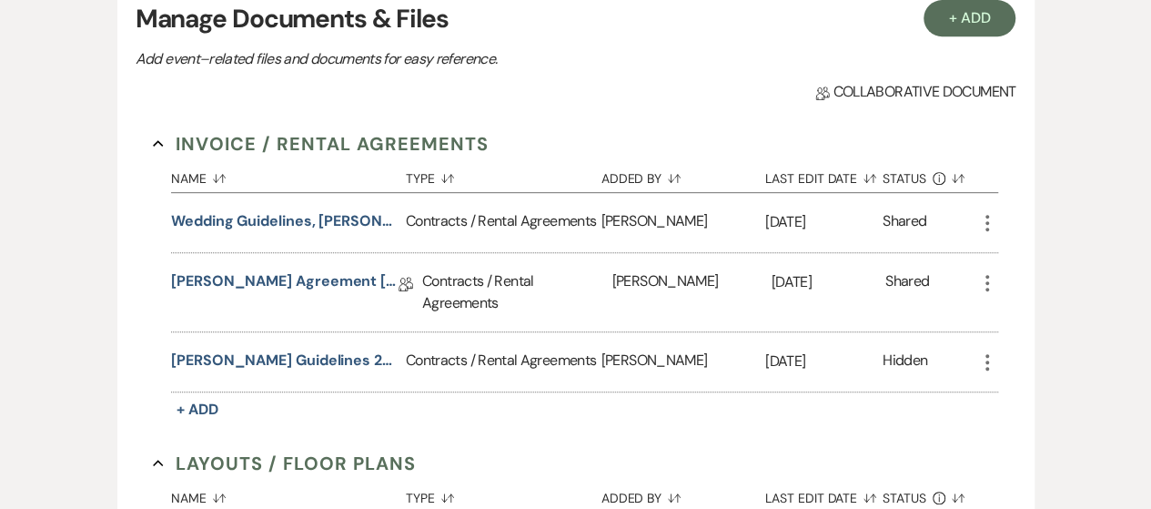
click at [255, 297] on div "[PERSON_NAME] Agreement [PERSON_NAME] [DATE] Collab Doc" at bounding box center [296, 292] width 251 height 78
click at [256, 290] on link "[PERSON_NAME] Agreement [PERSON_NAME] [DATE]" at bounding box center [284, 284] width 227 height 28
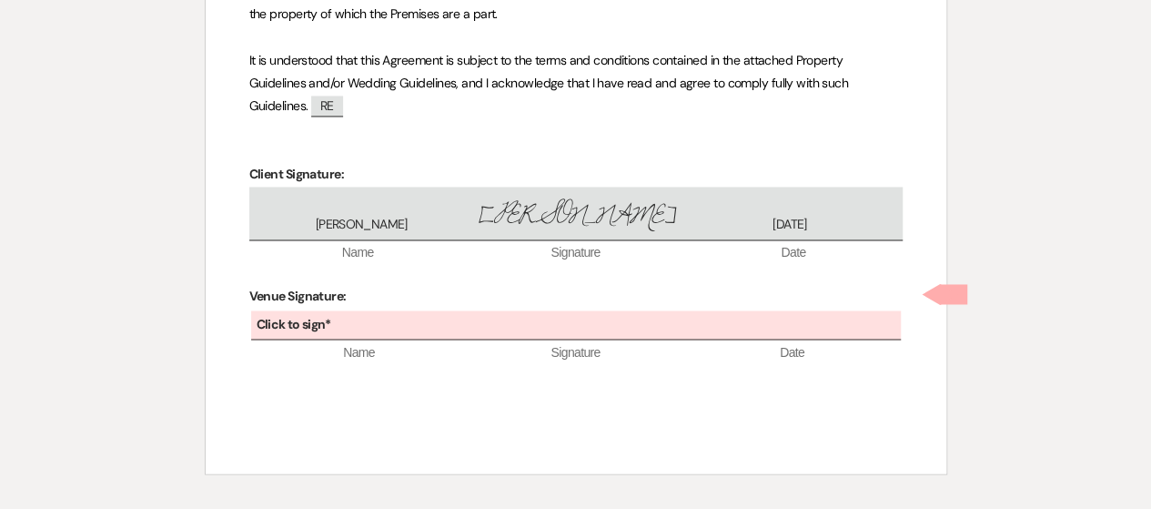
scroll to position [1427, 0]
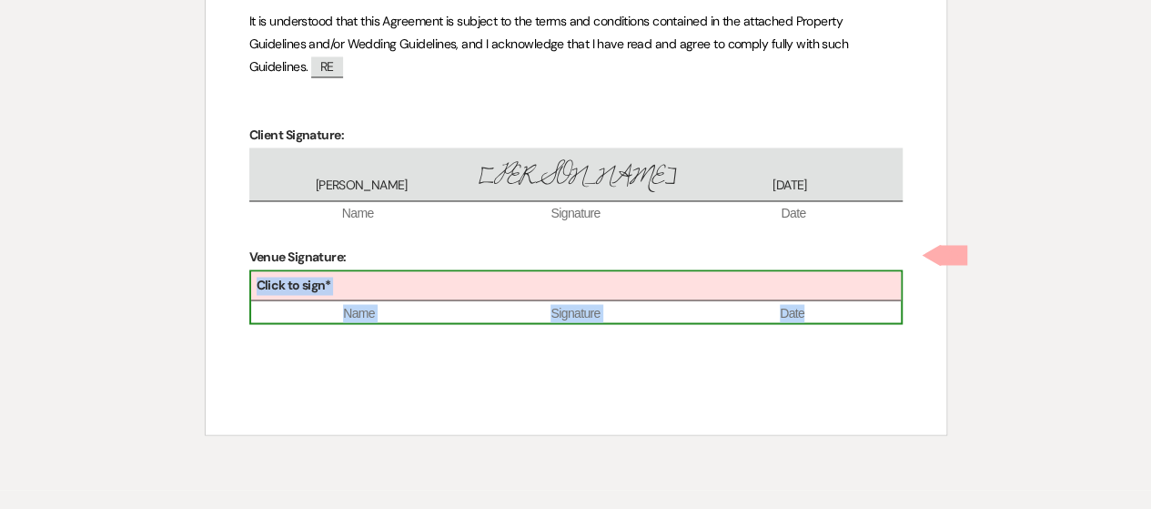
click at [500, 304] on span "Signature" at bounding box center [576, 313] width 217 height 18
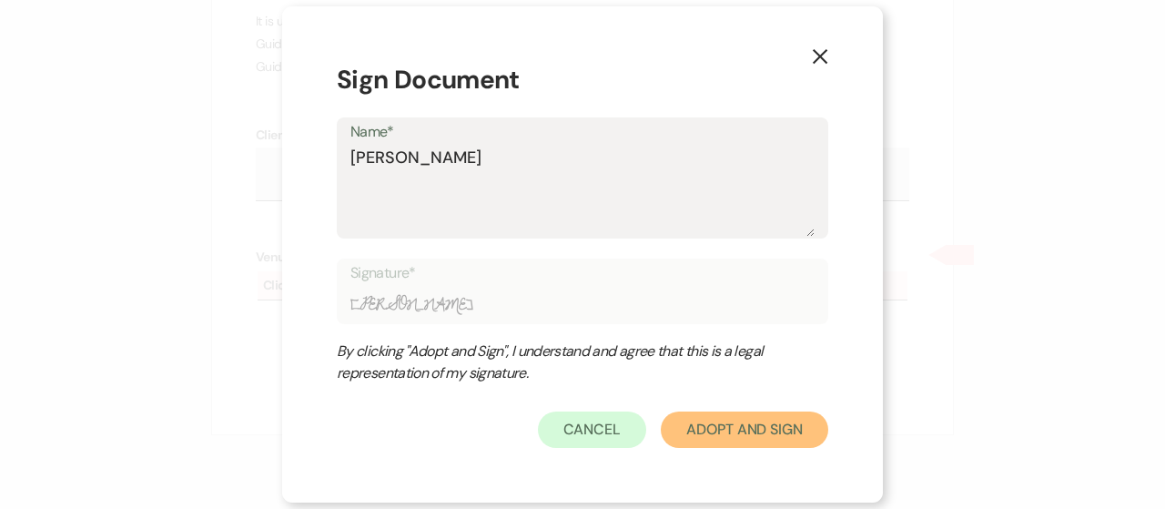
click at [739, 431] on button "Adopt And Sign" at bounding box center [744, 429] width 167 height 36
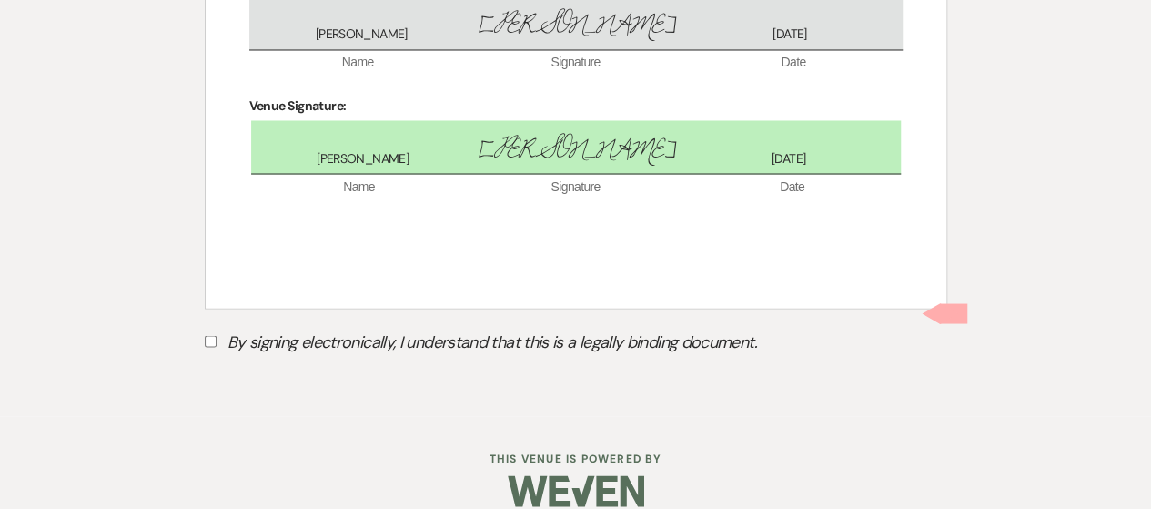
scroll to position [1579, 0]
click at [210, 334] on input "By signing electronically, I understand that this is a legally binding document." at bounding box center [211, 340] width 12 height 12
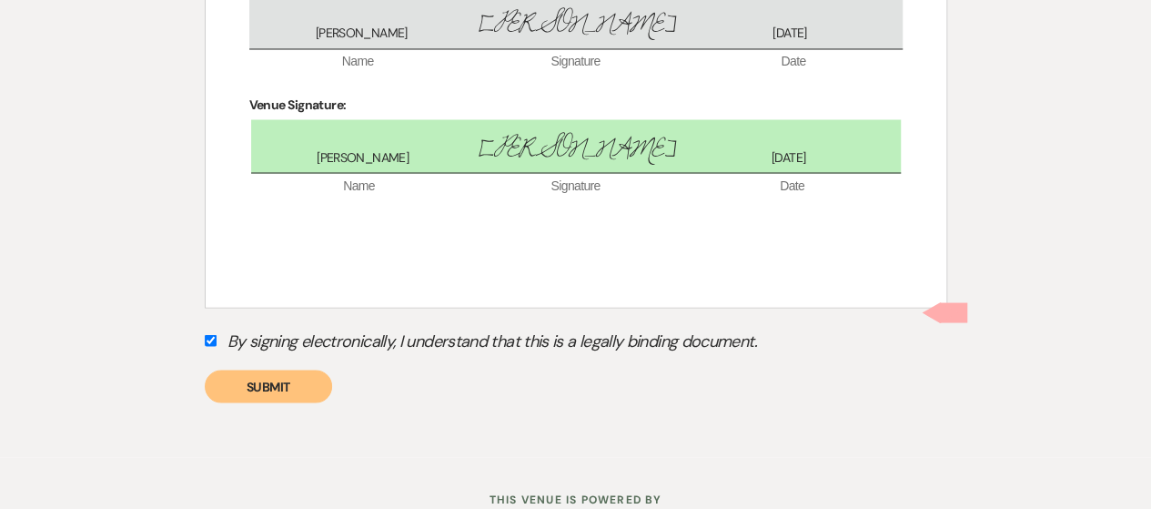
click at [227, 369] on button "Submit" at bounding box center [268, 385] width 127 height 33
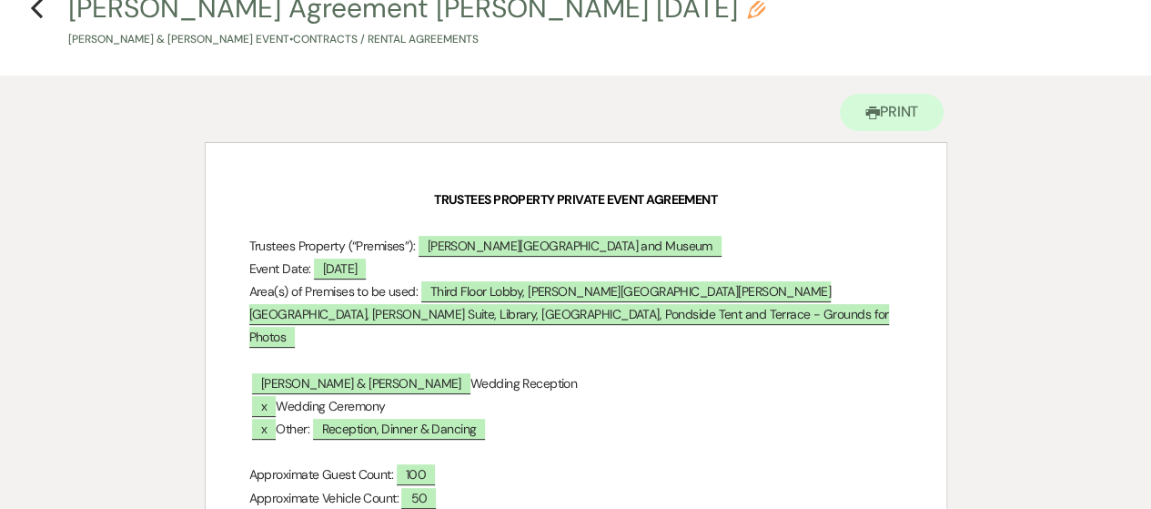
scroll to position [0, 0]
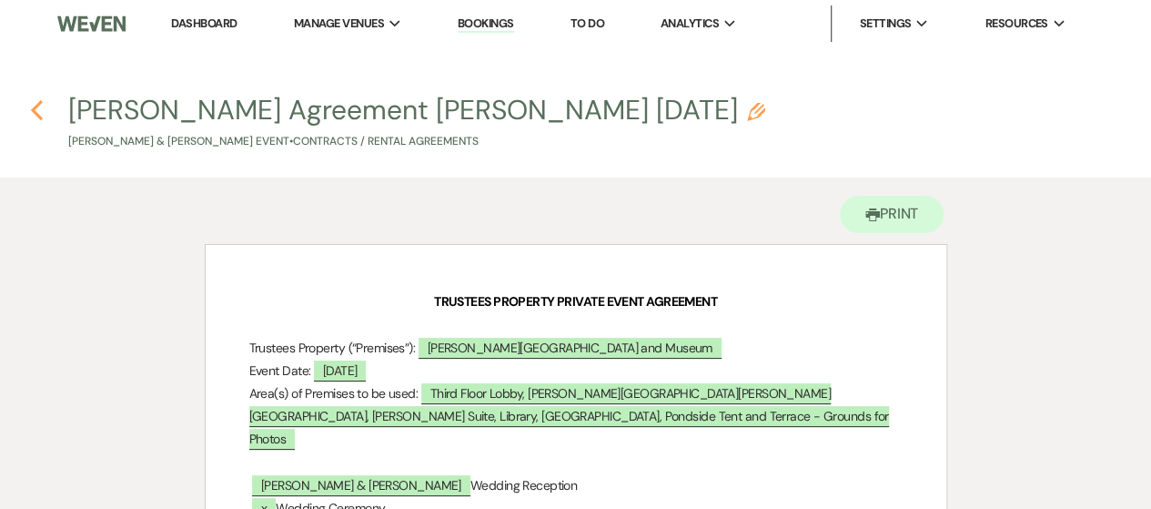
click at [33, 103] on icon "Previous" at bounding box center [37, 110] width 14 height 22
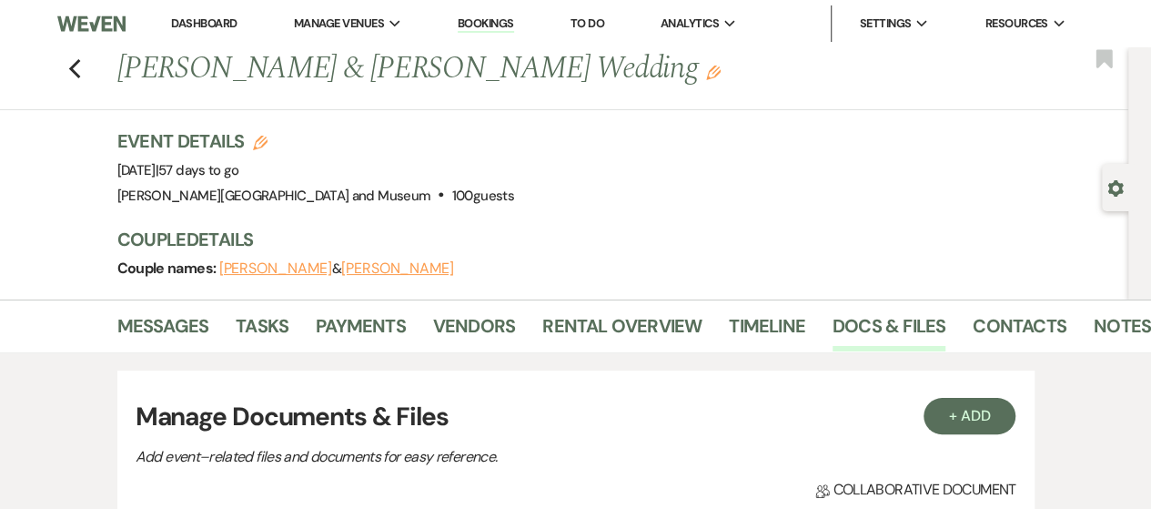
scroll to position [398, 0]
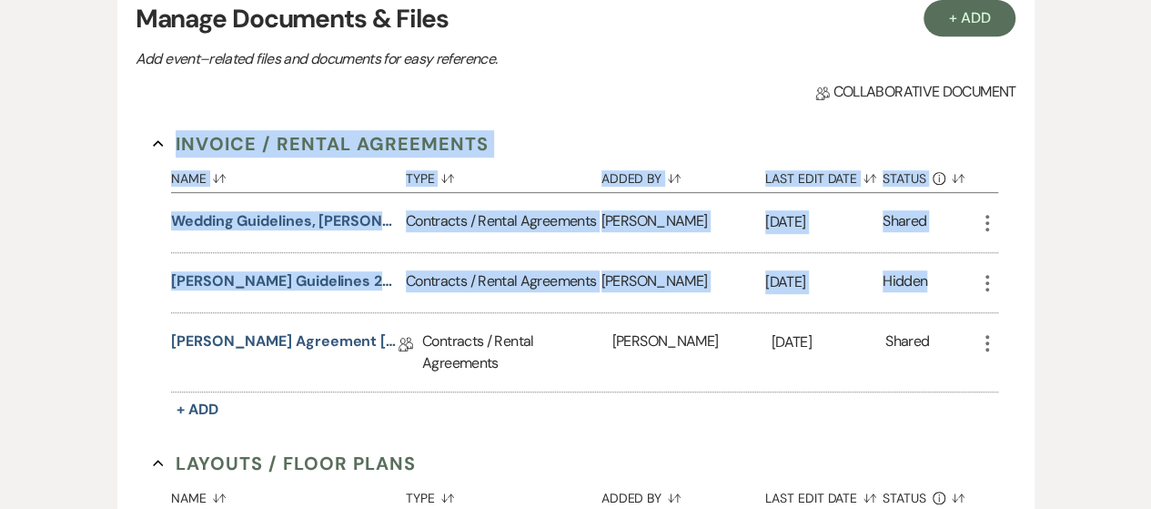
drag, startPoint x: 1148, startPoint y: 253, endPoint x: 1164, endPoint y: 92, distance: 161.8
click at [1150, 92] on html "Dashboard Manage Venues Expand [PERSON_NAME][GEOGRAPHIC_DATA] and Museum Bookin…" at bounding box center [575, 363] width 1151 height 1522
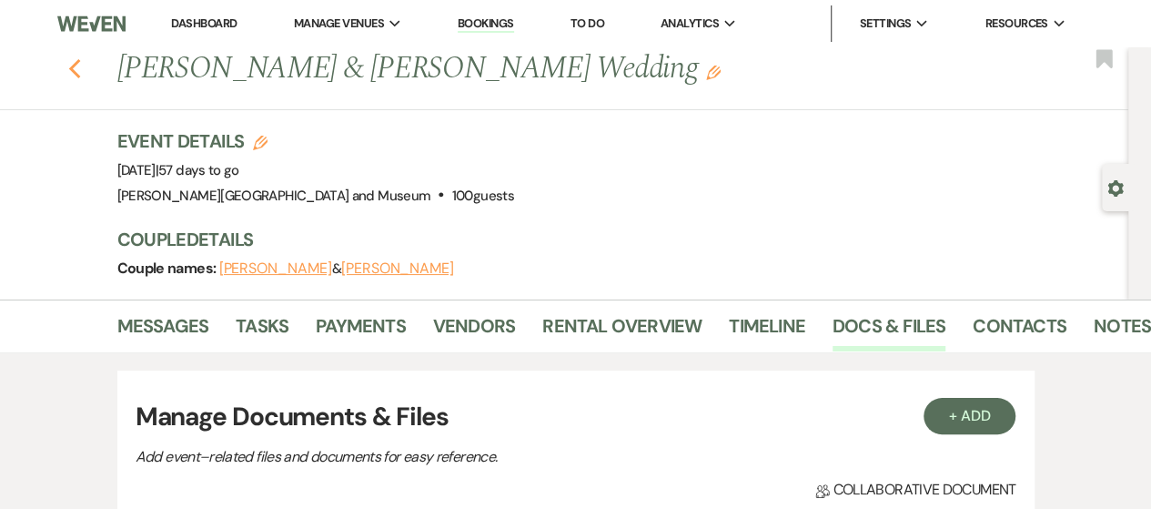
click at [80, 67] on use "button" at bounding box center [74, 69] width 12 height 20
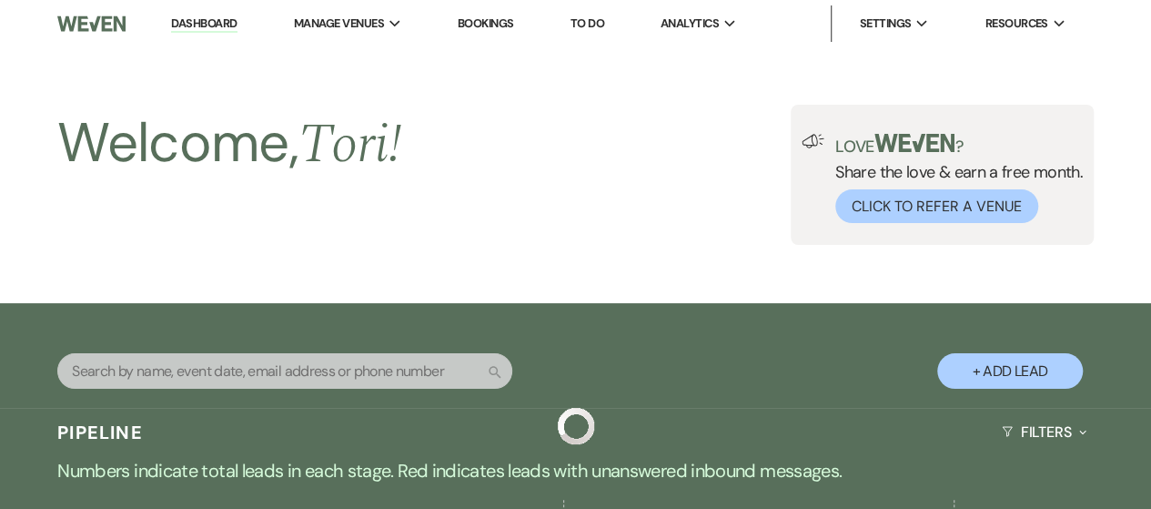
scroll to position [551, 0]
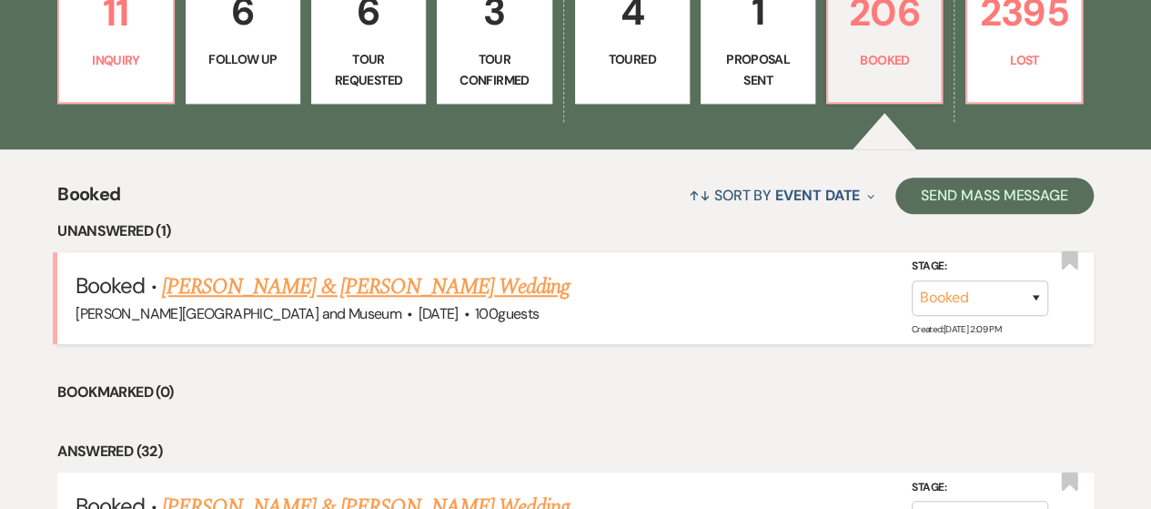
click at [446, 288] on link "[PERSON_NAME] & [PERSON_NAME] Wedding" at bounding box center [366, 286] width 408 height 33
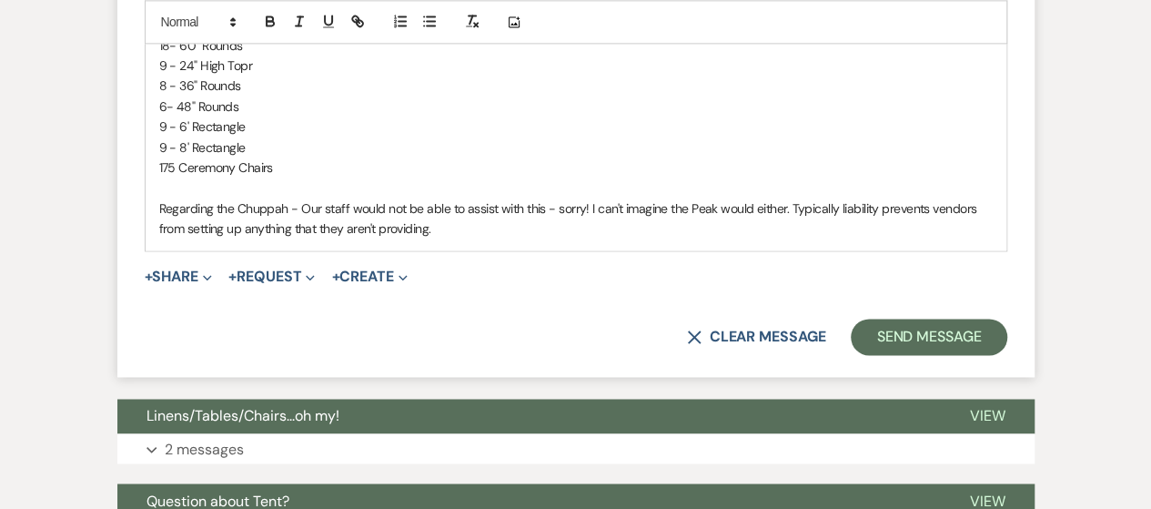
scroll to position [1301, 0]
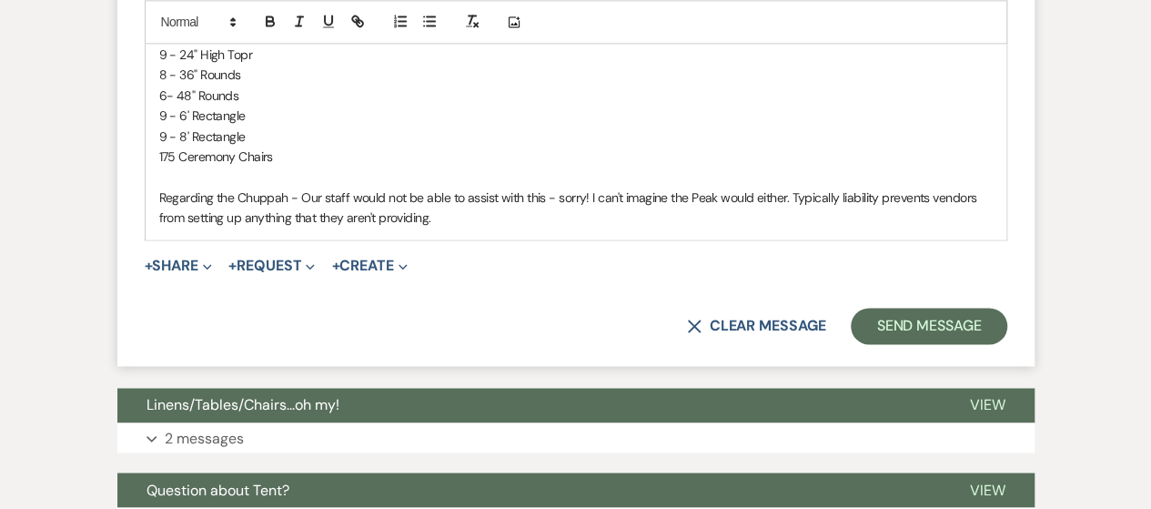
click at [489, 220] on p "Regarding the Chuppah - Our staff would not be able to assist with this - sorry…" at bounding box center [576, 207] width 834 height 41
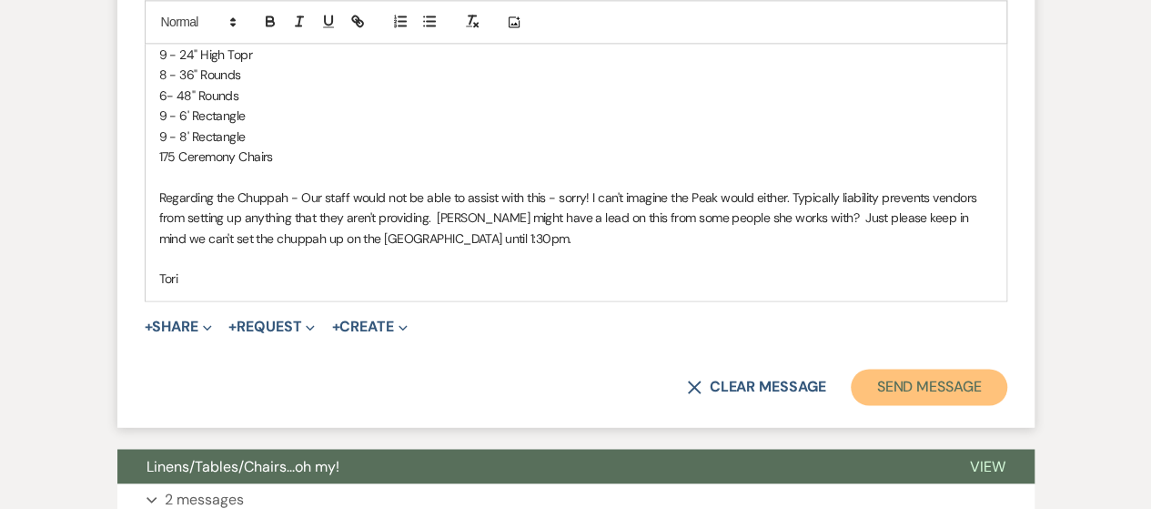
click at [888, 373] on button "Send Message" at bounding box center [929, 387] width 156 height 36
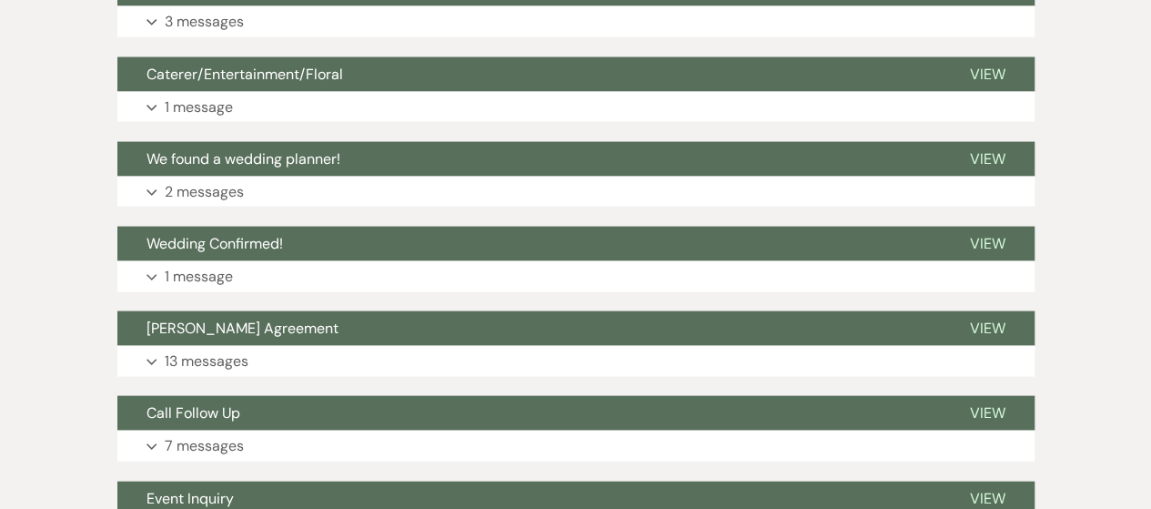
scroll to position [0, 0]
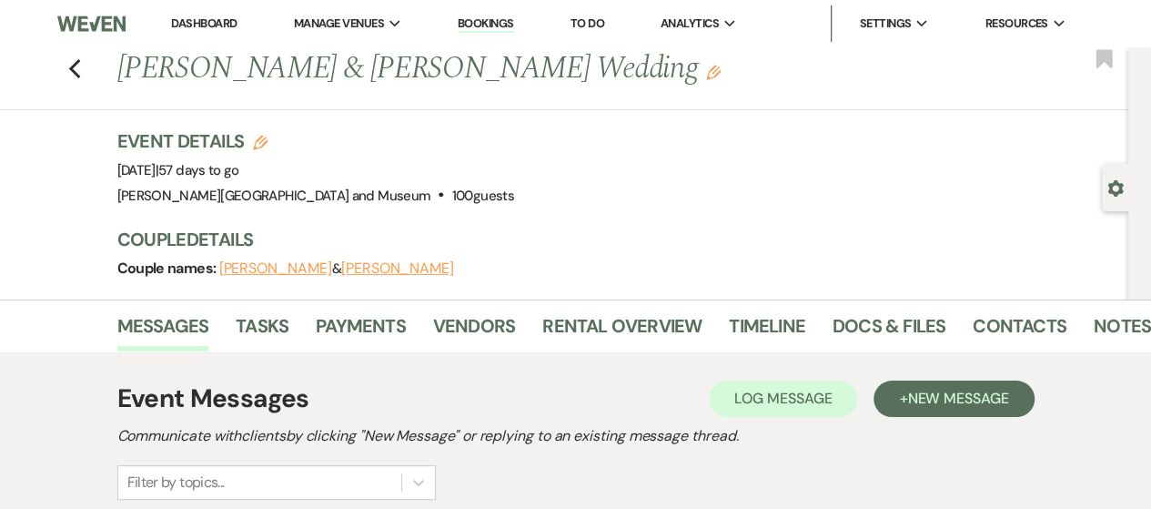
click at [198, 22] on link "Dashboard" at bounding box center [204, 22] width 66 height 15
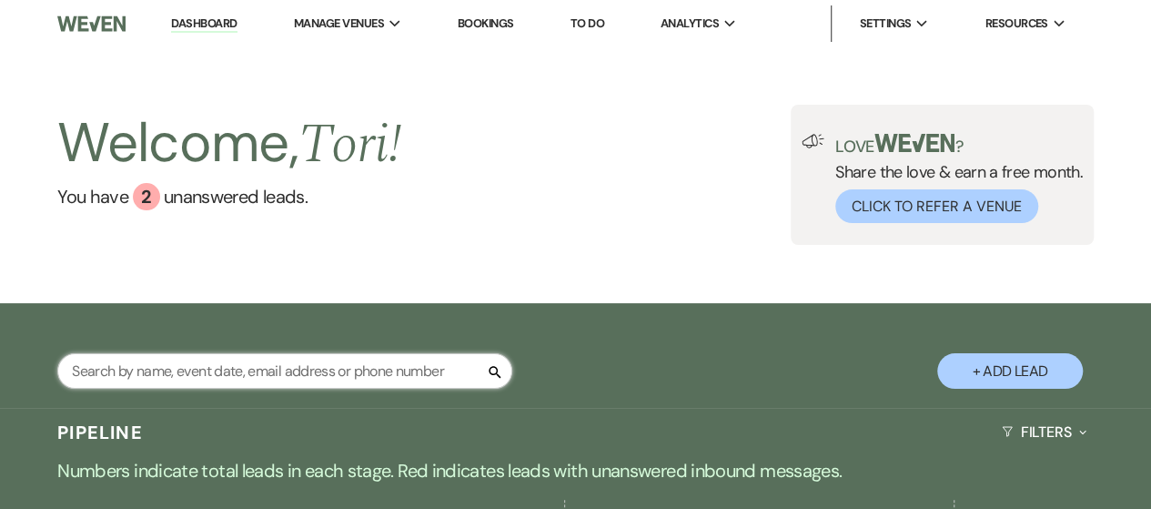
click at [297, 379] on input "text" at bounding box center [284, 370] width 455 height 35
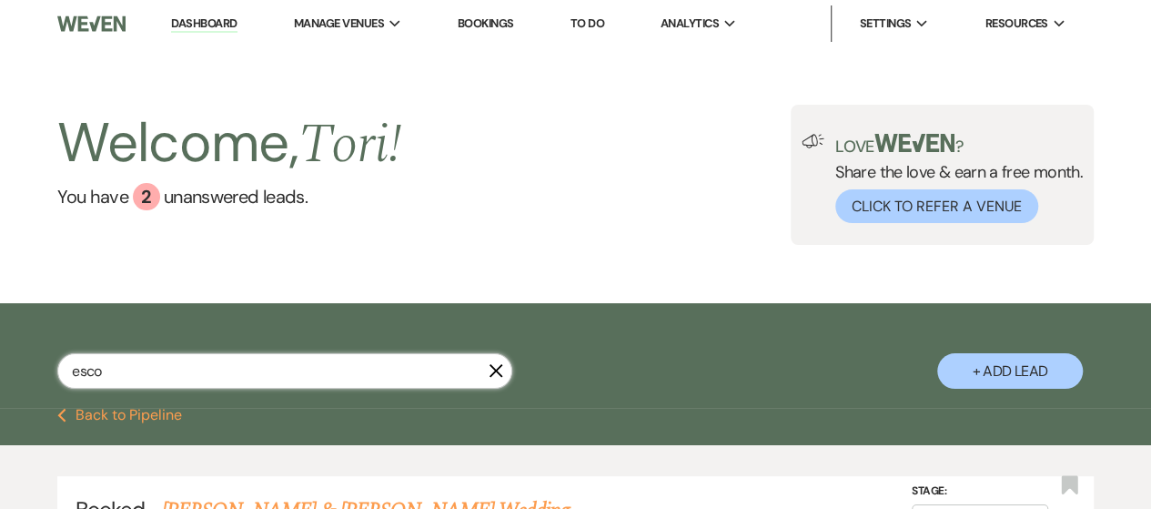
scroll to position [138, 0]
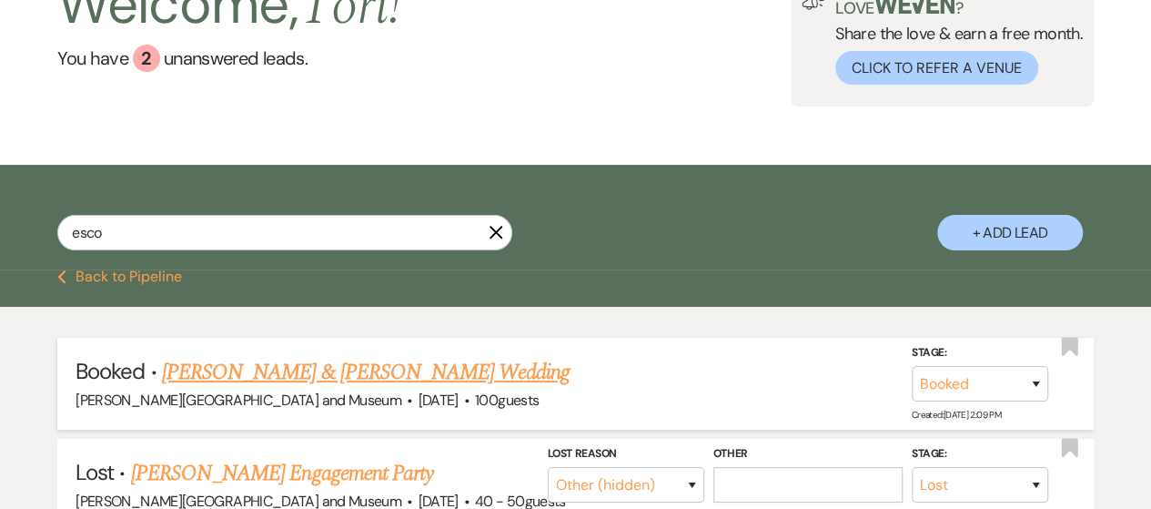
click at [411, 371] on link "[PERSON_NAME] & [PERSON_NAME] Wedding" at bounding box center [366, 372] width 408 height 33
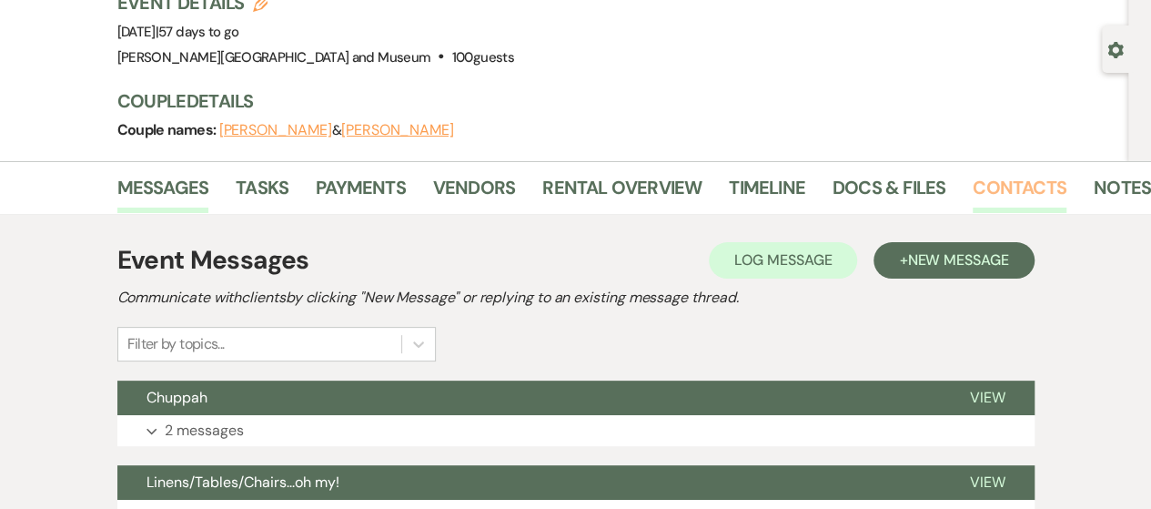
click at [1039, 177] on link "Contacts" at bounding box center [1020, 193] width 94 height 40
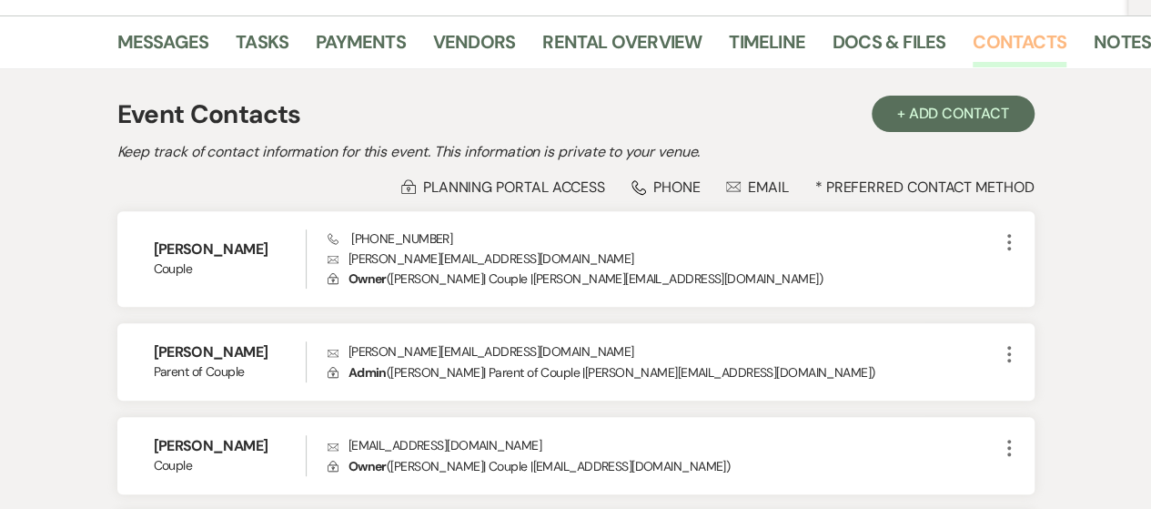
scroll to position [282, 0]
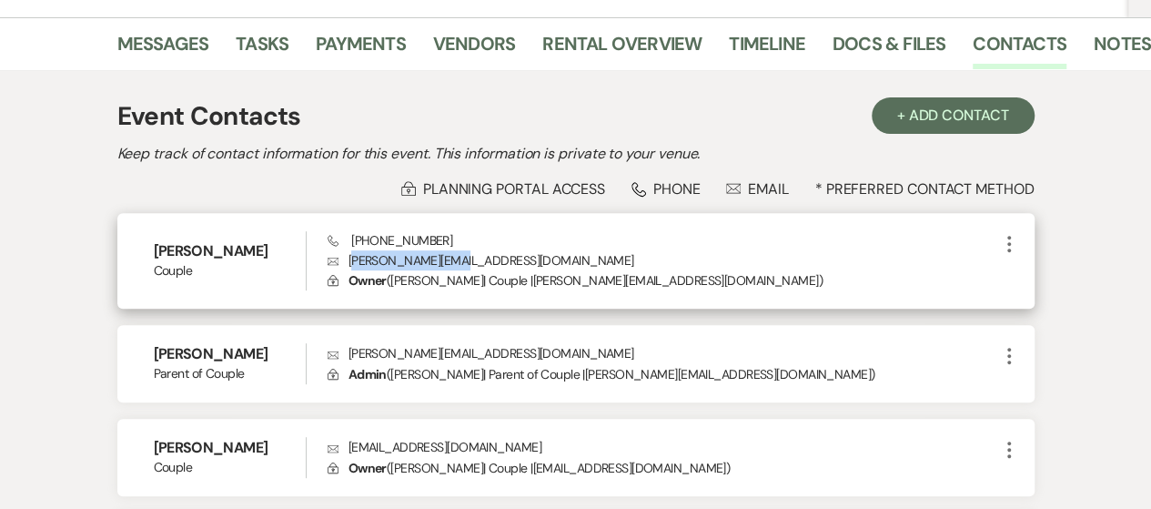
drag, startPoint x: 353, startPoint y: 263, endPoint x: 464, endPoint y: 261, distance: 111.0
click at [464, 261] on p "Envelope [PERSON_NAME][EMAIL_ADDRESS][DOMAIN_NAME]" at bounding box center [663, 260] width 671 height 20
click at [352, 261] on p "Envelope [PERSON_NAME][EMAIL_ADDRESS][DOMAIN_NAME]" at bounding box center [663, 260] width 671 height 20
drag, startPoint x: 348, startPoint y: 261, endPoint x: 520, endPoint y: 255, distance: 172.1
click at [520, 255] on p "Envelope [PERSON_NAME][EMAIL_ADDRESS][DOMAIN_NAME]" at bounding box center [663, 260] width 671 height 20
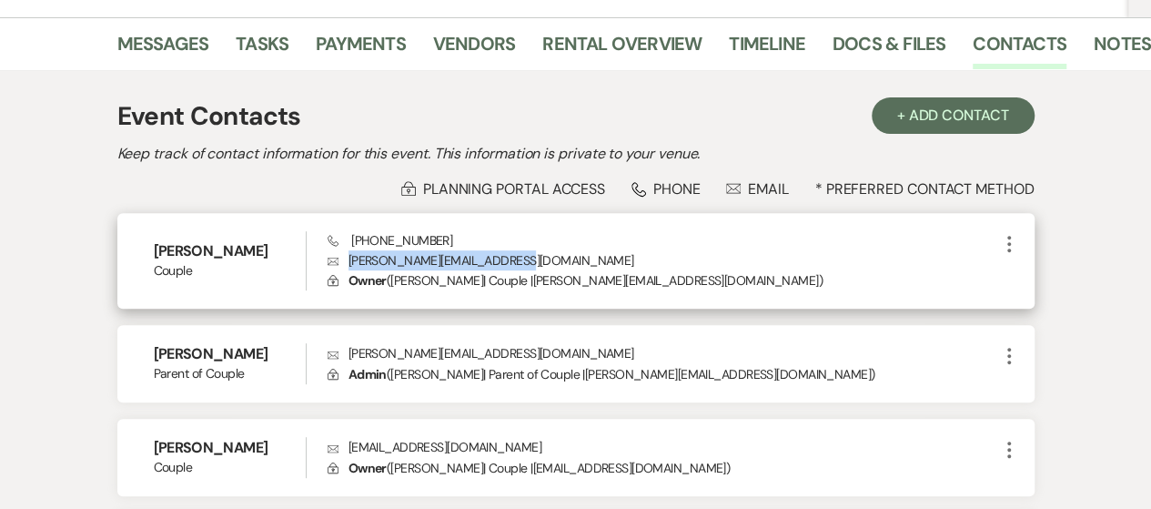
copy p "[PERSON_NAME][EMAIL_ADDRESS][DOMAIN_NAME]"
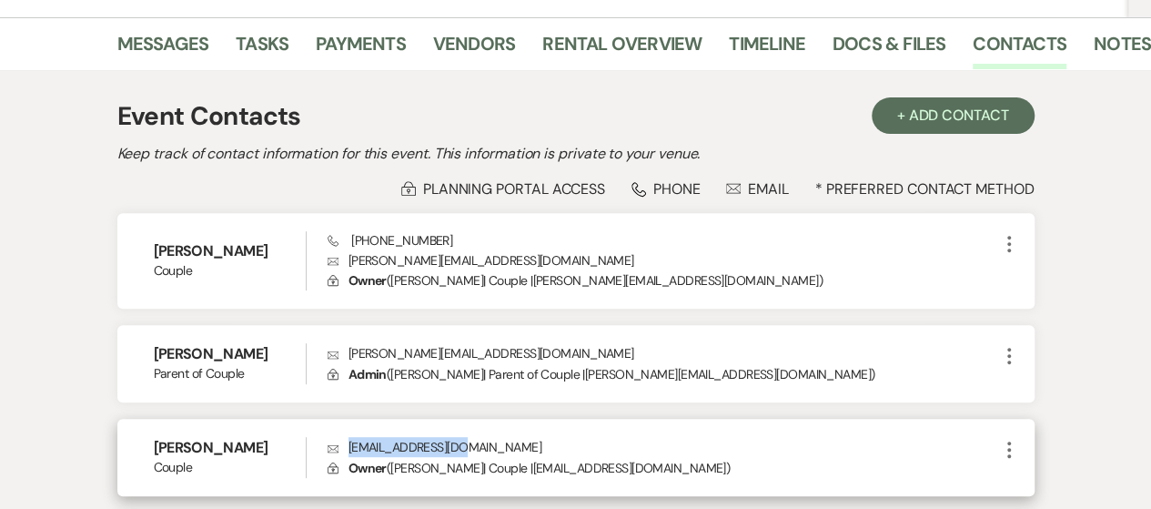
drag, startPoint x: 349, startPoint y: 443, endPoint x: 484, endPoint y: 441, distance: 134.7
click at [484, 441] on p "Envelope [EMAIL_ADDRESS][DOMAIN_NAME]" at bounding box center [663, 447] width 671 height 20
drag, startPoint x: 423, startPoint y: 456, endPoint x: 357, endPoint y: 443, distance: 67.6
click at [357, 443] on p "Envelope [EMAIL_ADDRESS][DOMAIN_NAME]" at bounding box center [663, 447] width 671 height 20
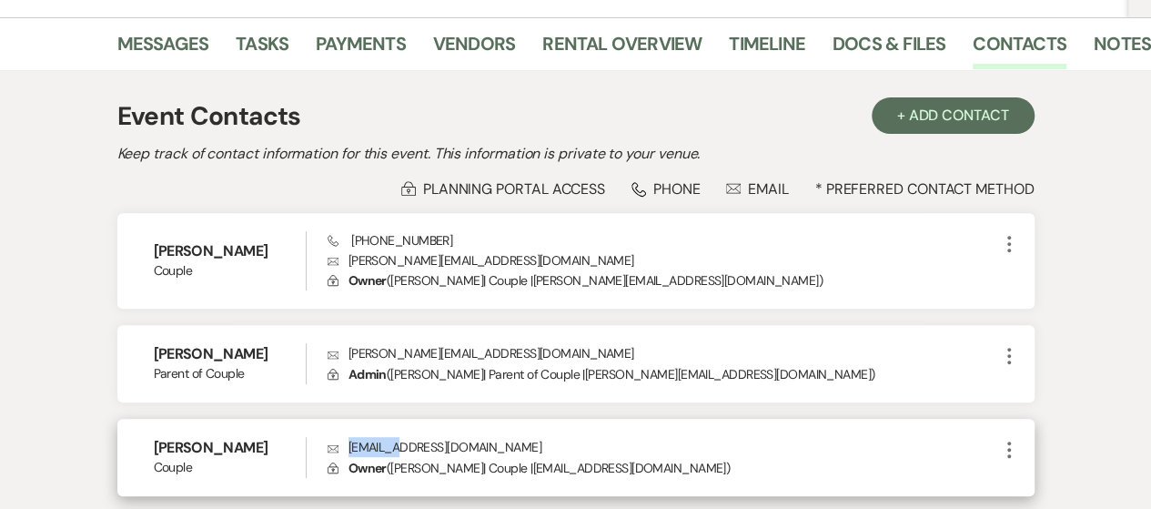
click at [358, 445] on p "Envelope [EMAIL_ADDRESS][DOMAIN_NAME]" at bounding box center [663, 447] width 671 height 20
drag, startPoint x: 348, startPoint y: 446, endPoint x: 477, endPoint y: 443, distance: 129.2
click at [477, 443] on p "Envelope [EMAIL_ADDRESS][DOMAIN_NAME]" at bounding box center [663, 447] width 671 height 20
copy p "[EMAIL_ADDRESS][DOMAIN_NAME]"
